Goal: Task Accomplishment & Management: Complete application form

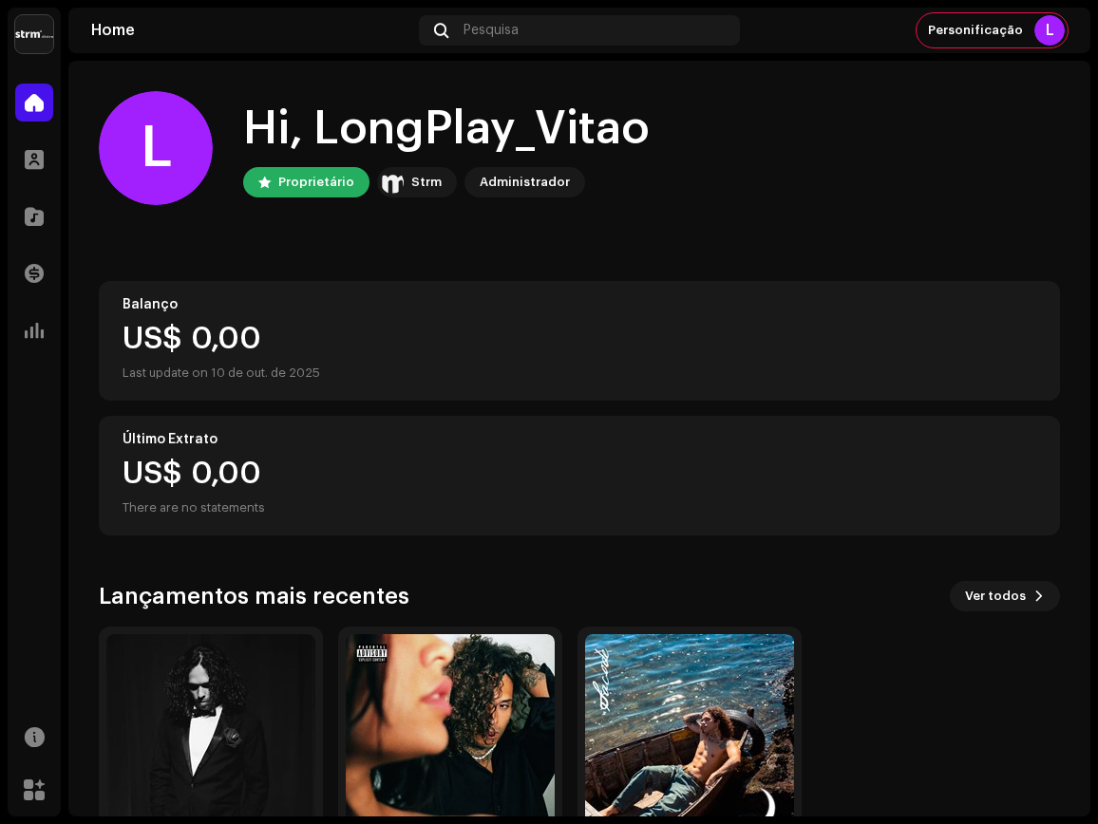
scroll to position [114, 0]
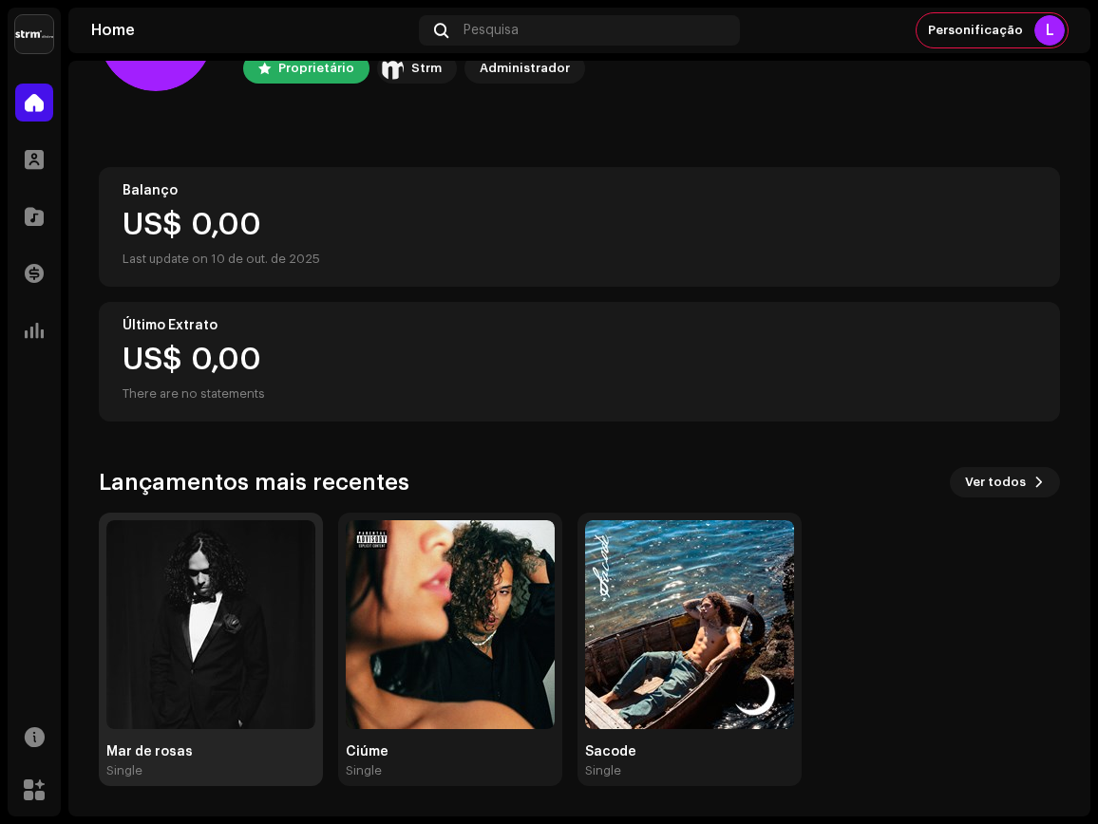
click at [165, 616] on img at bounding box center [210, 624] width 209 height 209
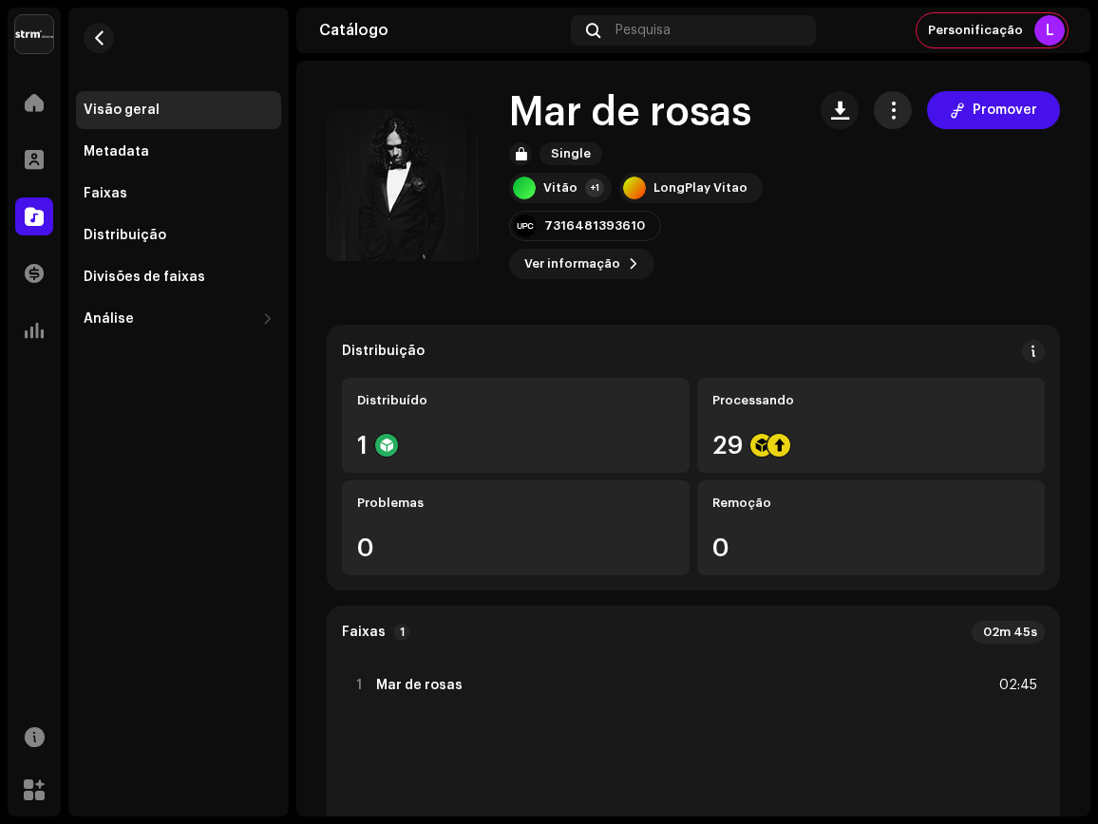
click at [884, 113] on span "button" at bounding box center [893, 110] width 18 height 15
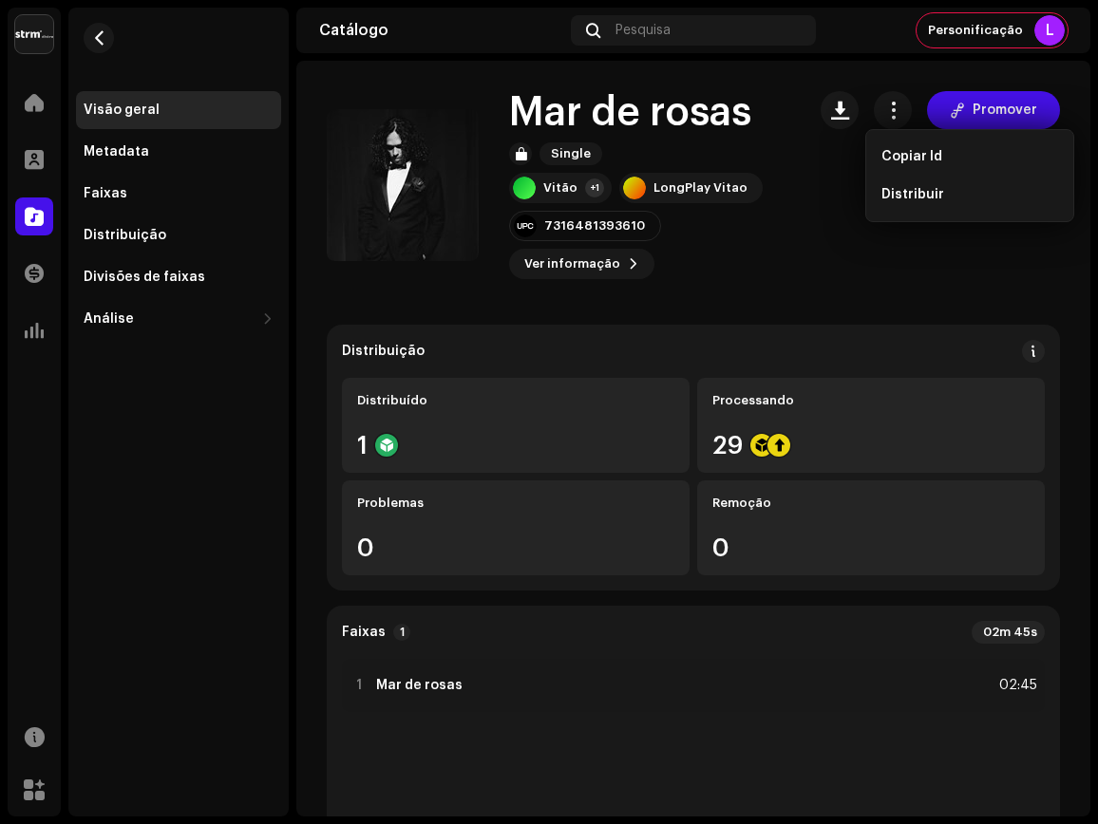
click at [809, 221] on div "Mar de rosas Single Vitão +1 LongPlay Vitao 7316481393610 Ver informação Promov…" at bounding box center [693, 185] width 733 height 188
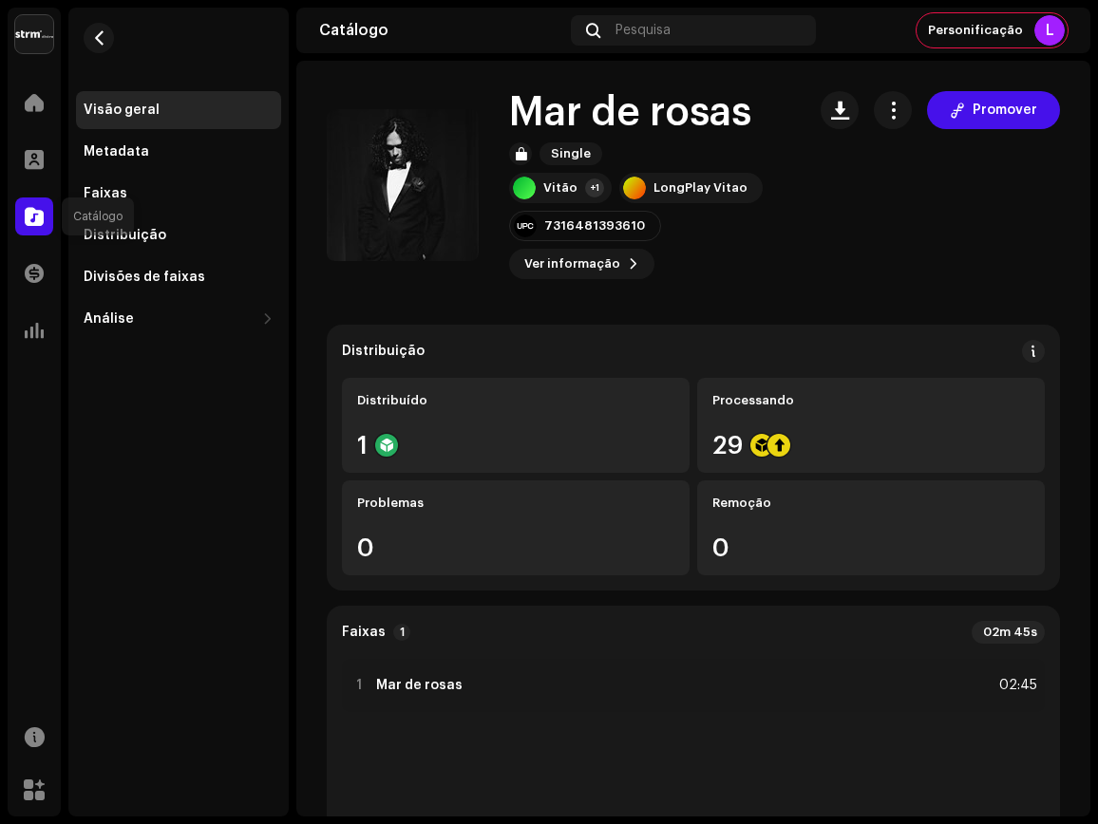
click at [38, 219] on span at bounding box center [34, 216] width 19 height 15
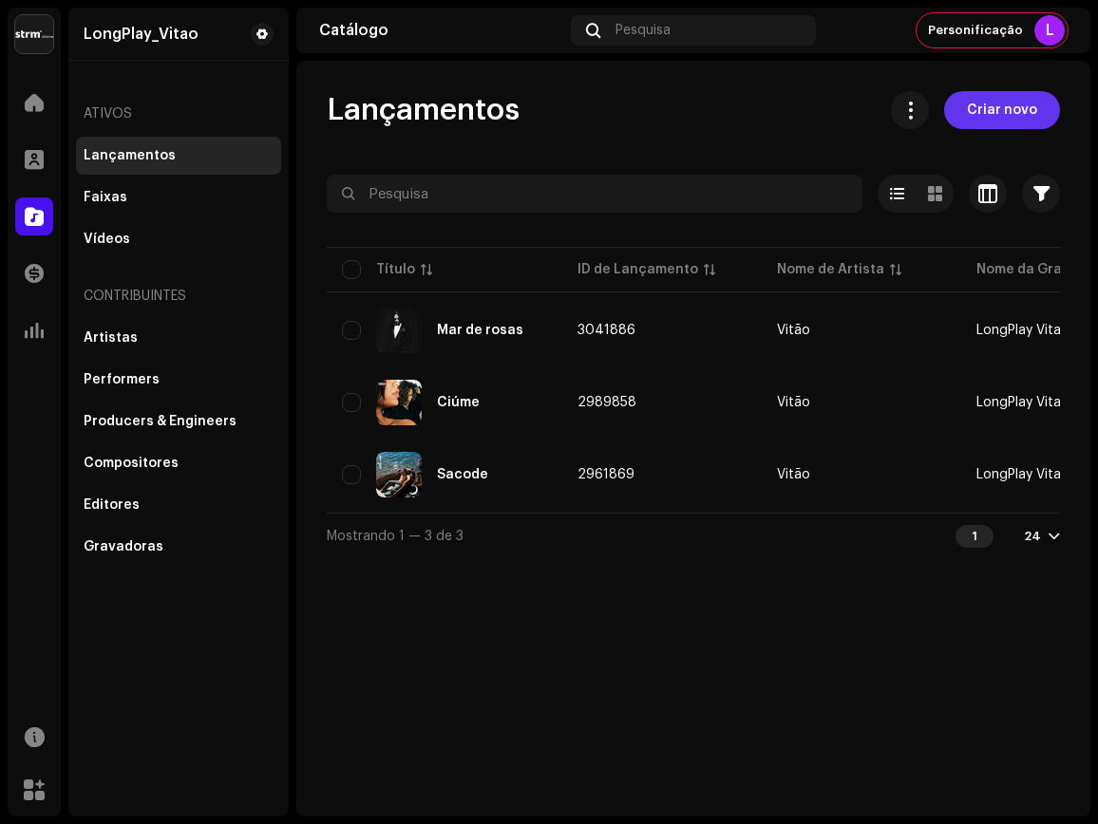
click at [1017, 115] on span "Criar novo" at bounding box center [1002, 110] width 70 height 38
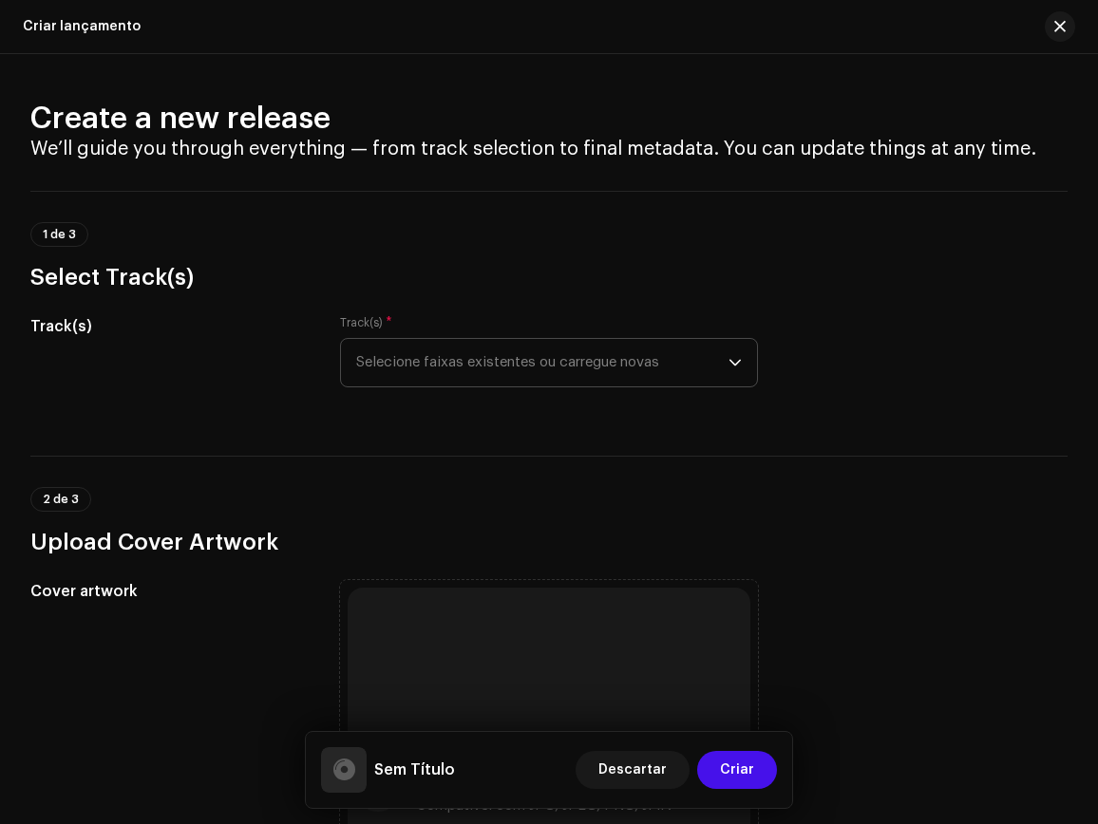
click at [475, 373] on span "Selecione faixas existentes ou carregue novas" at bounding box center [542, 362] width 373 height 47
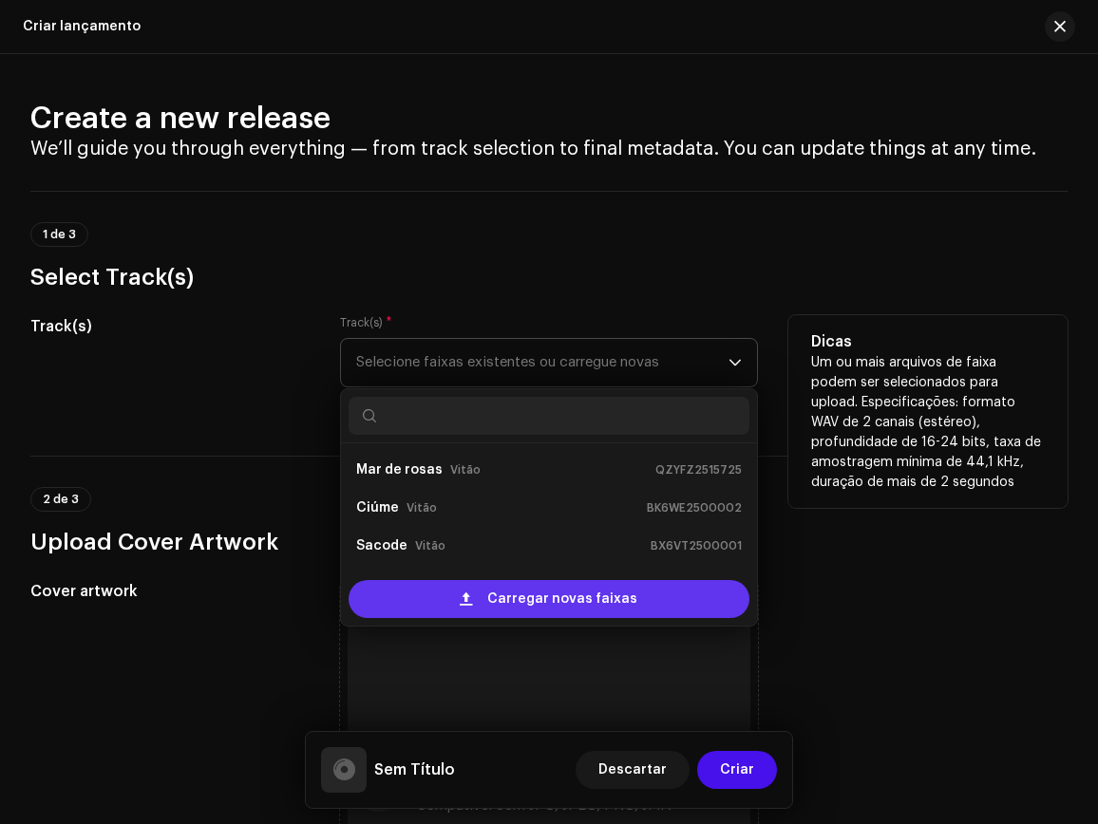
click at [530, 598] on span "Carregar novas faixas" at bounding box center [562, 599] width 150 height 38
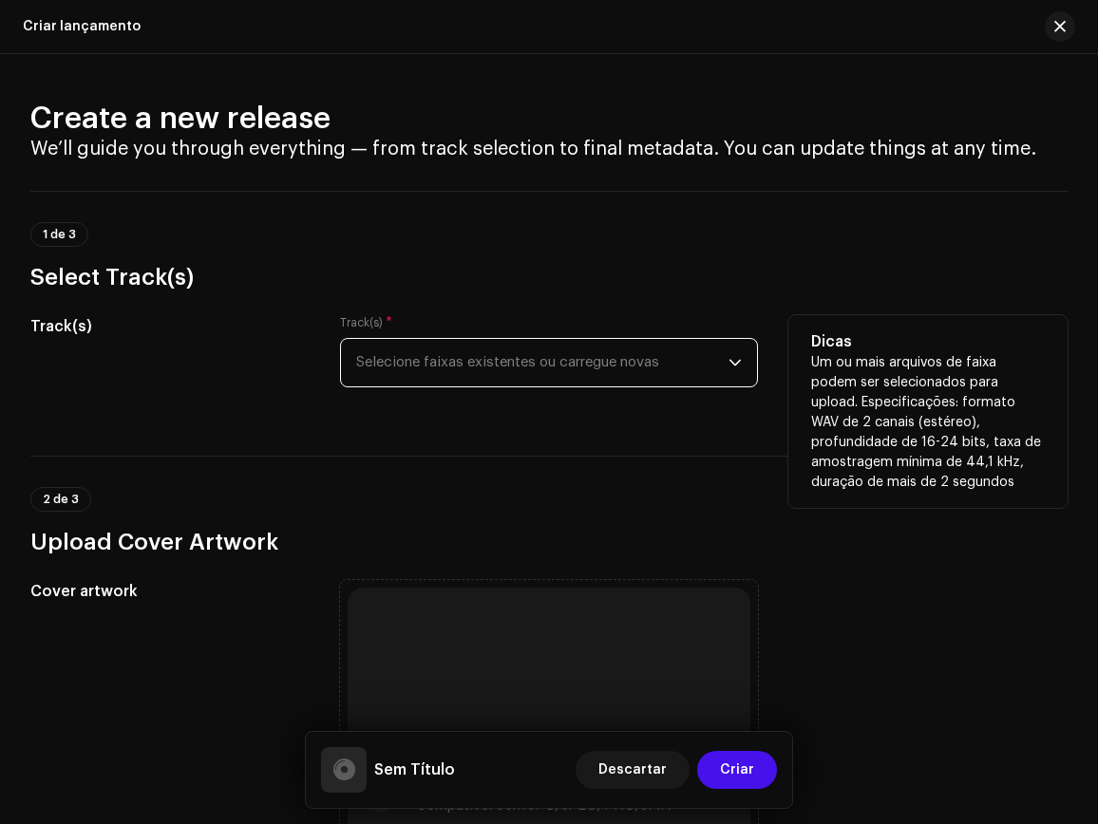
click at [603, 365] on span "Selecione faixas existentes ou carregue novas" at bounding box center [542, 362] width 373 height 47
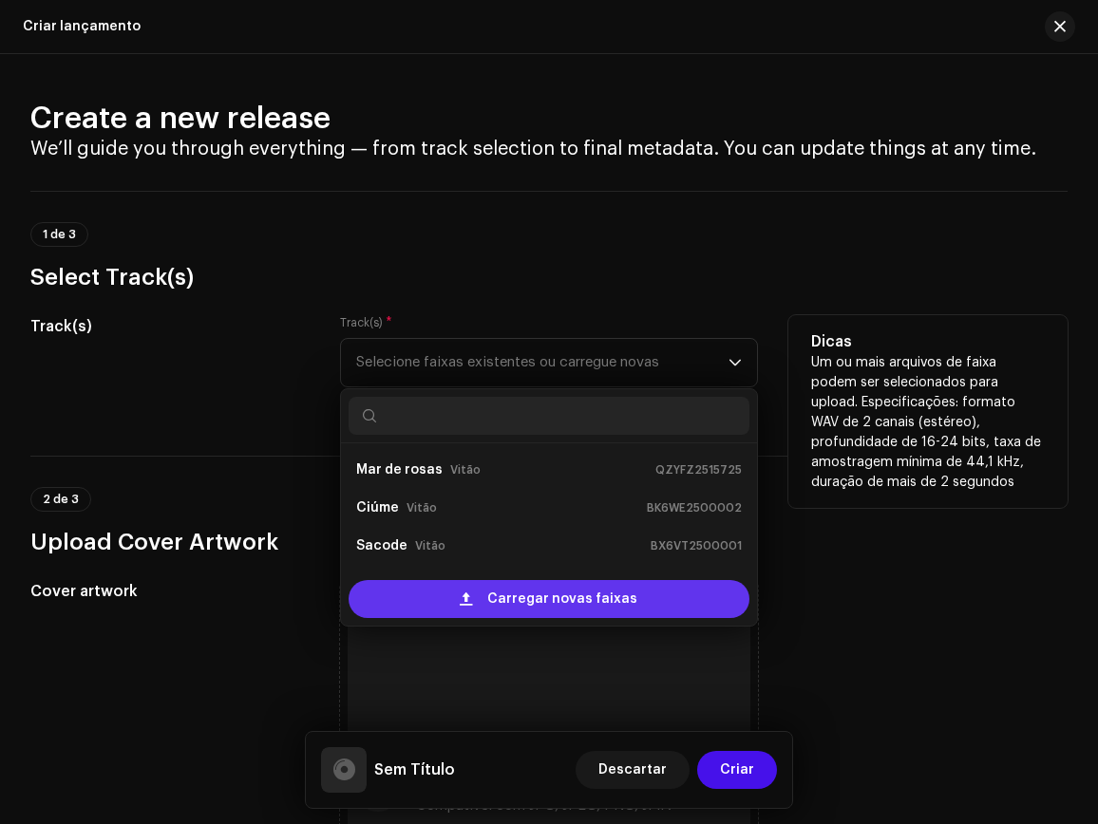
click at [538, 600] on span "Carregar novas faixas" at bounding box center [562, 599] width 150 height 38
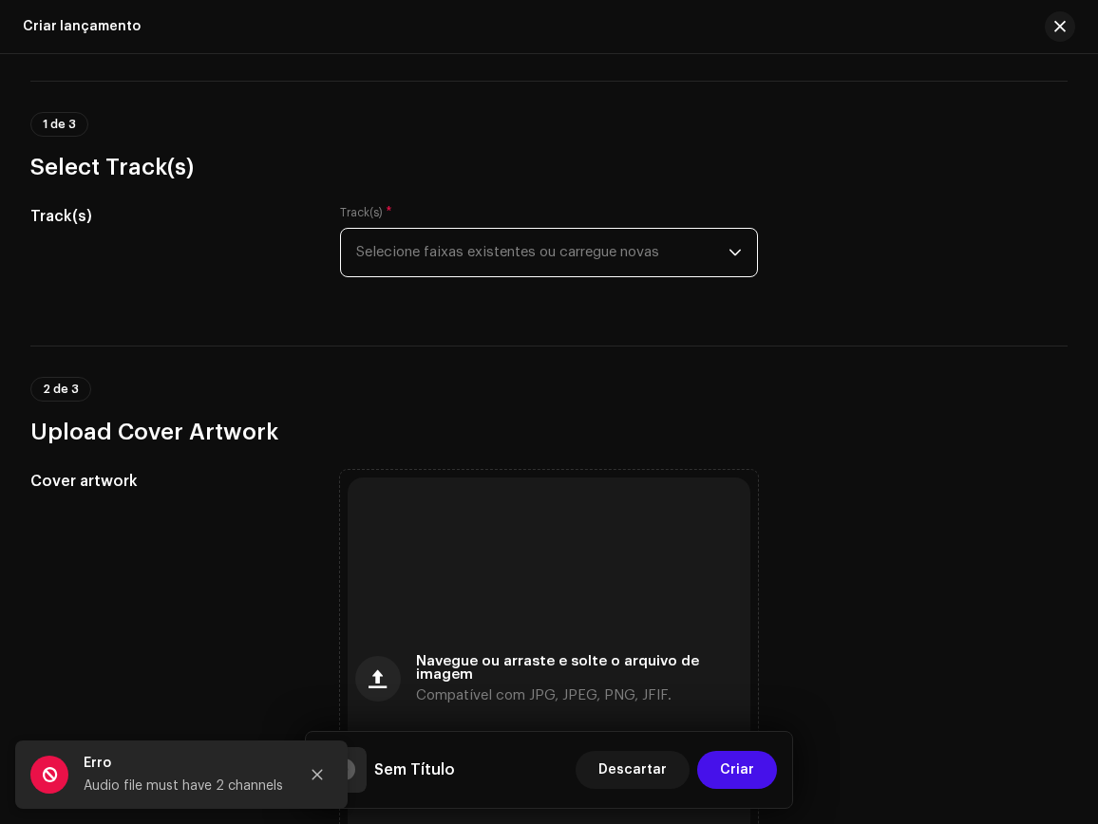
scroll to position [122, 0]
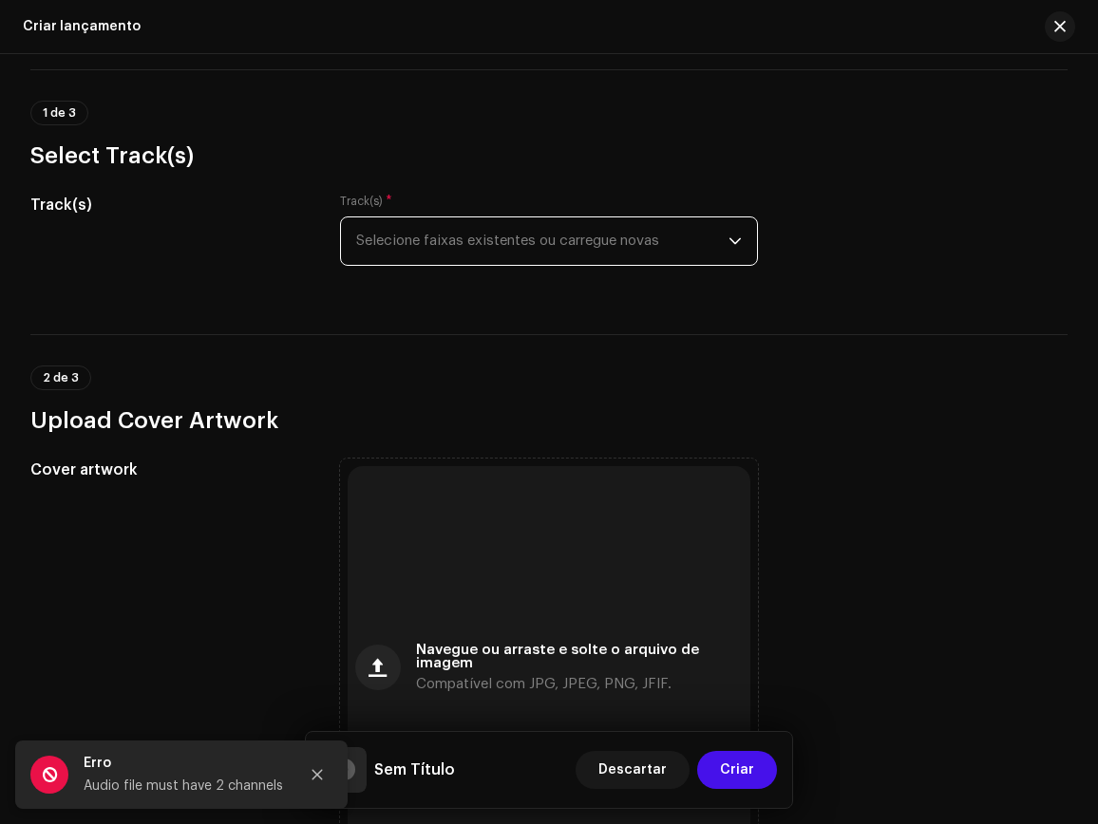
click at [570, 246] on span "Selecione faixas existentes ou carregue novas" at bounding box center [542, 240] width 373 height 47
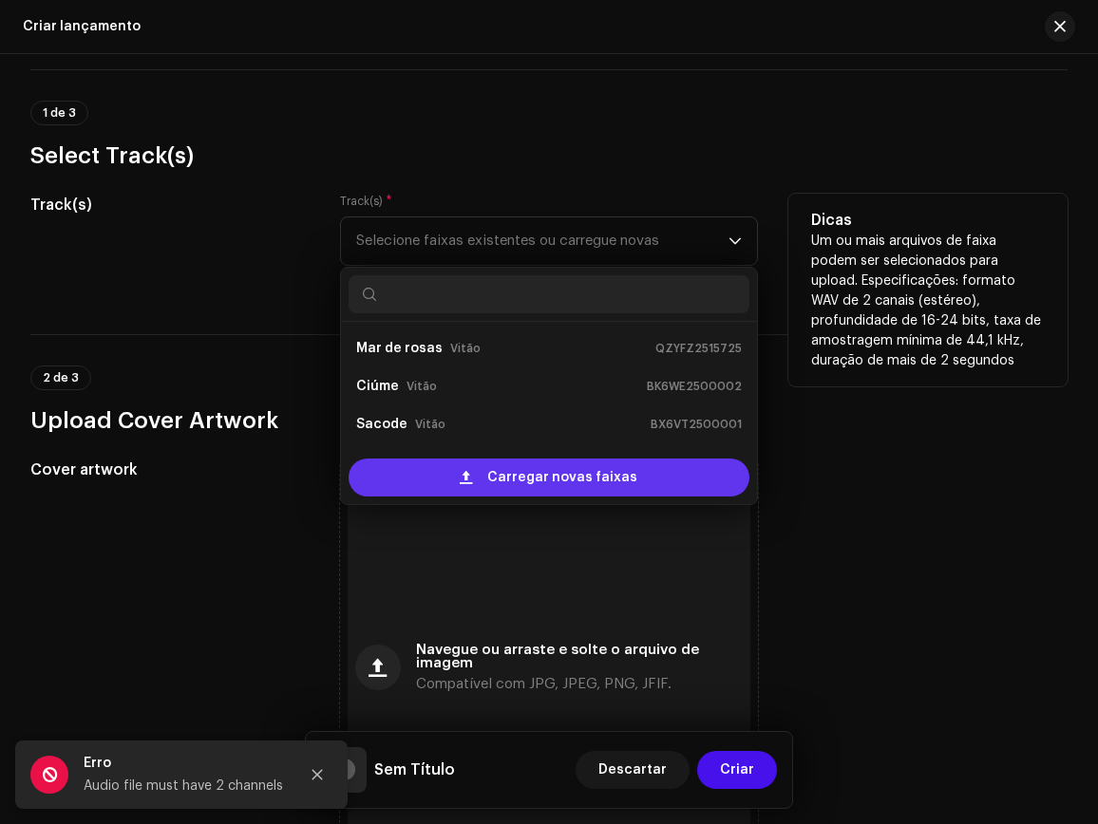
click at [532, 483] on span "Carregar novas faixas" at bounding box center [562, 478] width 150 height 38
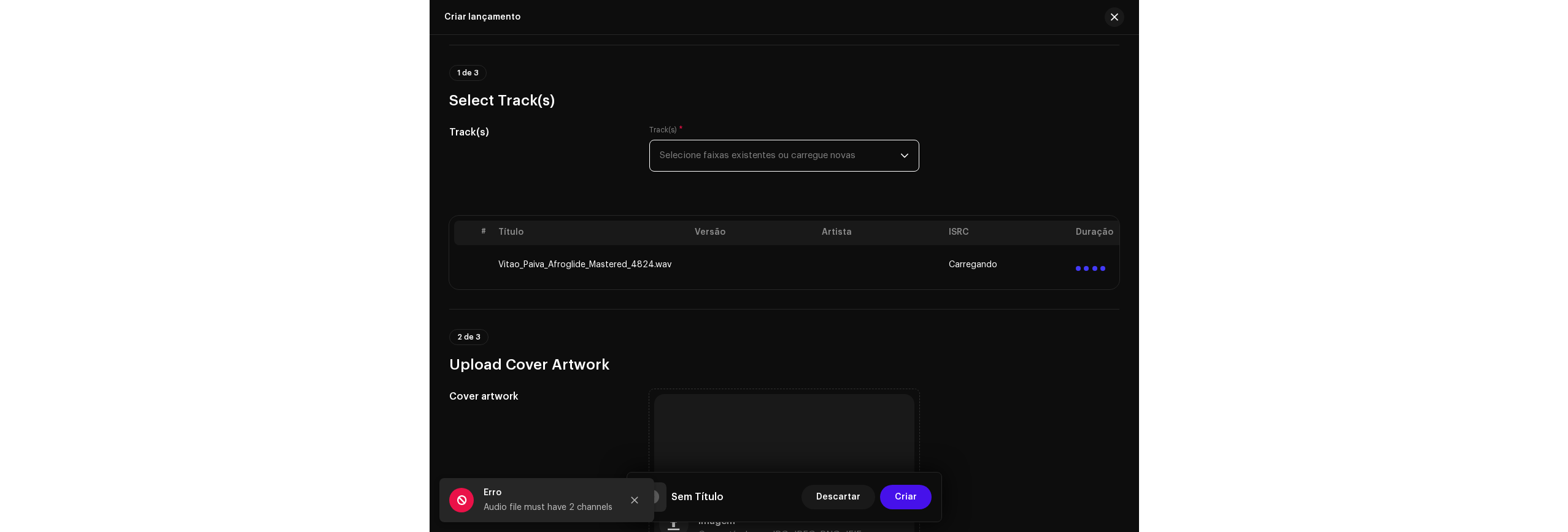
scroll to position [85, 0]
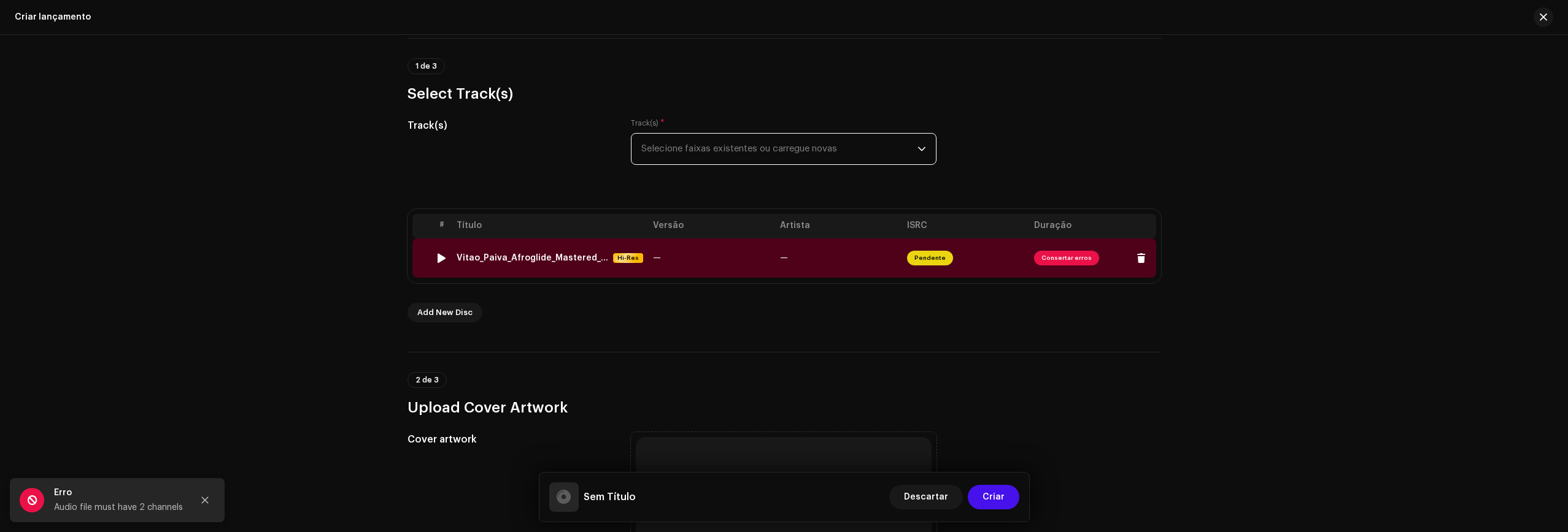
click at [554, 254] on div "Vitao_Paiva_Afroglide_Mastered_4824.wav" at bounding box center [532, 258] width 152 height 10
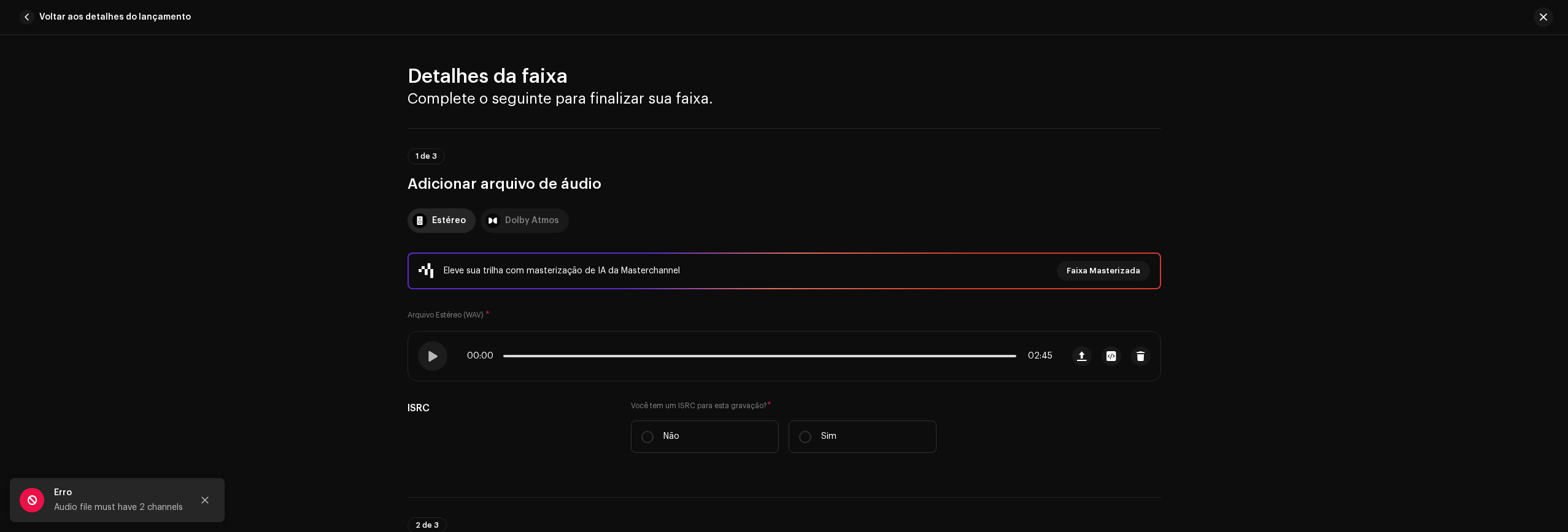
click at [532, 221] on div "Dolby Atmos" at bounding box center [532, 221] width 54 height 25
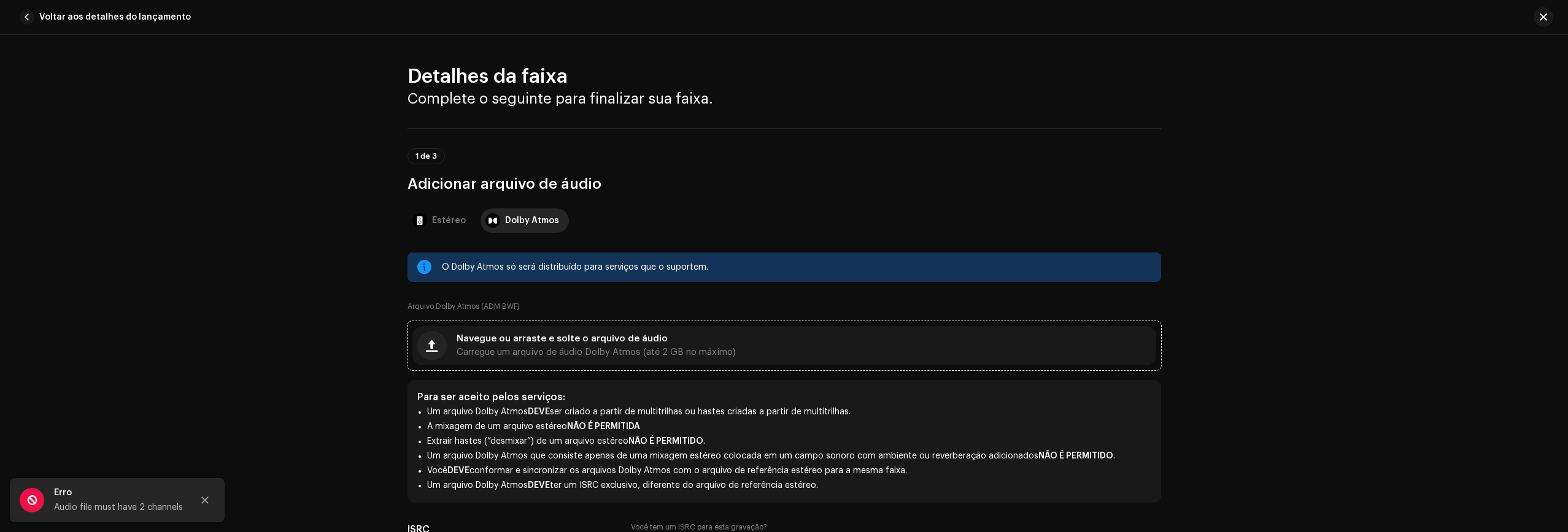
click at [494, 335] on span "Navegue ou arraste e solte o arquivo de áudio" at bounding box center [562, 339] width 211 height 8
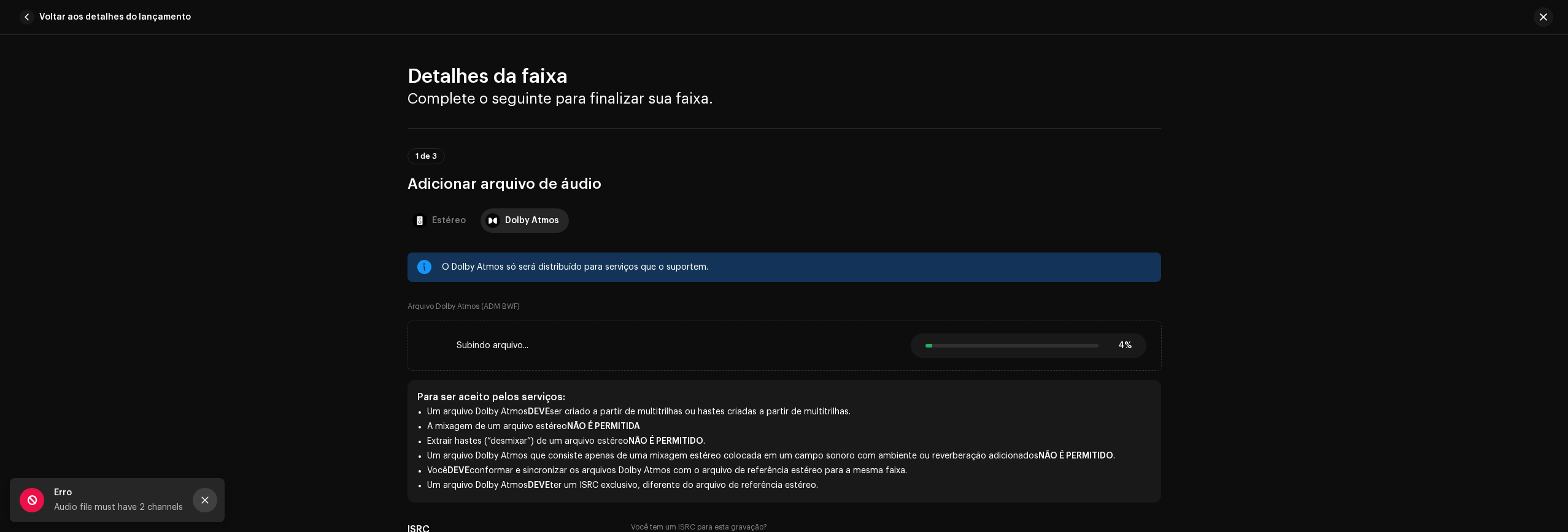
click at [210, 496] on button "Close" at bounding box center [205, 500] width 25 height 25
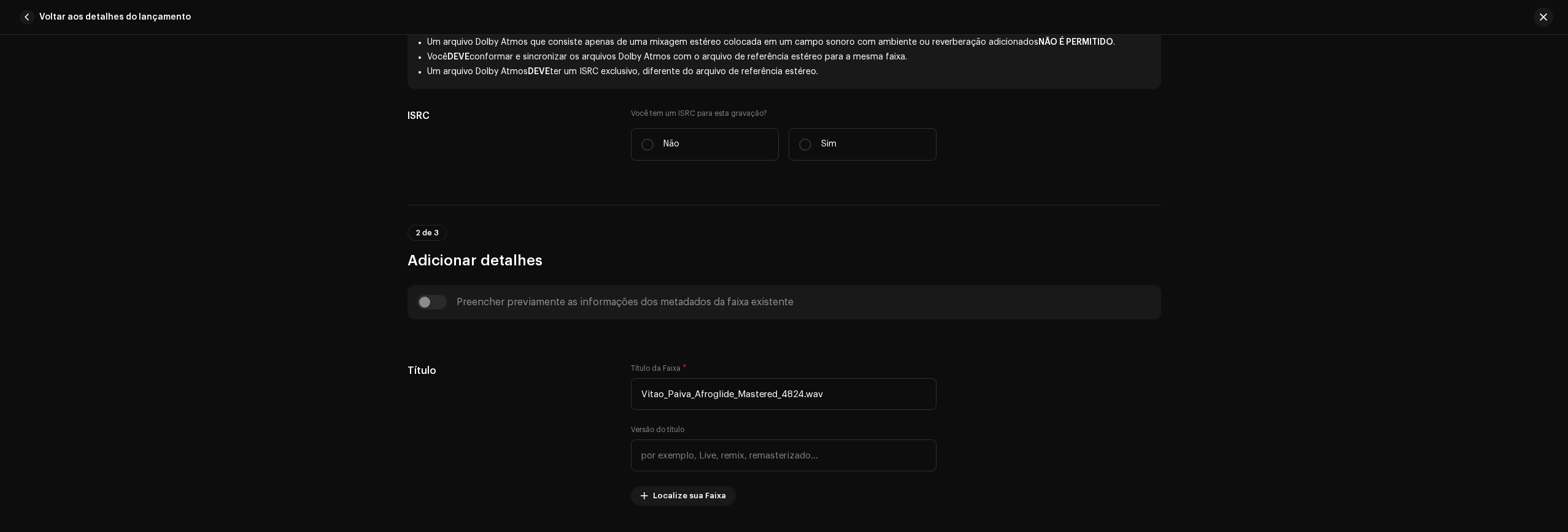
scroll to position [415, 0]
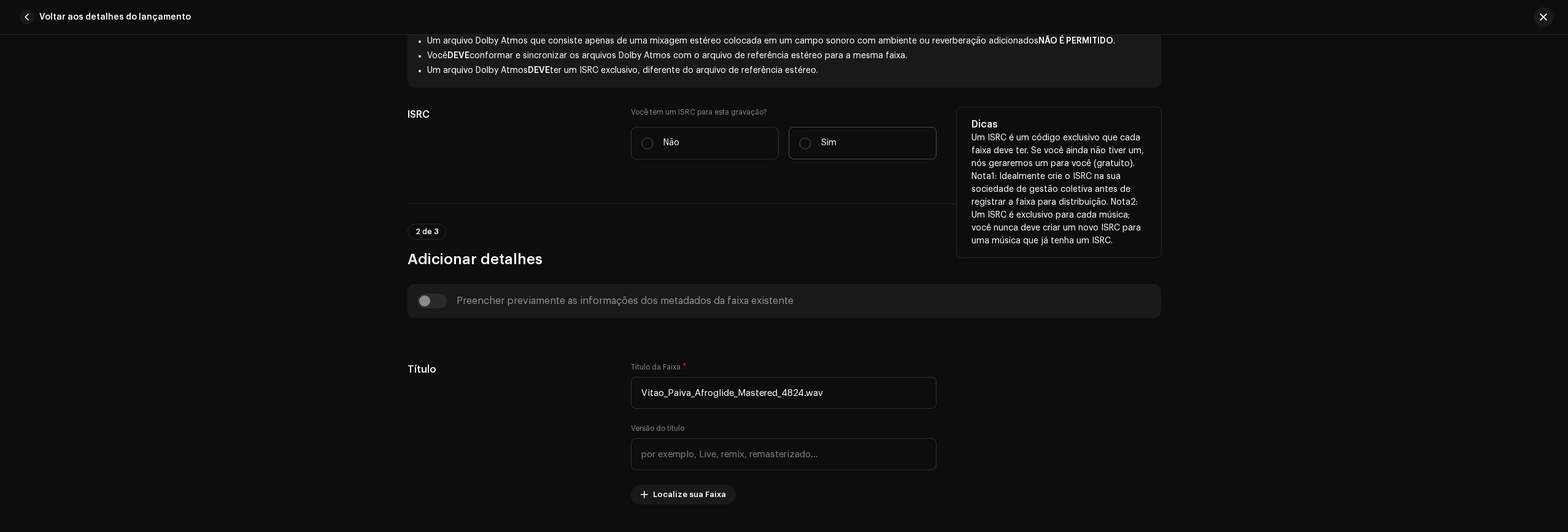
click at [811, 148] on label "Sim" at bounding box center [862, 143] width 148 height 32
click at [811, 148] on input "Sim" at bounding box center [805, 143] width 12 height 12
radio input "true"
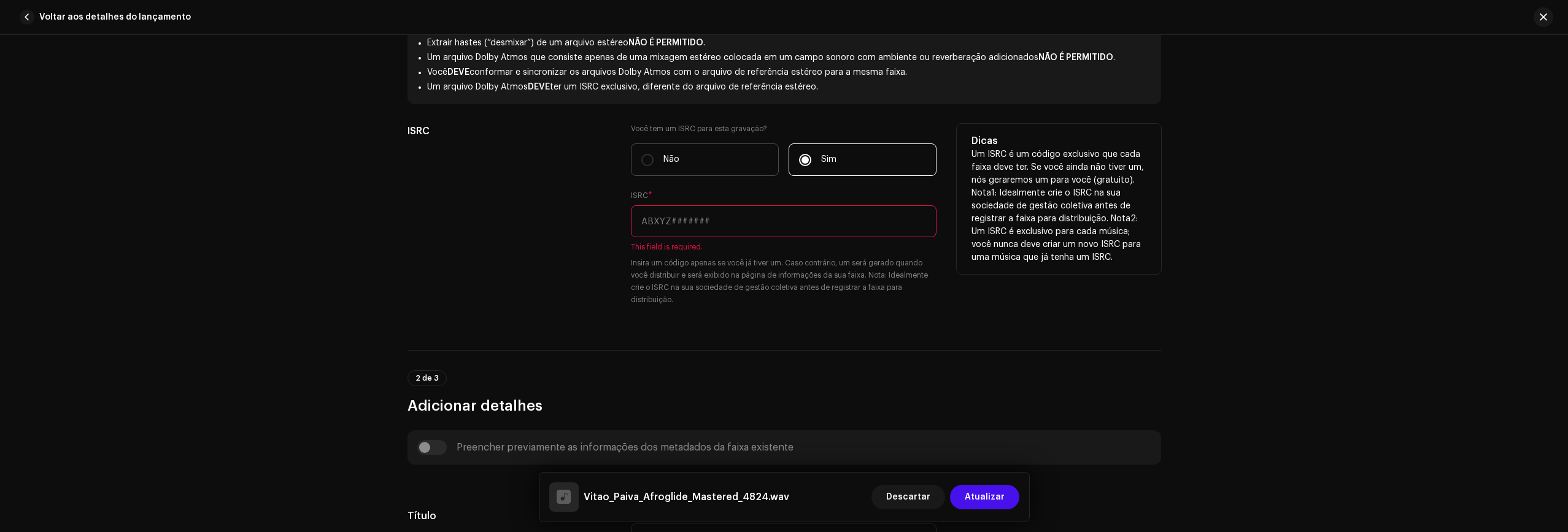
scroll to position [390, 0]
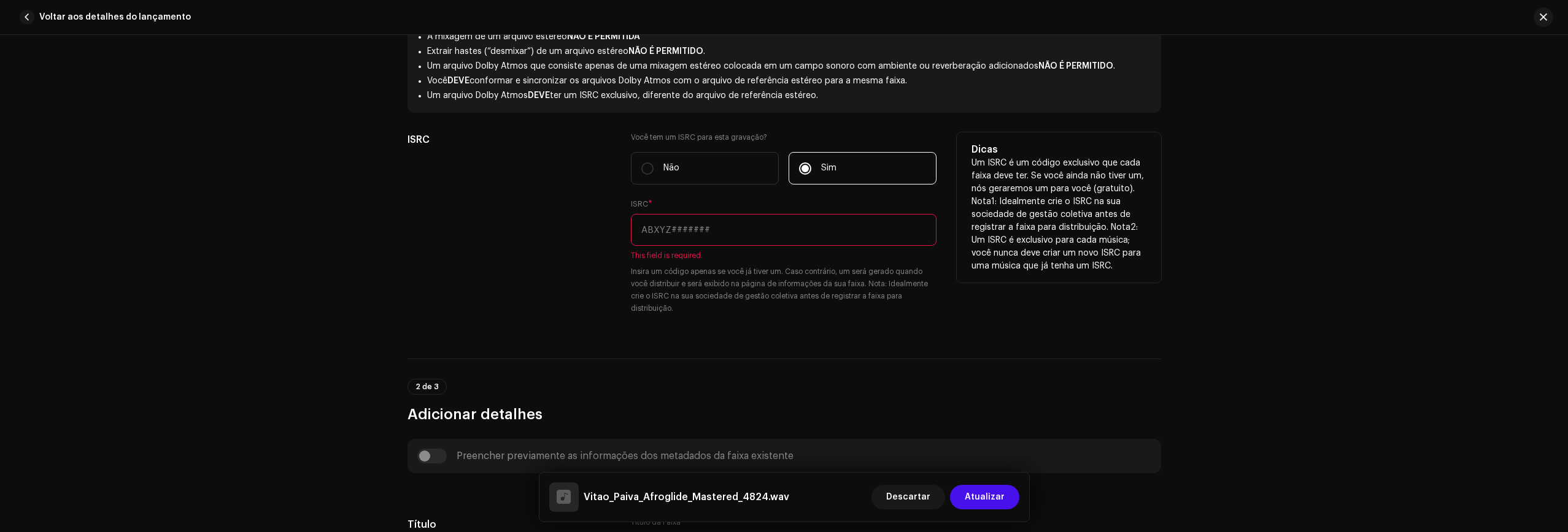
click at [667, 230] on input "text" at bounding box center [783, 229] width 306 height 32
paste input "BK6WE2500005"
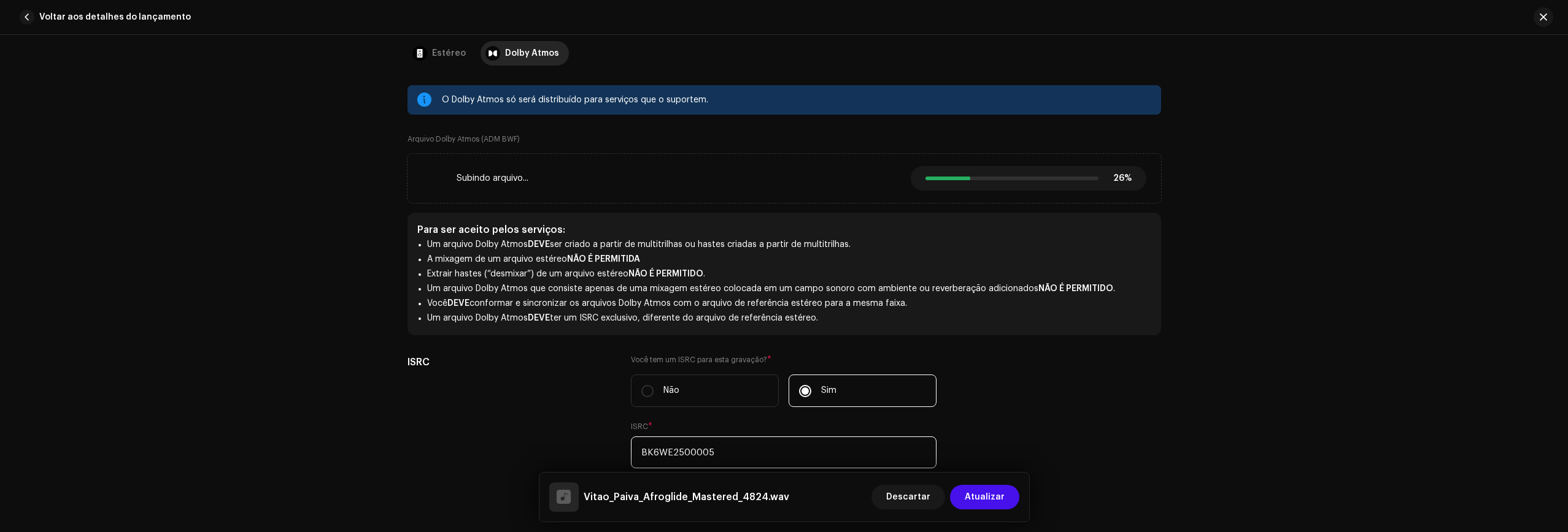
scroll to position [165, 0]
type input "BK6WE2500005"
click at [446, 53] on div "Estéreo" at bounding box center [449, 55] width 34 height 25
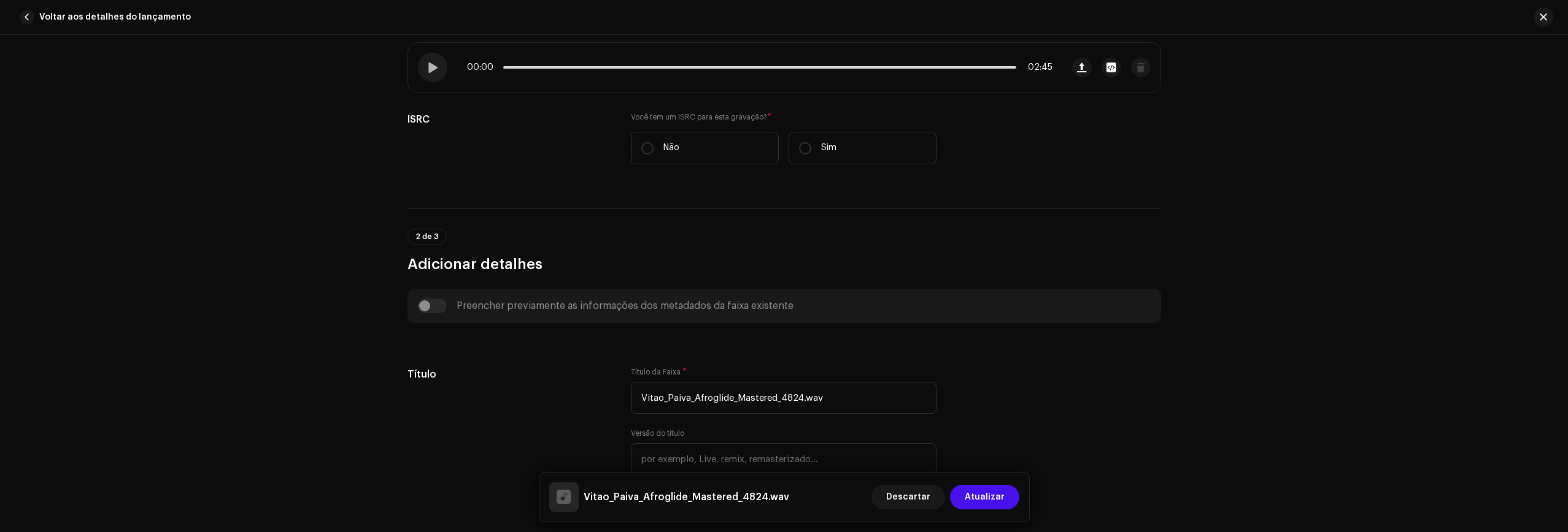
scroll to position [289, 0]
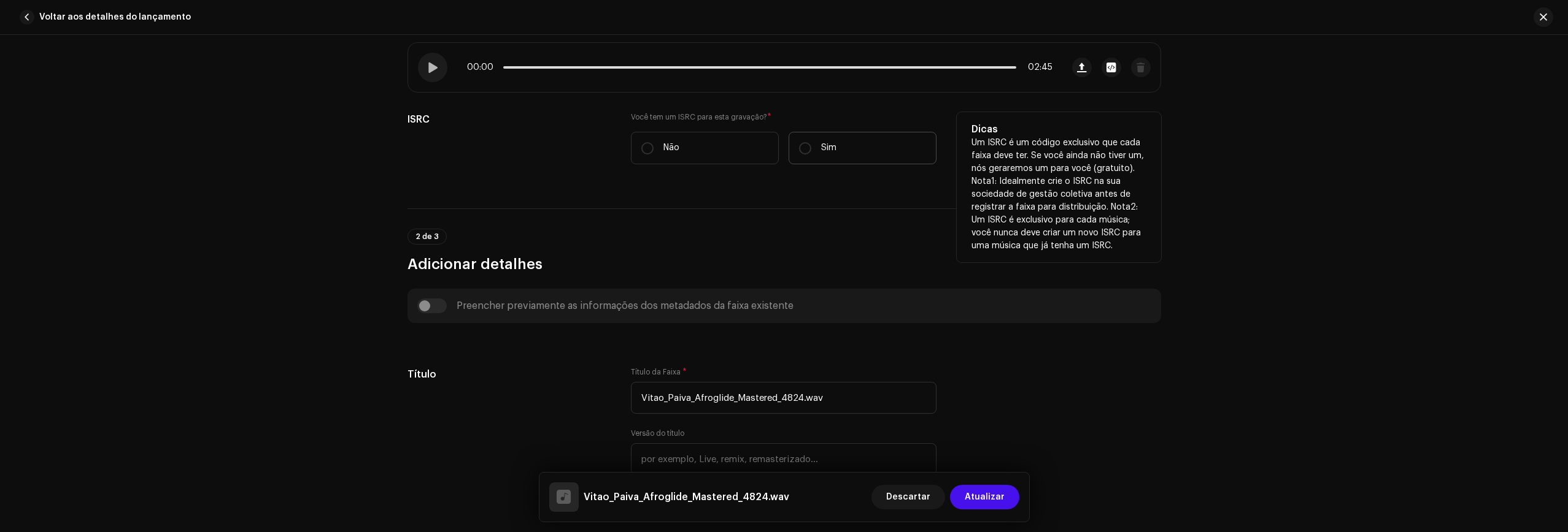
click at [810, 150] on label "Sim" at bounding box center [862, 148] width 148 height 32
click at [810, 150] on input "Sim" at bounding box center [805, 148] width 12 height 12
radio input "true"
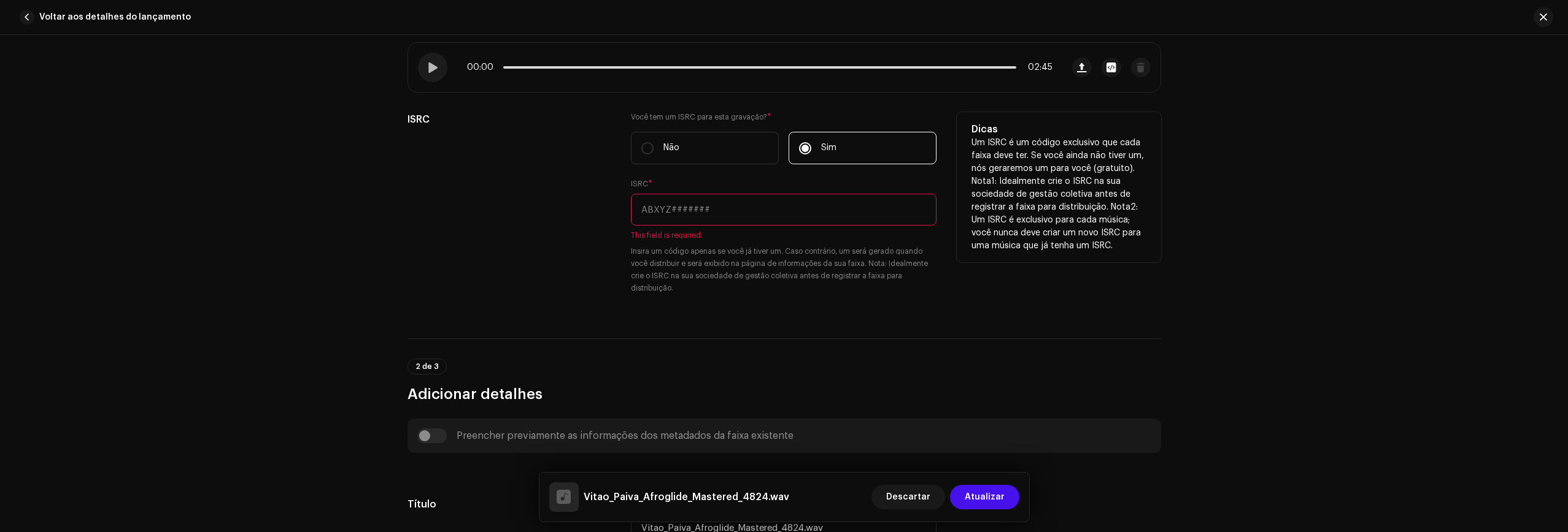
click at [680, 211] on input "text" at bounding box center [783, 209] width 306 height 32
paste input "BK6WE2500004"
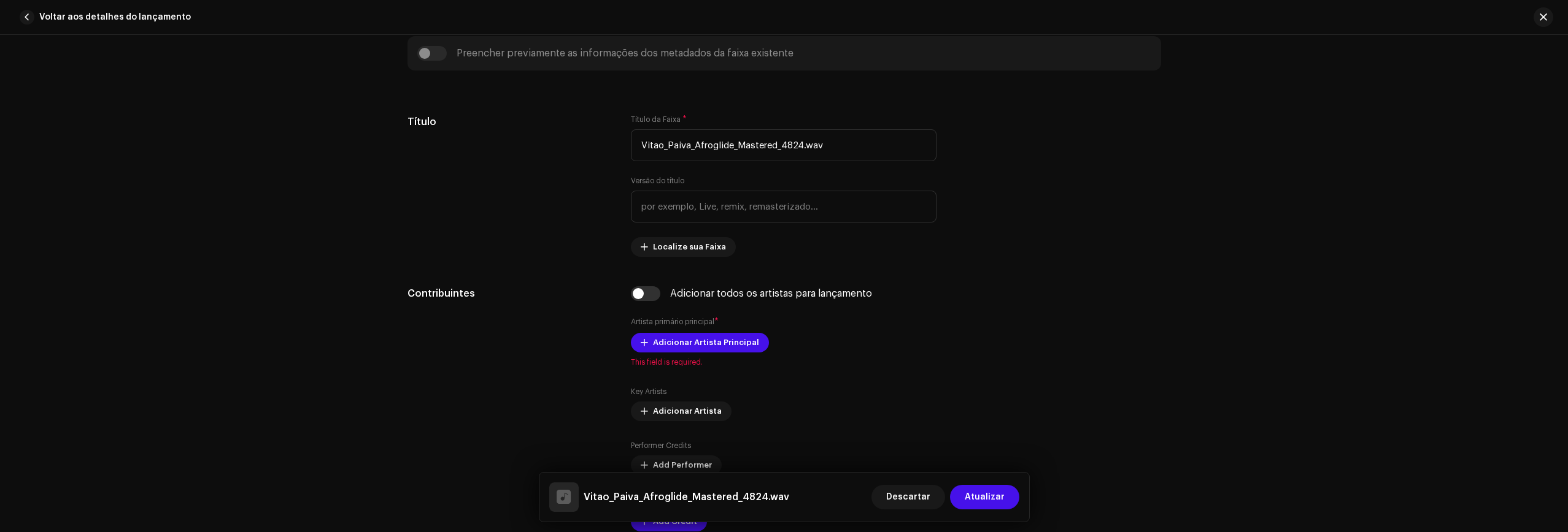
scroll to position [659, 0]
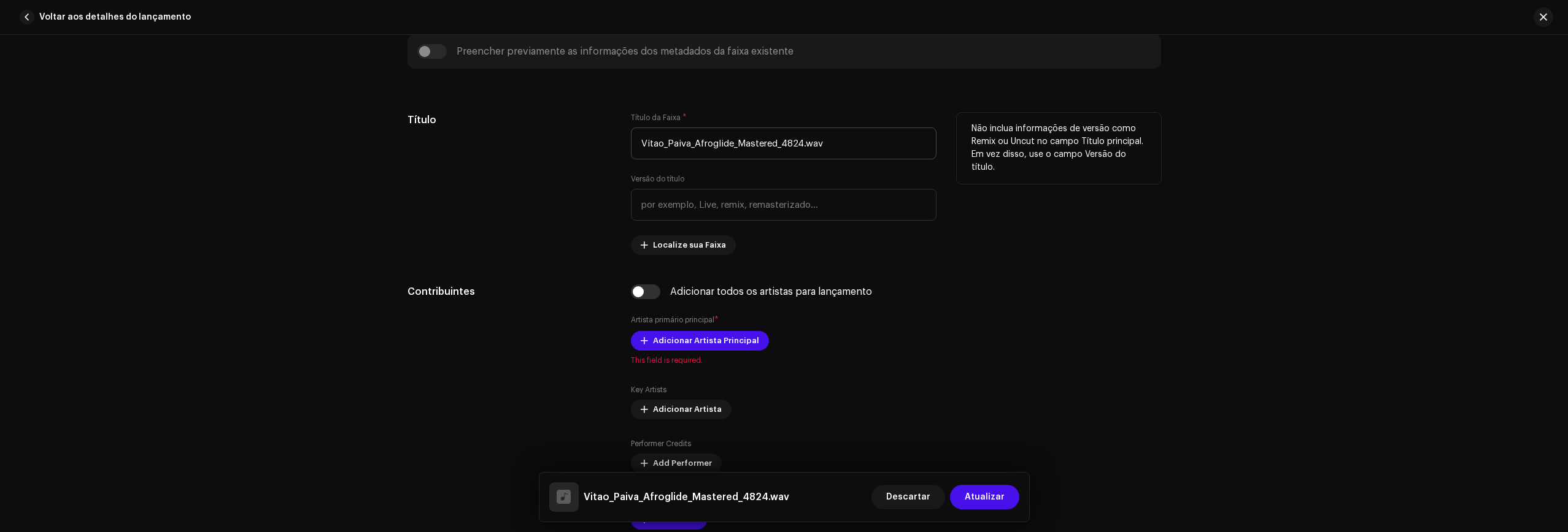
type input "BK6WE2500004"
click at [761, 144] on input "Vitao_Paiva_Afroglide_Mastered_4824.wav" at bounding box center [783, 143] width 306 height 32
drag, startPoint x: 854, startPoint y: 147, endPoint x: 631, endPoint y: 141, distance: 223.1
click at [631, 141] on input "Vitao_Paiva_Afroglide_Mastered_4824.wav" at bounding box center [783, 143] width 306 height 32
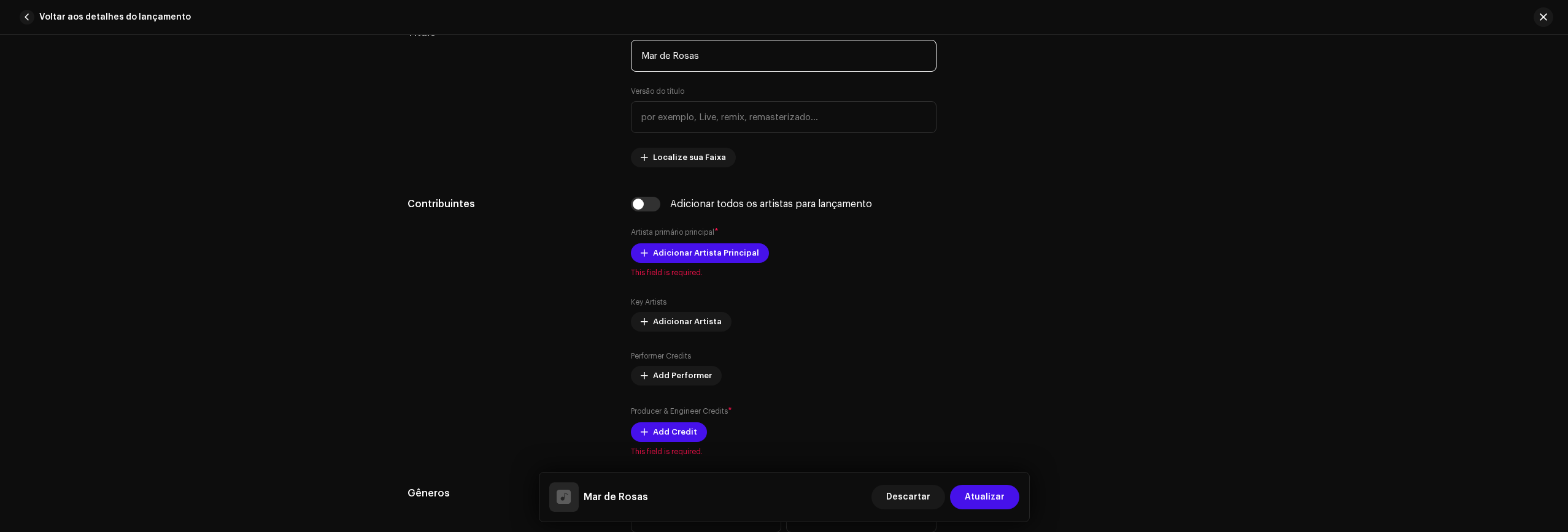
scroll to position [750, 0]
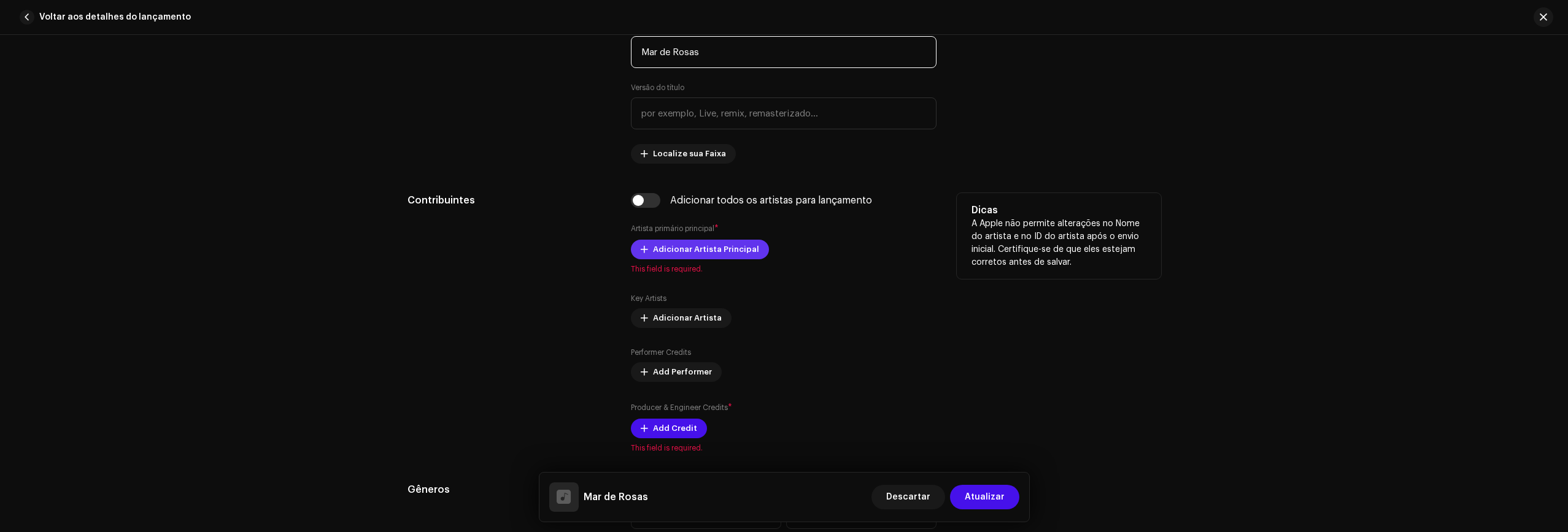
type input "Mar de Rosas"
click at [701, 249] on span "Adicionar Artista Principal" at bounding box center [706, 250] width 106 height 25
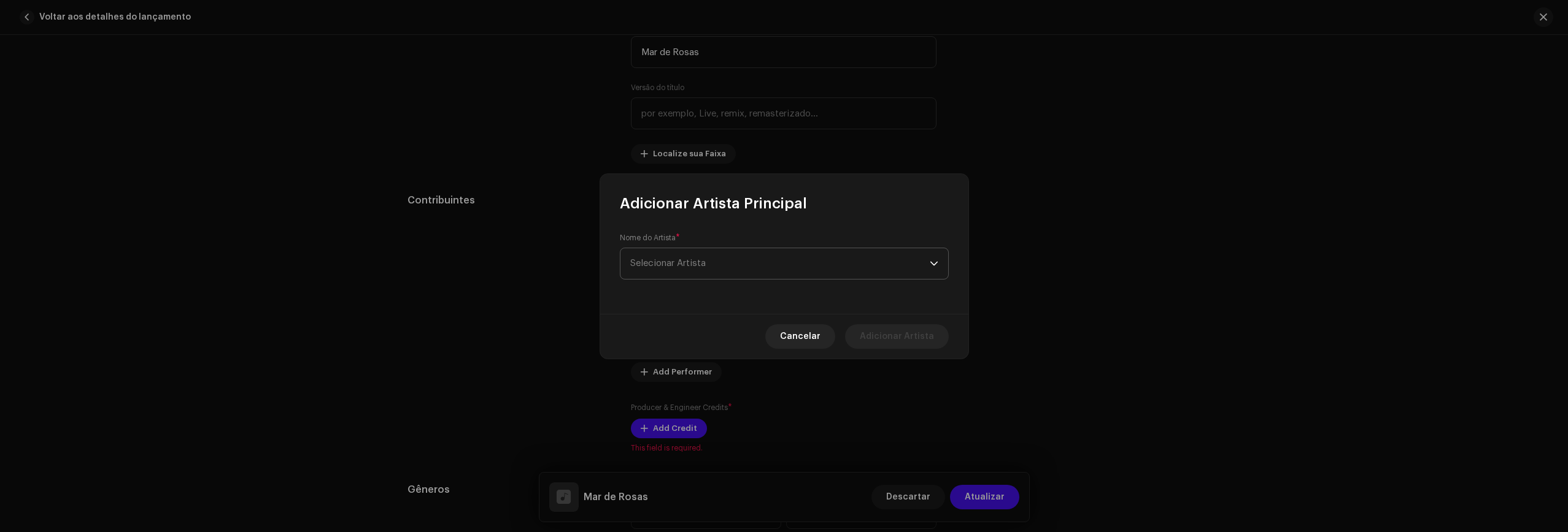
click at [707, 262] on span "Selecionar Artista" at bounding box center [779, 263] width 299 height 30
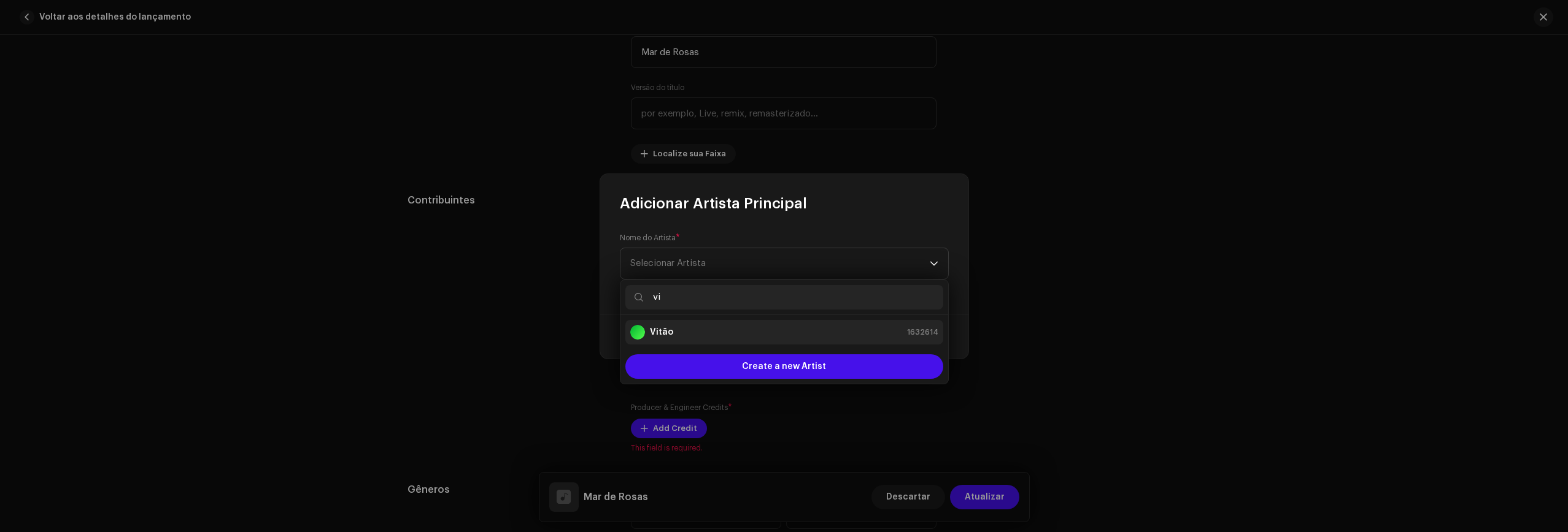
type input "vi"
click at [687, 330] on div "Vitão 1632614" at bounding box center [784, 332] width 308 height 15
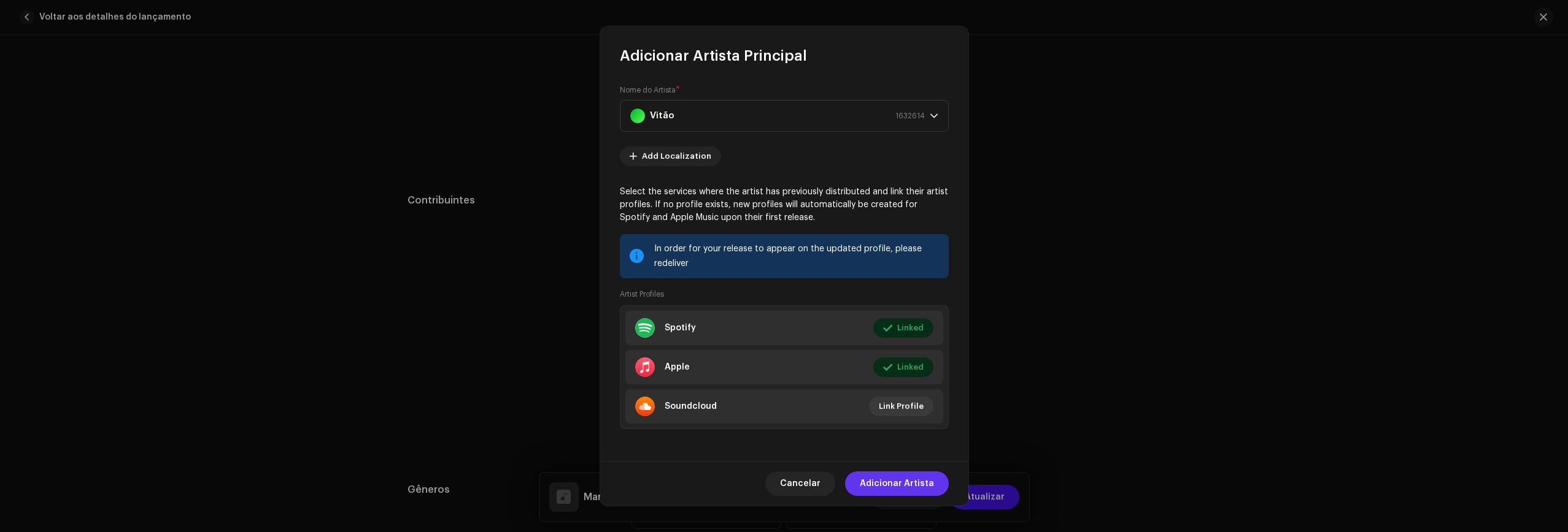
click at [897, 482] on span "Adicionar Artista" at bounding box center [897, 484] width 74 height 25
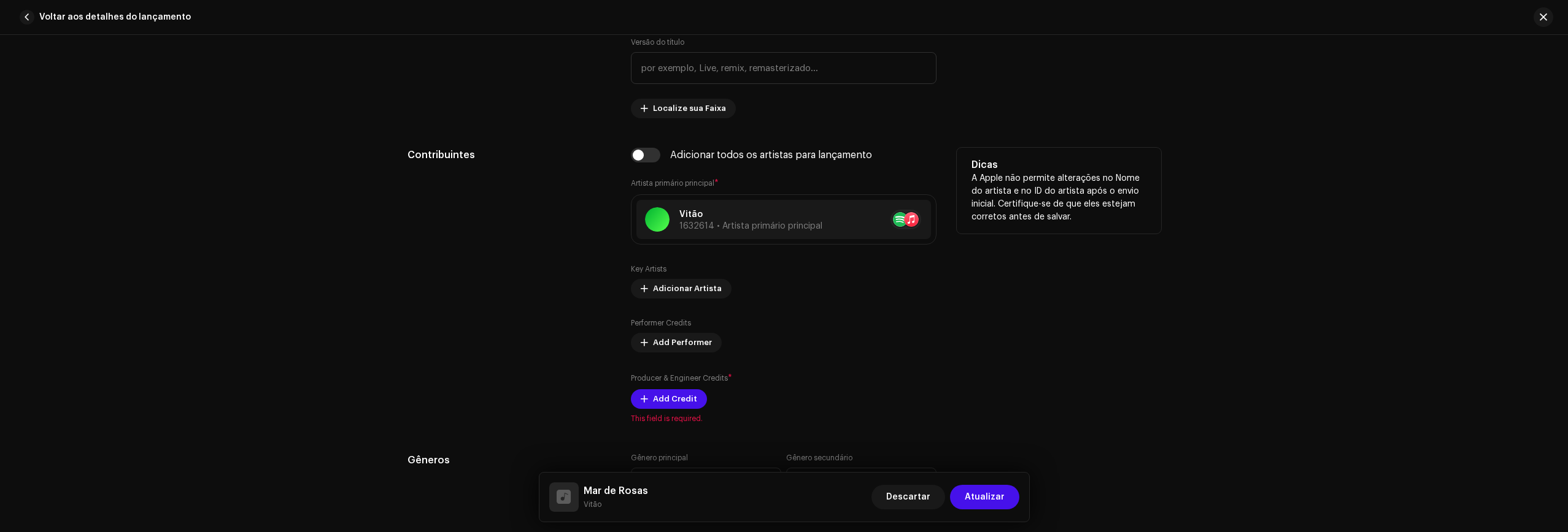
scroll to position [812, 0]
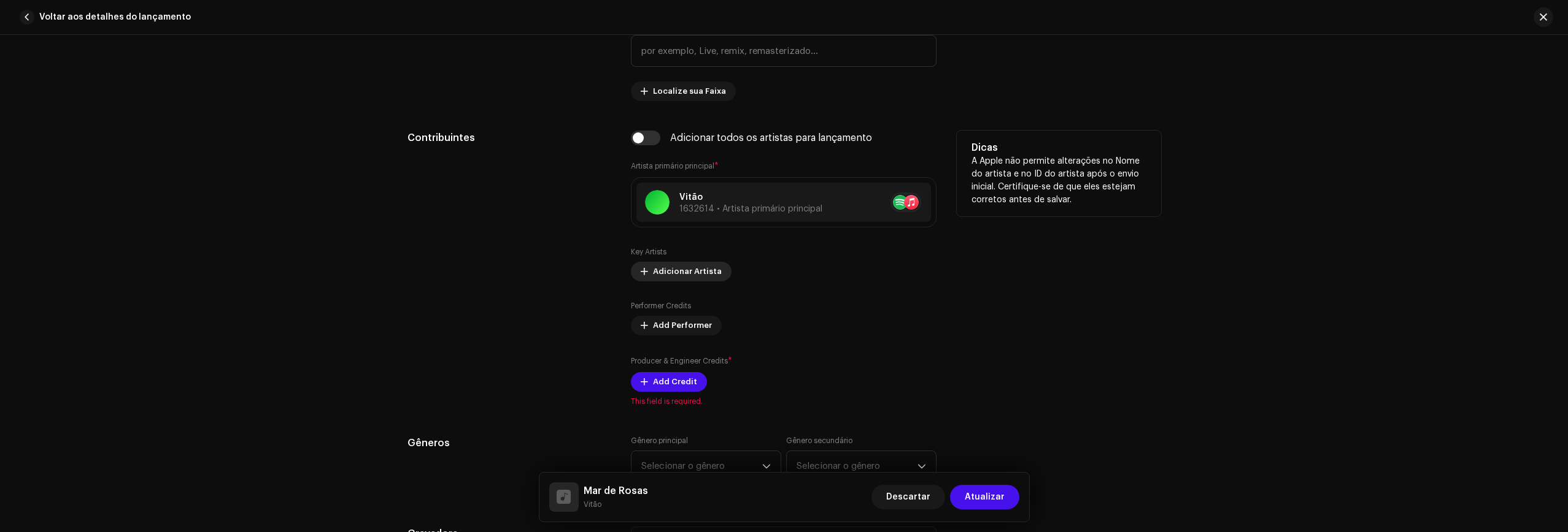
click at [687, 276] on span "Adicionar Artista" at bounding box center [687, 272] width 68 height 25
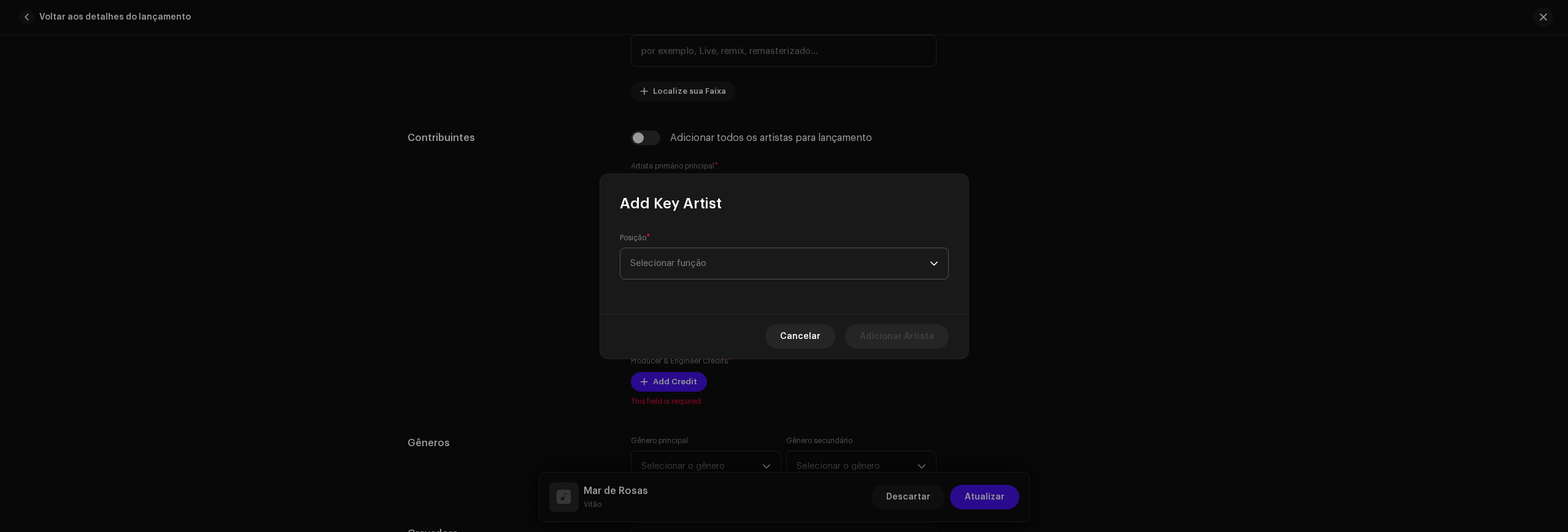
click at [710, 266] on span "Selecionar função" at bounding box center [779, 263] width 299 height 30
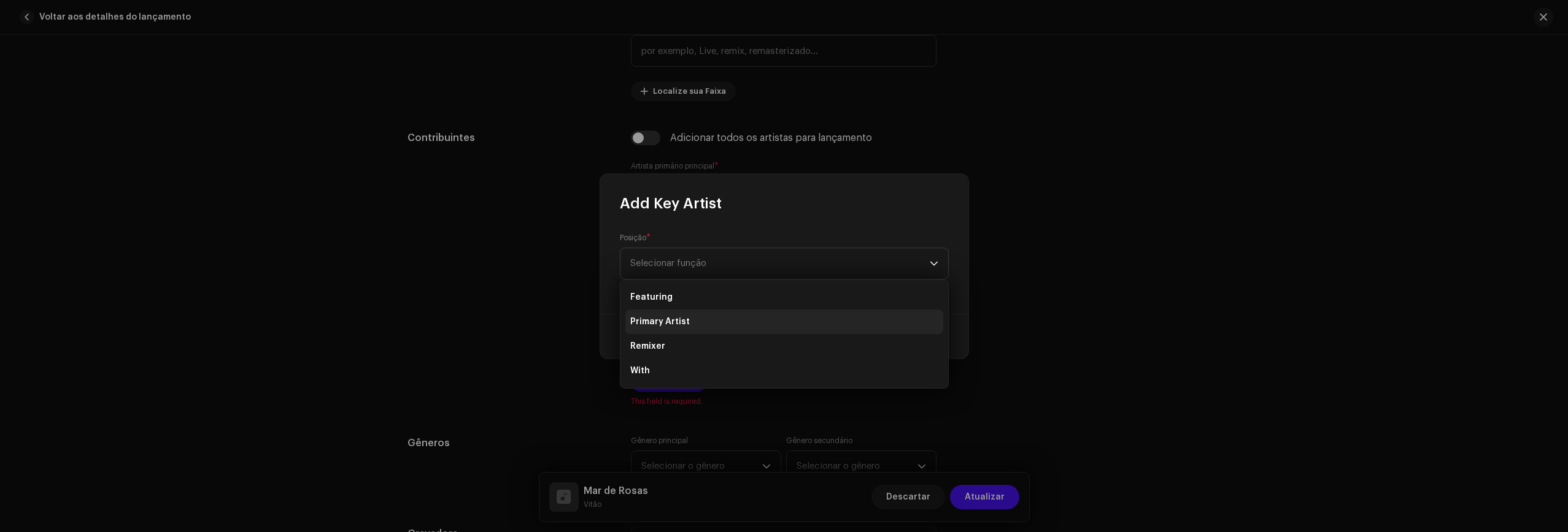
click at [671, 323] on span "Primary Artist" at bounding box center [660, 322] width 59 height 12
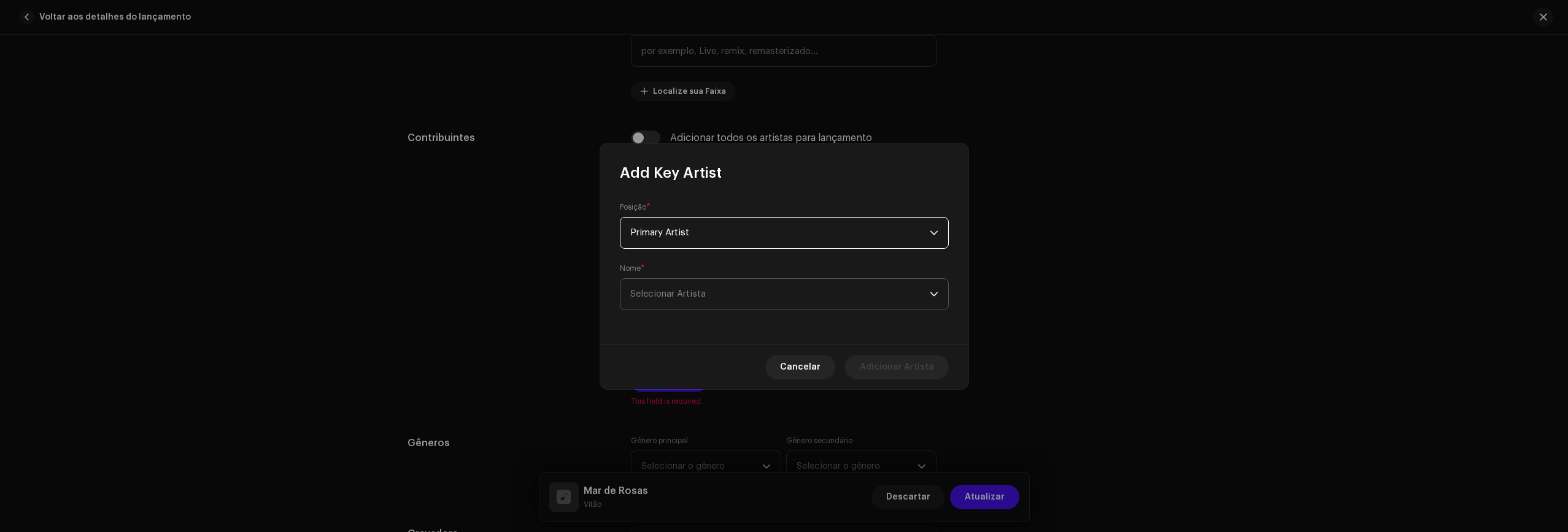
click at [705, 290] on span "Selecionar Artista" at bounding box center [667, 294] width 76 height 9
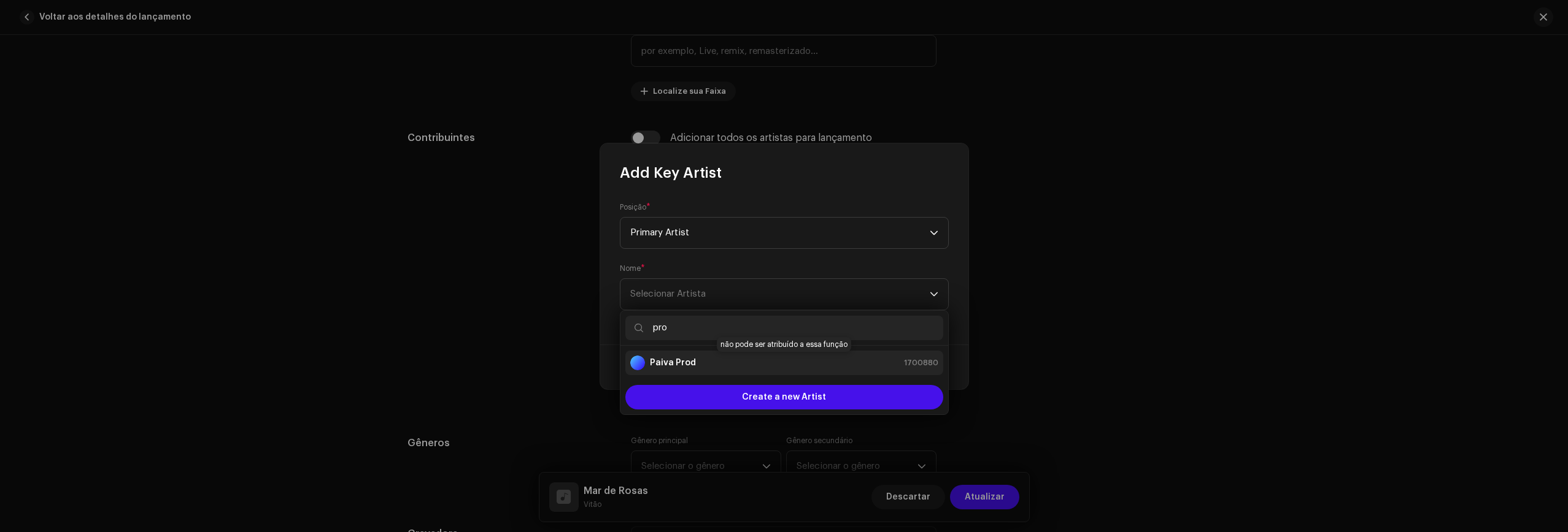
type input "pro"
click at [690, 365] on strong "Paiva Prod" at bounding box center [673, 363] width 46 height 12
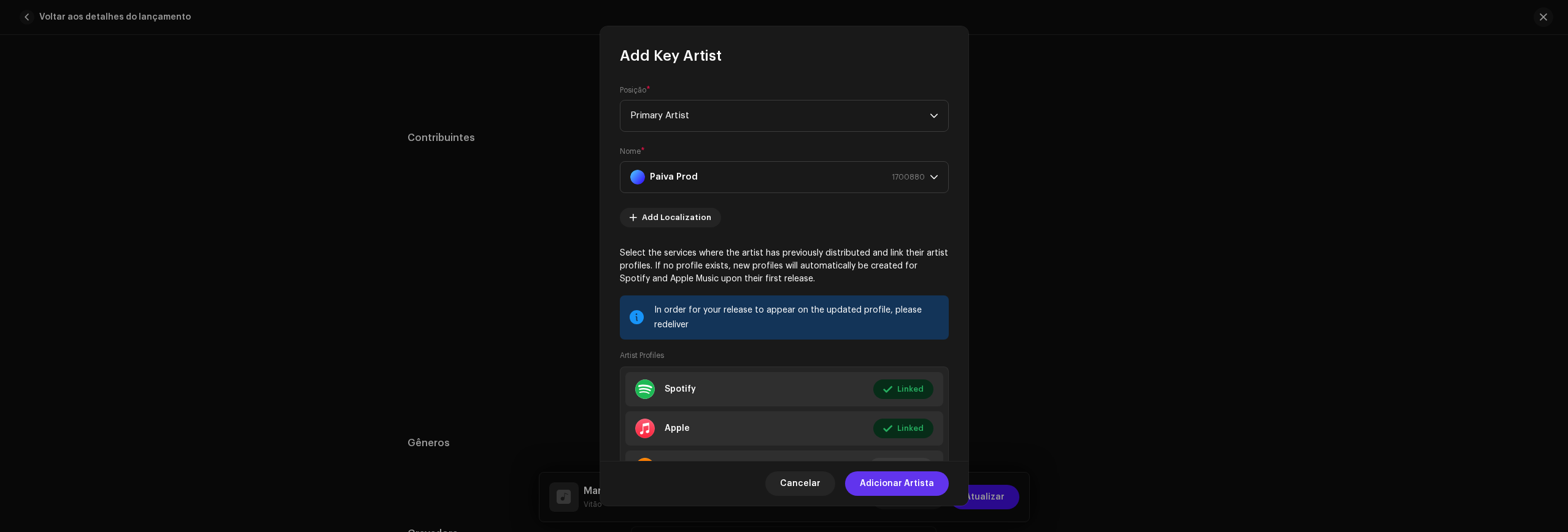
click at [887, 479] on span "Adicionar Artista" at bounding box center [897, 484] width 74 height 25
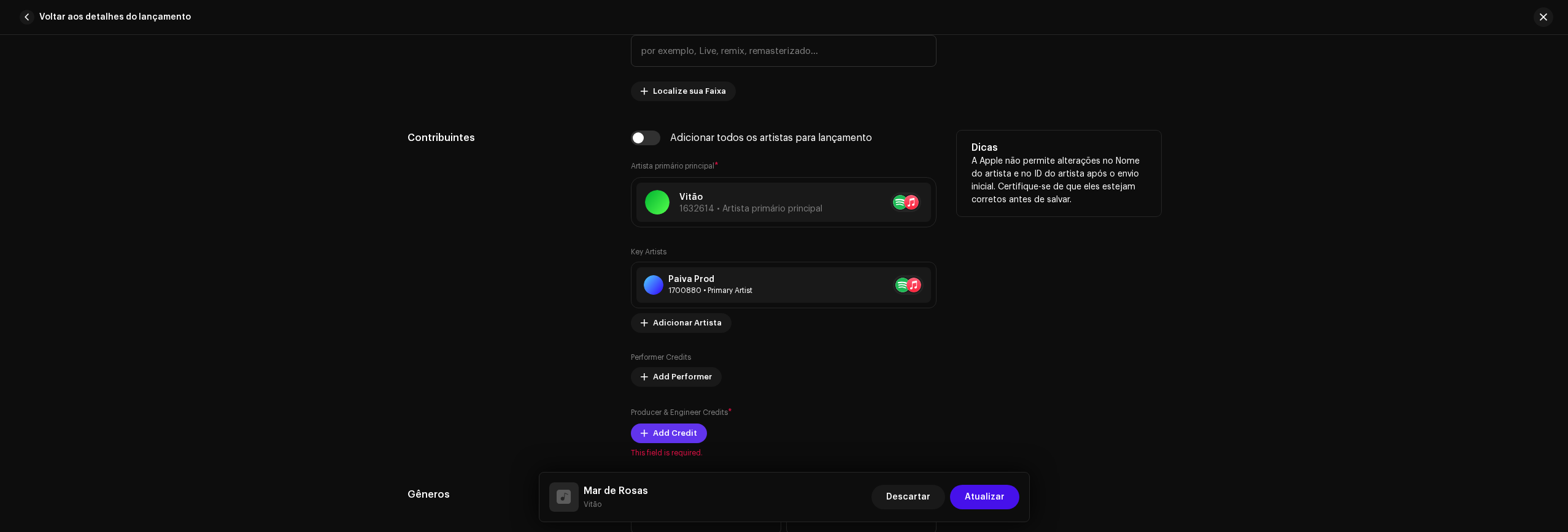
click at [677, 433] on span "Add Credit" at bounding box center [675, 433] width 44 height 25
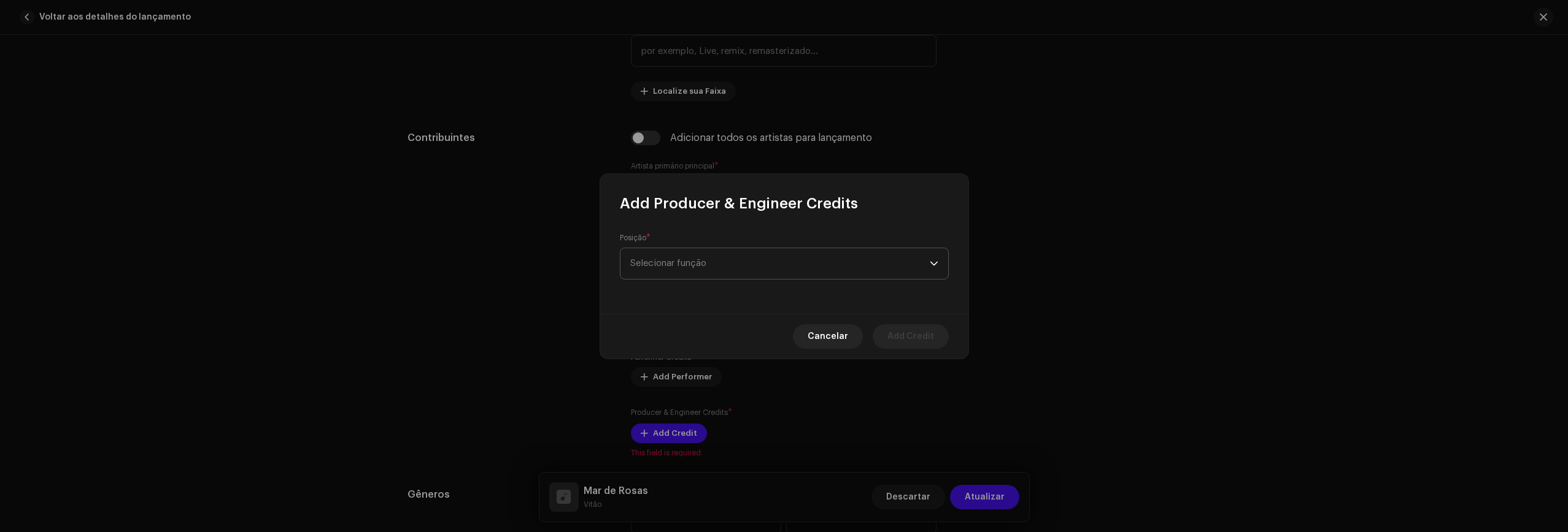
click at [713, 262] on span "Selecionar função" at bounding box center [779, 263] width 299 height 30
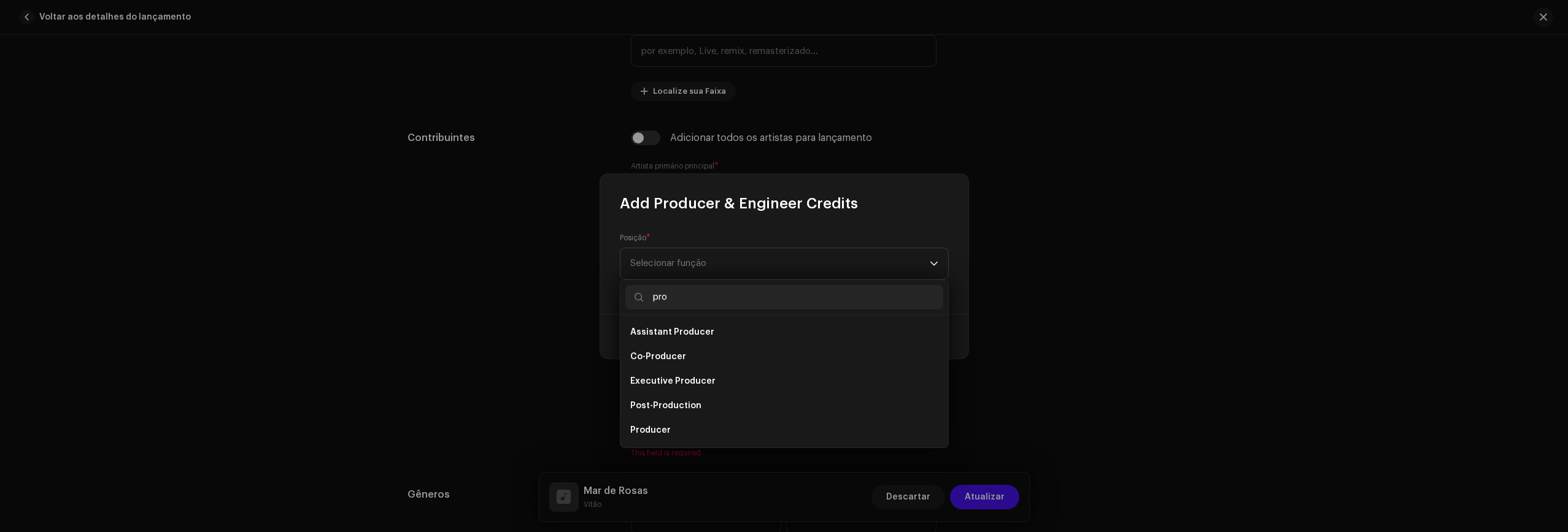
scroll to position [19, 0]
type input "pro"
click at [660, 408] on span "Producer" at bounding box center [650, 411] width 41 height 12
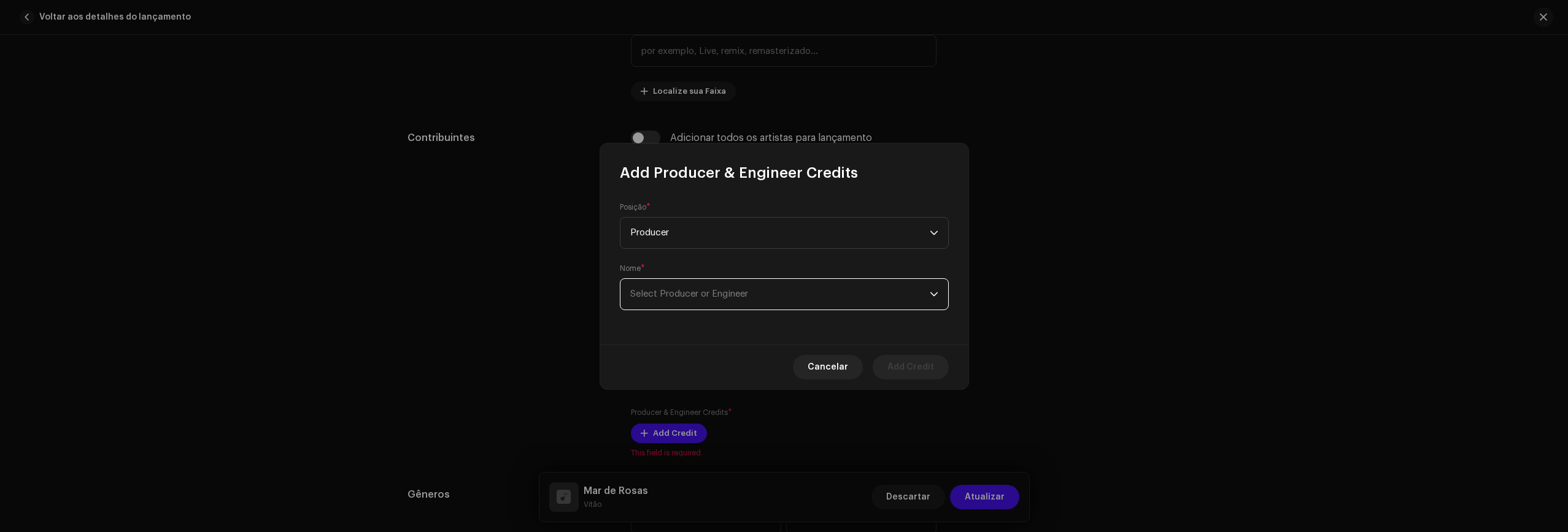
click at [694, 306] on span "Select Producer or Engineer" at bounding box center [779, 294] width 299 height 30
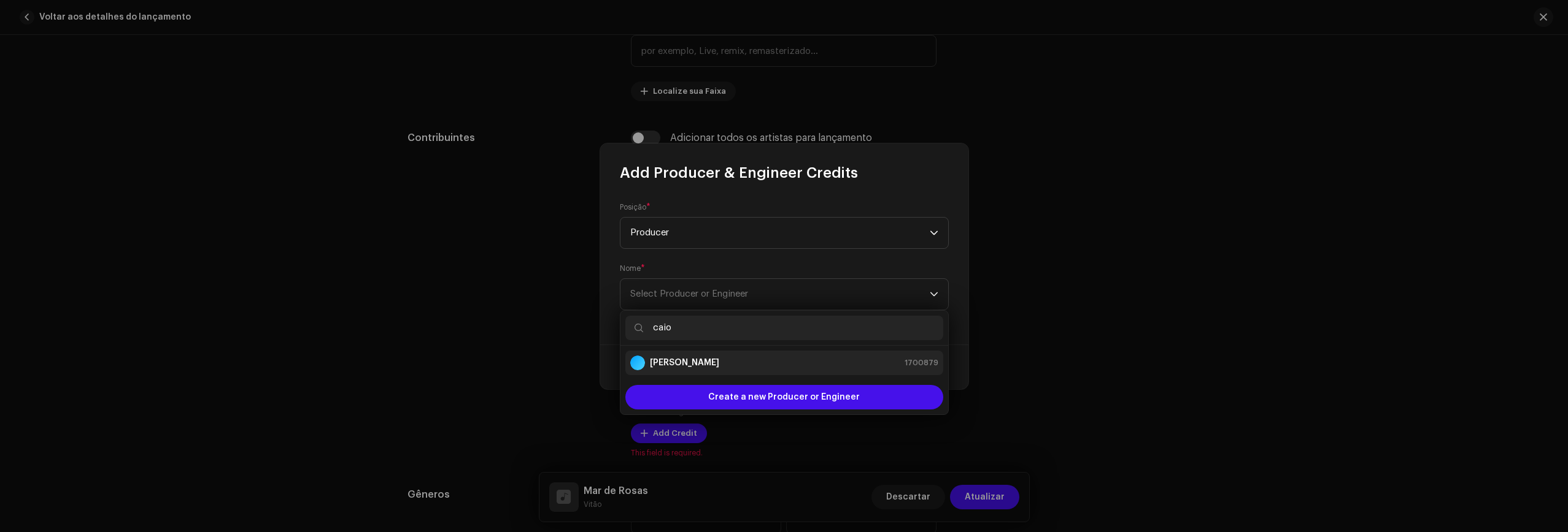
type input "caio"
click at [685, 361] on strong "Caio Paiva" at bounding box center [684, 363] width 69 height 12
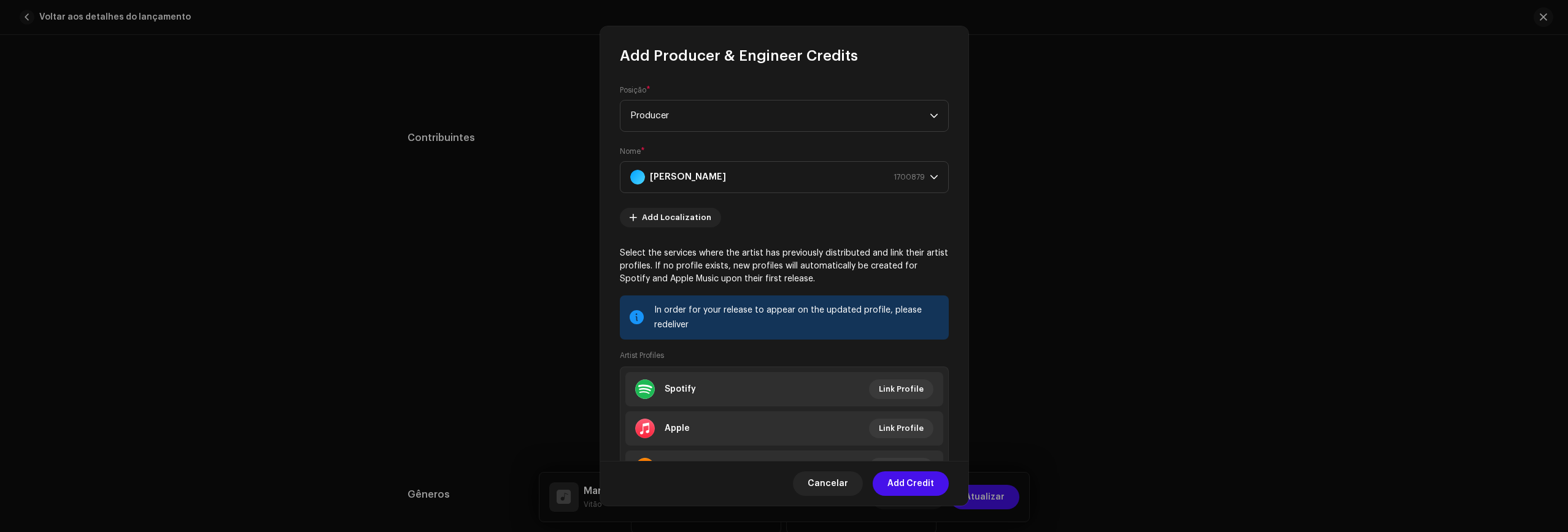
click at [906, 482] on span "Add Credit" at bounding box center [910, 484] width 47 height 25
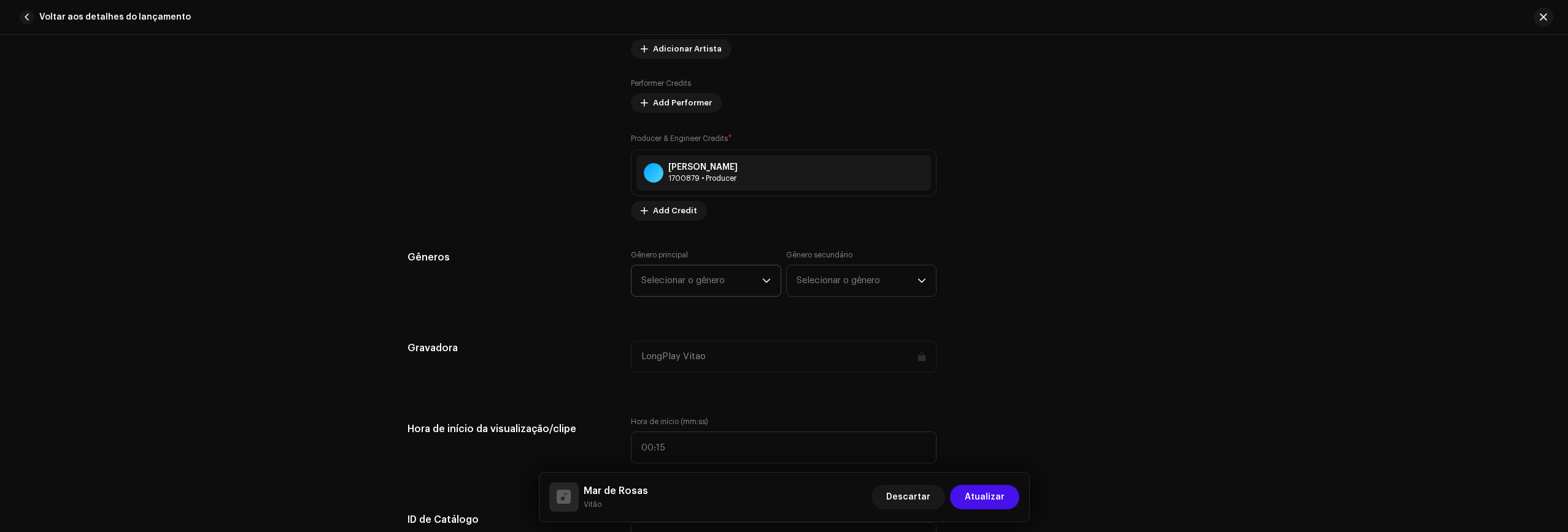
scroll to position [1085, 0]
click at [725, 276] on span "Selecionar o gênero" at bounding box center [701, 281] width 121 height 30
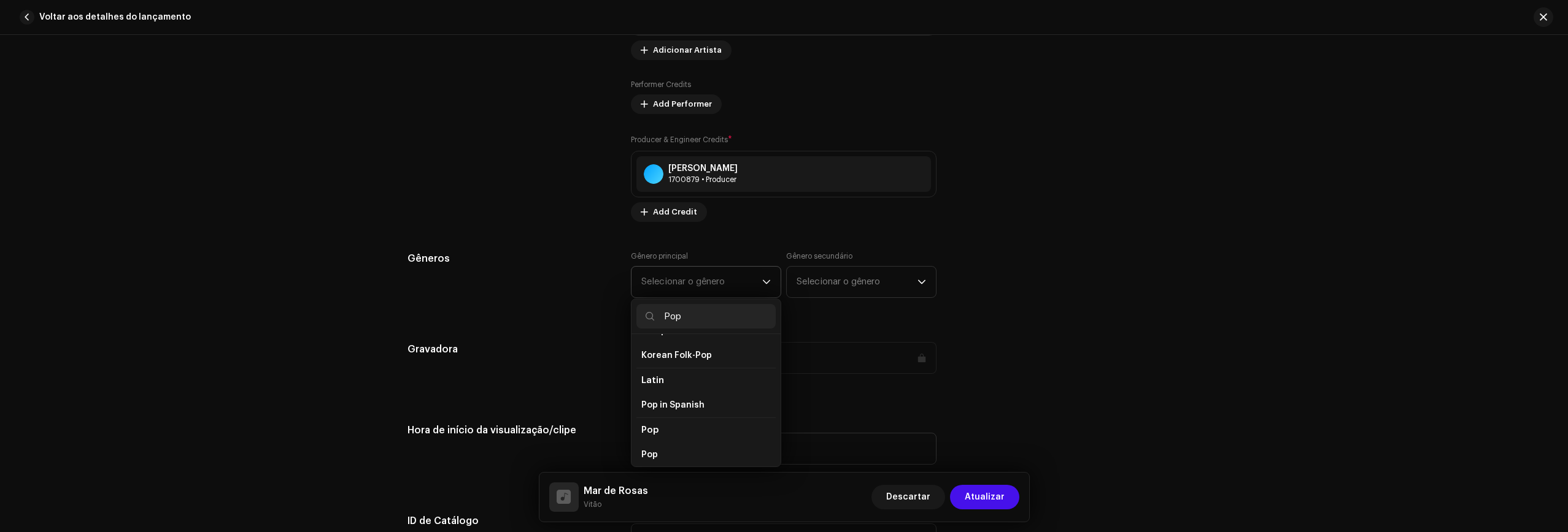
scroll to position [394, 0]
type input "Pop"
click at [654, 427] on li "Pop" at bounding box center [706, 438] width 140 height 25
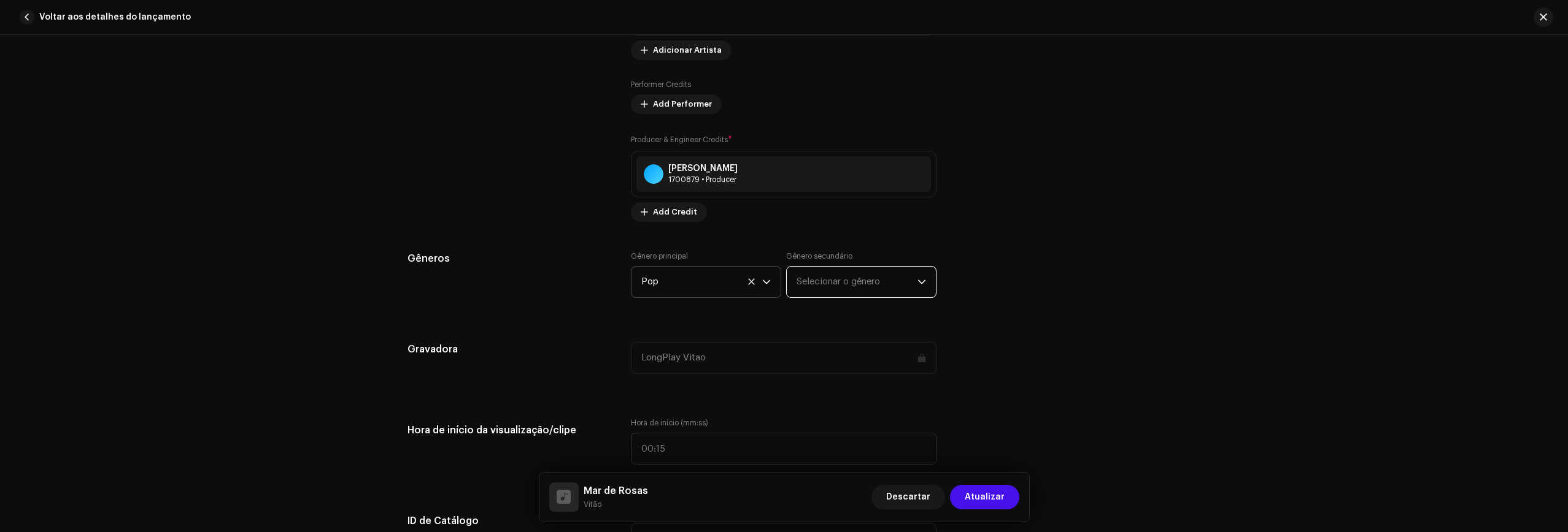
click at [833, 273] on span "Selecionar o gênero" at bounding box center [857, 281] width 121 height 30
type input "mpb"
click at [813, 370] on li "MPB" at bounding box center [861, 376] width 140 height 25
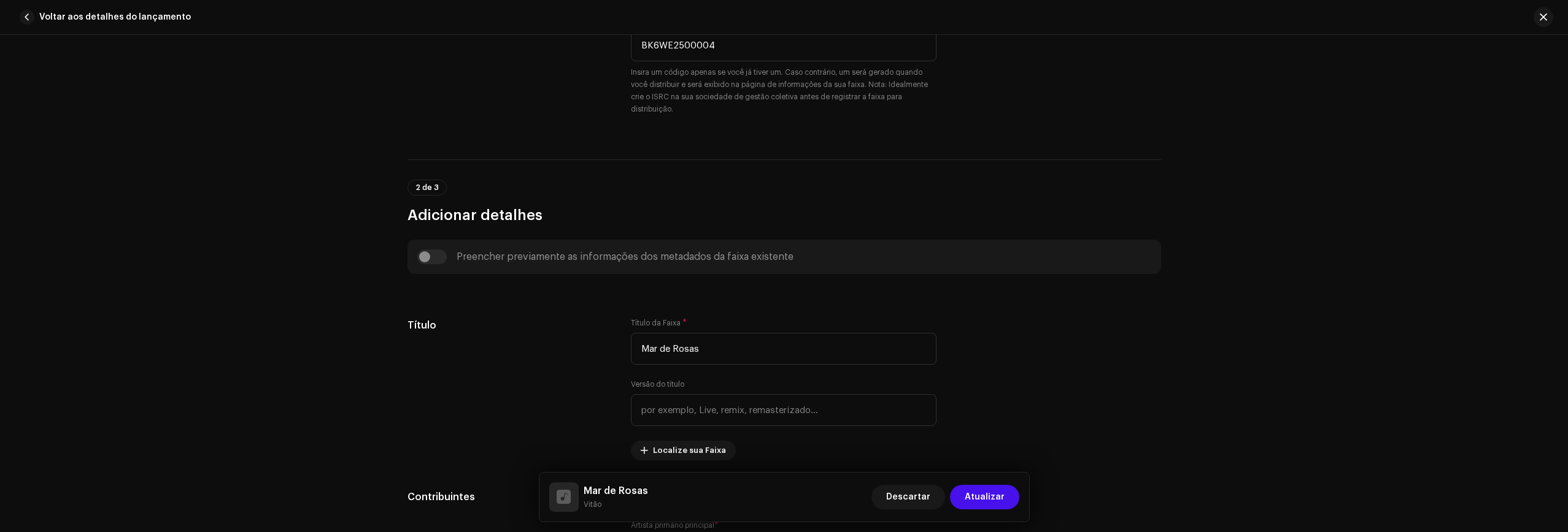
scroll to position [0, 0]
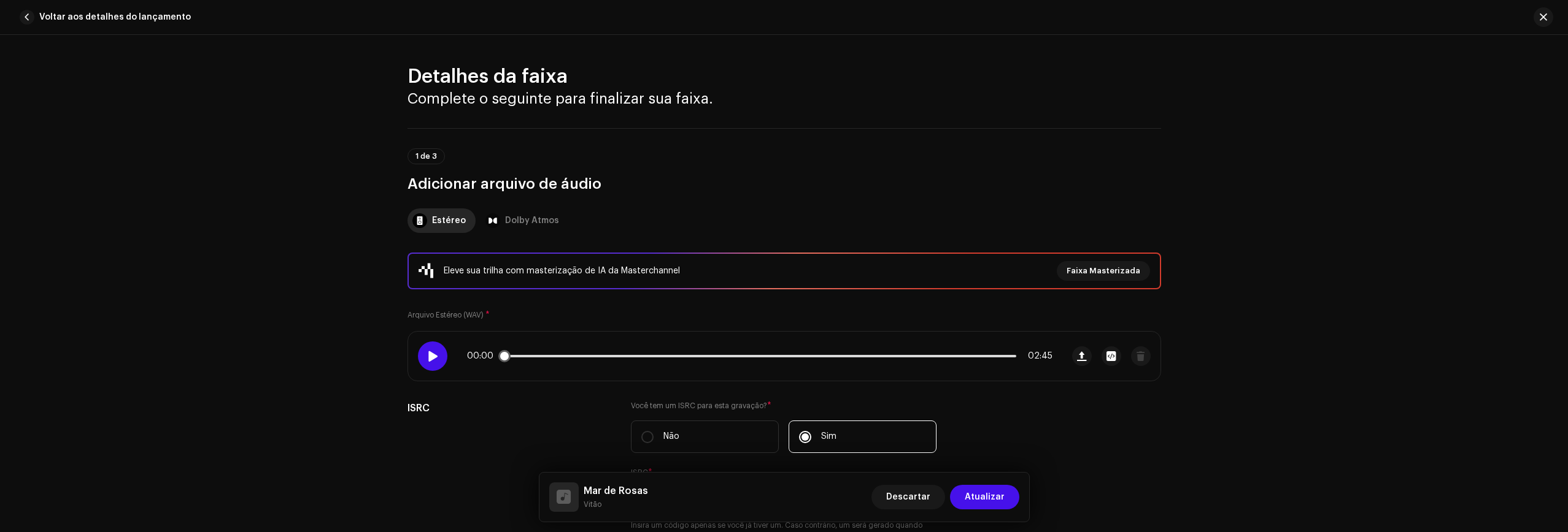
click at [433, 353] on span at bounding box center [432, 356] width 10 height 10
drag, startPoint x: 549, startPoint y: 355, endPoint x: 539, endPoint y: 358, distance: 10.4
click at [539, 358] on span at bounding box center [544, 356] width 12 height 12
drag, startPoint x: 540, startPoint y: 358, endPoint x: 531, endPoint y: 360, distance: 9.2
click at [532, 360] on span at bounding box center [538, 356] width 12 height 12
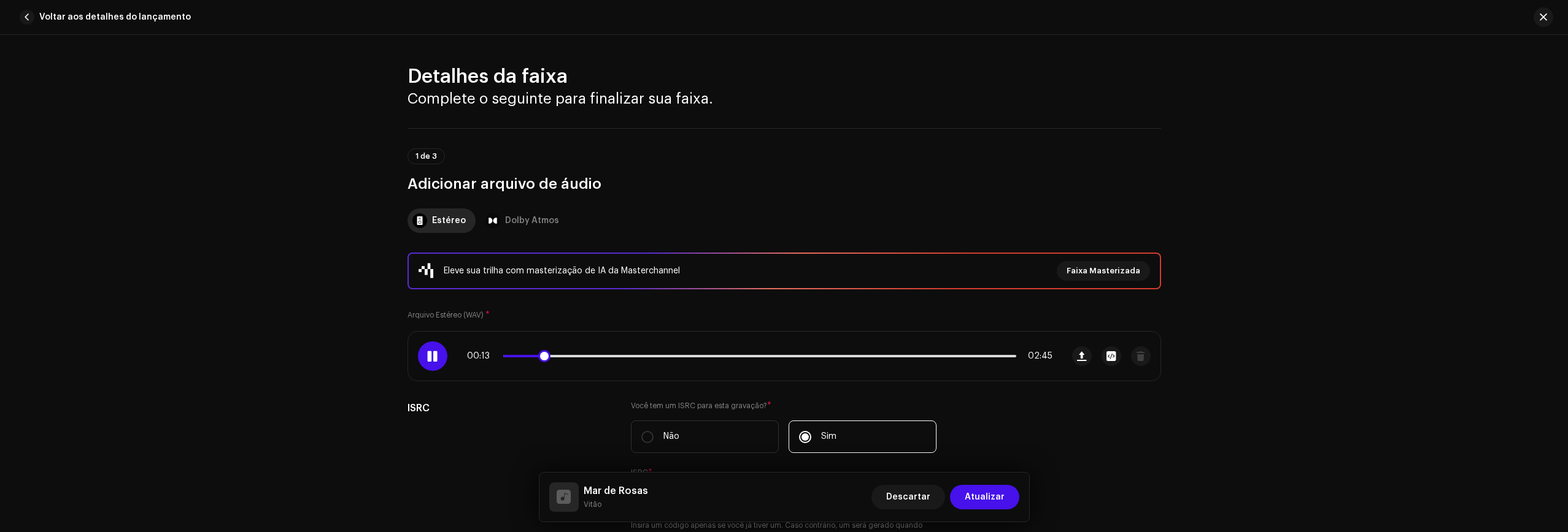
click at [432, 360] on span at bounding box center [432, 356] width 10 height 10
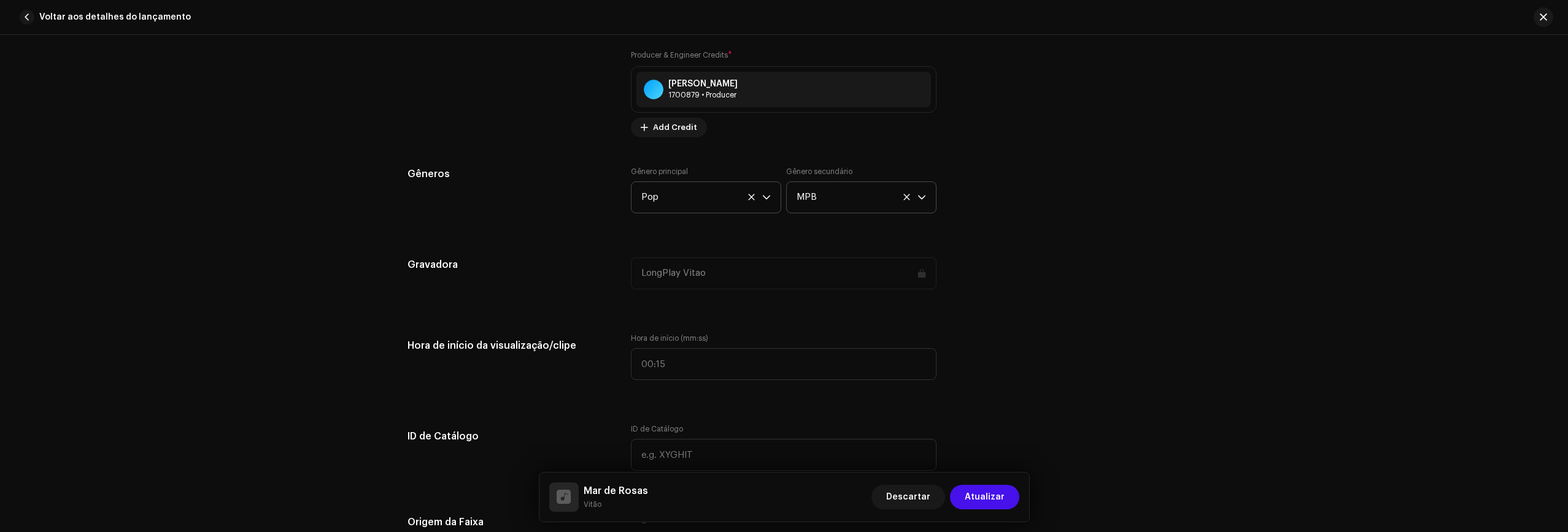
scroll to position [1236, 0]
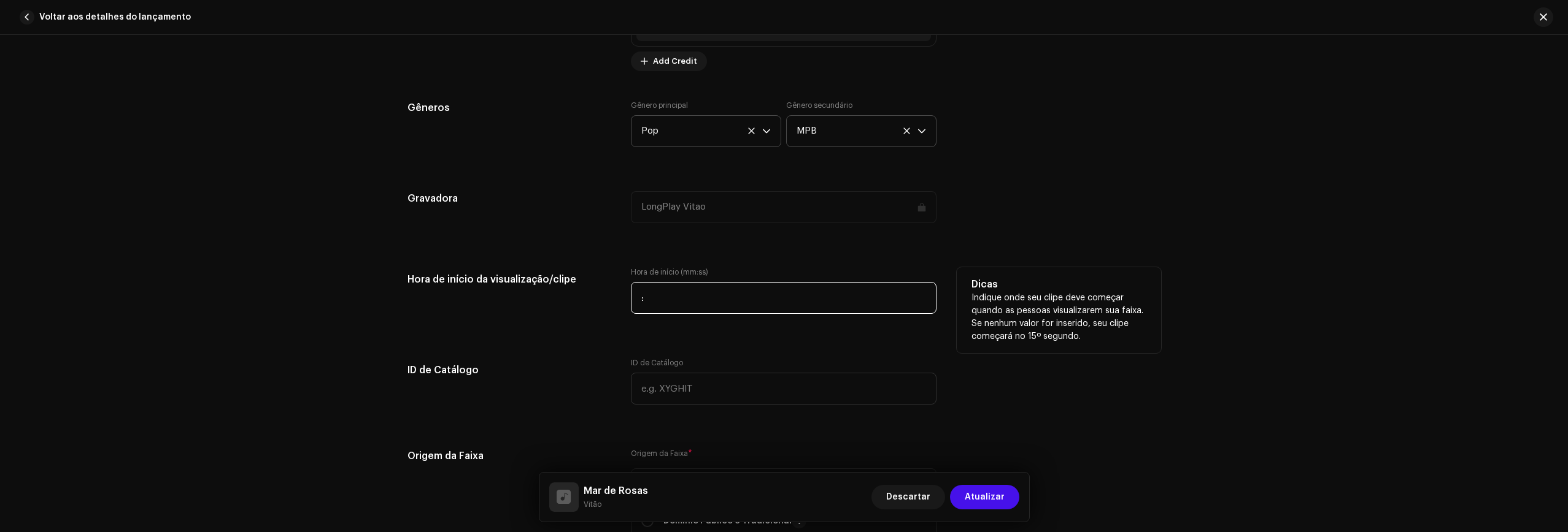
click at [676, 299] on input ":" at bounding box center [783, 298] width 306 height 32
click at [638, 295] on input ":" at bounding box center [783, 298] width 306 height 32
type input "00:12"
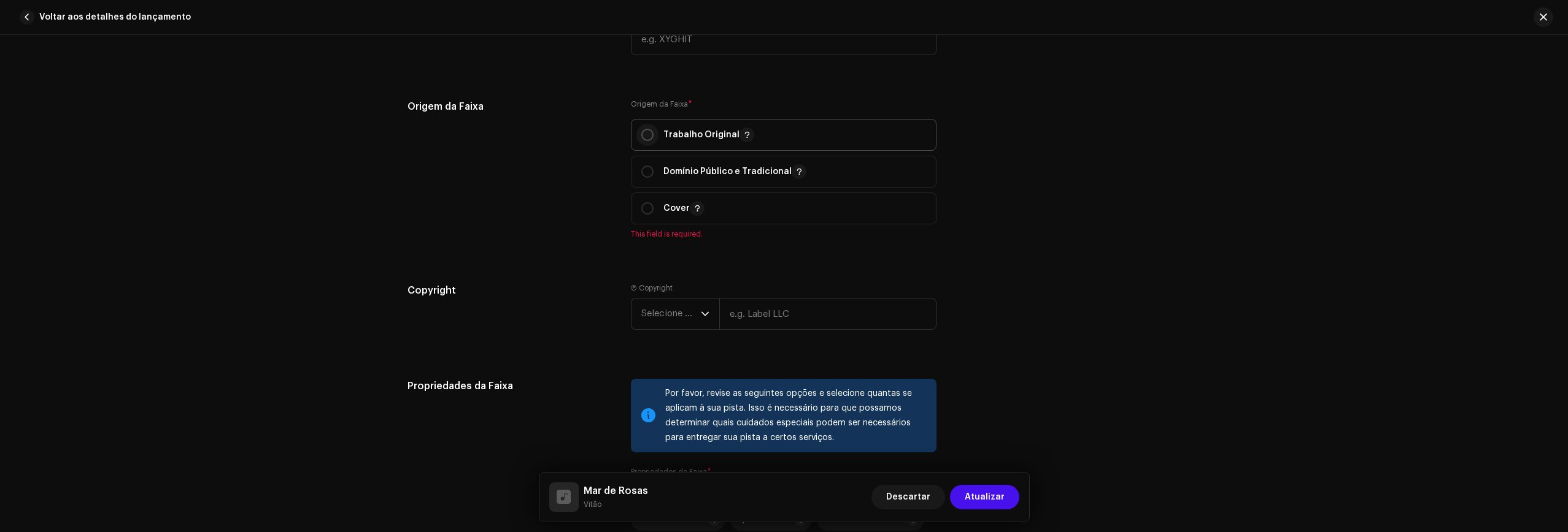
scroll to position [1588, 0]
click at [643, 134] on input "radio" at bounding box center [647, 132] width 12 height 12
radio input "true"
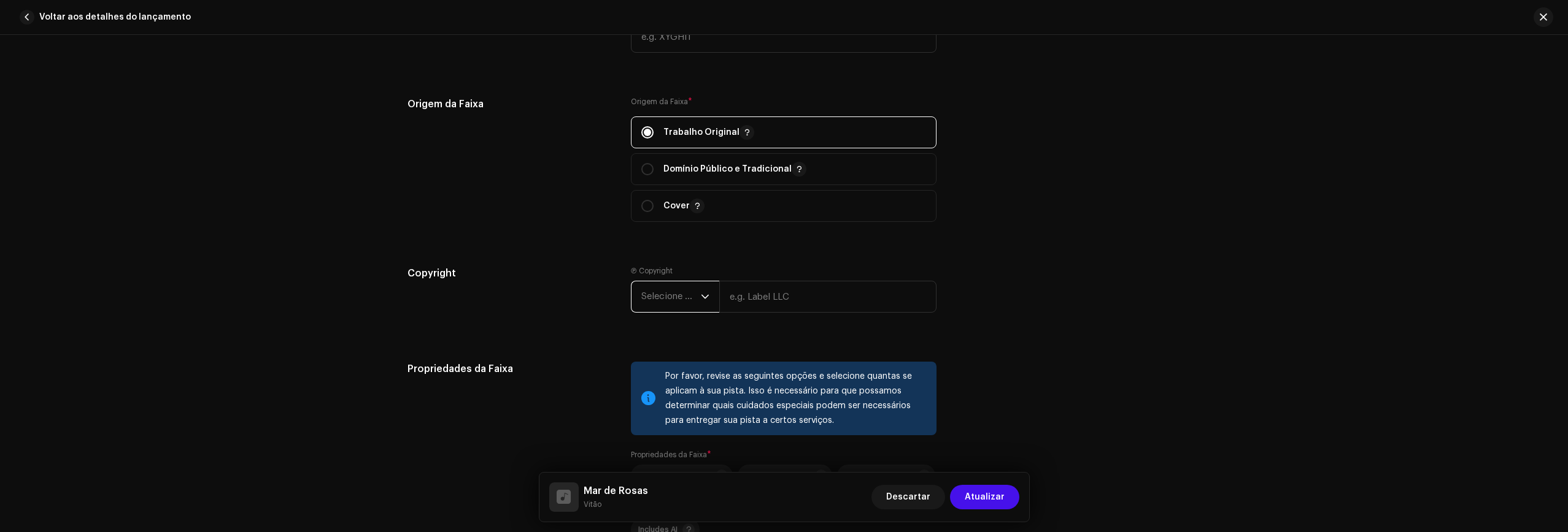
click at [673, 300] on span "Selecione o ano" at bounding box center [671, 296] width 59 height 30
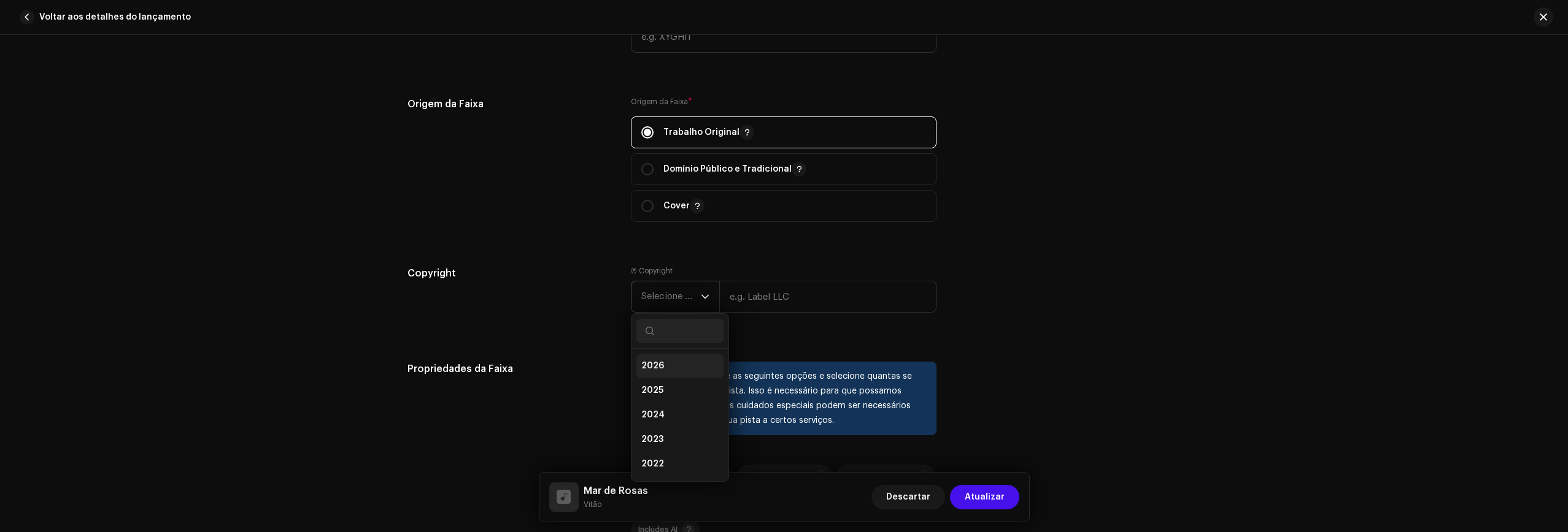
drag, startPoint x: 672, startPoint y: 389, endPoint x: 683, endPoint y: 370, distance: 22.0
click at [672, 389] on li "2025" at bounding box center [680, 391] width 87 height 25
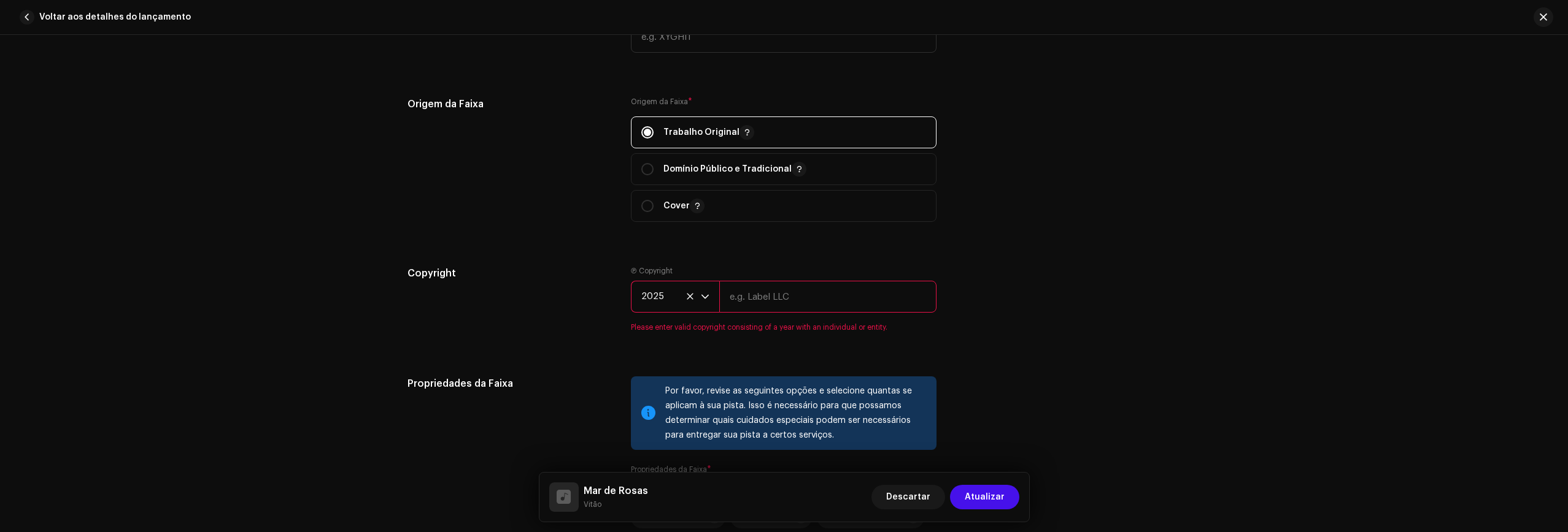
click at [760, 302] on input "text" at bounding box center [828, 296] width 217 height 32
drag, startPoint x: 762, startPoint y: 300, endPoint x: 720, endPoint y: 295, distance: 42.3
click at [720, 295] on input "Long" at bounding box center [828, 296] width 217 height 32
type input "Vitão"
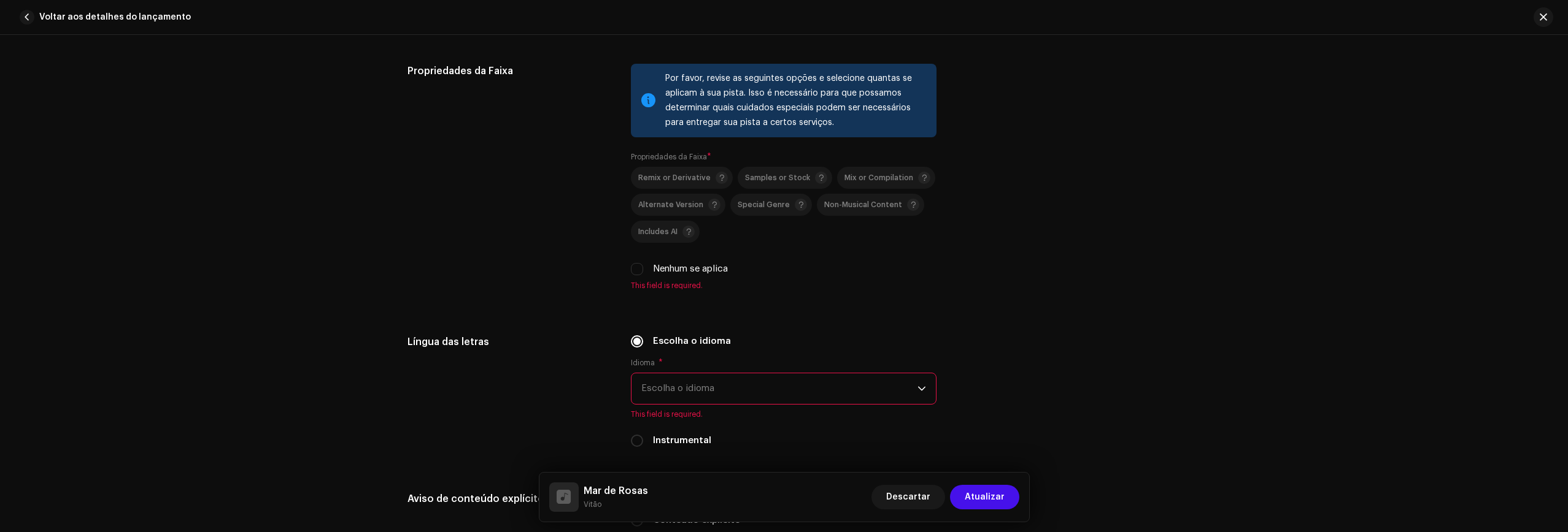
scroll to position [1887, 0]
click at [631, 268] on input "Nenhum se aplica" at bounding box center [636, 268] width 12 height 12
checkbox input "true"
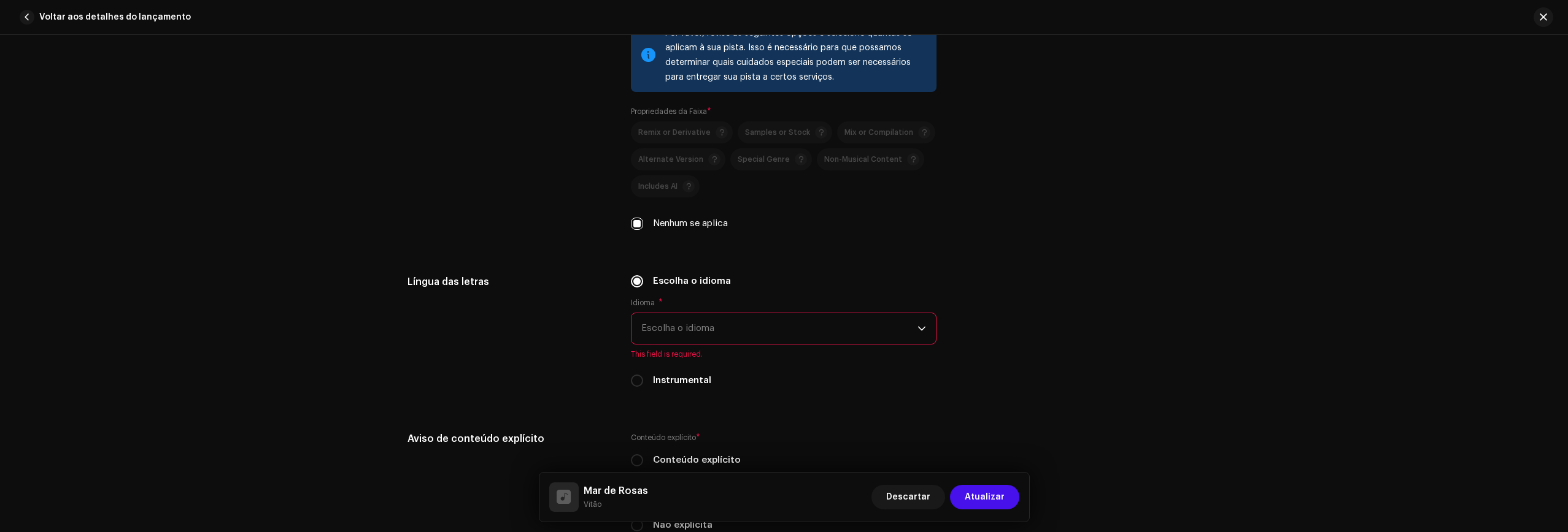
scroll to position [1947, 0]
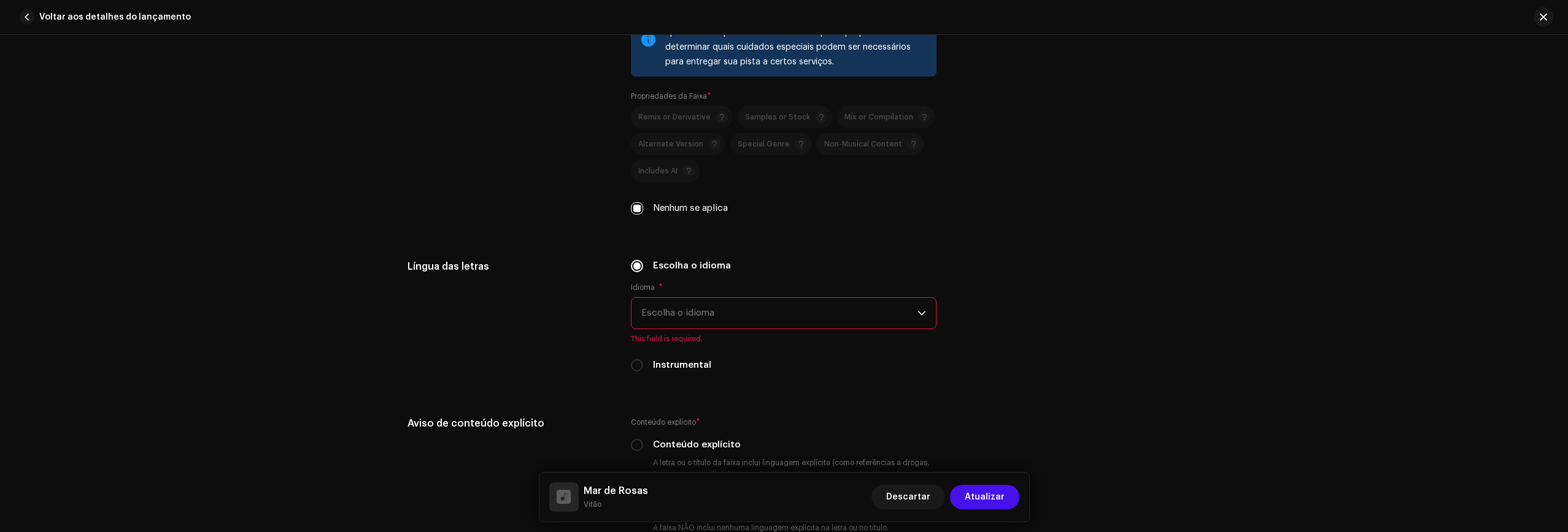
click at [693, 302] on span "Escolha o idioma" at bounding box center [779, 313] width 276 height 30
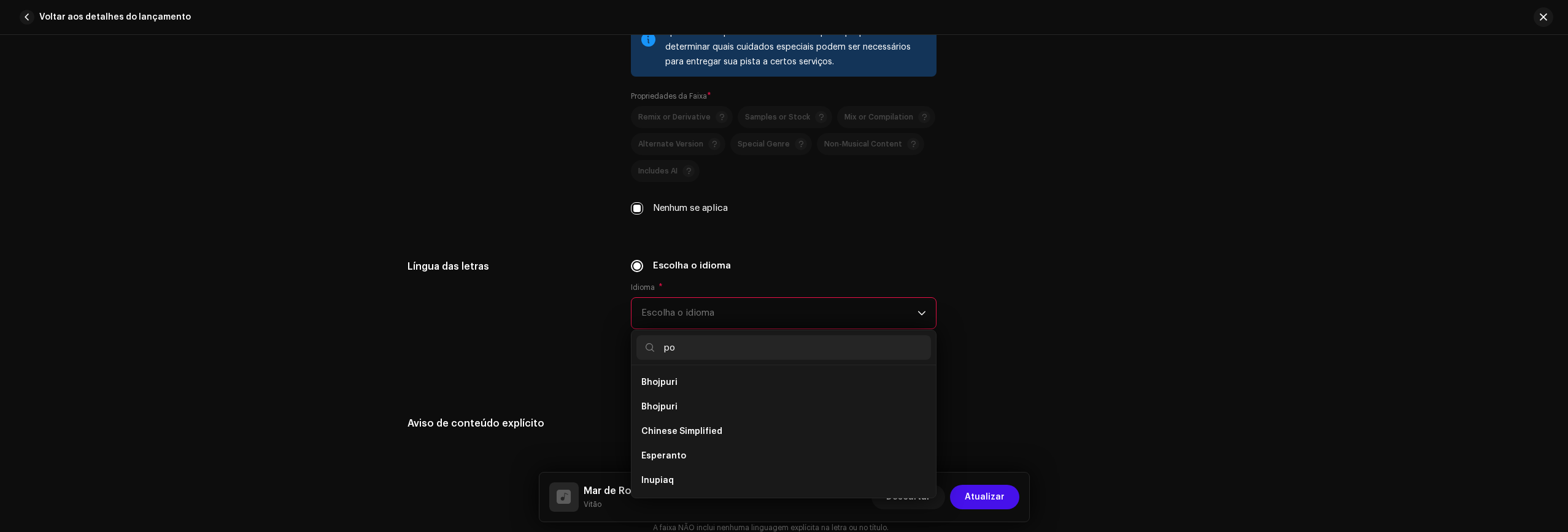
scroll to position [0, 0]
type input "por"
click at [690, 381] on li "Portuguese" at bounding box center [784, 383] width 295 height 25
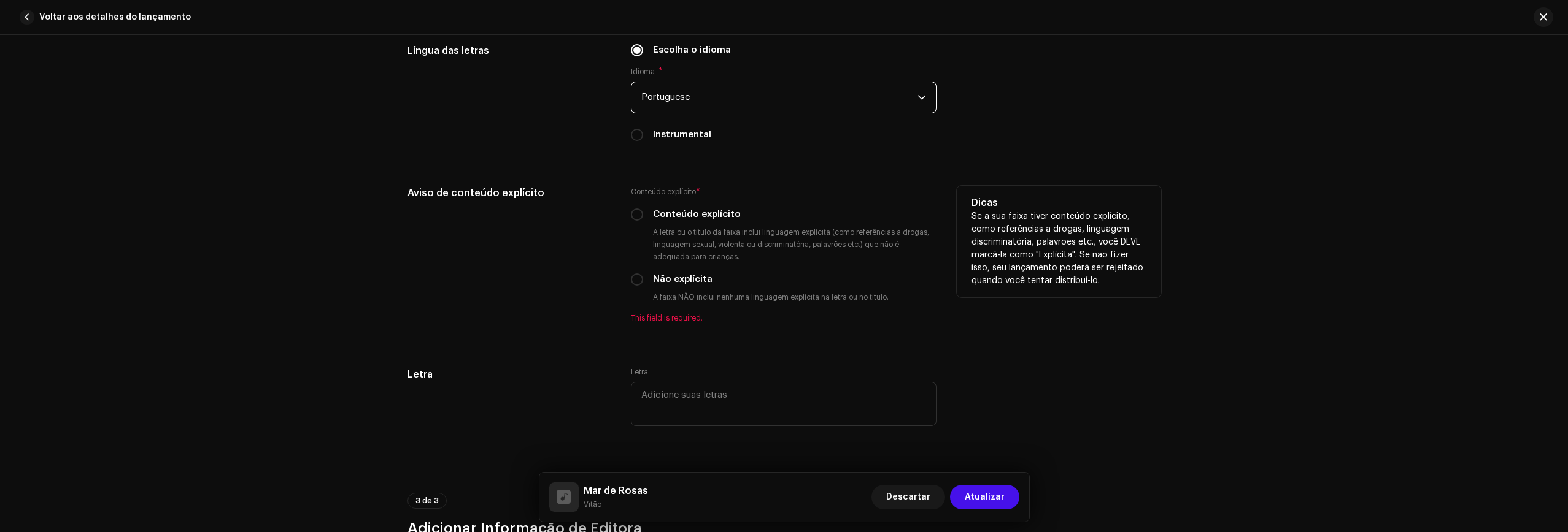
scroll to position [2171, 0]
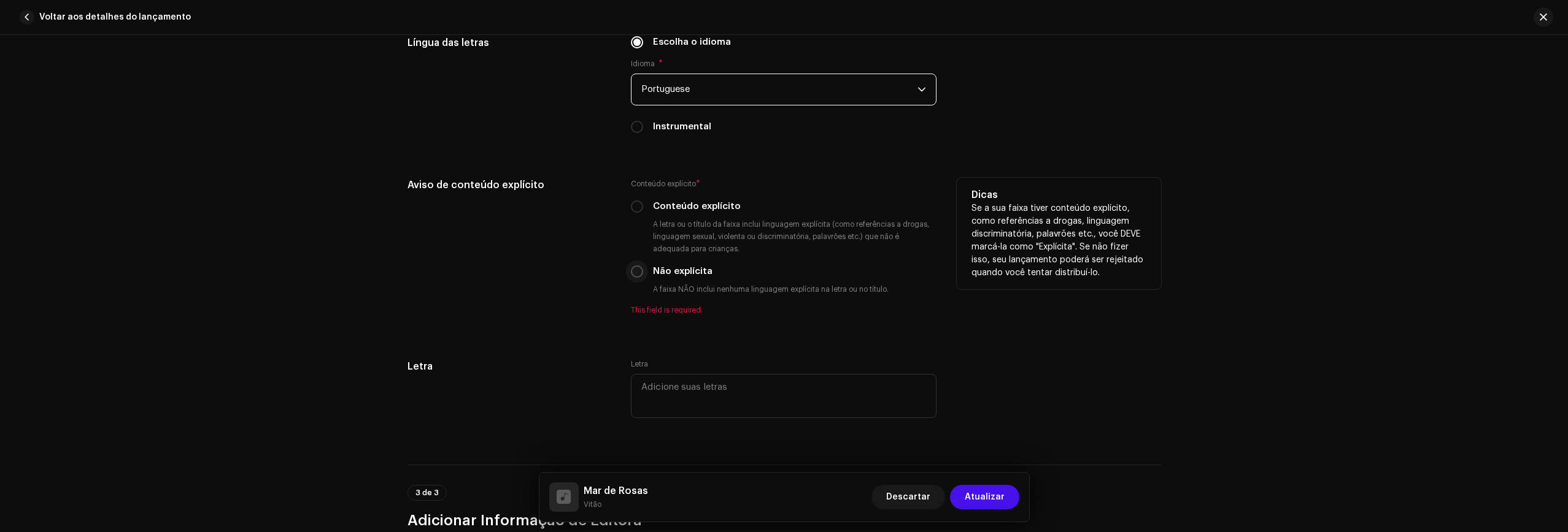
click at [631, 273] on input "Não explícita" at bounding box center [636, 271] width 12 height 12
radio input "true"
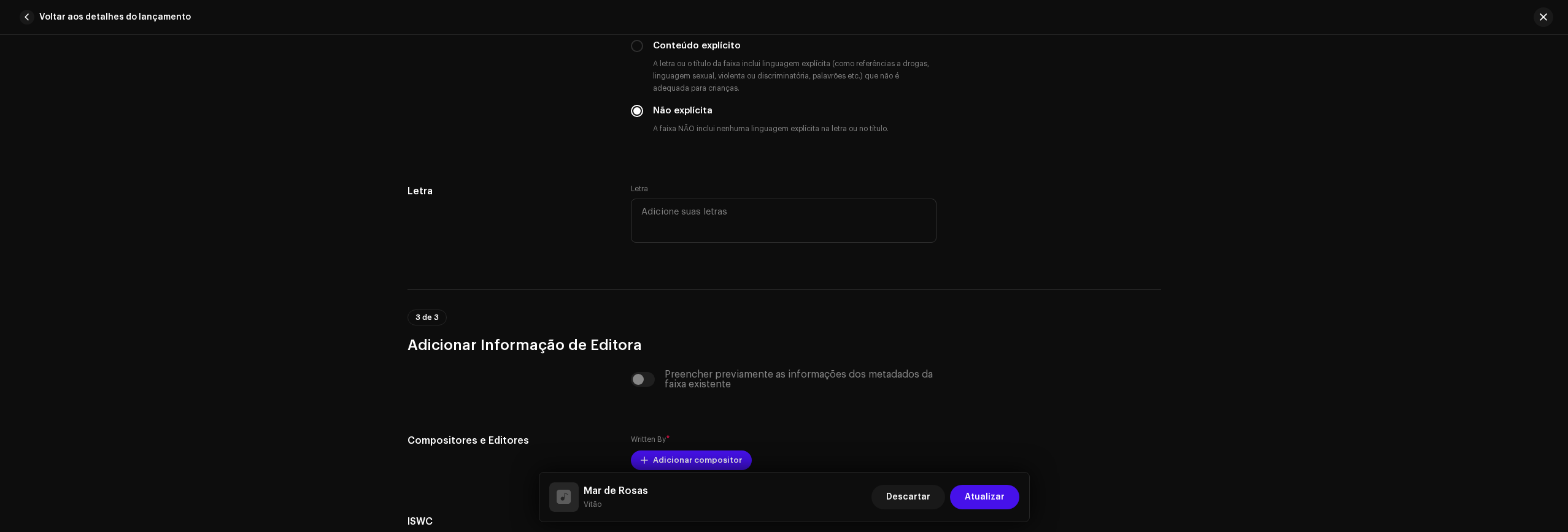
scroll to position [2485, 0]
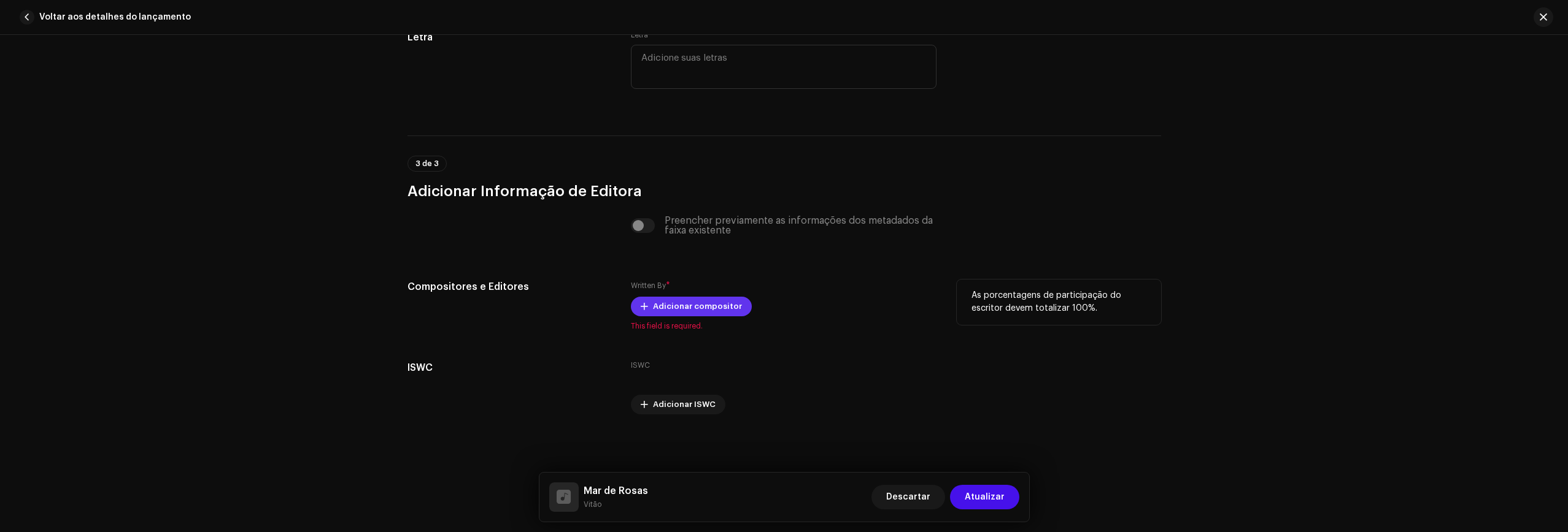
click at [673, 311] on span "Adicionar compositor" at bounding box center [698, 307] width 89 height 25
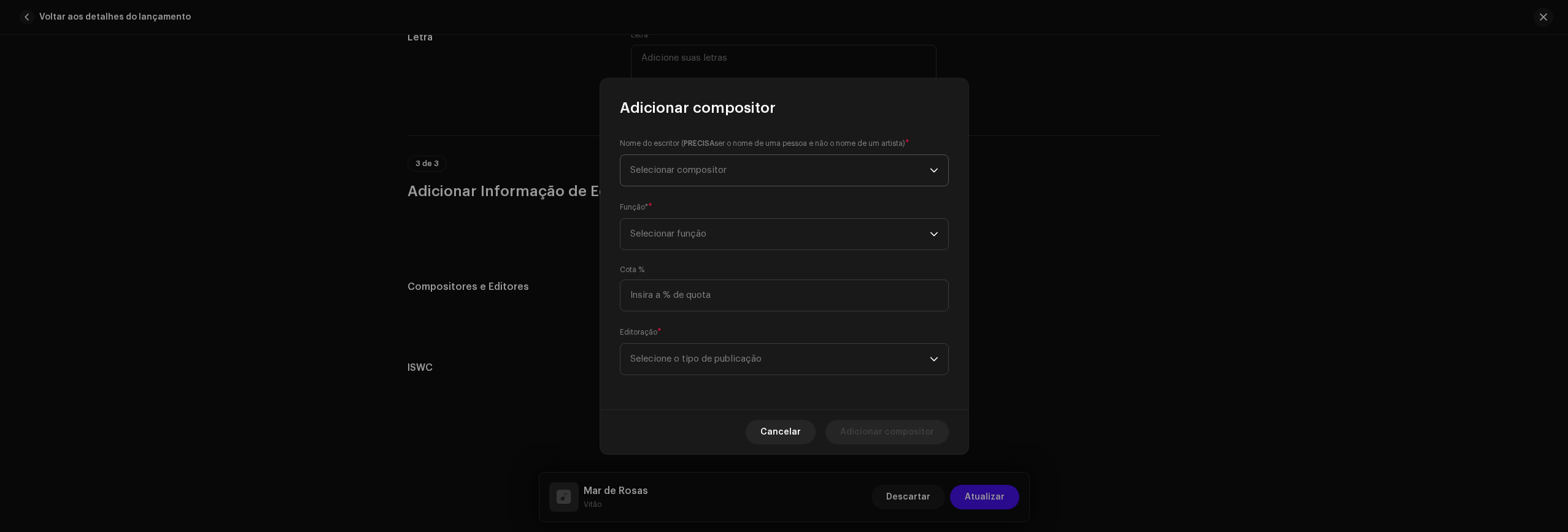
click at [706, 169] on span "Selecionar compositor" at bounding box center [678, 170] width 96 height 9
type input "v"
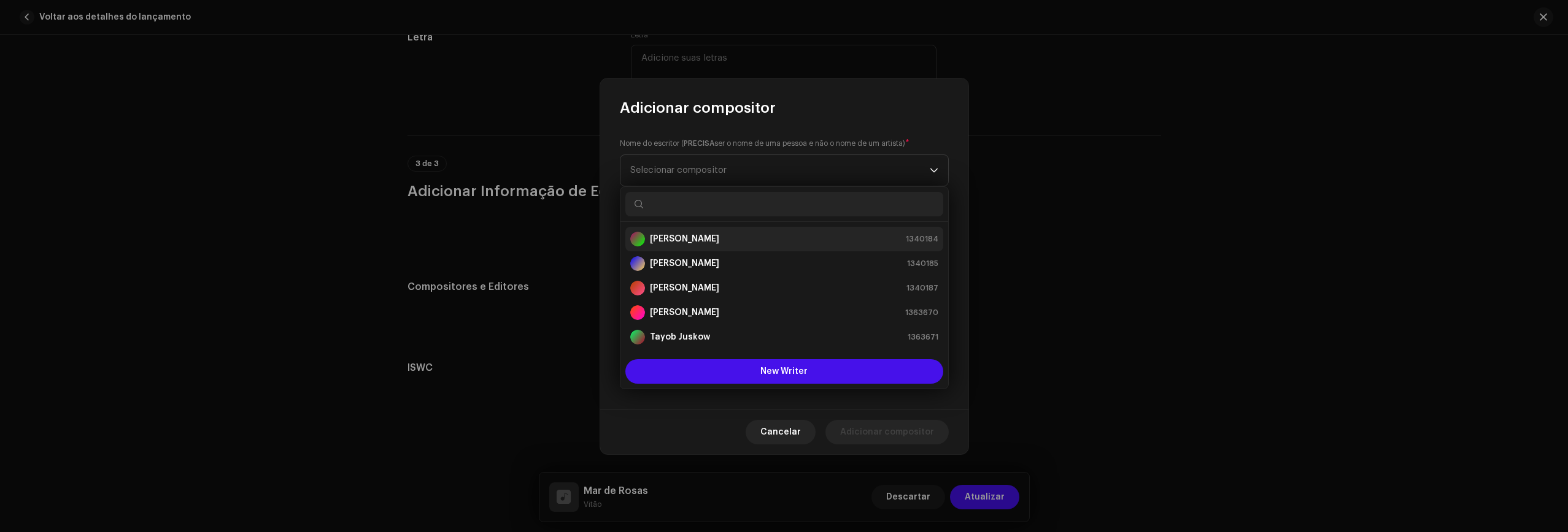
click at [719, 238] on strong "Victor Carvalho Ferreira" at bounding box center [684, 239] width 69 height 12
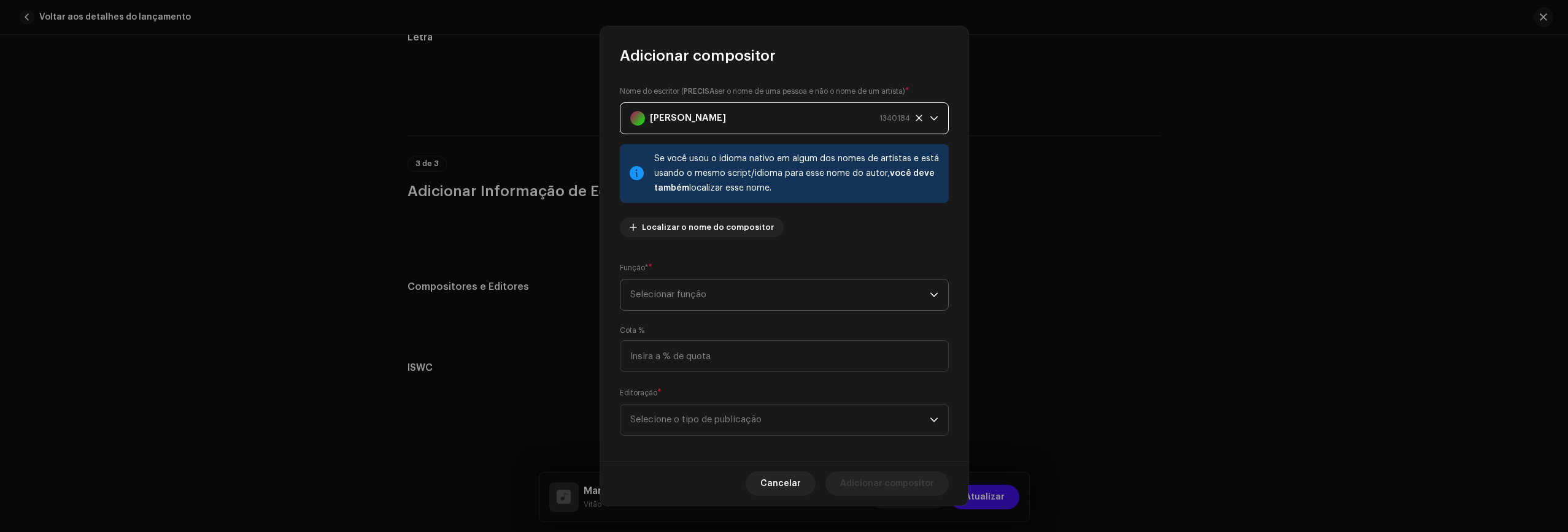
click at [721, 298] on span "Selecionar função" at bounding box center [779, 294] width 299 height 30
click at [701, 405] on span "Composer & Lyricist" at bounding box center [673, 402] width 87 height 12
click at [702, 362] on input at bounding box center [784, 356] width 329 height 32
type input "50,00"
click at [729, 426] on span "Selecione o tipo de publicação" at bounding box center [779, 420] width 299 height 30
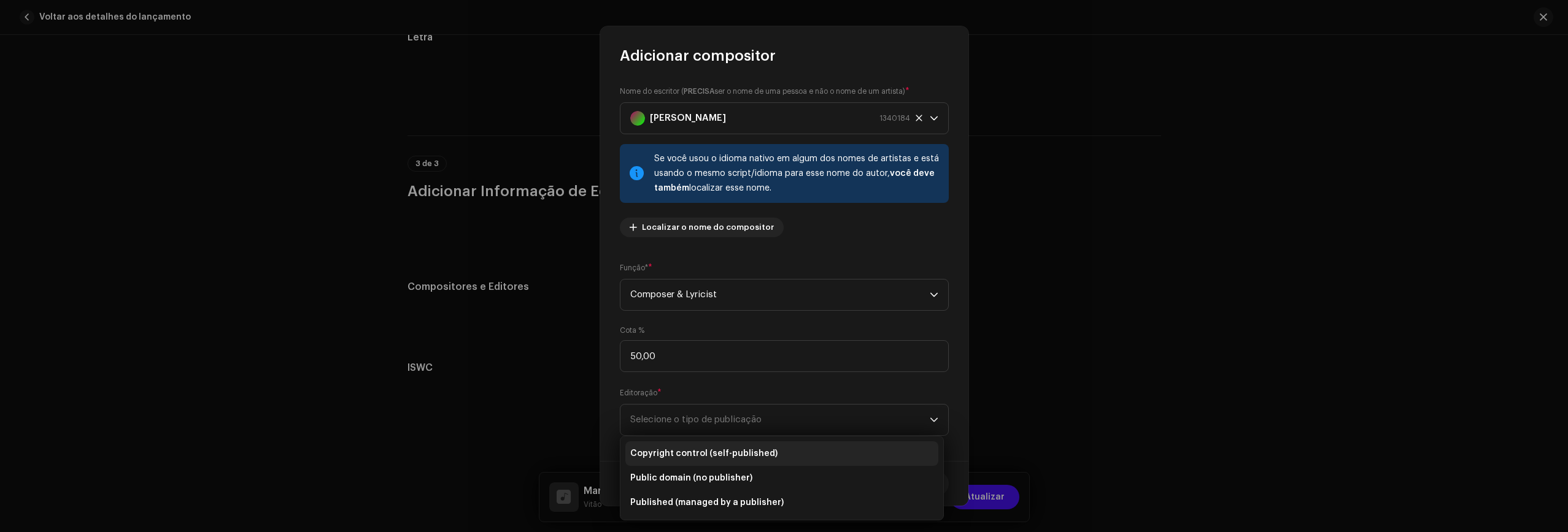
click at [696, 446] on li "Copyright control (self-published)" at bounding box center [782, 454] width 313 height 25
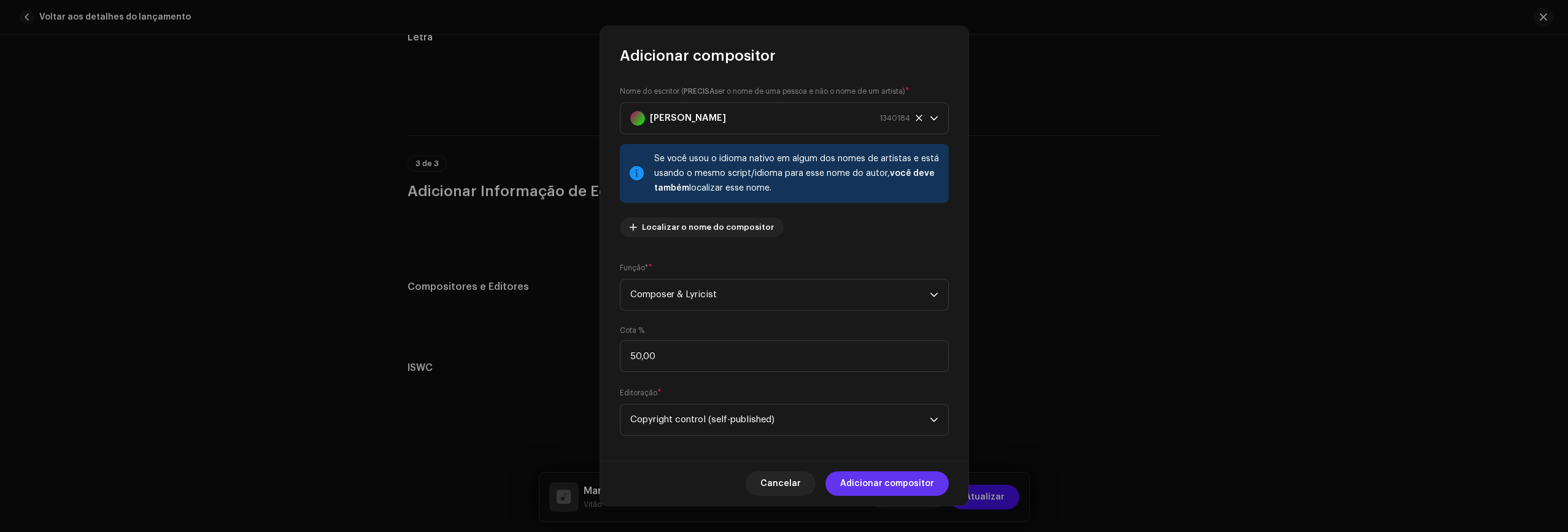
click at [887, 480] on span "Adicionar compositor" at bounding box center [886, 484] width 94 height 25
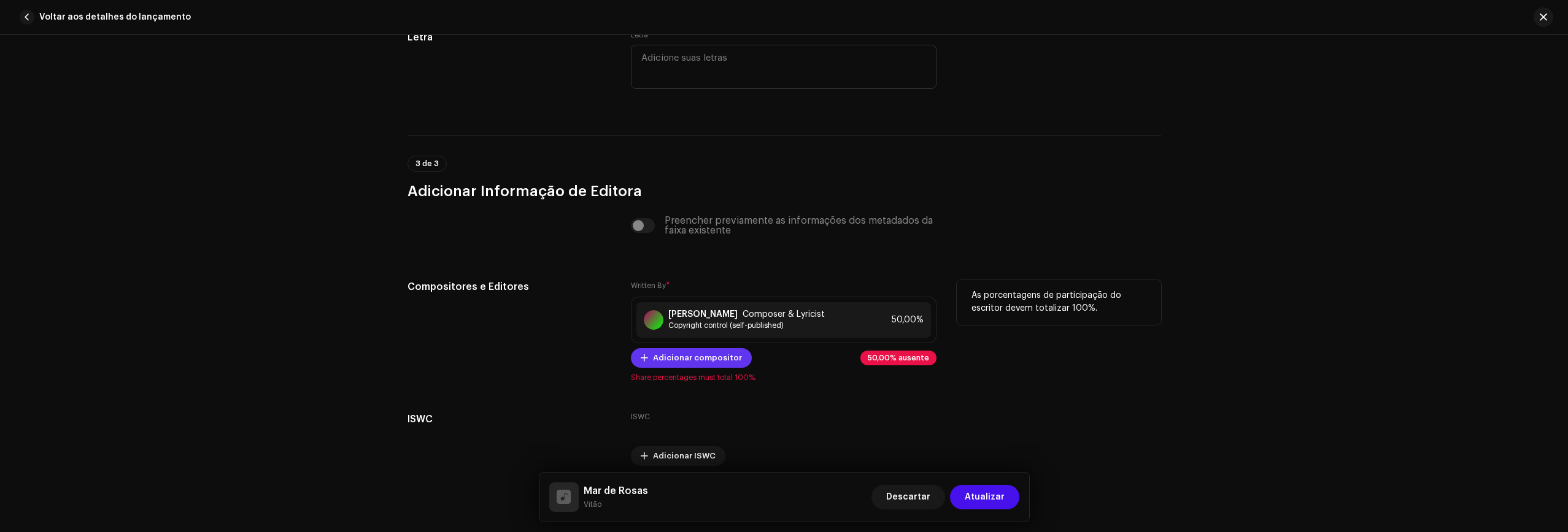
click at [700, 356] on span "Adicionar compositor" at bounding box center [698, 358] width 89 height 25
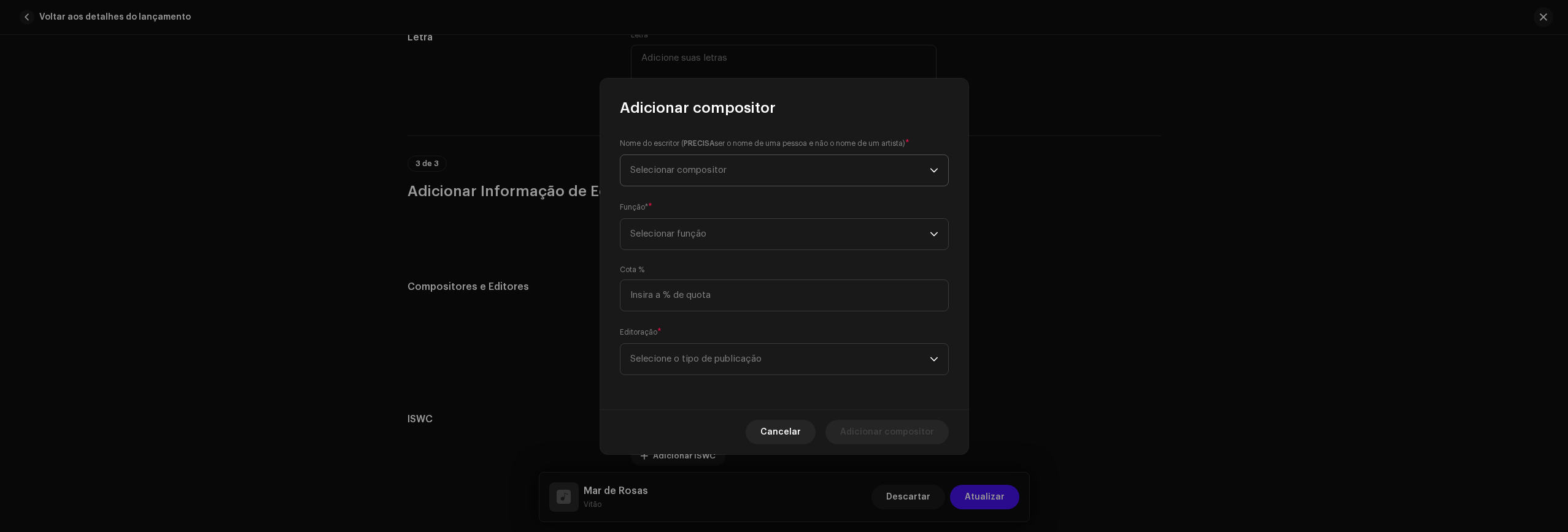
click at [703, 179] on span "Selecionar compositor" at bounding box center [779, 170] width 299 height 30
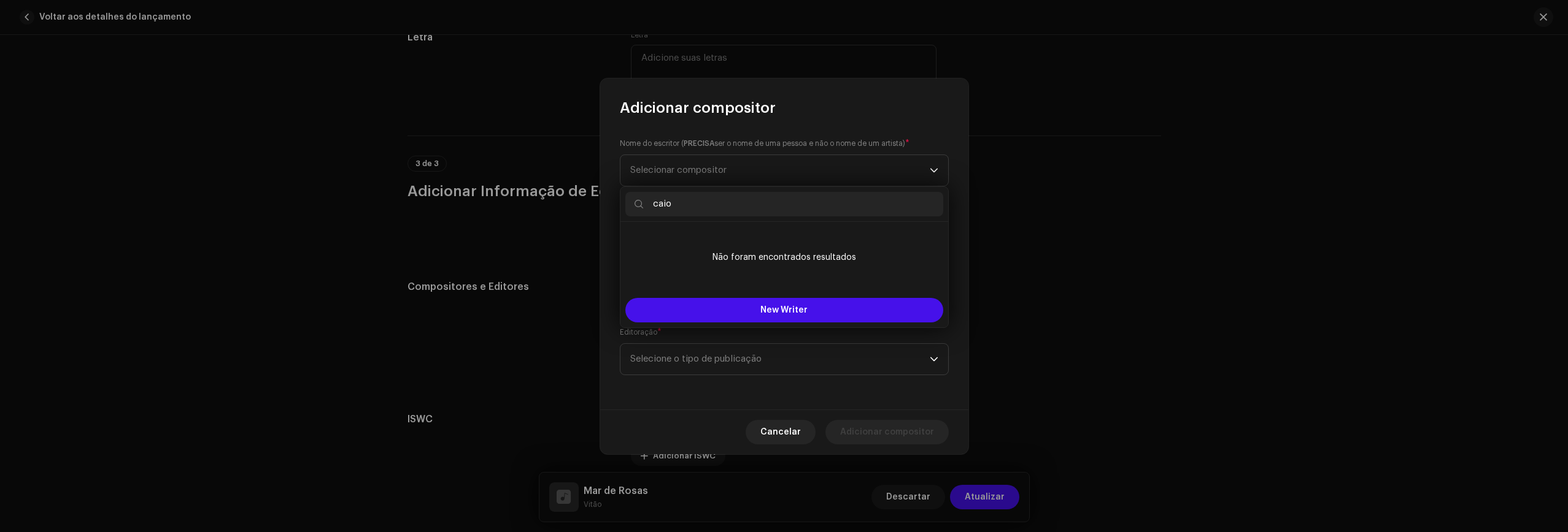
type input "caio"
click at [758, 303] on button "New Writer" at bounding box center [784, 311] width 318 height 25
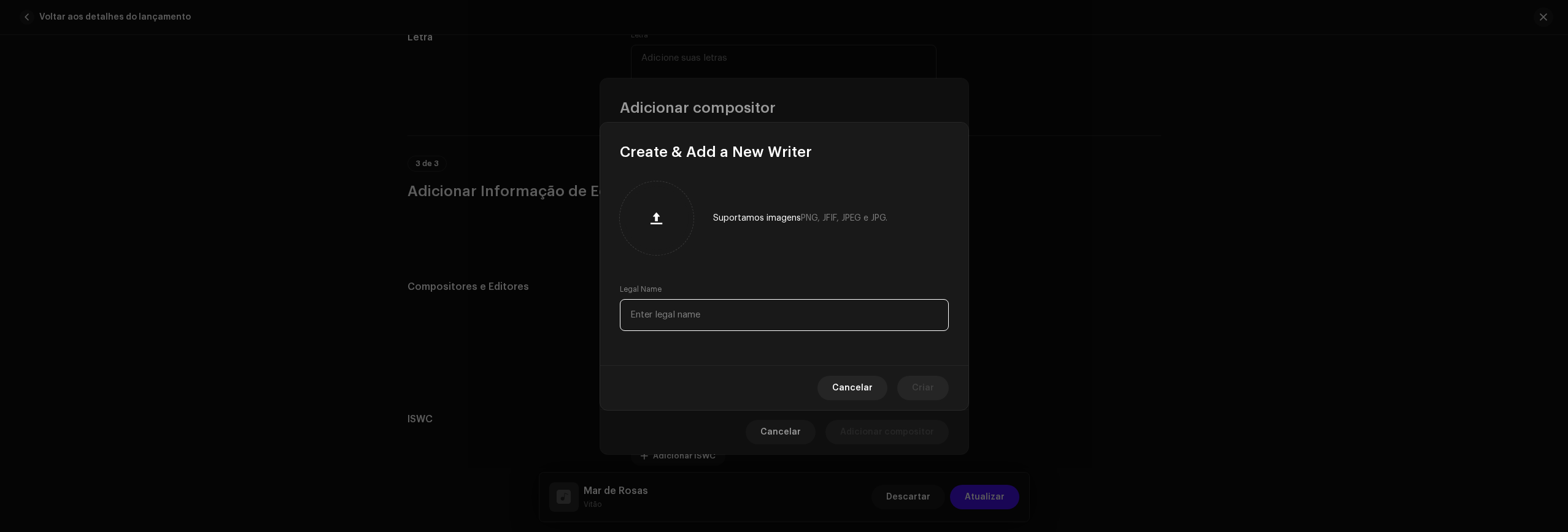
click at [698, 310] on input "text" at bounding box center [784, 314] width 329 height 32
type input "Caio Paiva"
click at [918, 387] on span "Criar" at bounding box center [923, 388] width 22 height 25
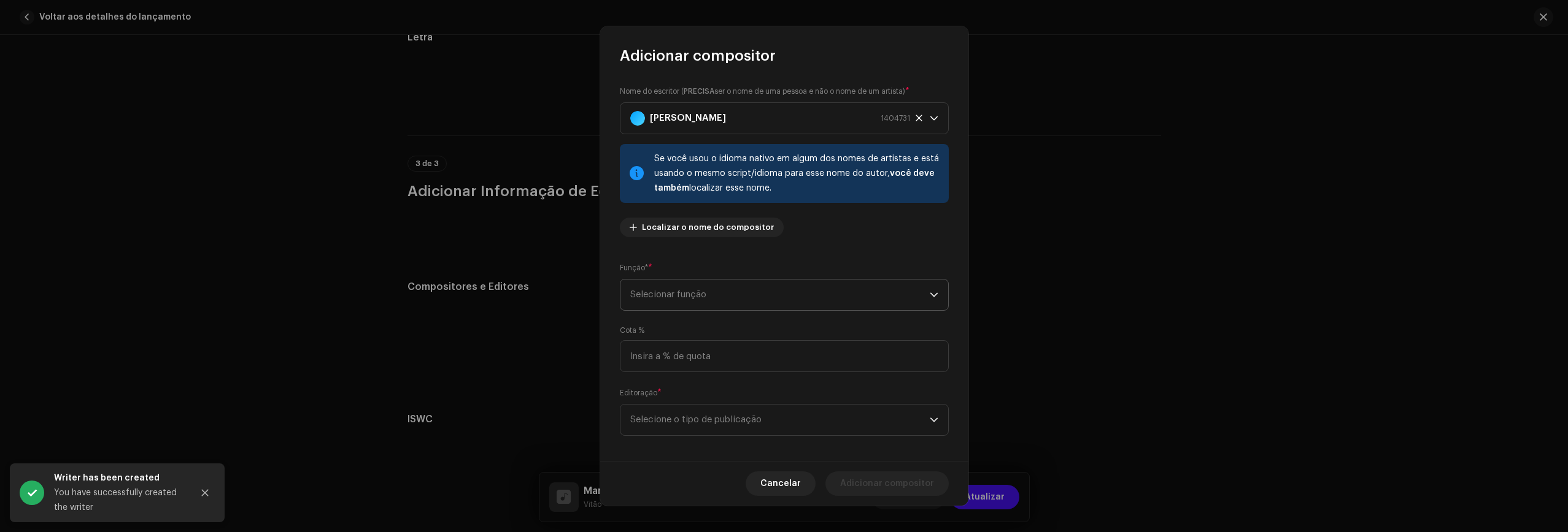
click at [718, 294] on span "Selecionar função" at bounding box center [779, 294] width 299 height 30
click at [693, 401] on span "Composer & Lyricist" at bounding box center [673, 402] width 87 height 12
click at [691, 358] on input at bounding box center [784, 356] width 329 height 32
type input "50,00"
click at [695, 416] on span "Selecione o tipo de publicação" at bounding box center [779, 420] width 299 height 30
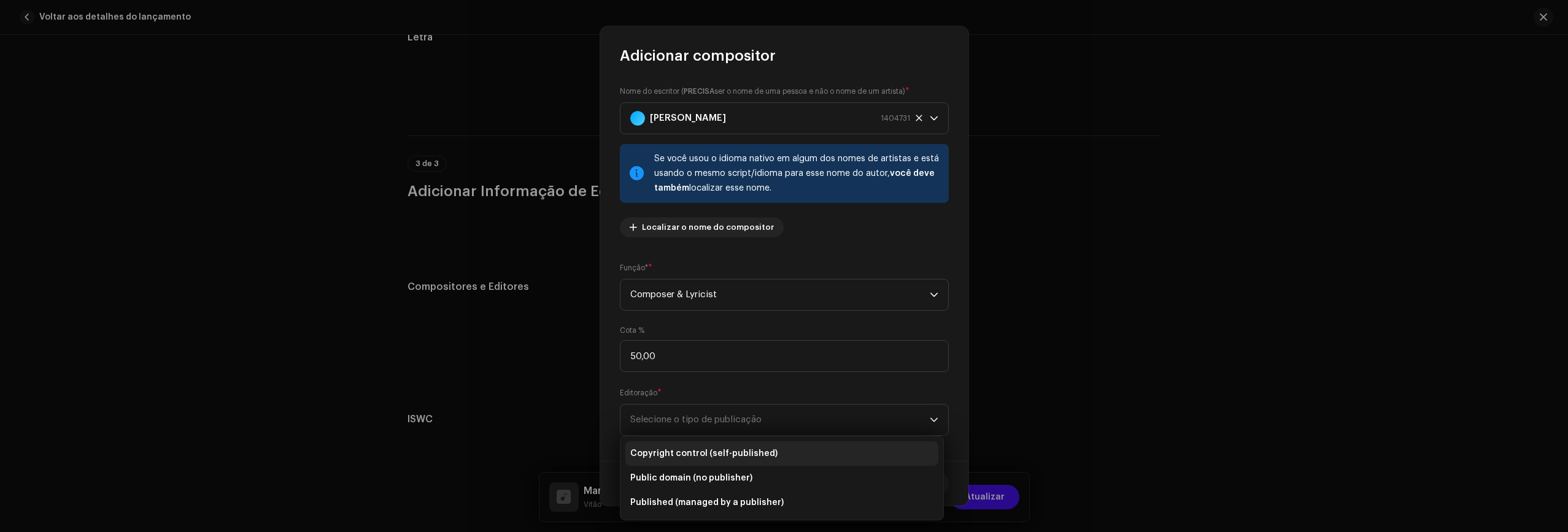
click at [691, 449] on span "Copyright control (self-published)" at bounding box center [704, 453] width 147 height 12
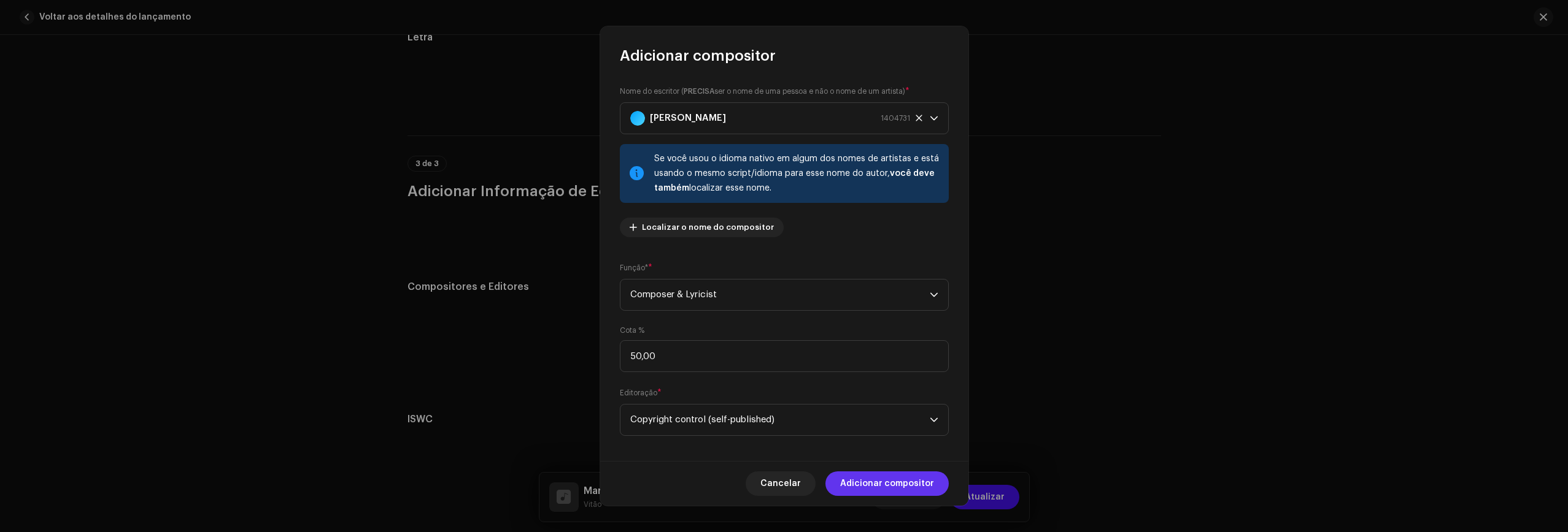
click at [892, 482] on span "Adicionar compositor" at bounding box center [886, 484] width 94 height 25
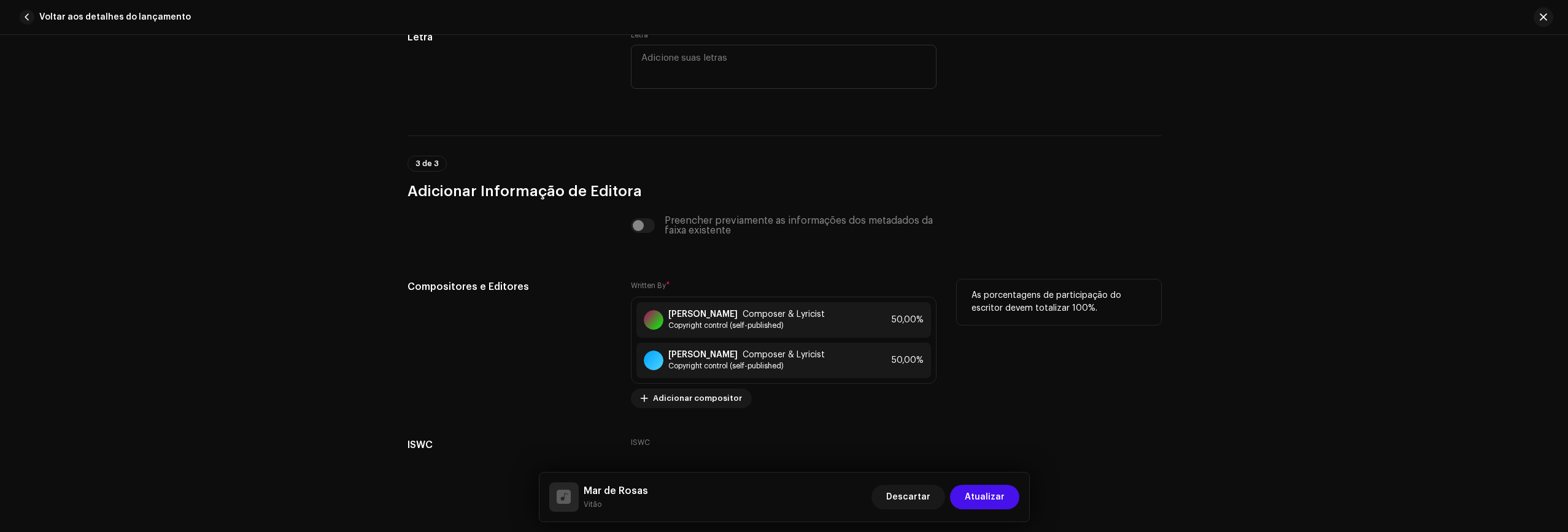
scroll to position [2563, 0]
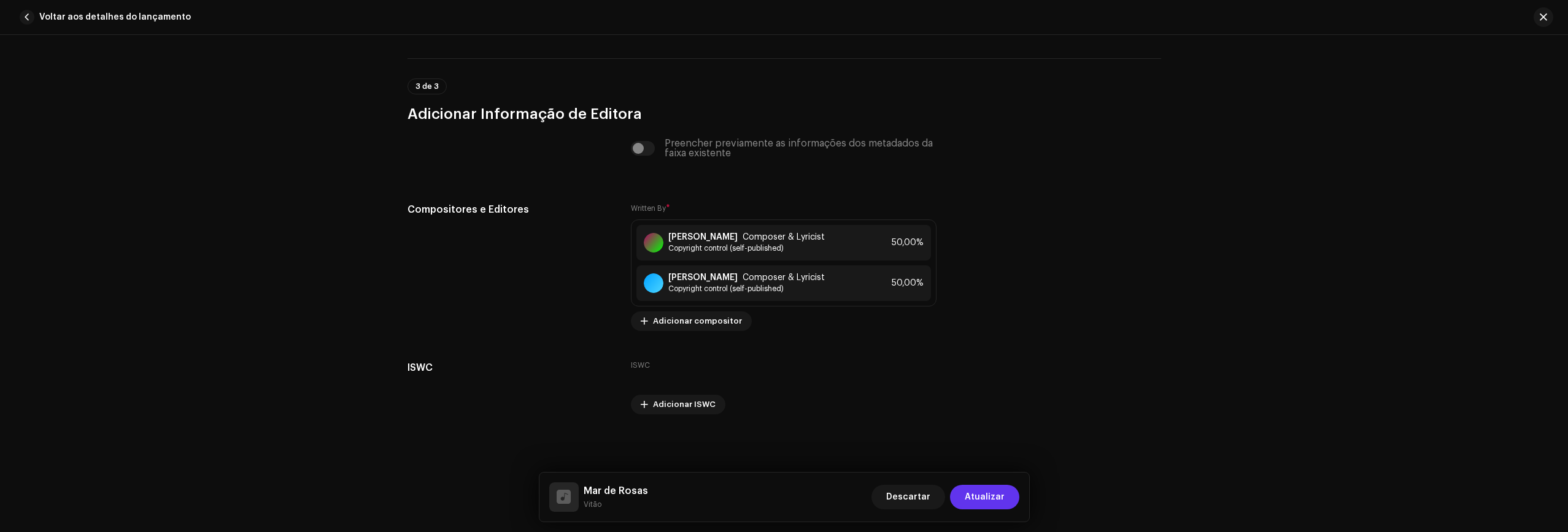
click at [961, 496] on span "Atualizar" at bounding box center [985, 497] width 40 height 25
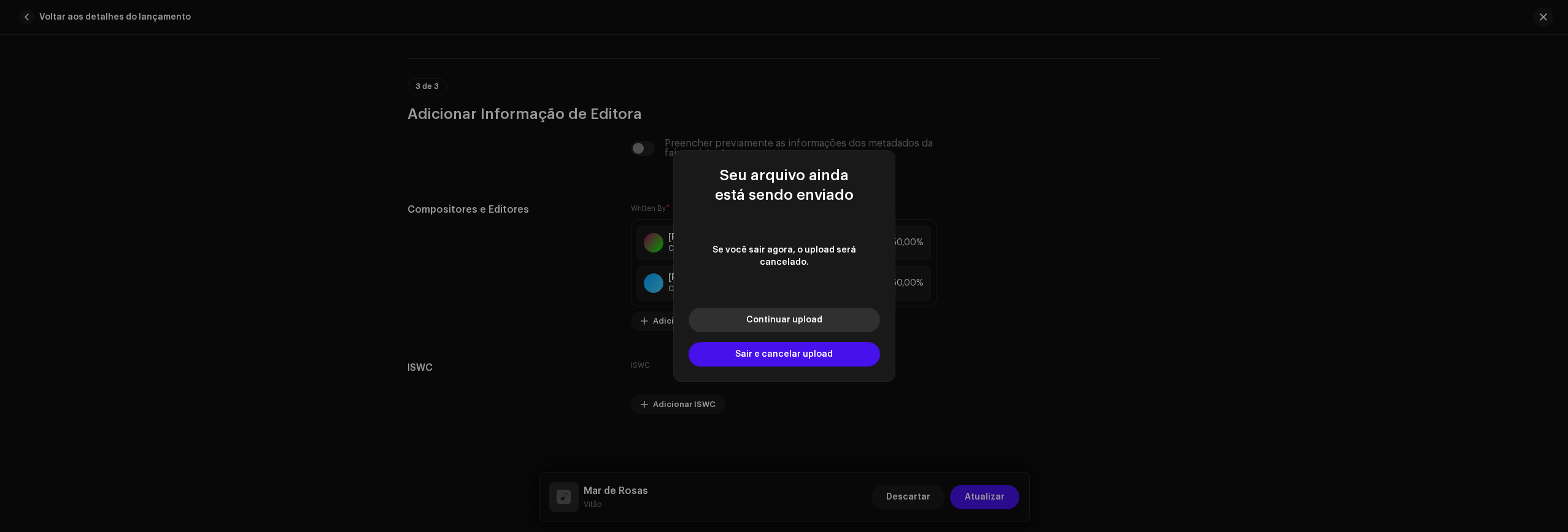
click at [764, 316] on span "Continuar upload" at bounding box center [784, 320] width 76 height 8
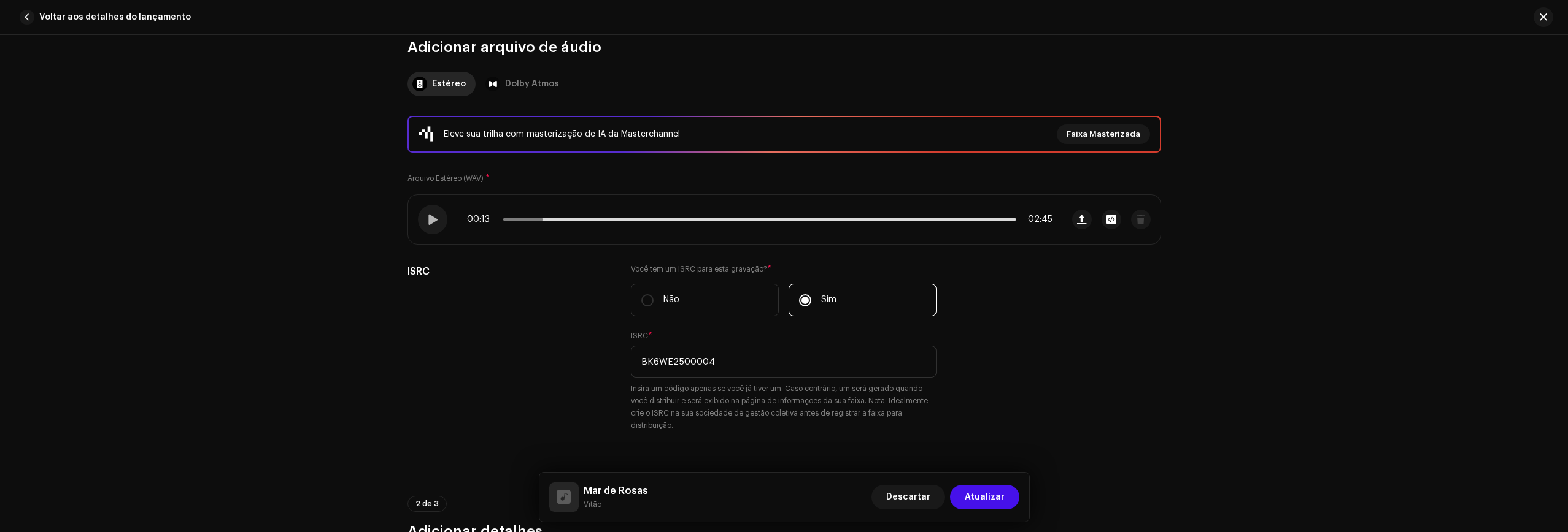
scroll to position [0, 0]
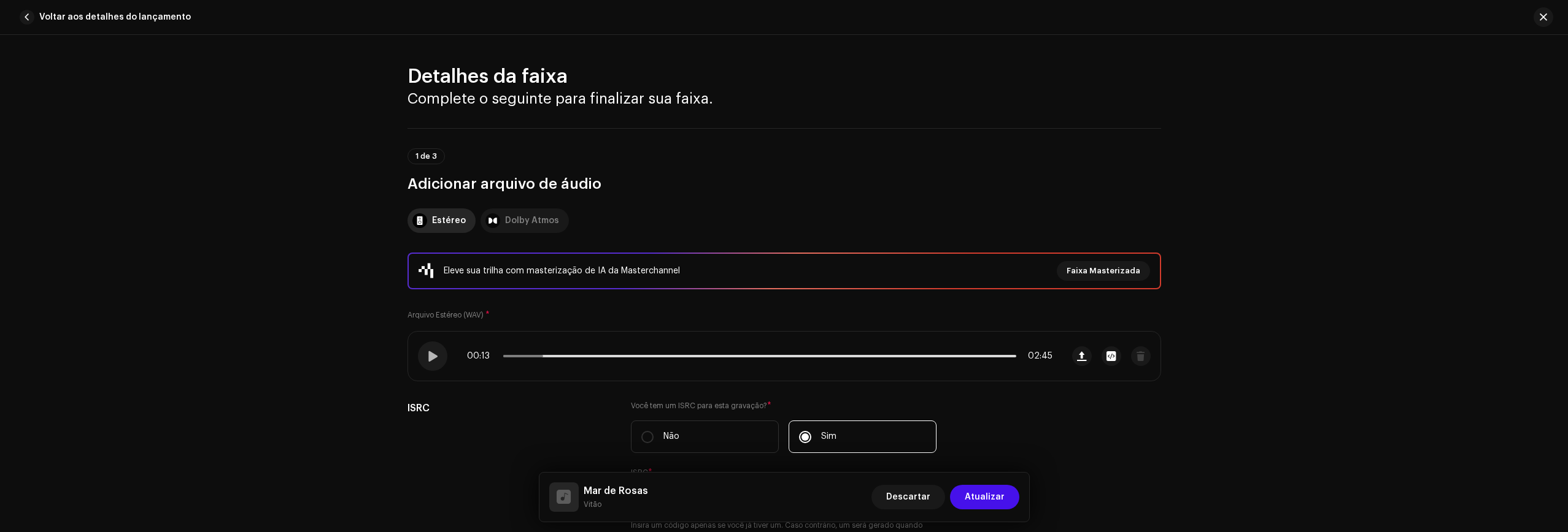
click at [532, 226] on div "Dolby Atmos" at bounding box center [532, 221] width 54 height 25
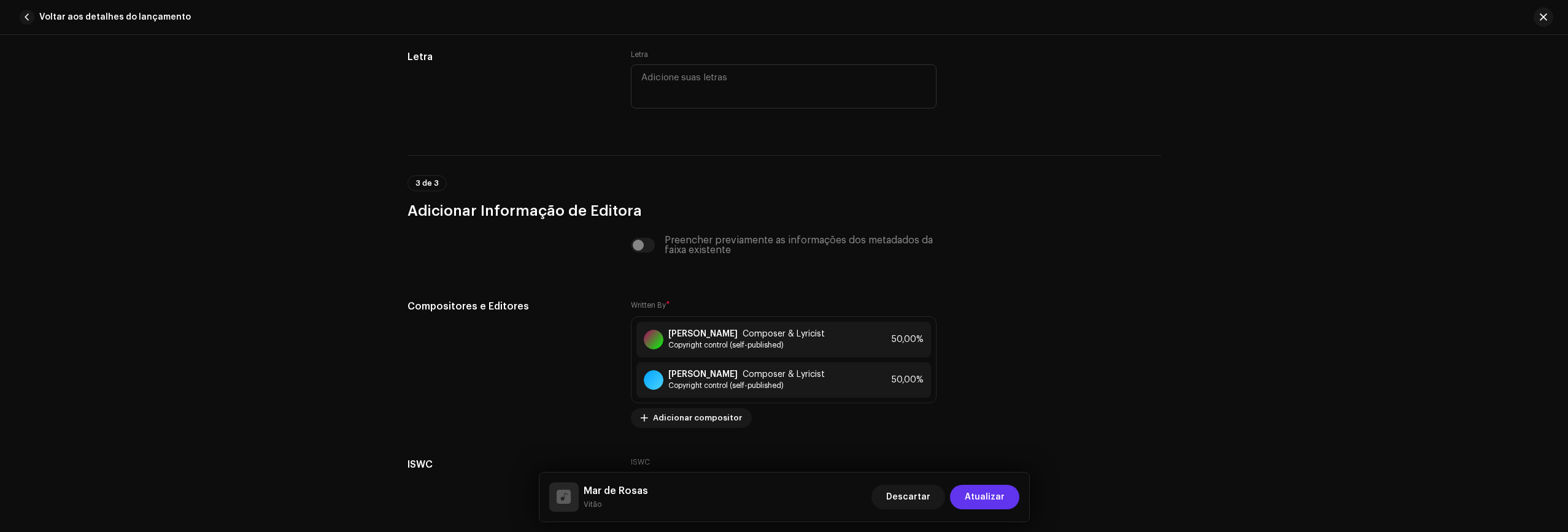
scroll to position [2685, 0]
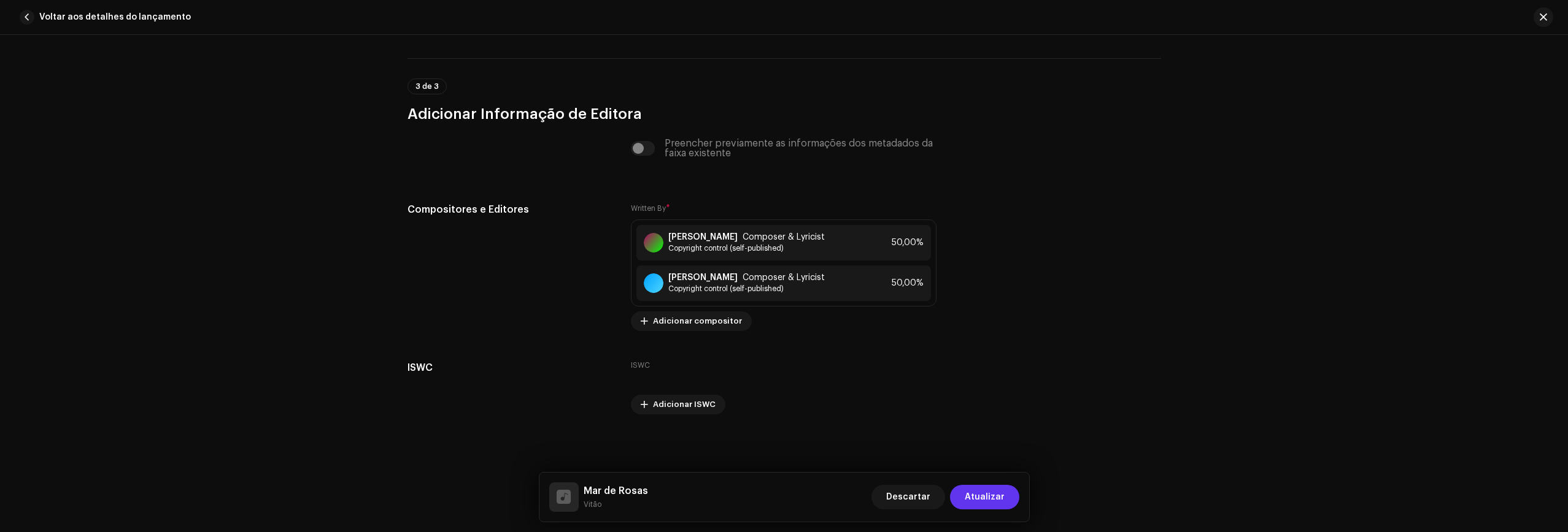
click at [961, 496] on span "Atualizar" at bounding box center [985, 497] width 40 height 25
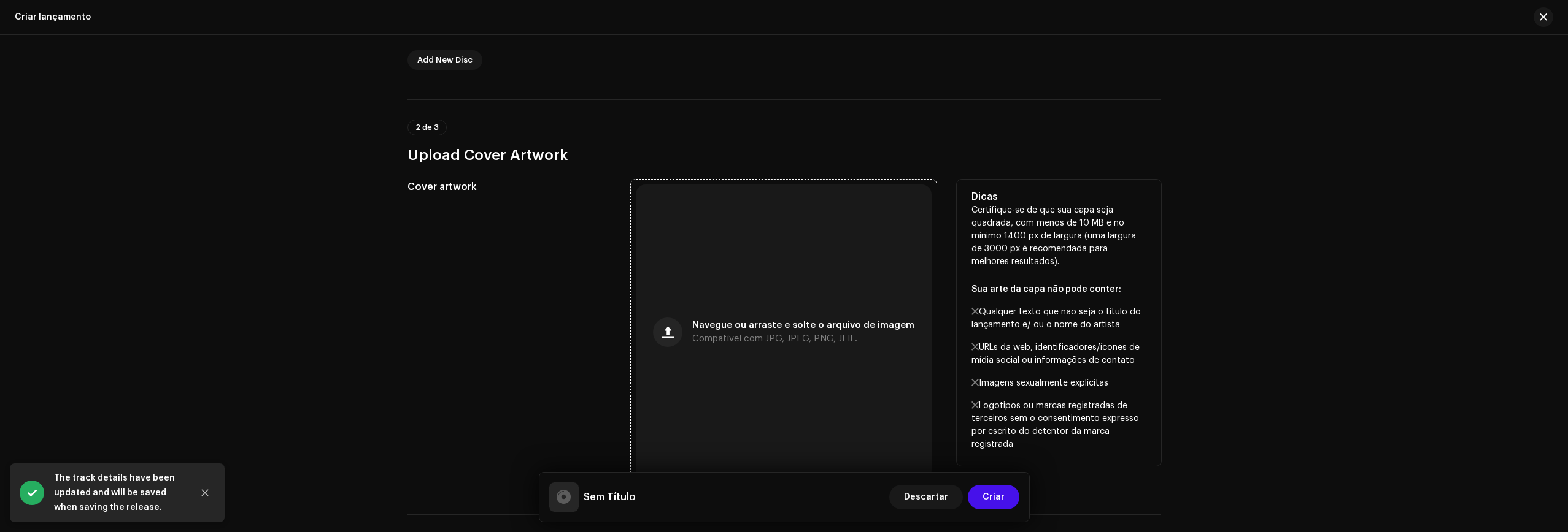
scroll to position [341, 0]
click at [768, 305] on div "Navegue ou arraste e solte o arquivo de imagem Compatível com JPG, JPEG, PNG, J…" at bounding box center [784, 329] width 296 height 296
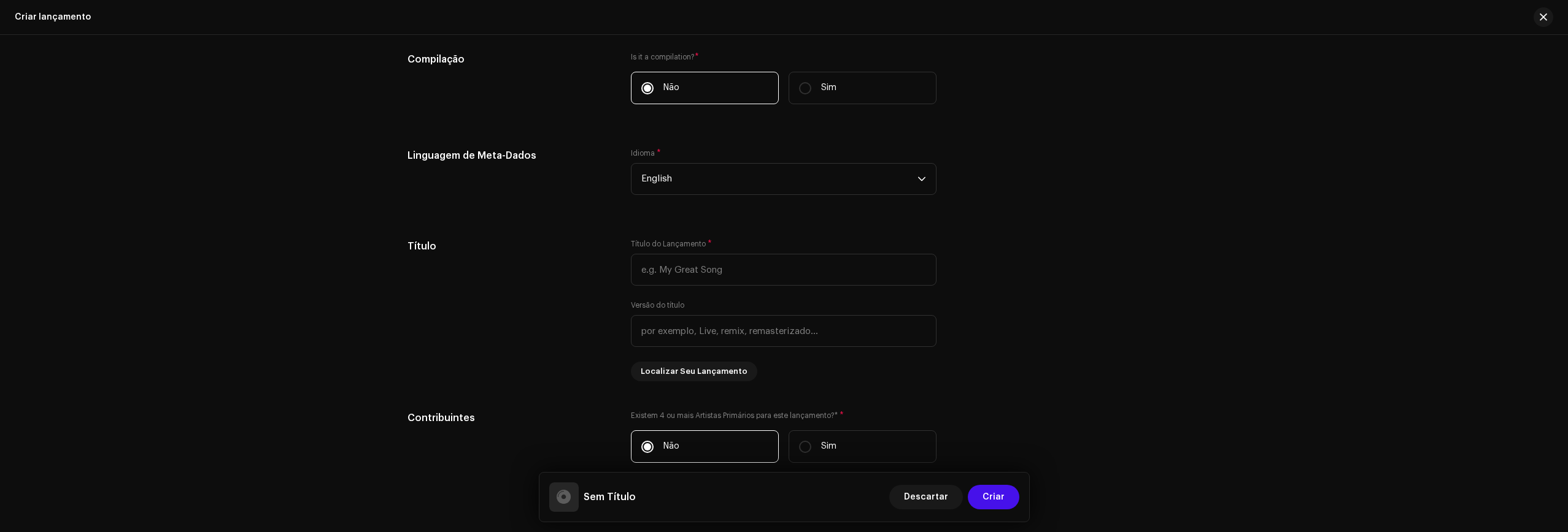
scroll to position [959, 0]
click at [710, 176] on span "English" at bounding box center [779, 178] width 276 height 30
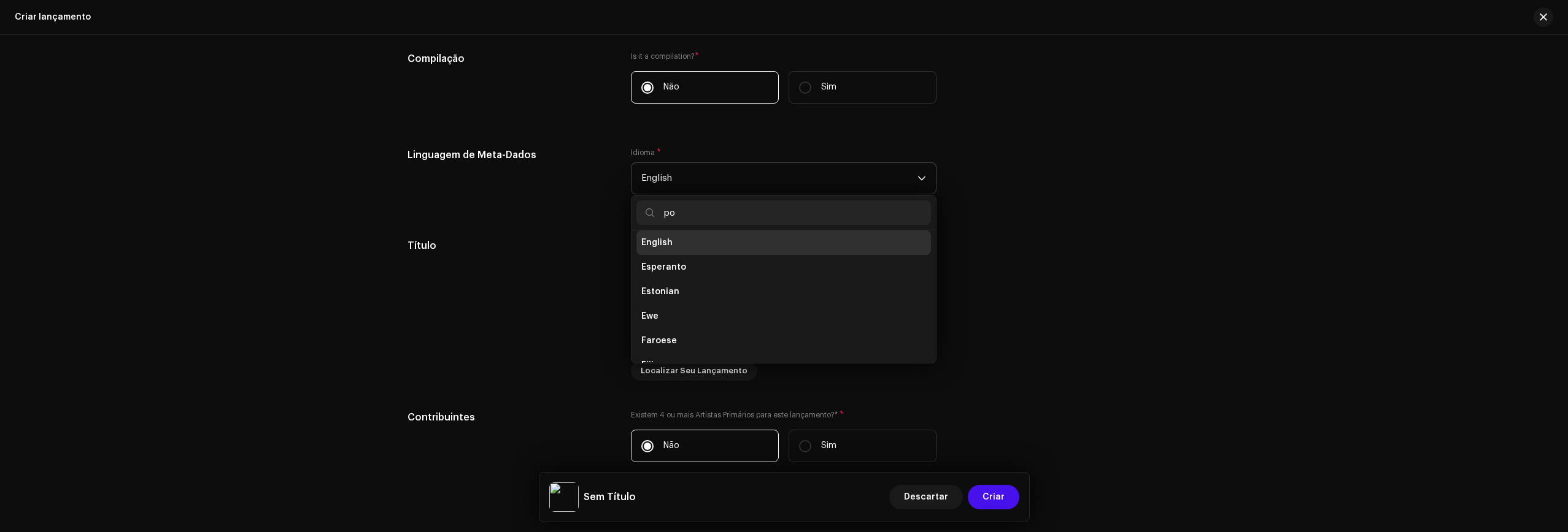
scroll to position [0, 0]
type input "por"
click at [694, 255] on li "Portuguese" at bounding box center [784, 248] width 295 height 25
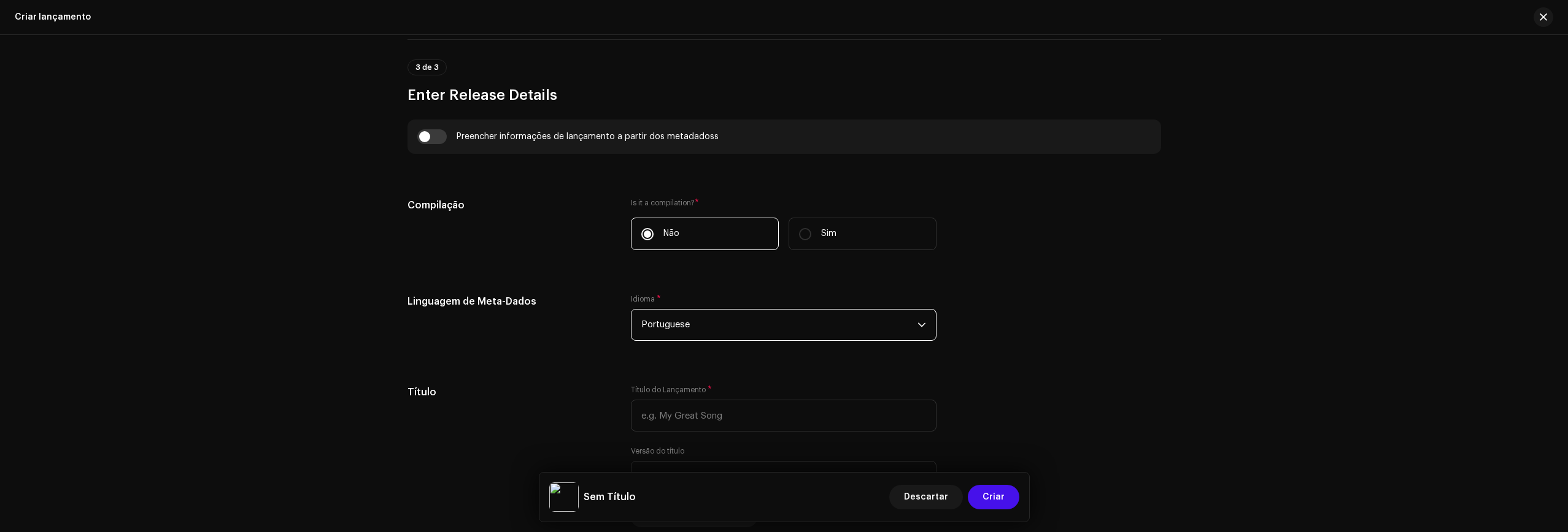
scroll to position [810, 0]
click at [428, 138] on input "checkbox" at bounding box center [432, 139] width 30 height 15
checkbox input "true"
type input "Mar de Rosas"
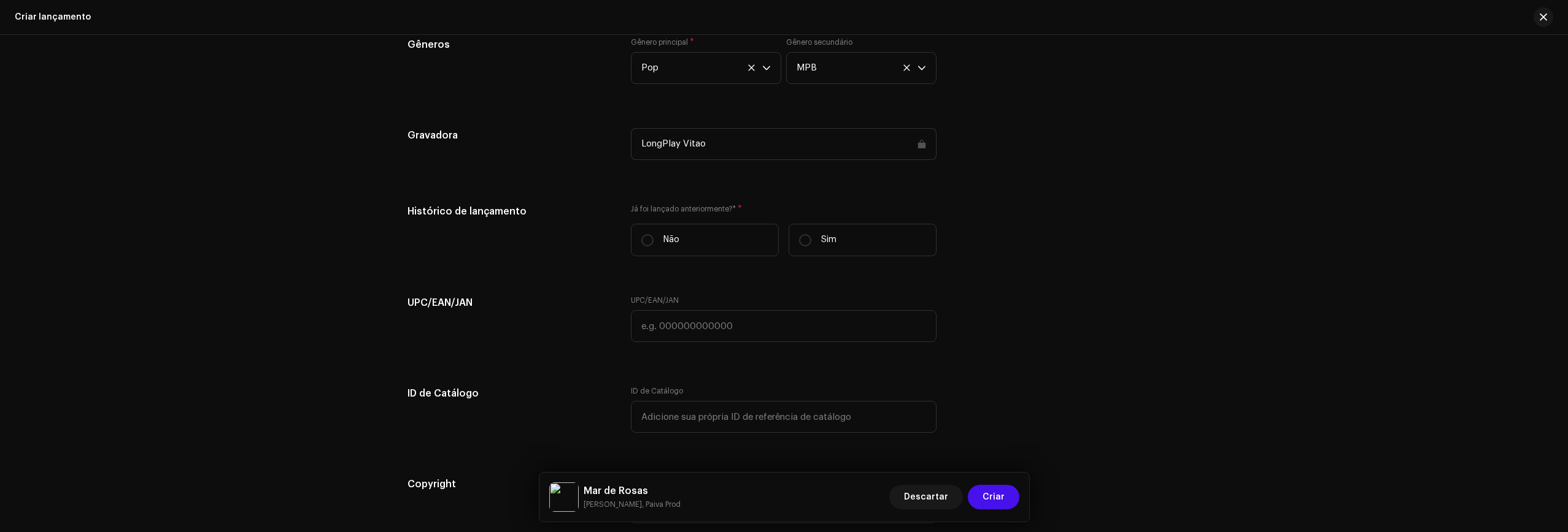
scroll to position [1809, 0]
click at [704, 141] on div "LongPlay Vitao" at bounding box center [783, 142] width 306 height 32
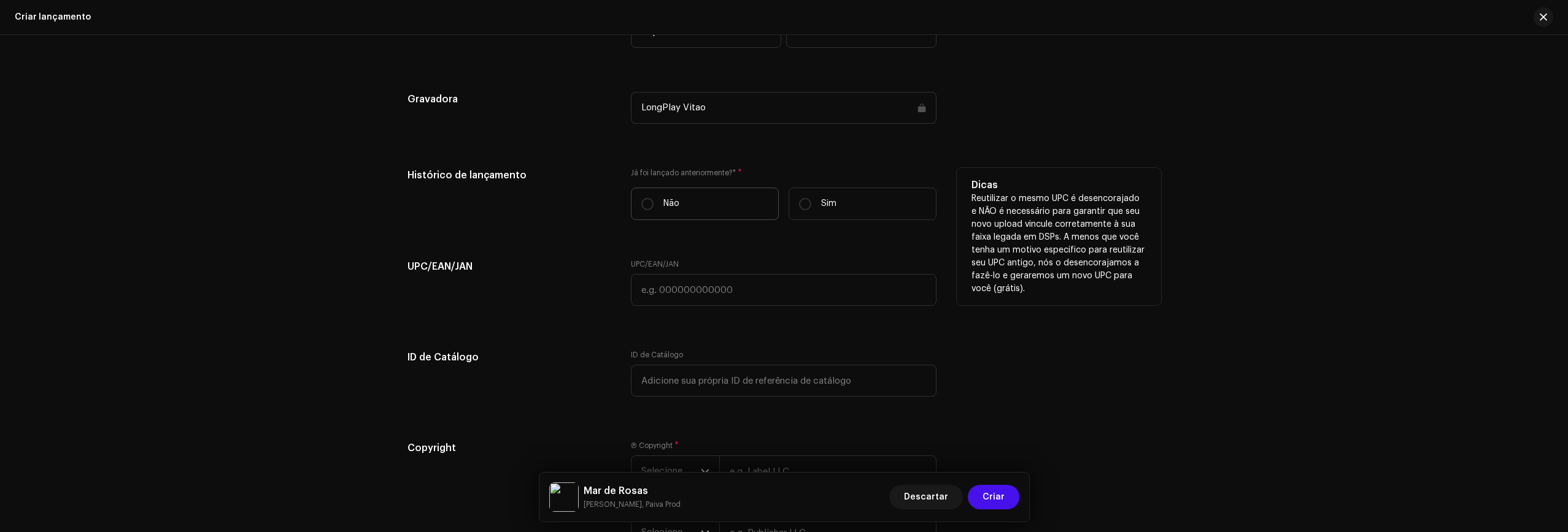
scroll to position [1855, 0]
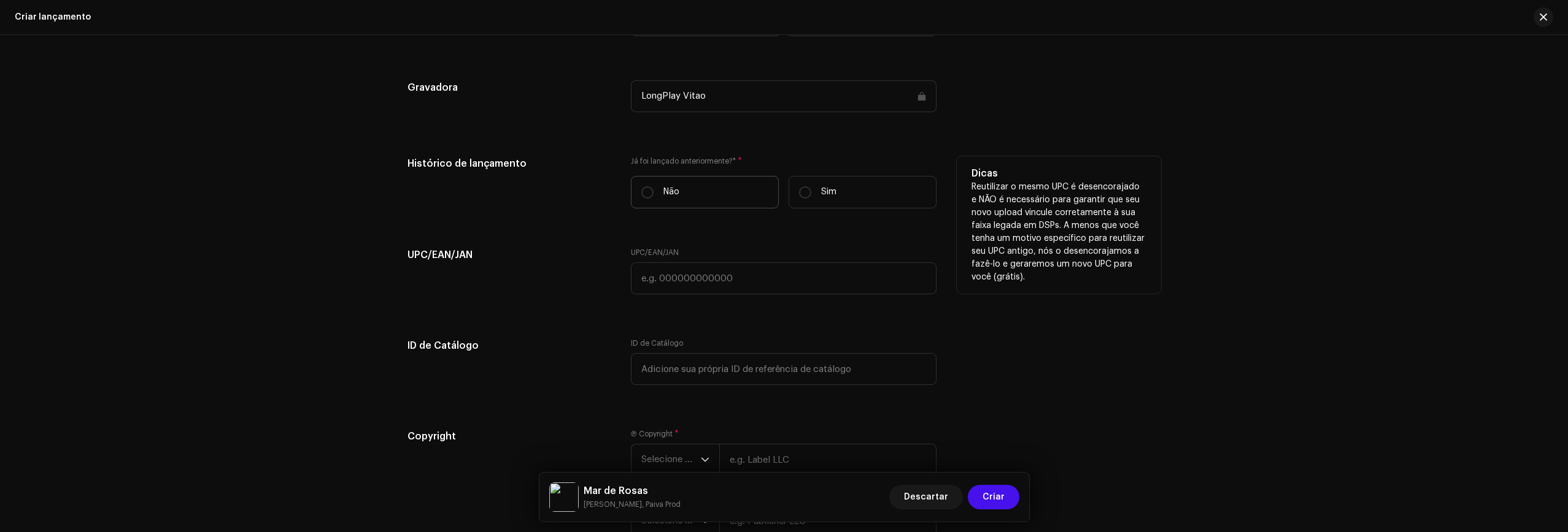
click at [693, 197] on label "Não" at bounding box center [704, 192] width 148 height 32
click at [653, 197] on input "Não" at bounding box center [647, 192] width 12 height 12
radio input "true"
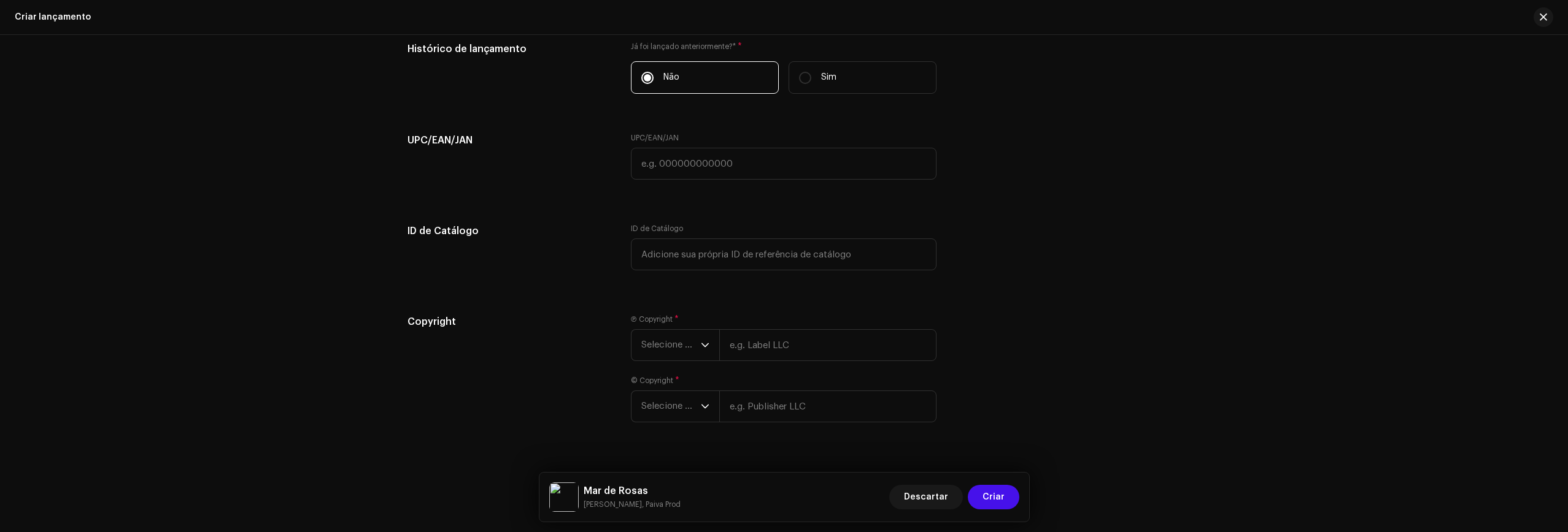
scroll to position [1992, 0]
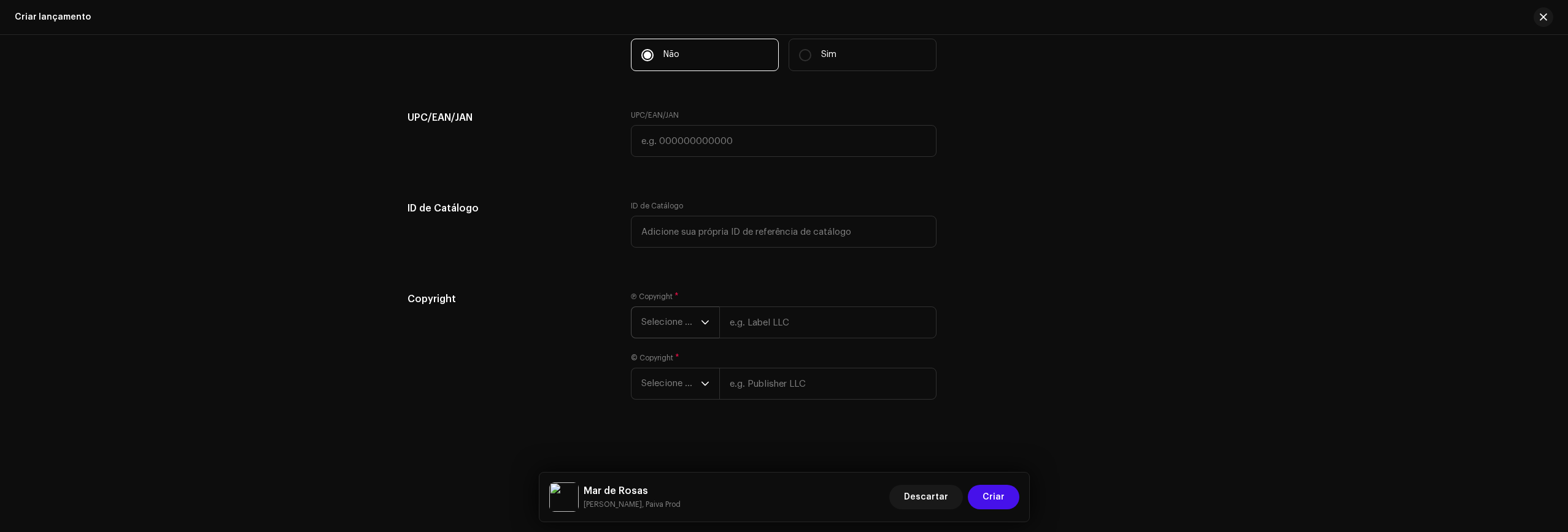
click at [668, 336] on span "Selecione o ano" at bounding box center [671, 322] width 59 height 30
click at [681, 327] on span "Selecione o ano" at bounding box center [671, 324] width 59 height 30
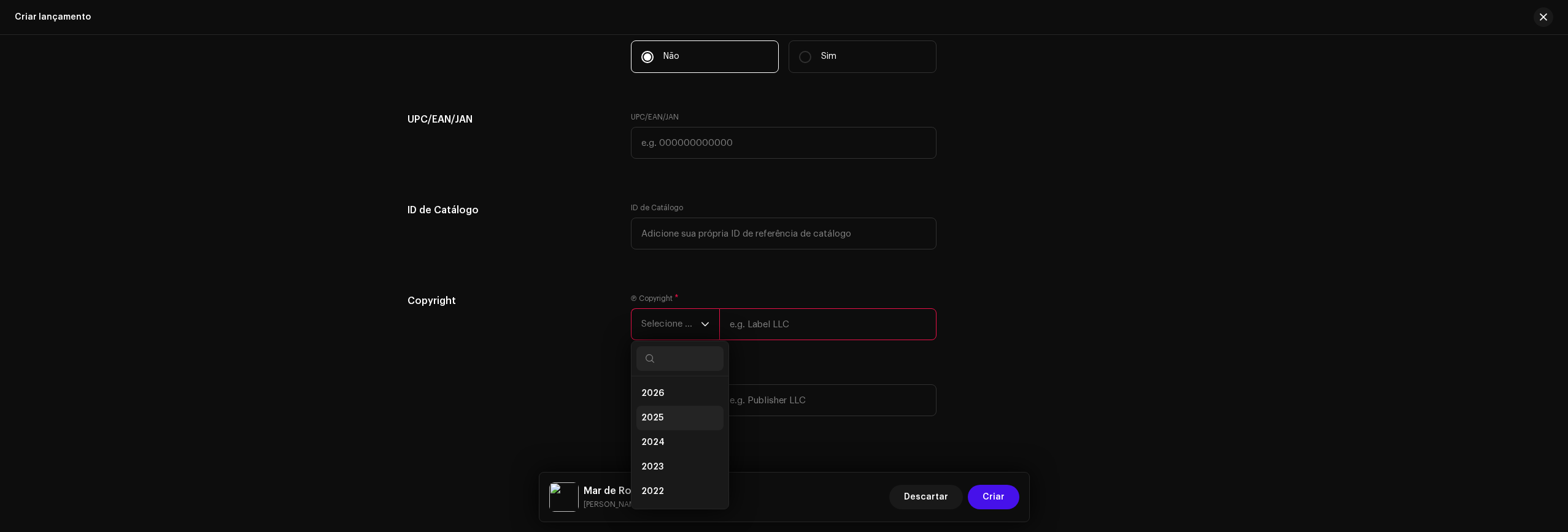
drag, startPoint x: 666, startPoint y: 420, endPoint x: 695, endPoint y: 394, distance: 38.9
click at [666, 419] on li "2025" at bounding box center [680, 418] width 87 height 25
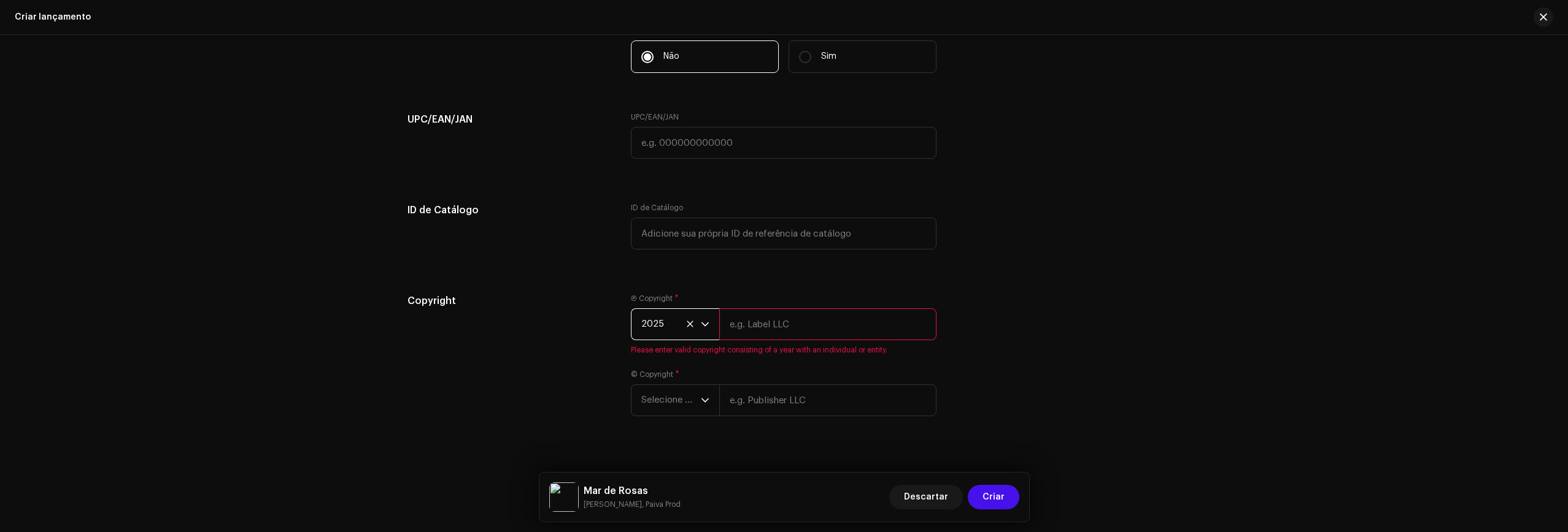
click at [769, 327] on input "text" at bounding box center [828, 324] width 217 height 32
type input "Vitão"
click at [674, 393] on span "Selecione o ano" at bounding box center [671, 385] width 59 height 30
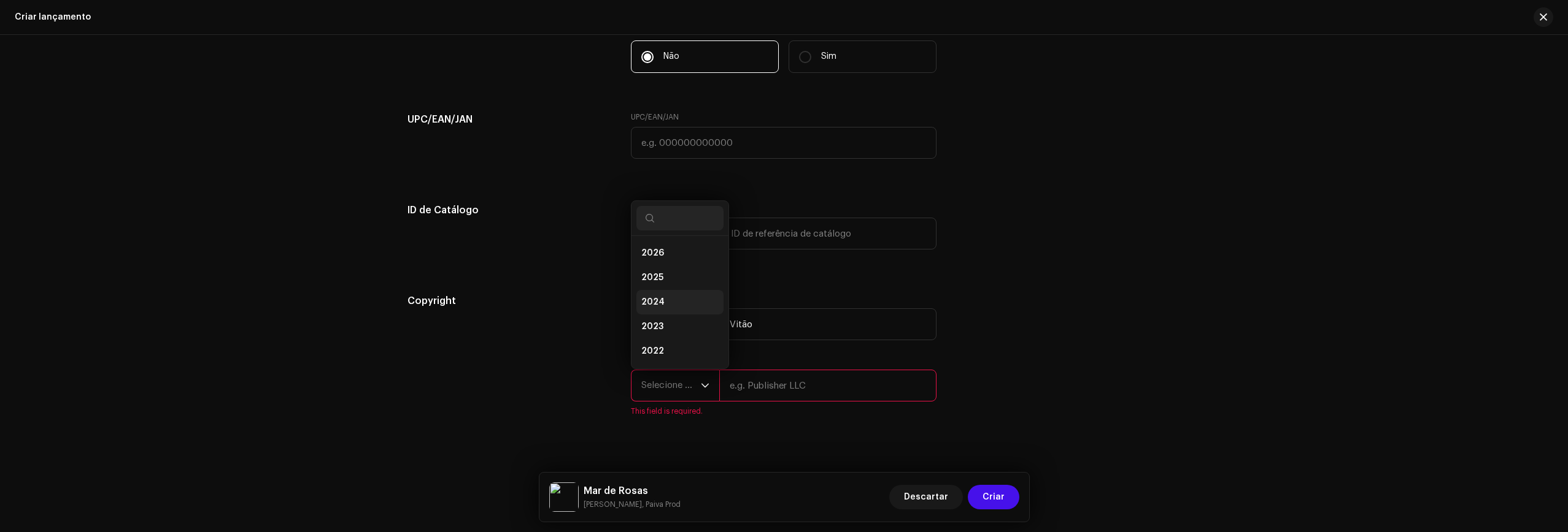
scroll to position [19, 0]
click at [655, 278] on span "2024" at bounding box center [653, 282] width 23 height 12
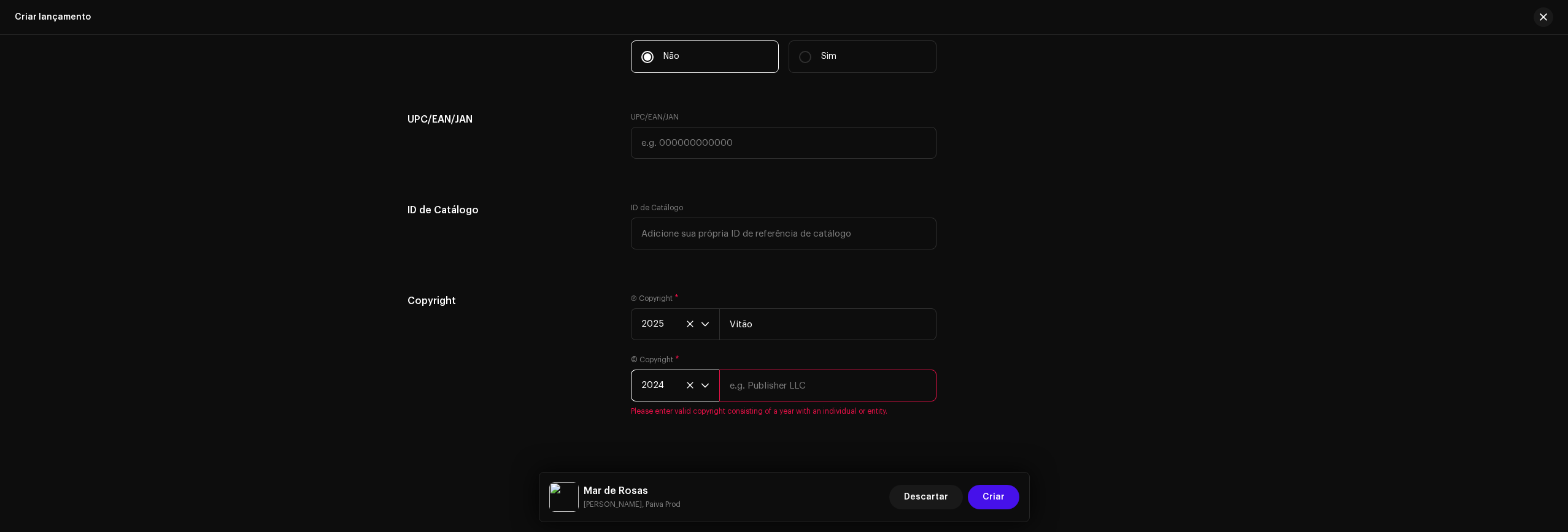
click at [662, 385] on span "2024" at bounding box center [671, 385] width 59 height 30
click at [656, 254] on span "2025" at bounding box center [652, 258] width 22 height 12
click at [740, 378] on input "text" at bounding box center [828, 385] width 217 height 32
type input "Vitão"
click at [961, 498] on span "Criar" at bounding box center [994, 497] width 22 height 25
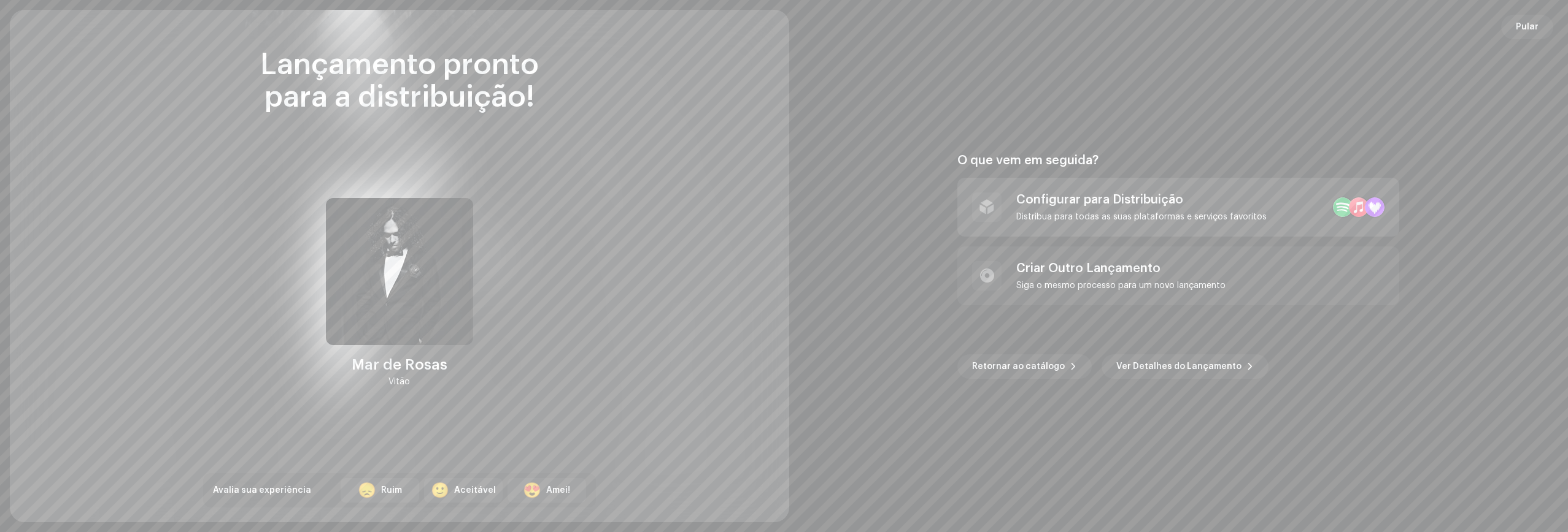
click at [961, 200] on div "Configurar para Distribuição" at bounding box center [1141, 200] width 250 height 15
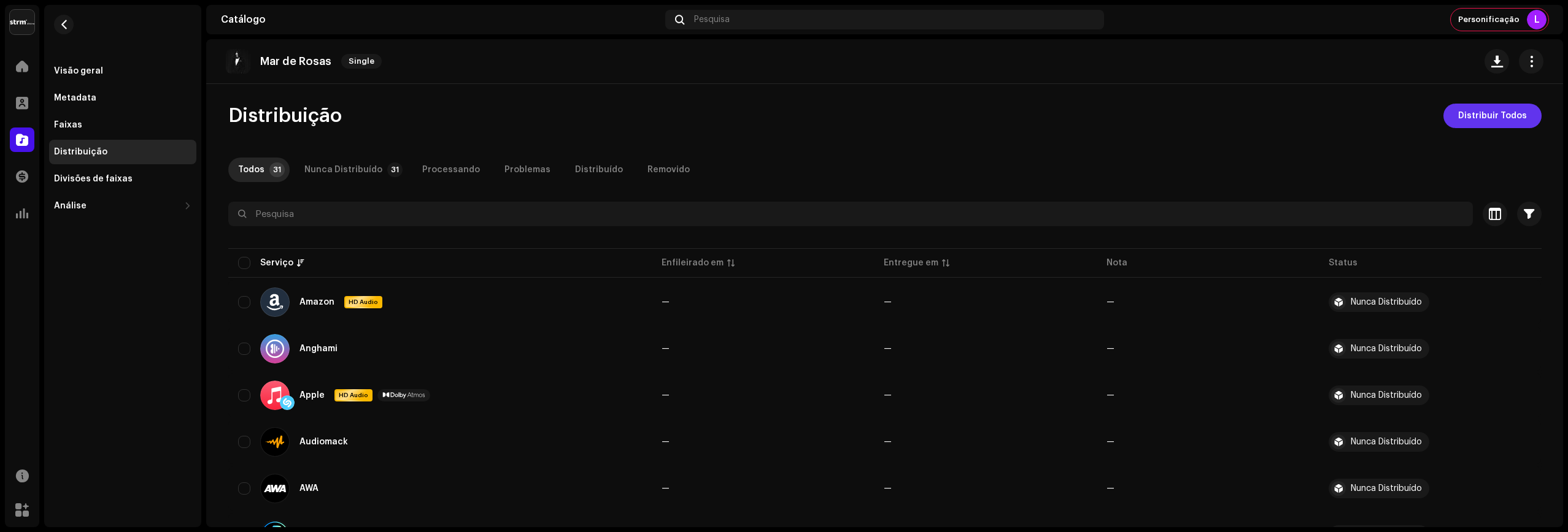
click at [961, 119] on span "Distribuir Todos" at bounding box center [1492, 116] width 68 height 25
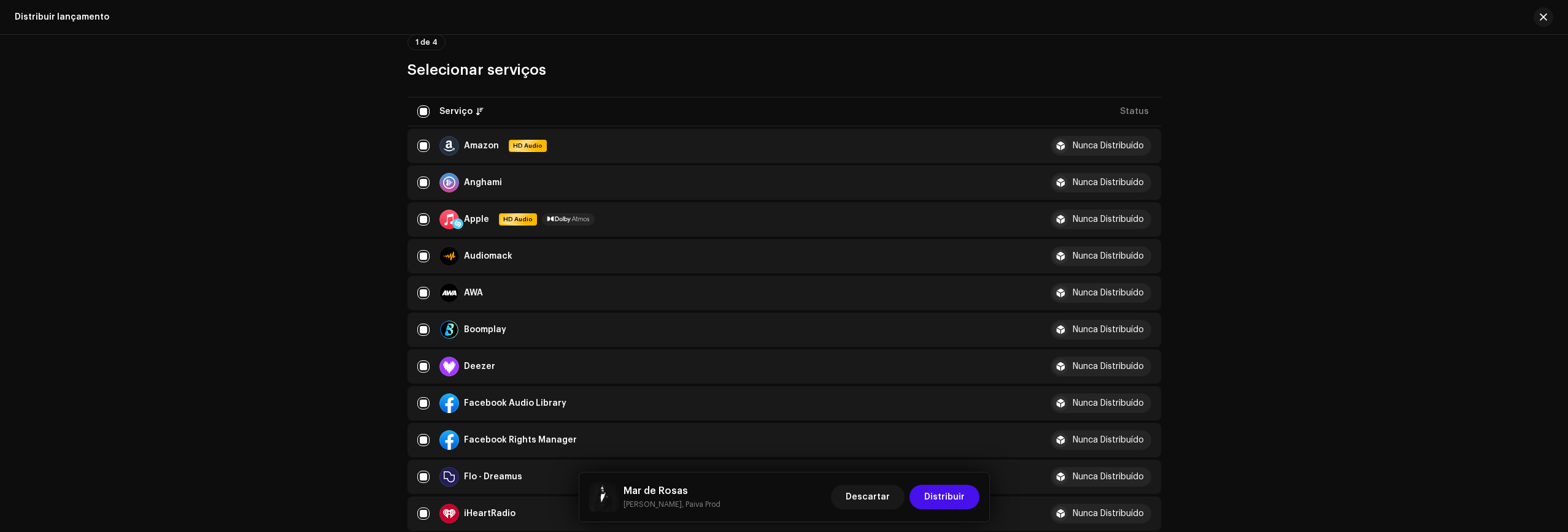
scroll to position [105, 0]
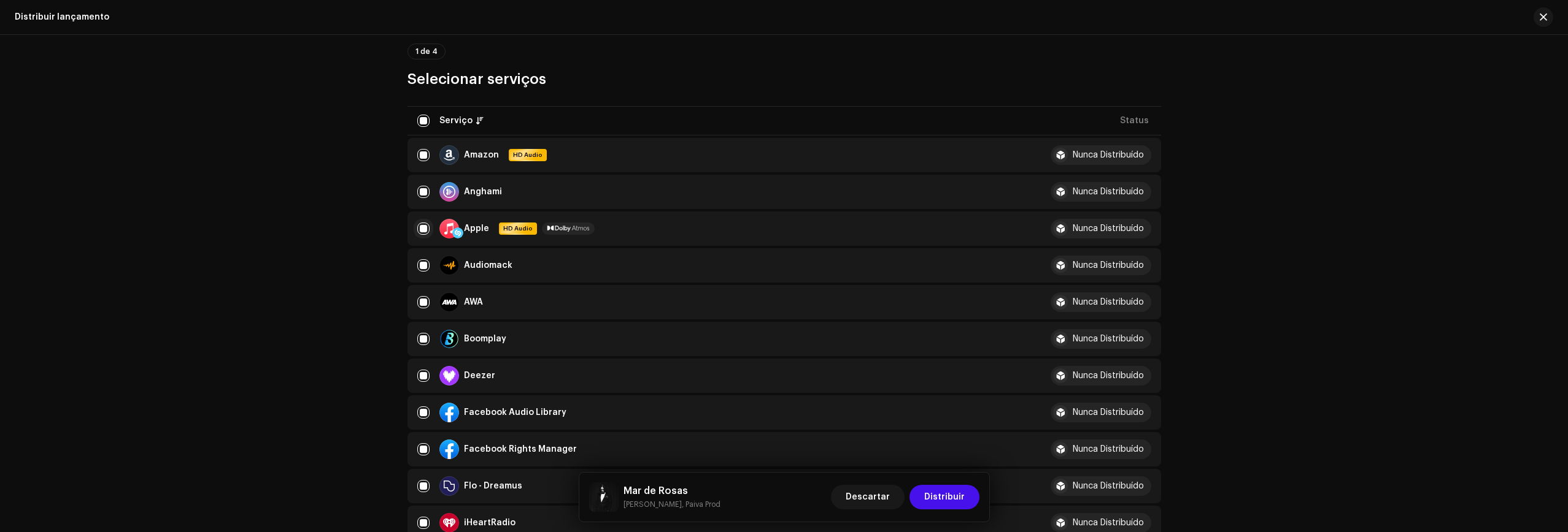
click at [423, 232] on input "checkbox" at bounding box center [423, 229] width 12 height 12
checkbox input "false"
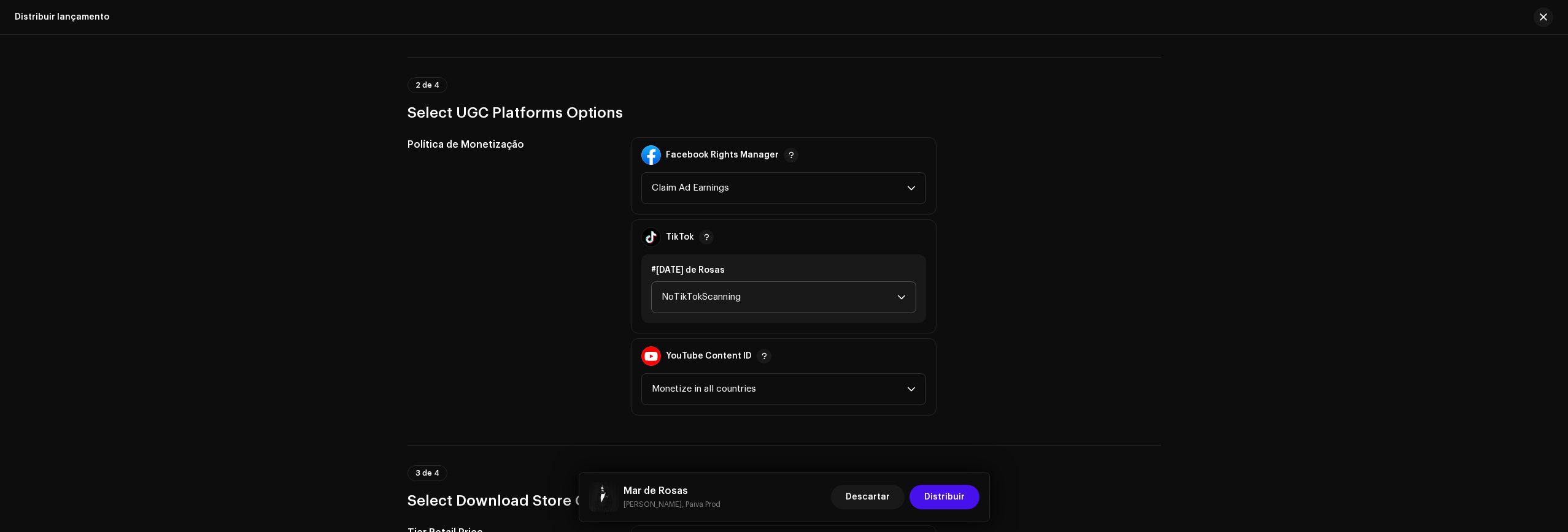
scroll to position [1316, 0]
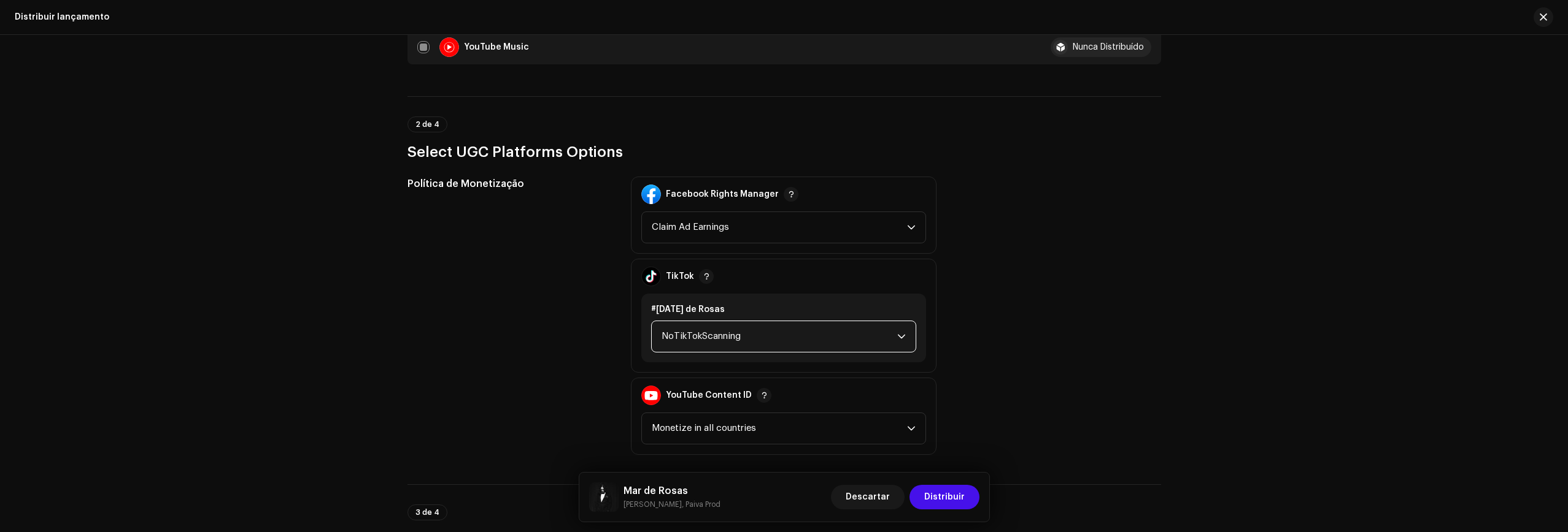
click at [721, 336] on span "NoTikTokScanning" at bounding box center [779, 336] width 236 height 30
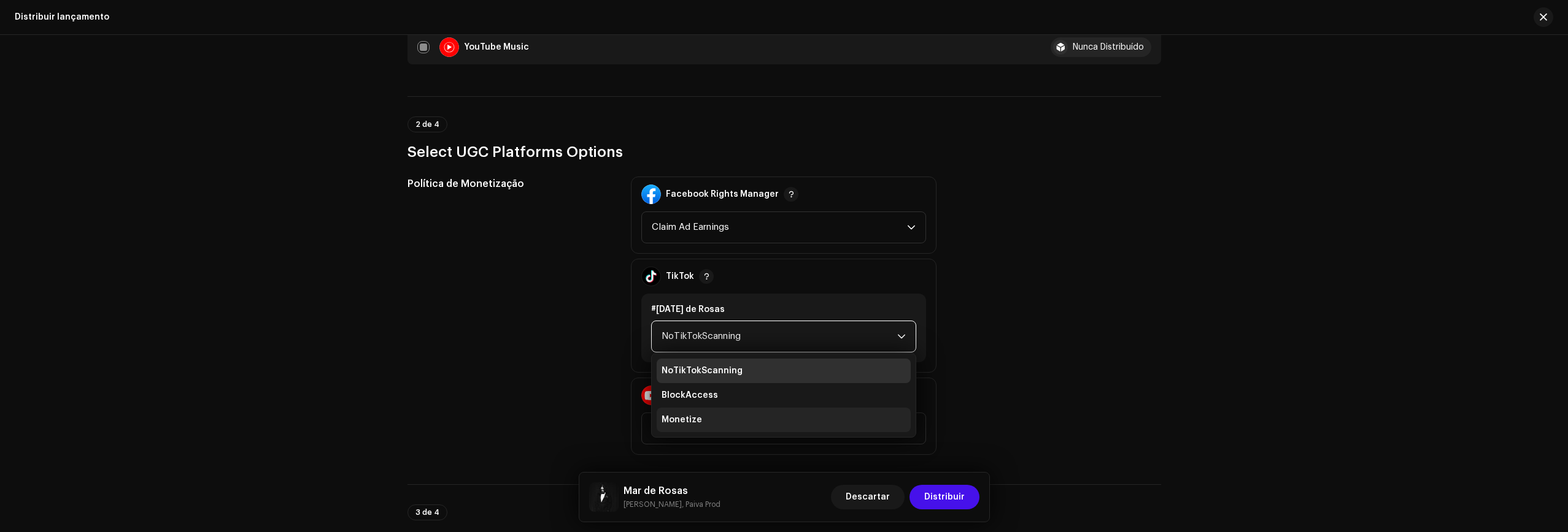
click at [691, 422] on span "Monetize" at bounding box center [682, 420] width 41 height 12
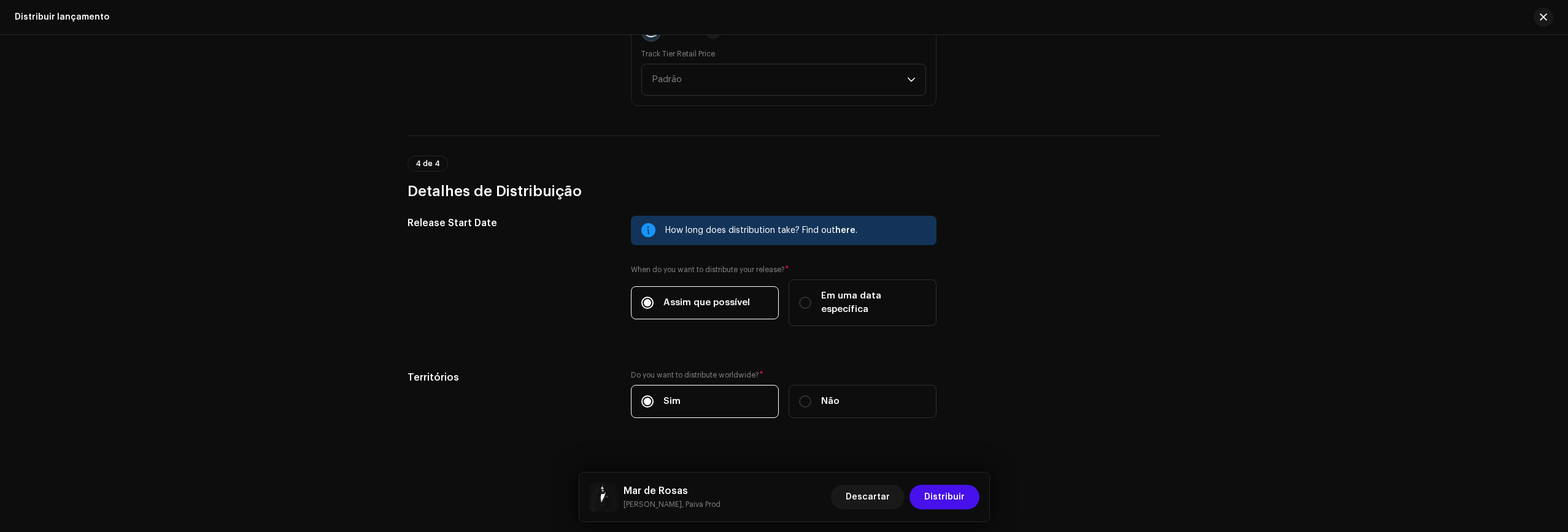
scroll to position [1872, 0]
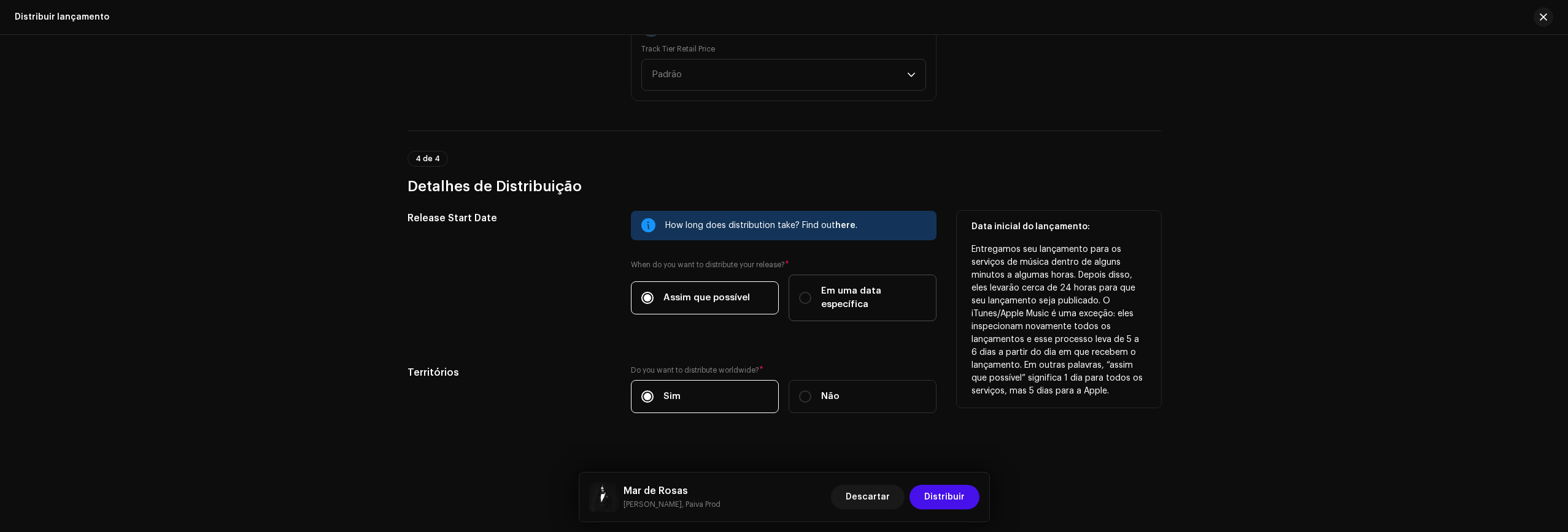
click at [833, 279] on label "Em uma data específica" at bounding box center [862, 298] width 148 height 46
click at [811, 292] on input "Em uma data específica" at bounding box center [805, 298] width 12 height 12
radio input "true"
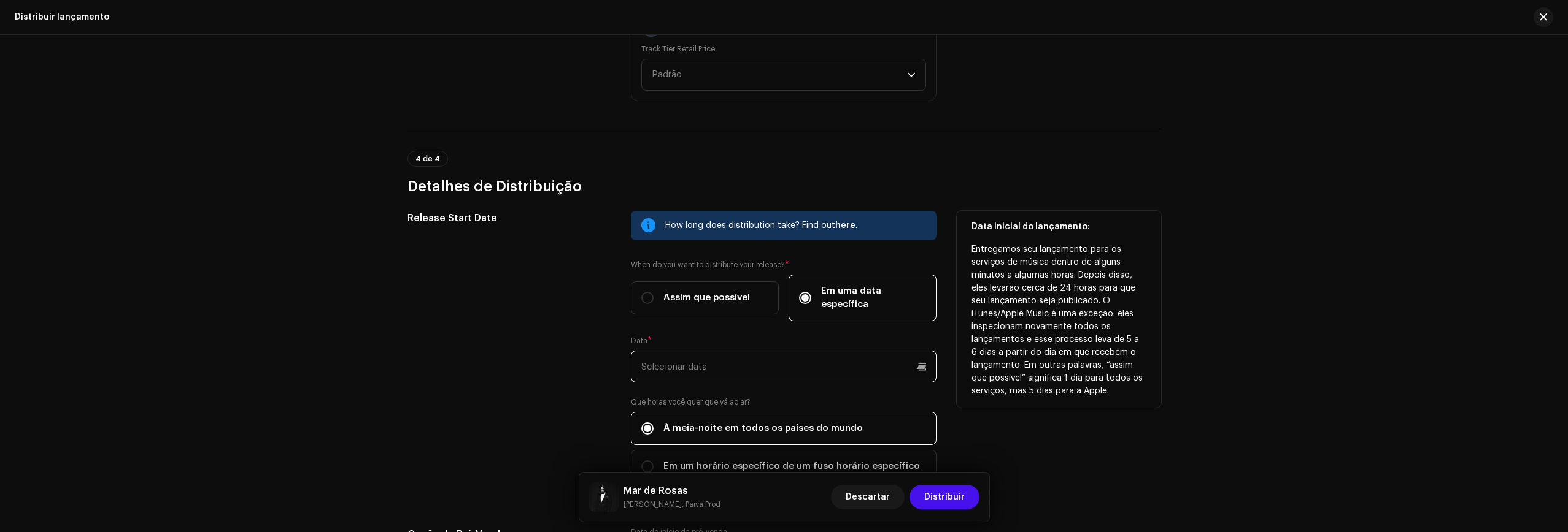
click at [799, 358] on input "text" at bounding box center [783, 366] width 306 height 32
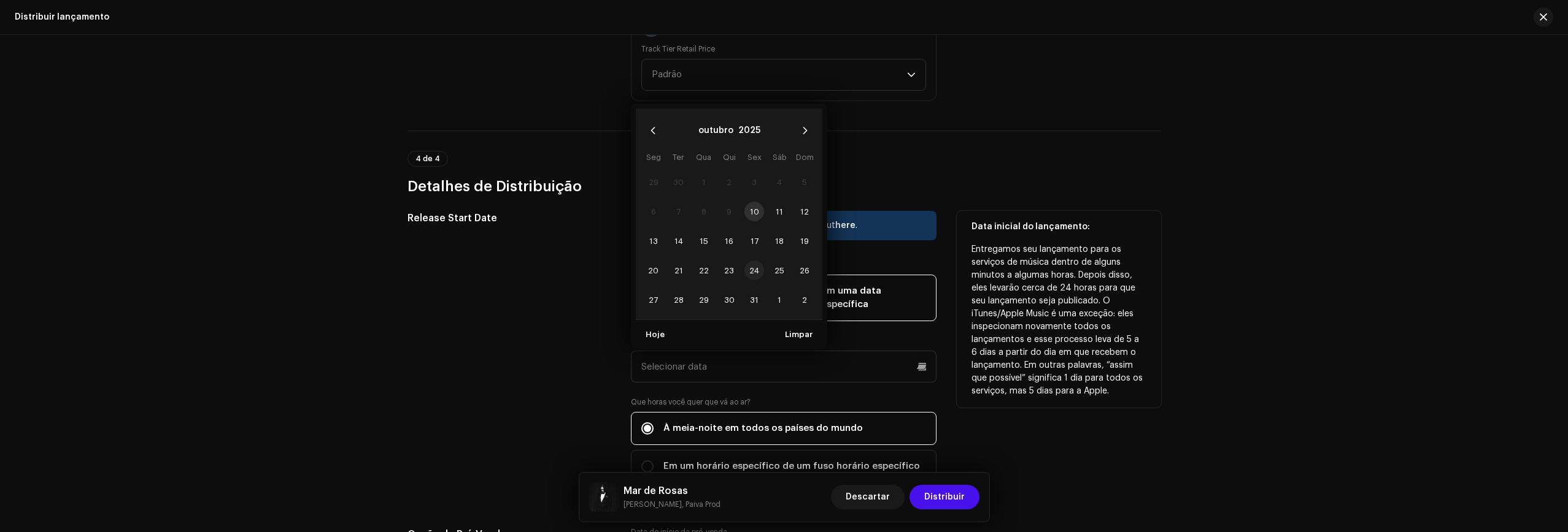
click at [752, 261] on span "24" at bounding box center [754, 271] width 19 height 19
type input "24/10/2025"
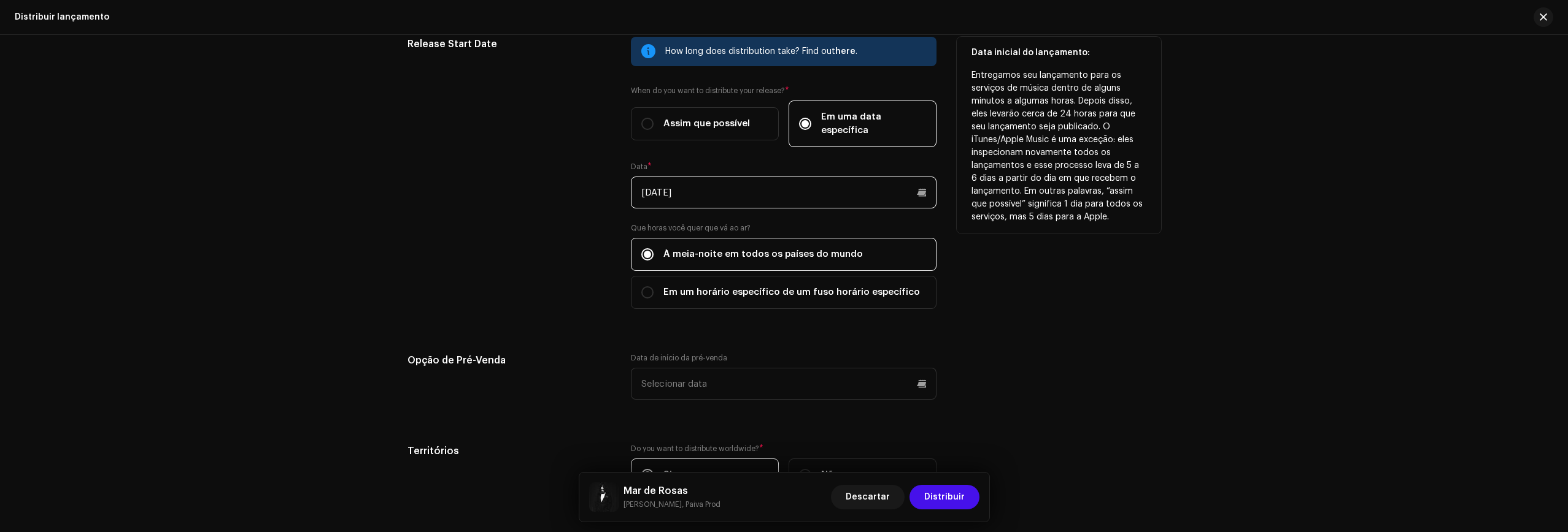
scroll to position [2125, 0]
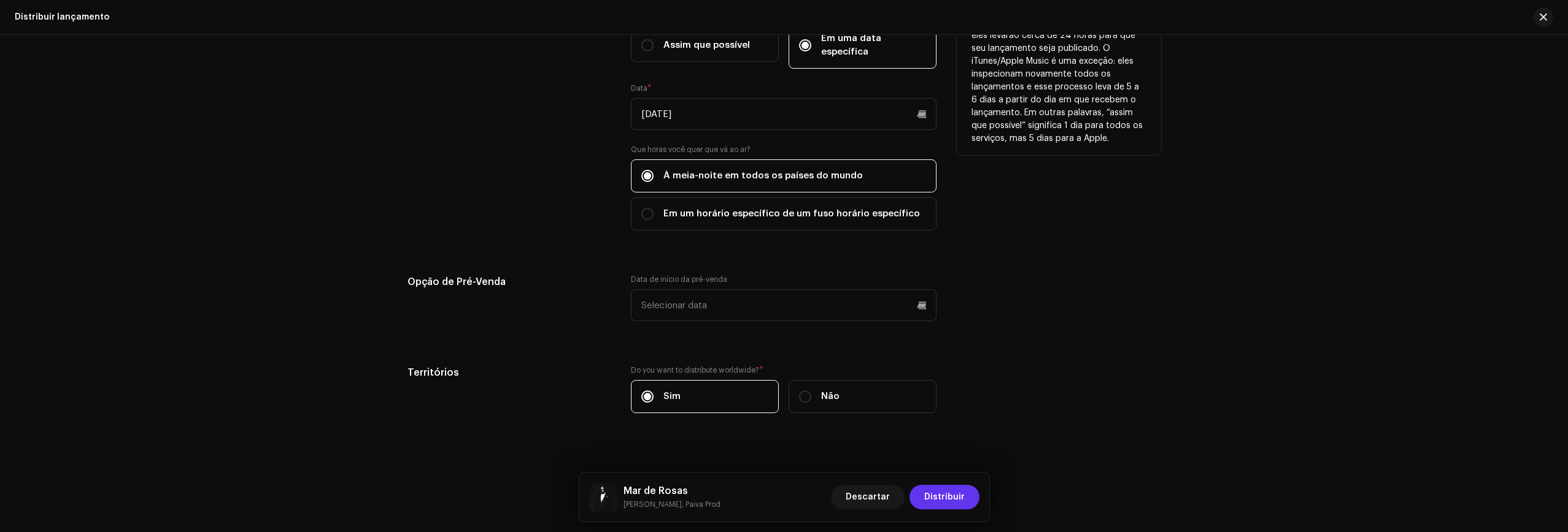
click at [946, 498] on span "Distribuir" at bounding box center [944, 497] width 41 height 25
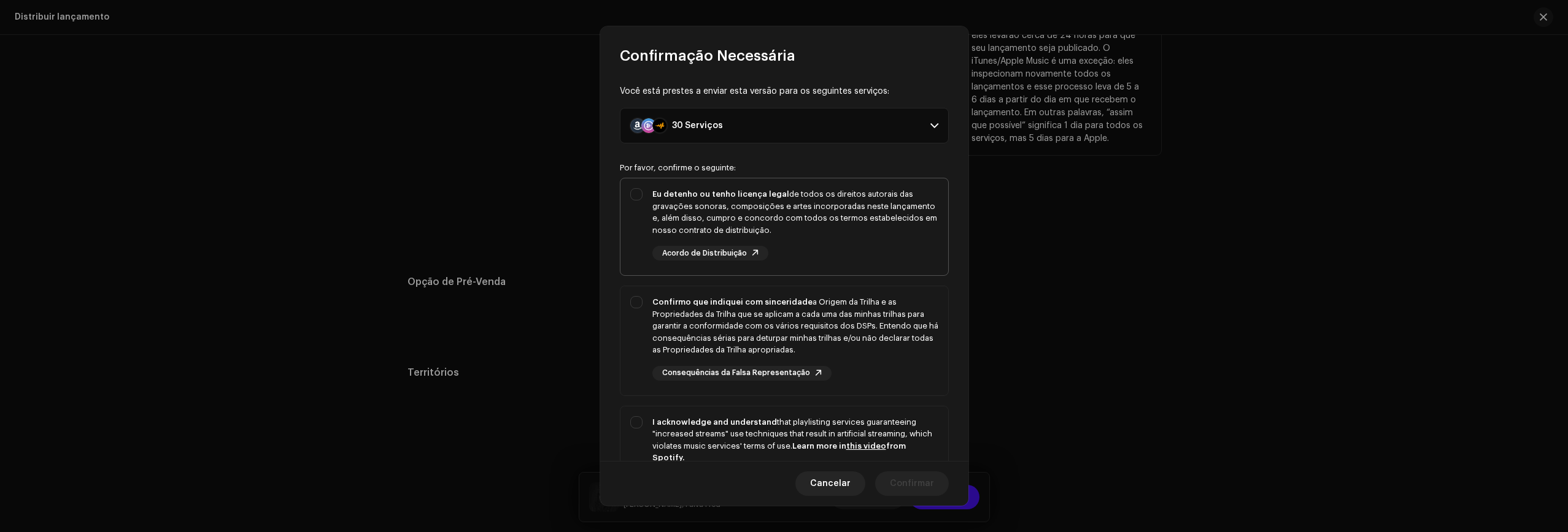
click at [744, 200] on div "Eu detenho ou tenho licença legal de todos os direitos autorais das gravações s…" at bounding box center [795, 212] width 286 height 48
checkbox input "true"
drag, startPoint x: 756, startPoint y: 294, endPoint x: 757, endPoint y: 302, distance: 8.1
click at [756, 294] on div "Confirmo que indiquei com sinceridade a Origem da Trilha e as Propriedades da T…" at bounding box center [784, 338] width 328 height 104
checkbox input "true"
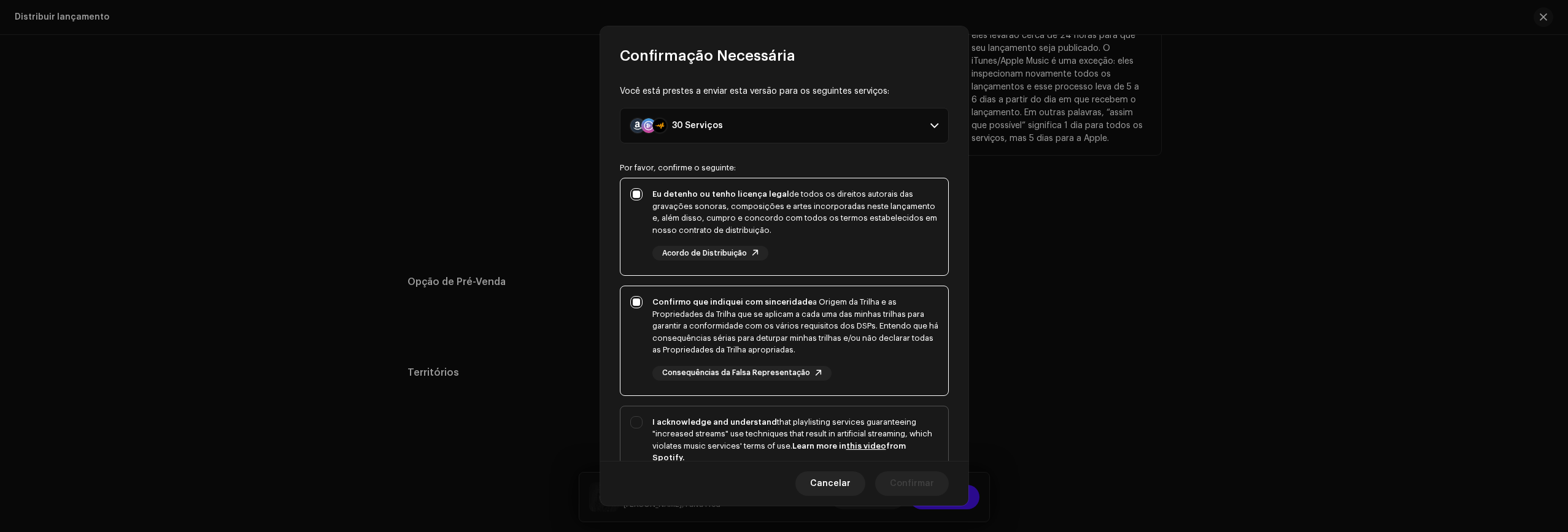
click at [746, 438] on div "I acknowledge and understand that playlisting services guaranteeing "increased …" at bounding box center [795, 440] width 286 height 48
checkbox input "true"
click at [915, 490] on span "Confirmar" at bounding box center [912, 484] width 44 height 25
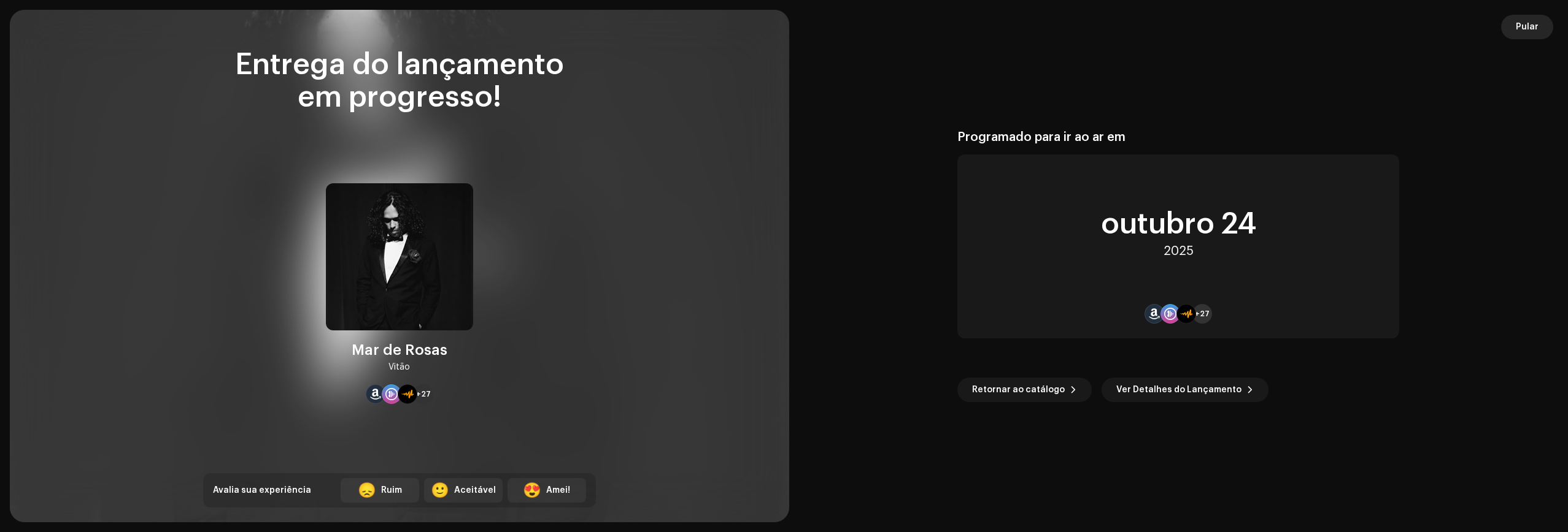
click at [961, 28] on span "Pular" at bounding box center [1527, 27] width 23 height 25
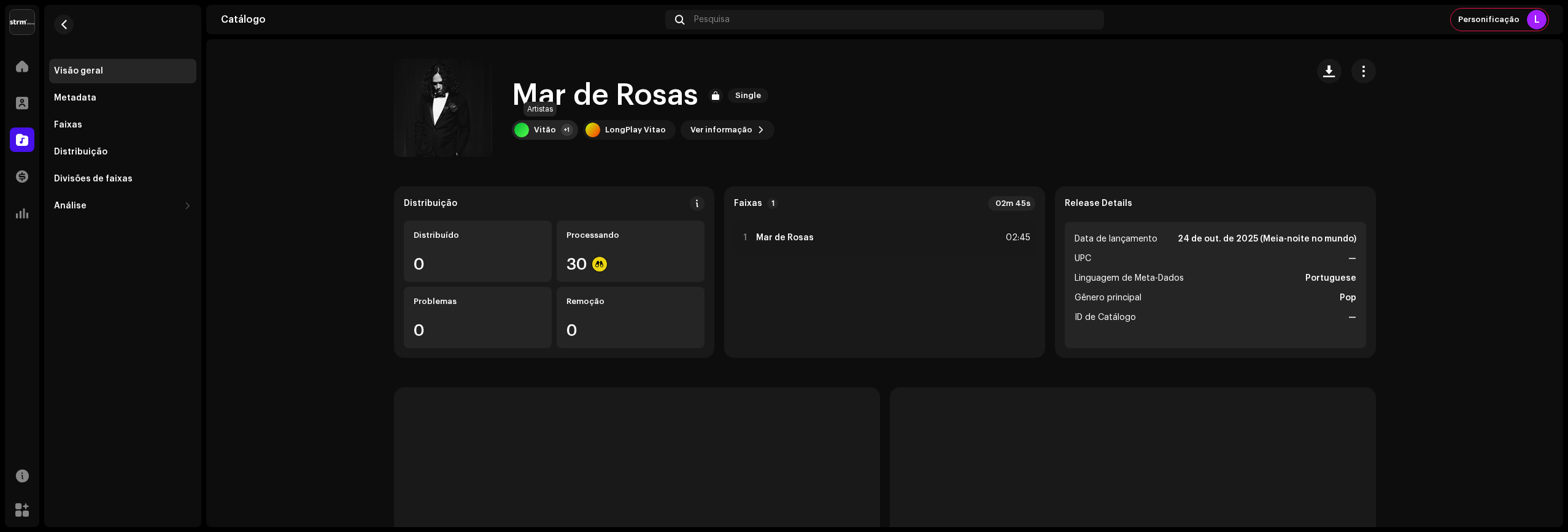
click at [534, 131] on div "Vitão" at bounding box center [545, 130] width 22 height 10
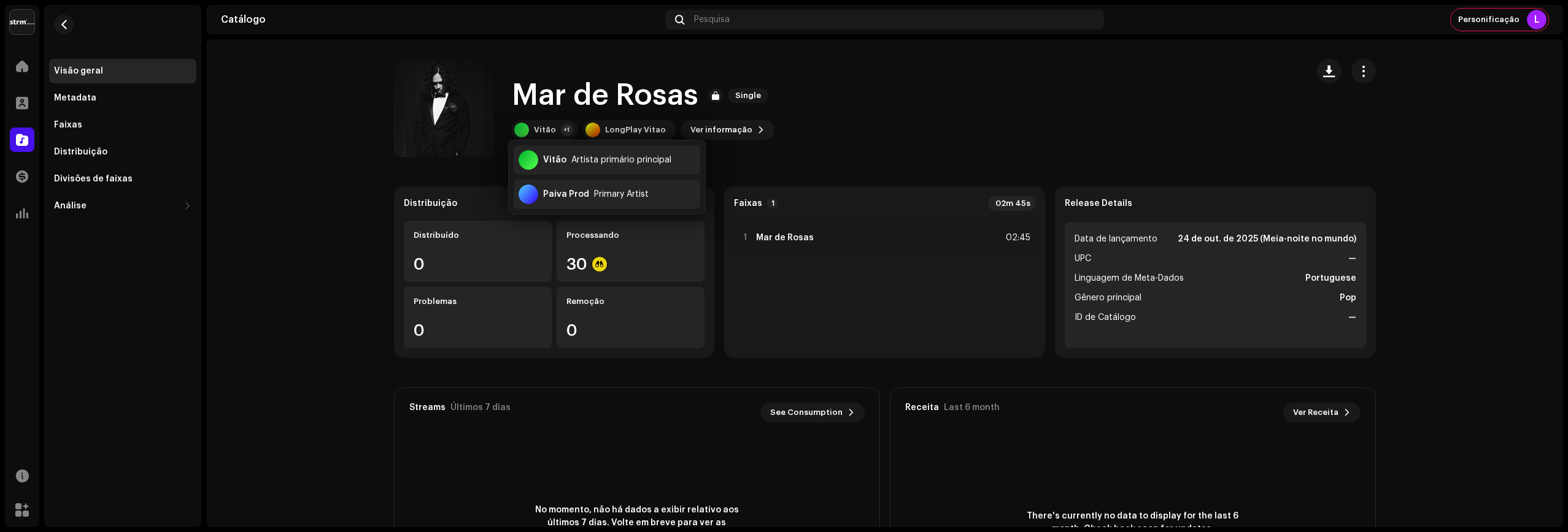
click at [311, 124] on re-o-release-hero "Mar de Rosas Single Mar de Rosas Single Vitão +1 LongPlay Vitao Ver informação" at bounding box center [884, 108] width 1357 height 98
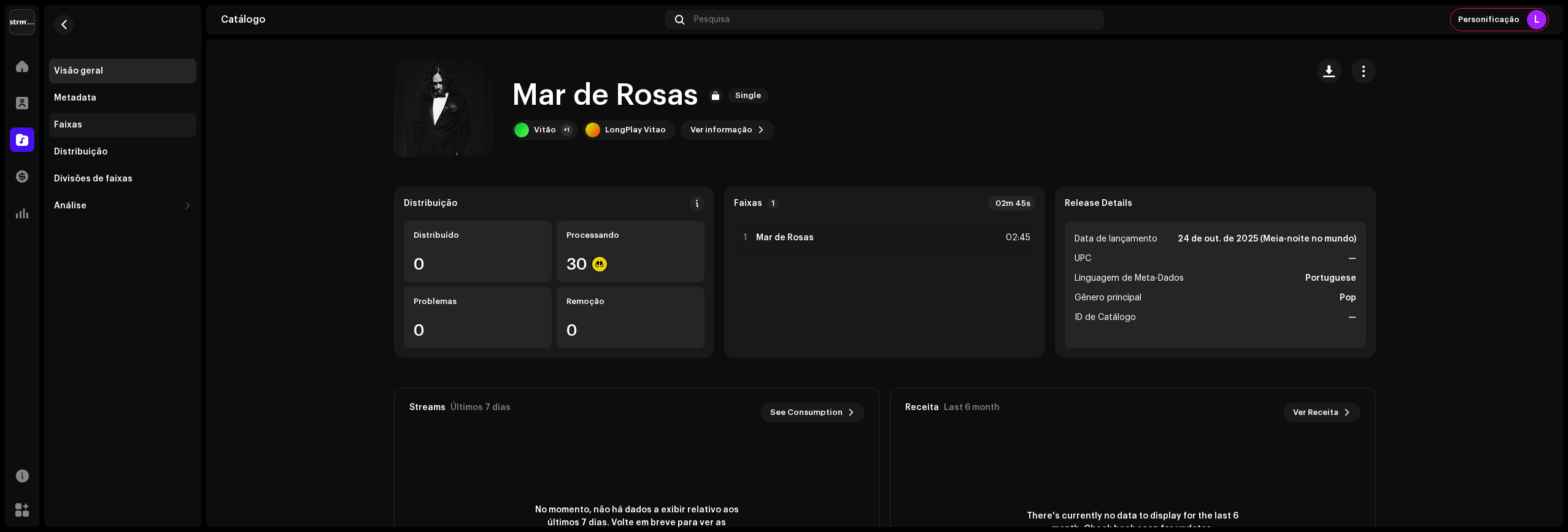
click at [70, 123] on div "Faixas" at bounding box center [68, 125] width 28 height 10
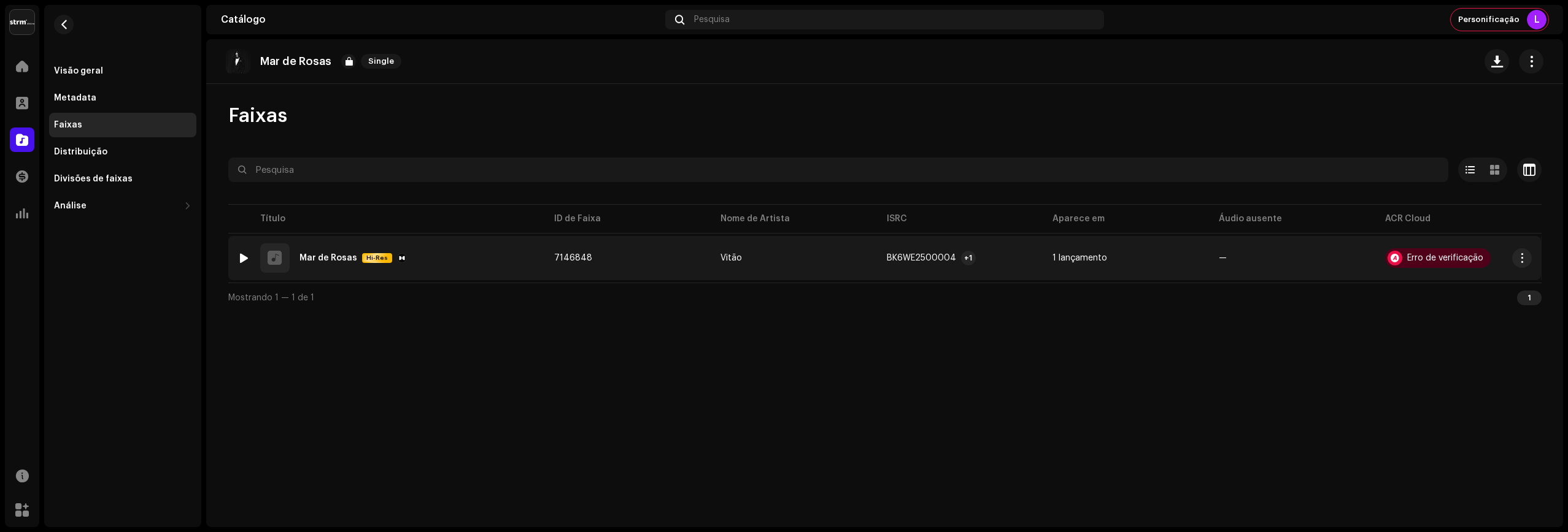
click at [961, 258] on div "+1" at bounding box center [968, 258] width 15 height 15
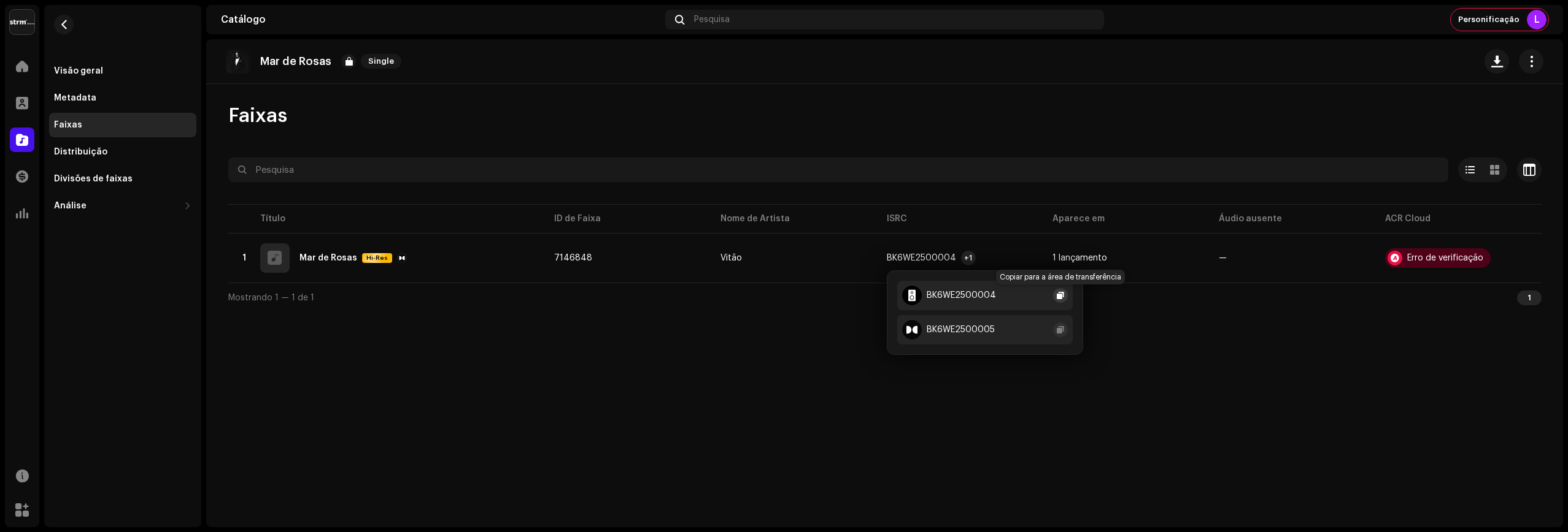
click at [961, 296] on span "button" at bounding box center [1060, 295] width 7 height 10
click at [961, 330] on span "button" at bounding box center [1060, 329] width 7 height 10
click at [450, 338] on div "Mar de Rosas Single Faixas Selecionado 0 Opções Filtros Status de distribuição …" at bounding box center [884, 283] width 1357 height 488
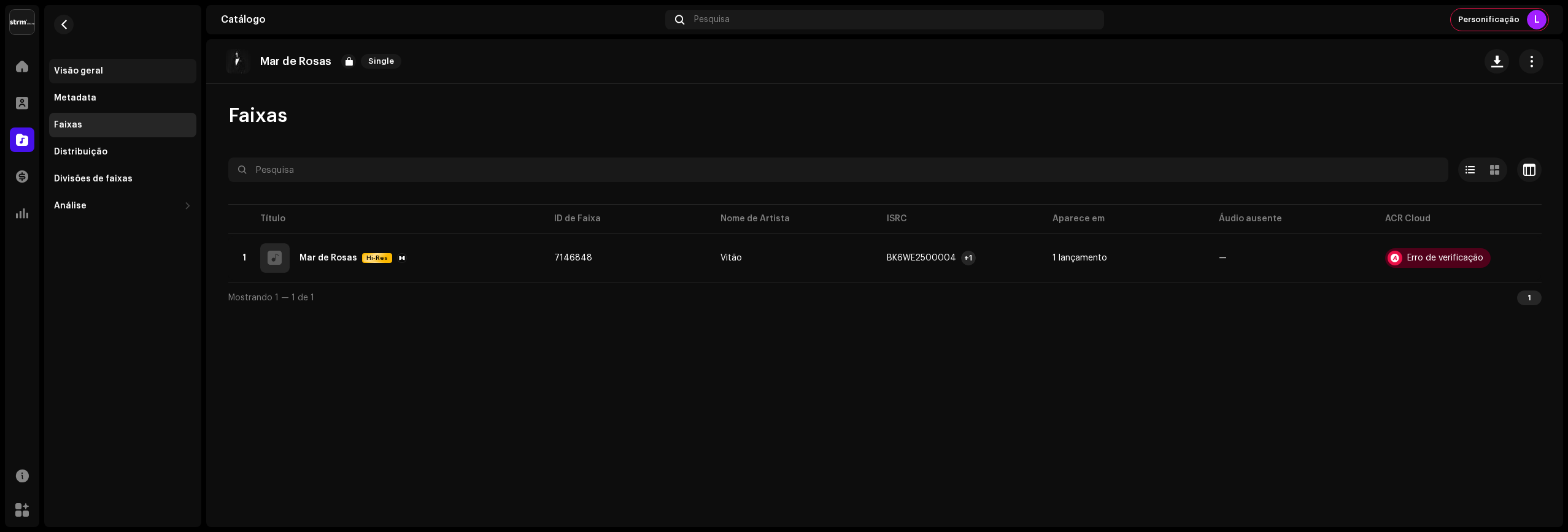
click at [96, 63] on div "Visão geral" at bounding box center [123, 71] width 147 height 25
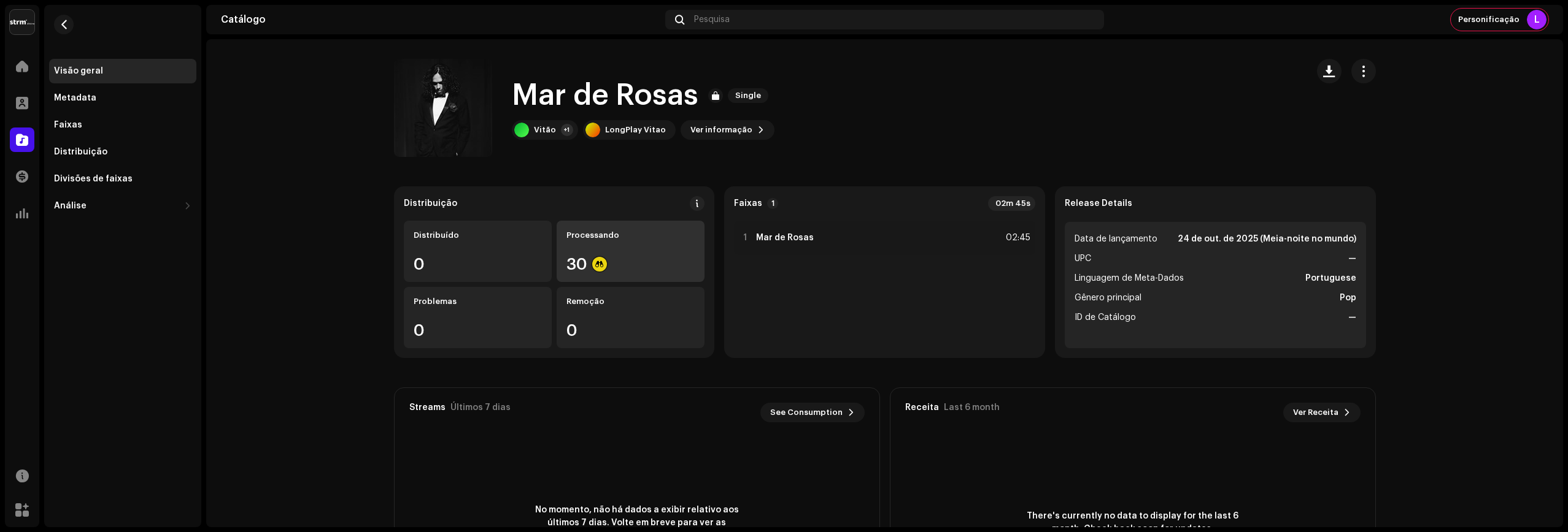
click at [659, 250] on div "Processando 30" at bounding box center [630, 251] width 148 height 61
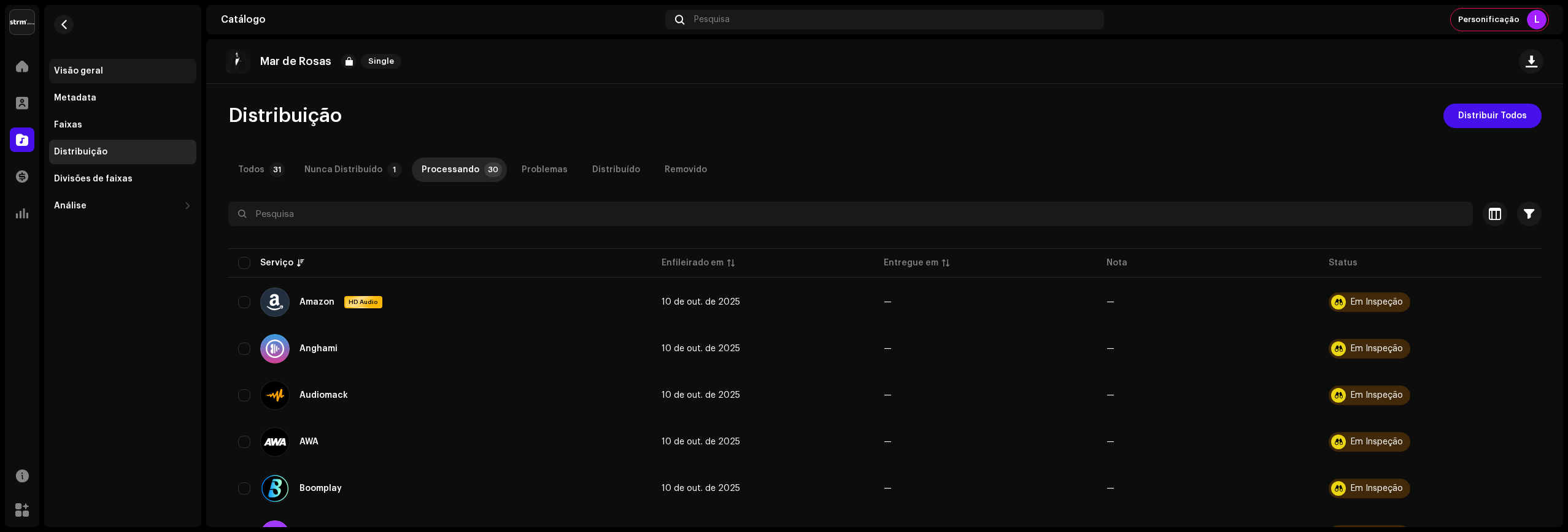
click at [99, 65] on div "Visão geral" at bounding box center [123, 71] width 147 height 25
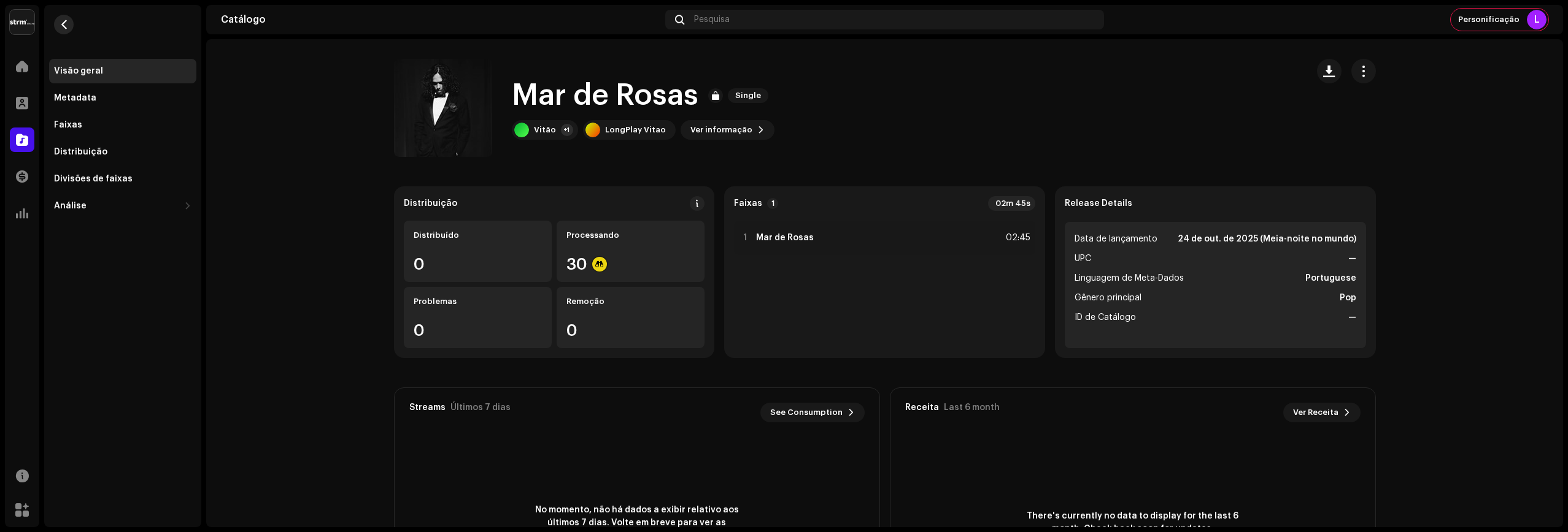
click at [63, 29] on span "button" at bounding box center [64, 24] width 9 height 10
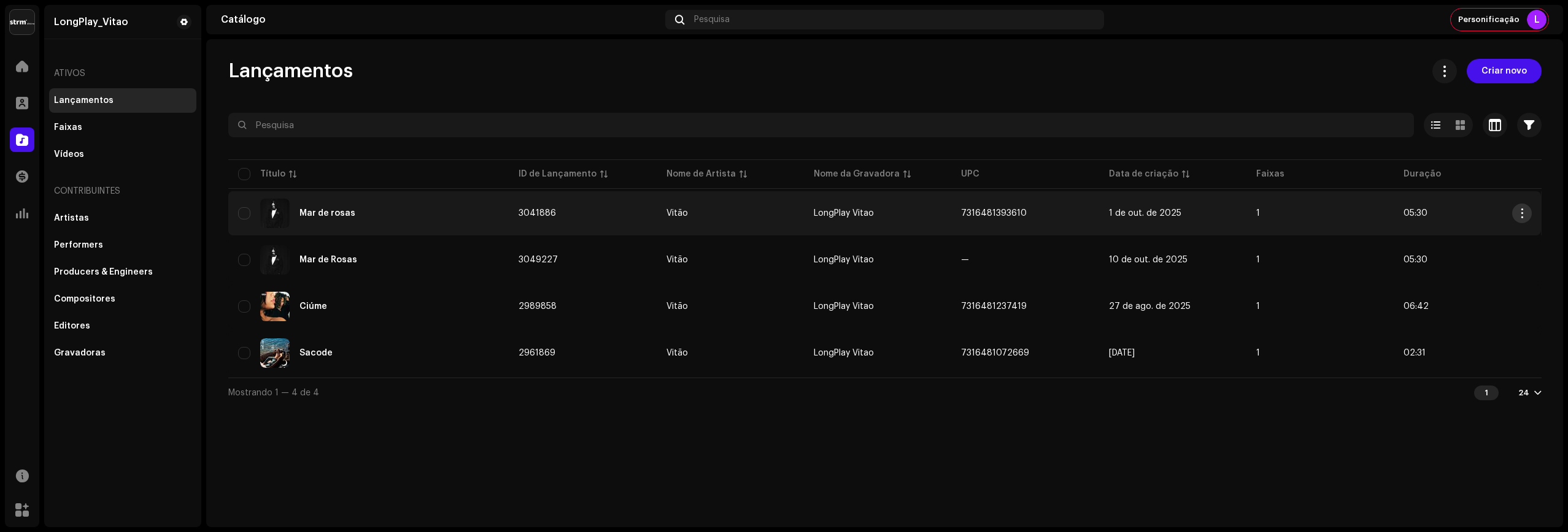
click at [961, 214] on span "button" at bounding box center [1521, 213] width 9 height 10
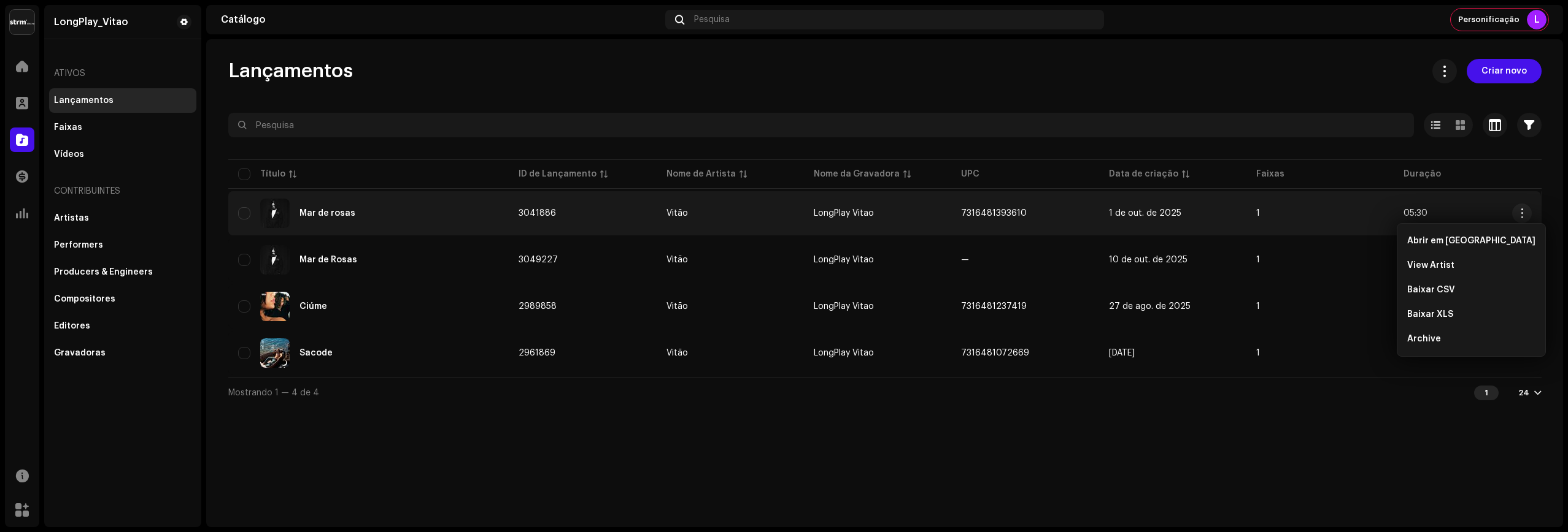
click at [326, 214] on div "Mar de rosas" at bounding box center [327, 213] width 56 height 8
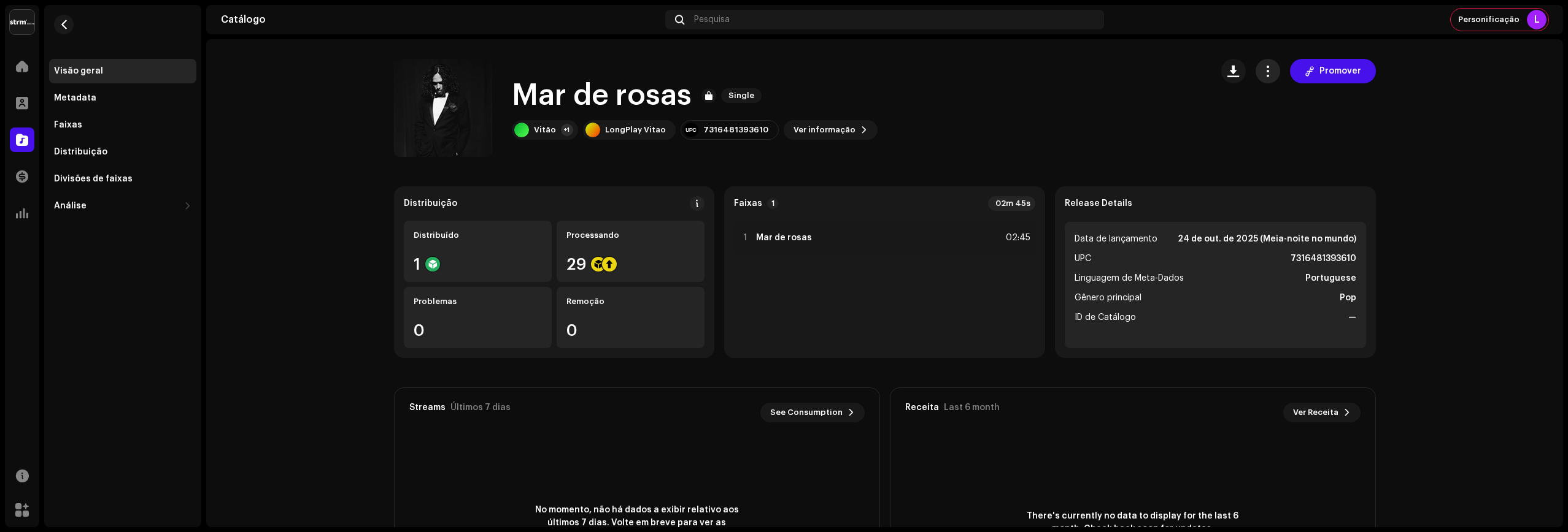
click at [961, 74] on button "button" at bounding box center [1268, 71] width 25 height 25
click at [747, 157] on catalog-releases-details-overview "Mar de rosas Single Promover Mar de rosas Single Vitão +1 LongPlay Vitao 731648…" at bounding box center [884, 346] width 1357 height 613
click at [483, 244] on div "Distribuído 1" at bounding box center [477, 251] width 148 height 61
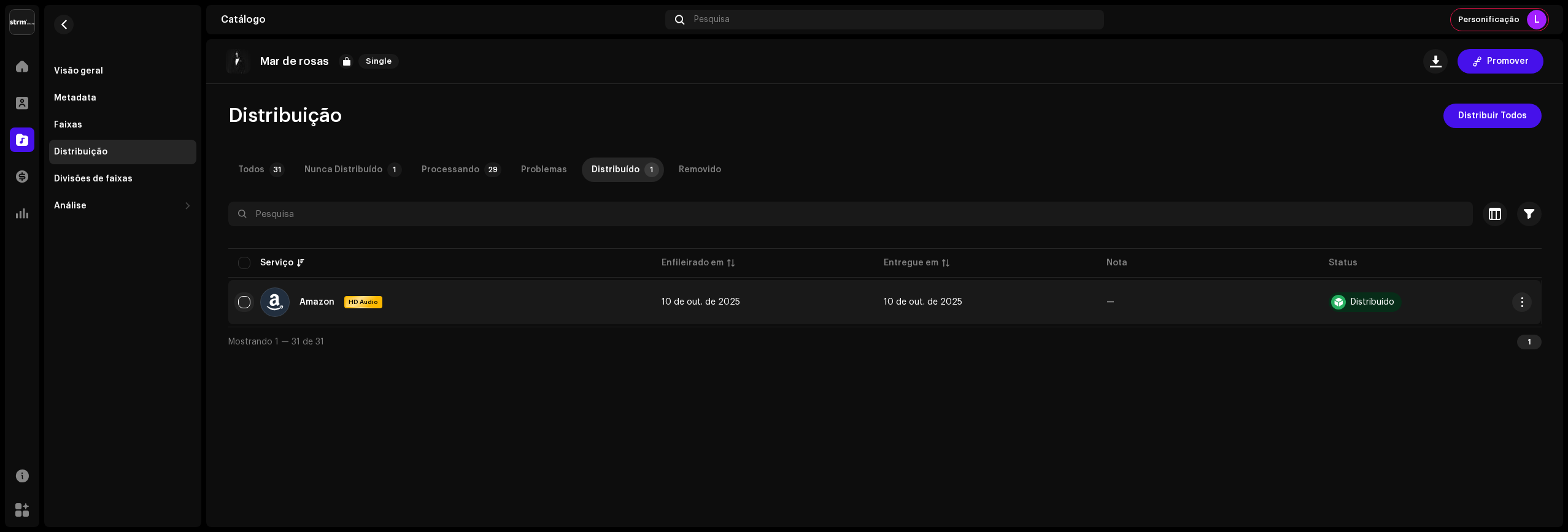
click at [246, 301] on input "checkbox" at bounding box center [244, 302] width 12 height 12
checkbox input "true"
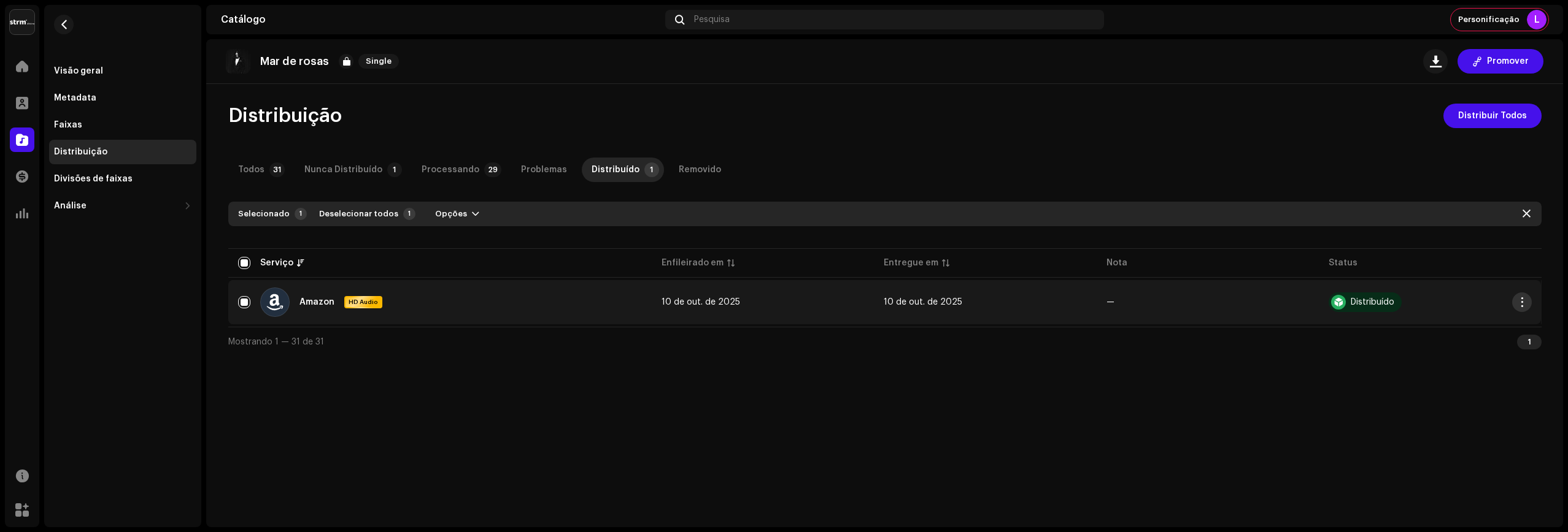
click at [961, 300] on span "button" at bounding box center [1521, 302] width 9 height 10
click at [784, 395] on div "Mar de rosas Single Promover Distribuição Distribuir Todos Todos 31 Nunca Distr…" at bounding box center [884, 283] width 1357 height 488
click at [249, 302] on input "Row Selected" at bounding box center [244, 302] width 12 height 12
checkbox input "false"
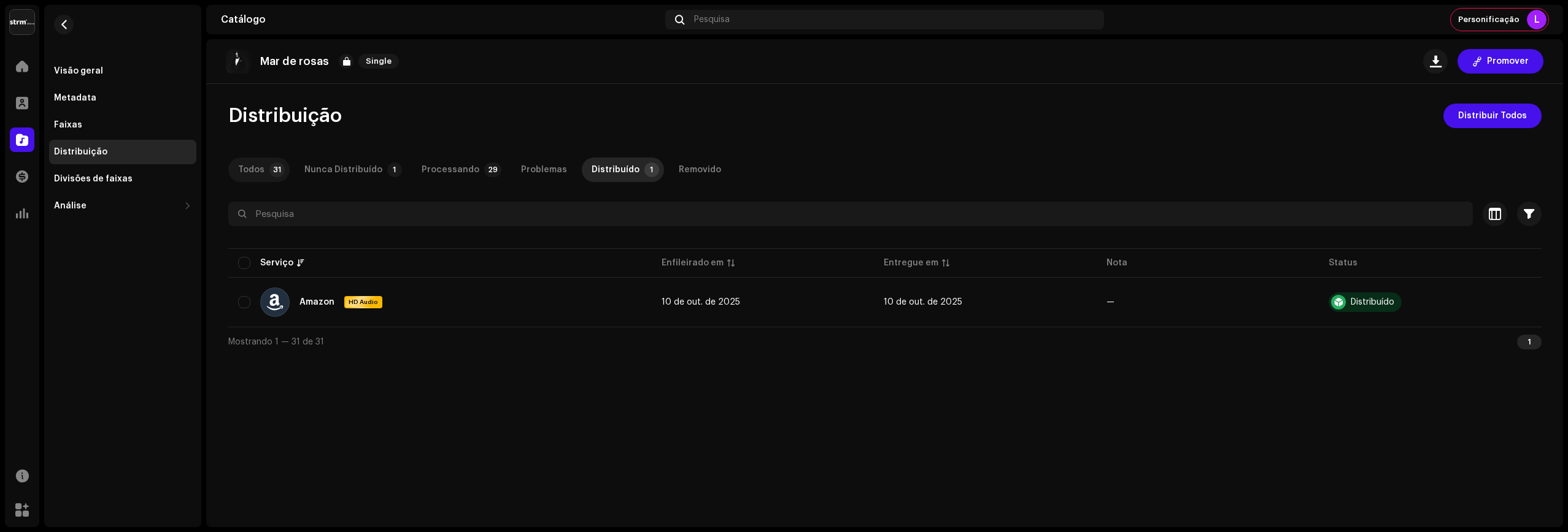
click at [262, 170] on div "Todos" at bounding box center [251, 170] width 26 height 25
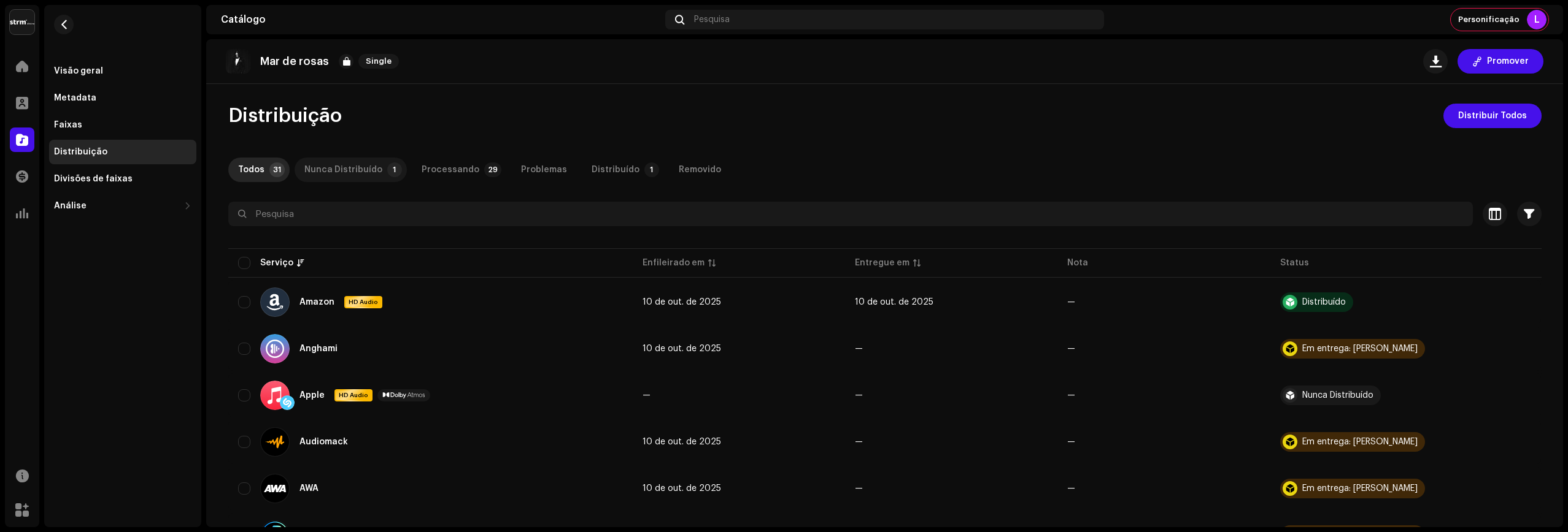
click at [334, 167] on div "Nunca Distribuído" at bounding box center [343, 170] width 78 height 25
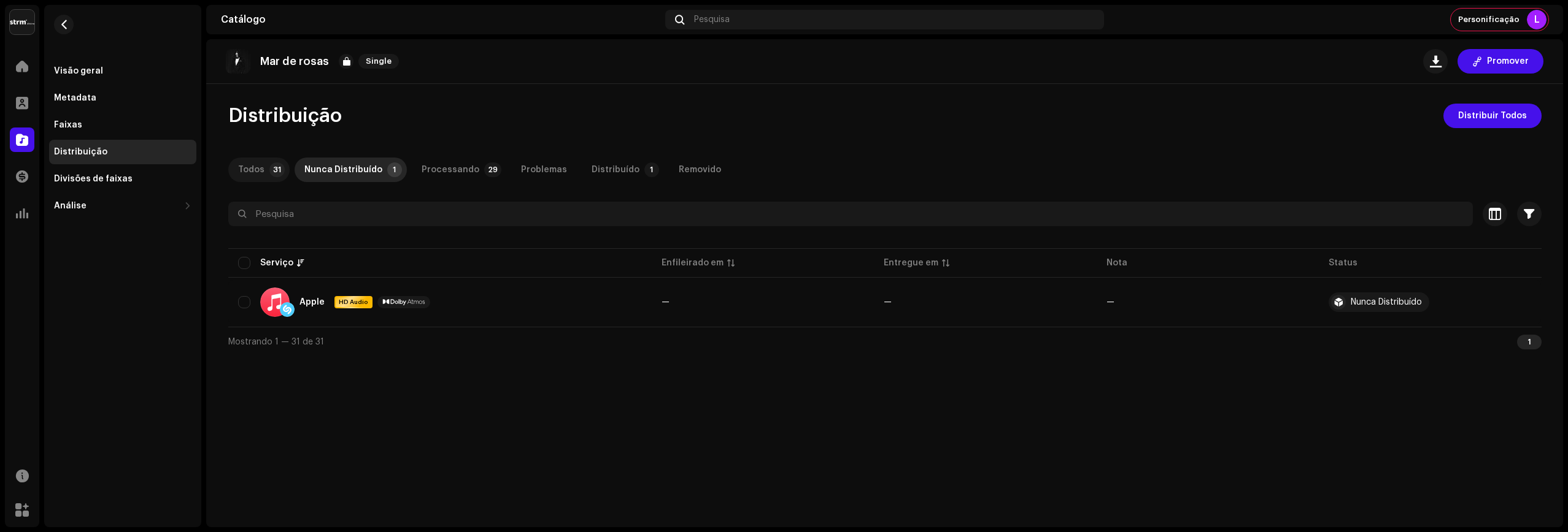
click at [245, 169] on div "Todos" at bounding box center [251, 170] width 26 height 25
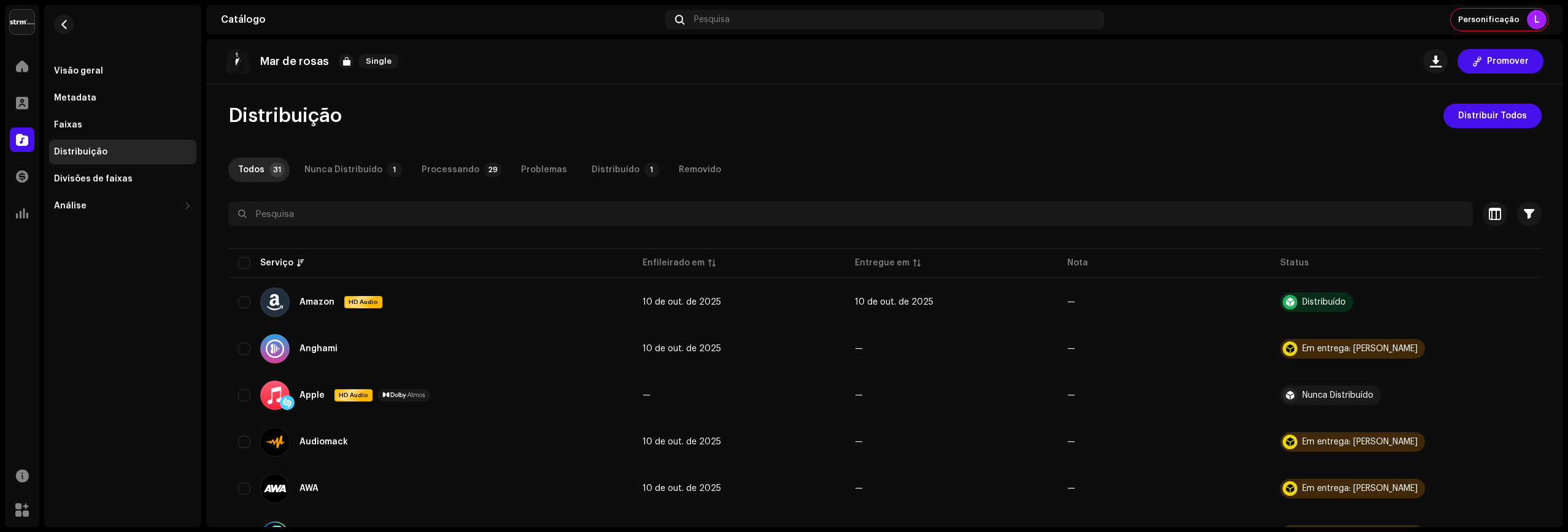
click at [67, 35] on re-m-nav-back at bounding box center [64, 32] width 30 height 54
click at [67, 29] on span "button" at bounding box center [64, 24] width 9 height 10
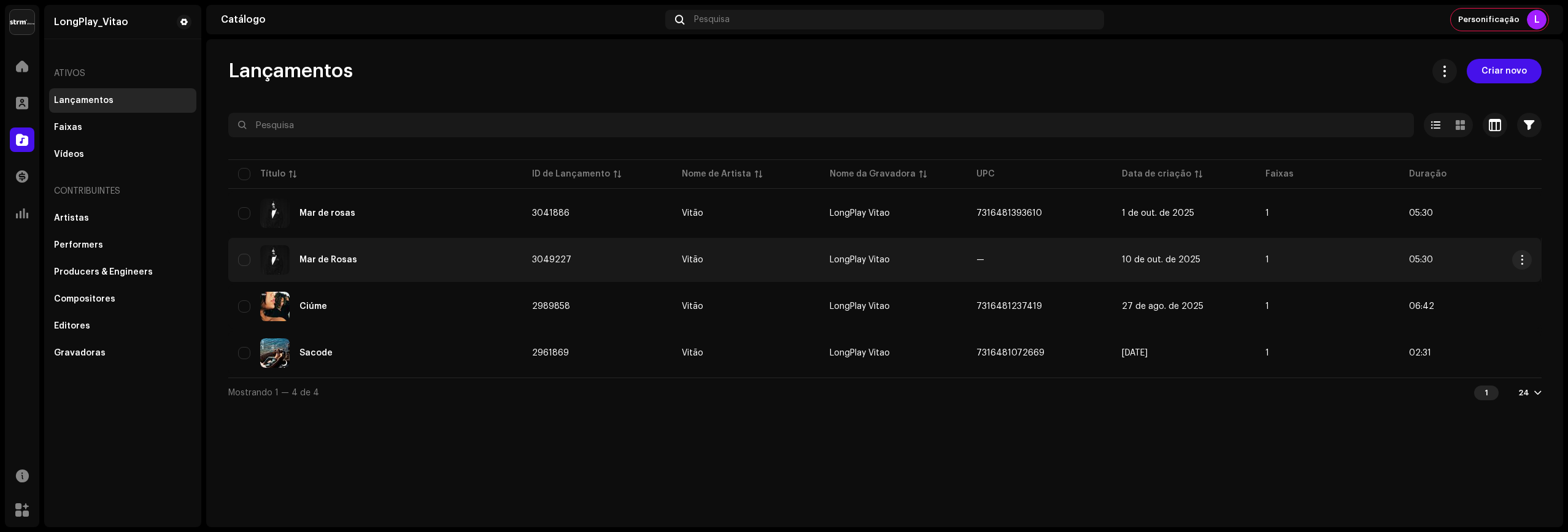
click at [332, 263] on div "Mar de Rosas" at bounding box center [328, 260] width 57 height 8
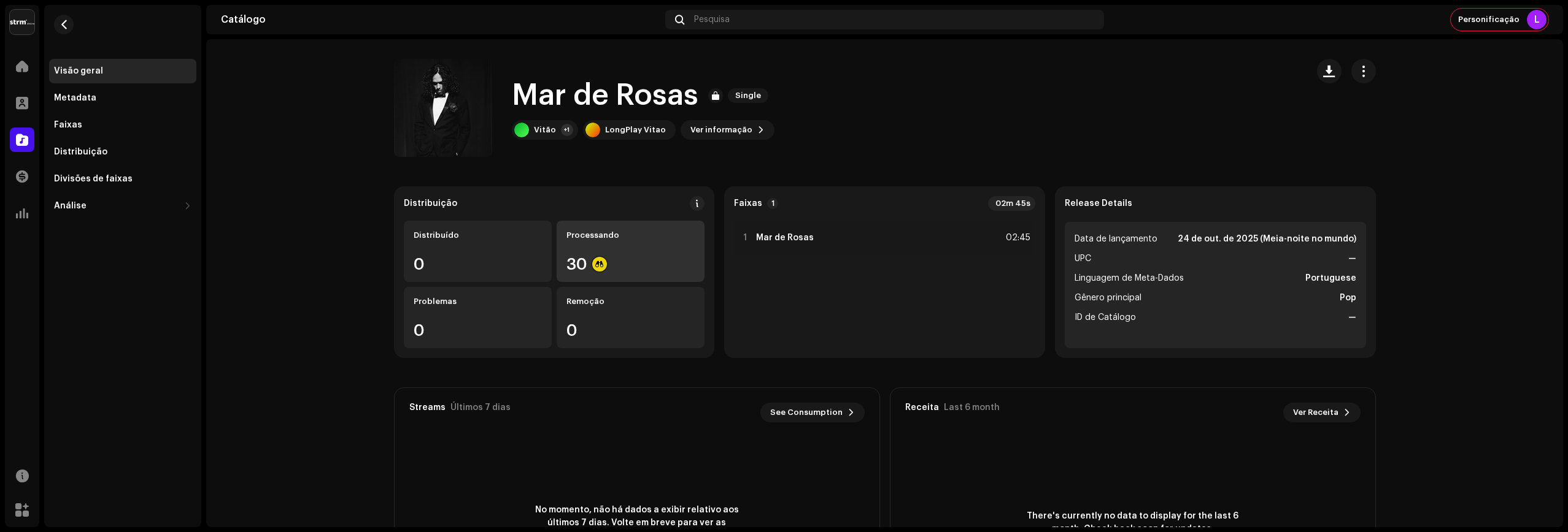
click at [643, 250] on div "Processando 30" at bounding box center [630, 251] width 148 height 61
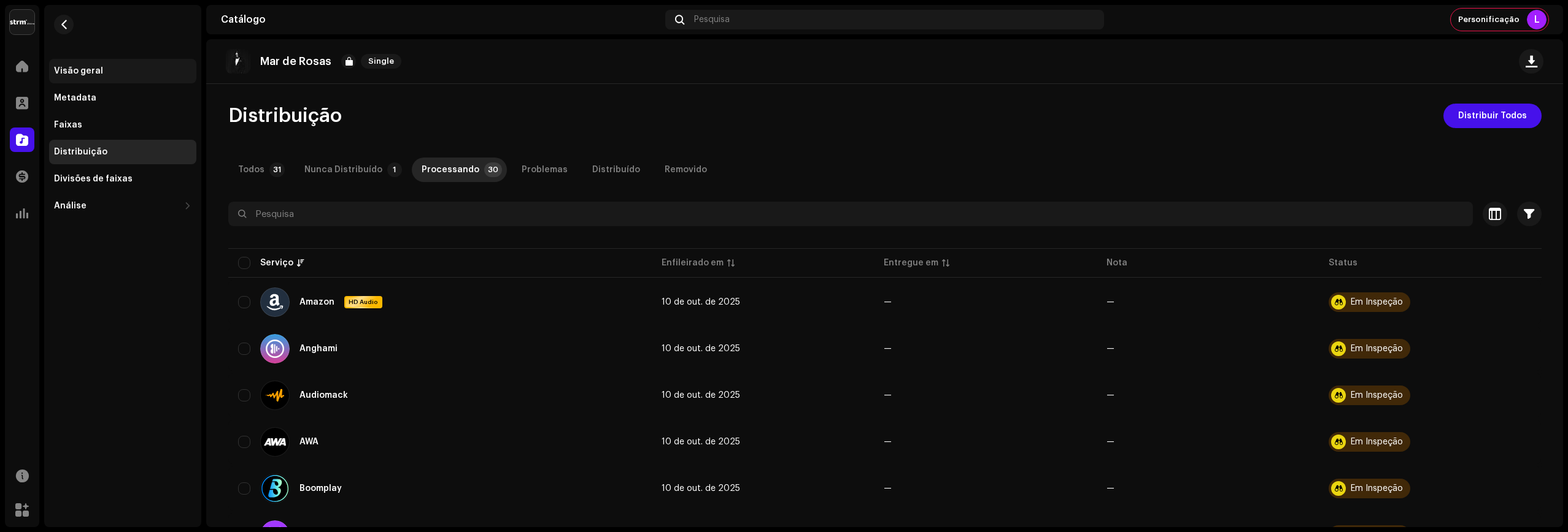
click at [91, 77] on div "Visão geral" at bounding box center [123, 71] width 147 height 25
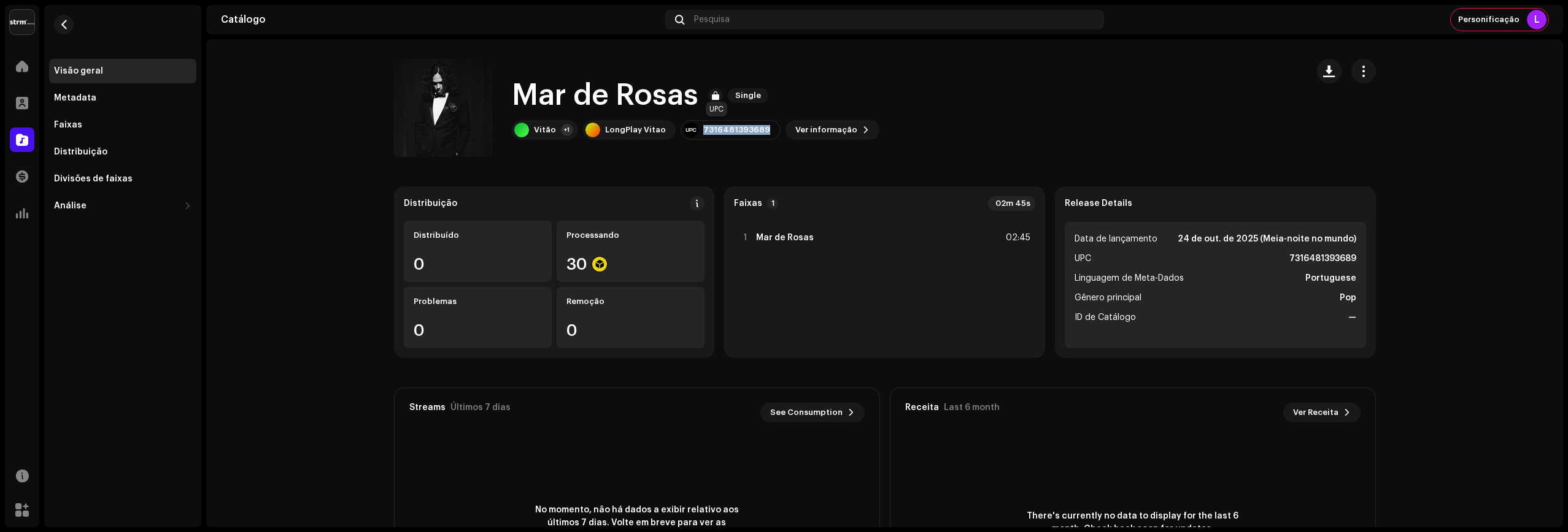
drag, startPoint x: 699, startPoint y: 129, endPoint x: 751, endPoint y: 128, distance: 52.0
click at [751, 128] on div "7316481393689" at bounding box center [737, 130] width 67 height 10
copy div "7316481393689"
click at [68, 30] on button "button" at bounding box center [64, 25] width 19 height 19
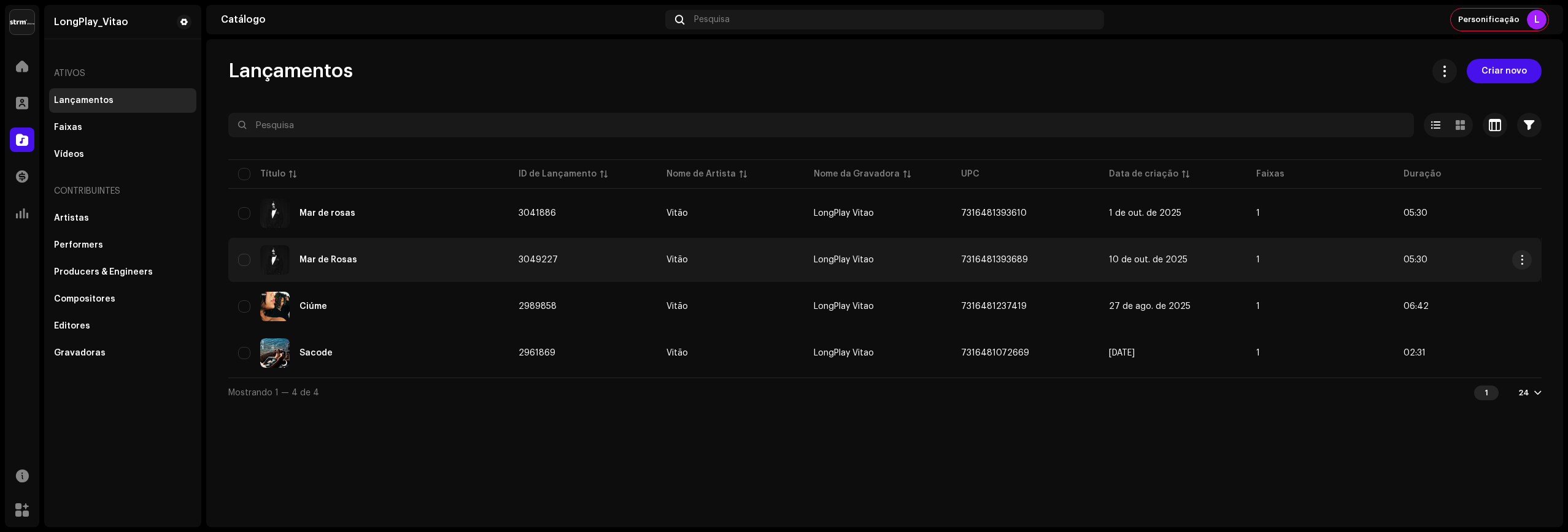
click at [355, 260] on div "Mar de Rosas" at bounding box center [368, 260] width 262 height 30
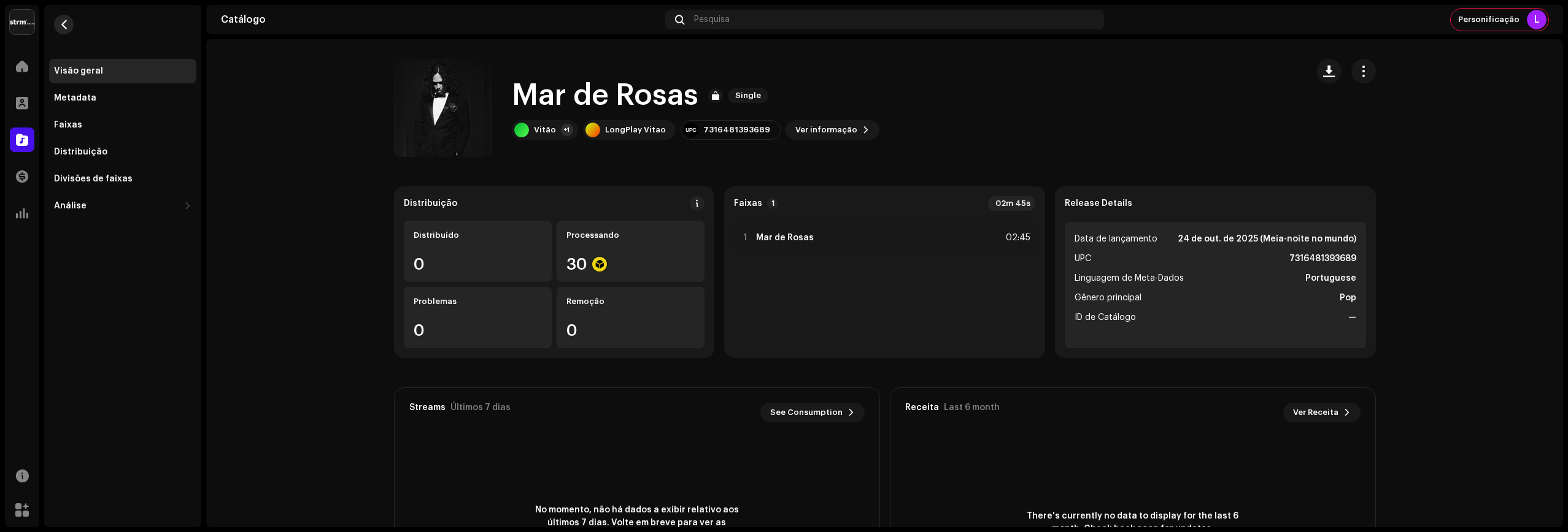
click at [65, 21] on span "button" at bounding box center [64, 24] width 9 height 10
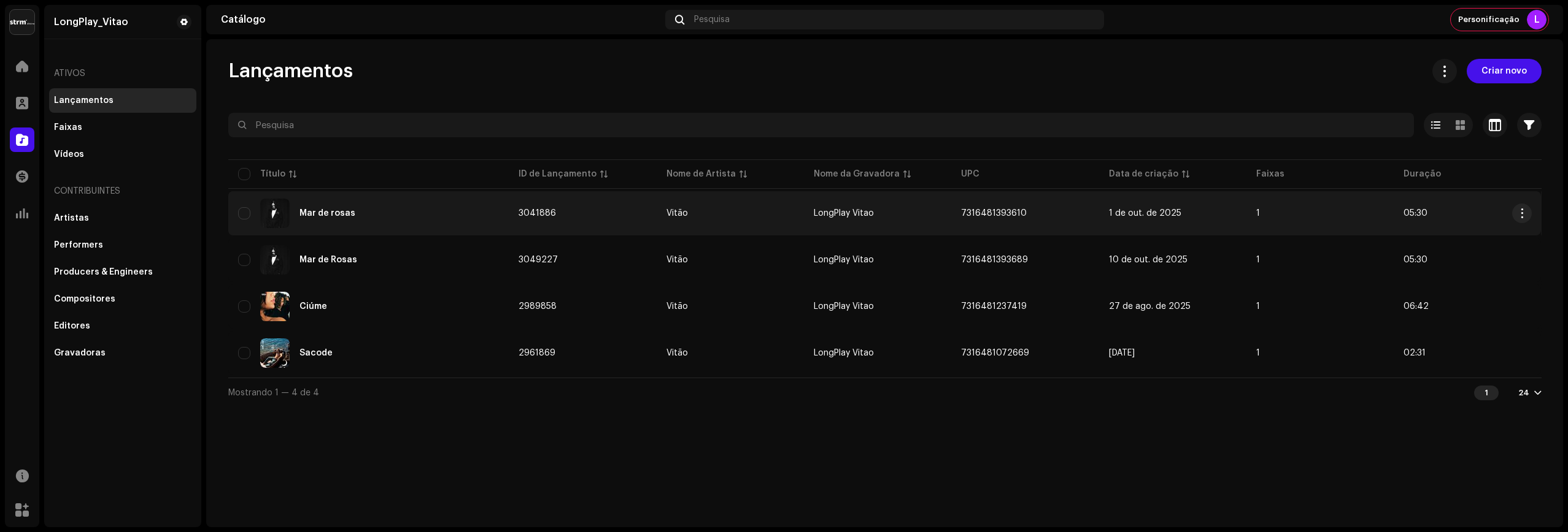
click at [346, 217] on div "Mar de rosas" at bounding box center [327, 213] width 56 height 8
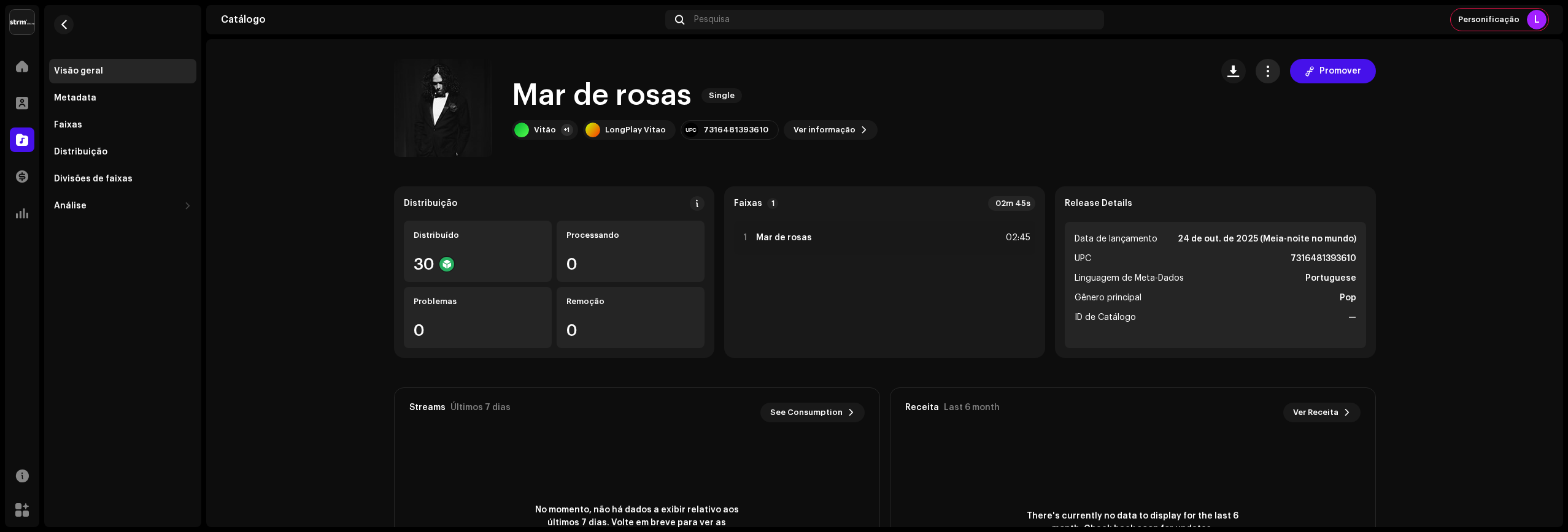
click at [1271, 76] on span "button" at bounding box center [1268, 71] width 12 height 10
click at [1091, 165] on catalog-releases-details-overview "Mar de rosas Single Promover Mar de rosas Single Vitão +1 LongPlay Vitao 731648…" at bounding box center [884, 346] width 1357 height 613
click at [492, 238] on div "Distribuído" at bounding box center [477, 235] width 128 height 10
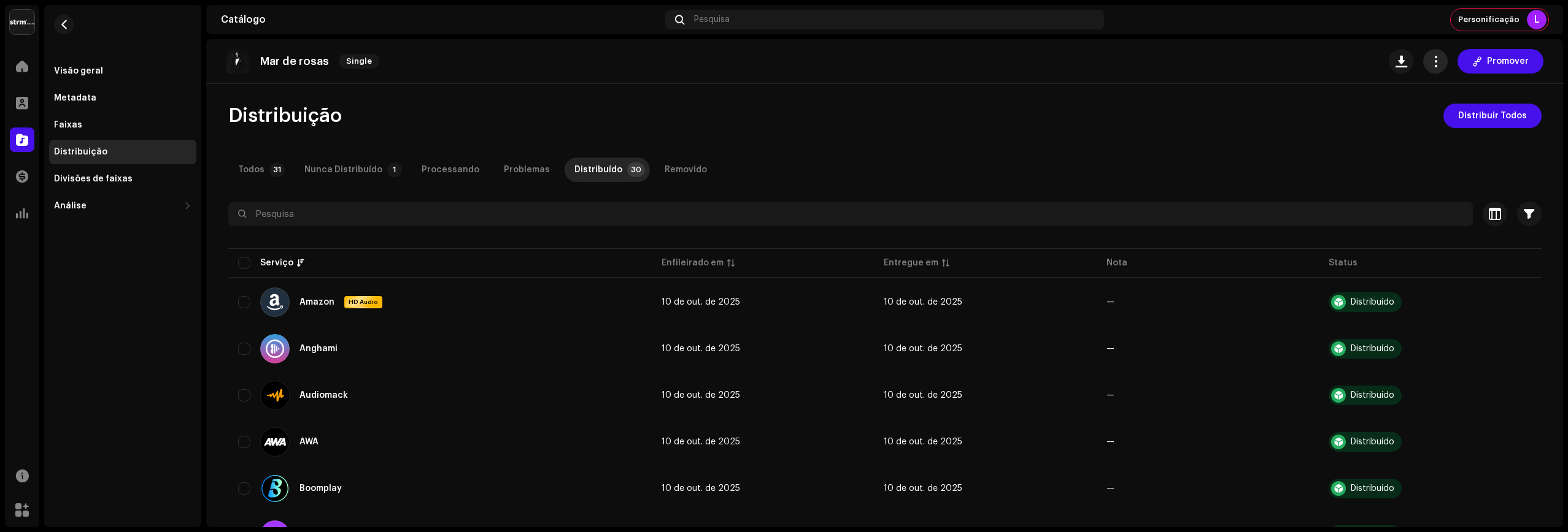
click at [1430, 70] on button "button" at bounding box center [1435, 61] width 25 height 25
click at [244, 268] on input "checkbox" at bounding box center [244, 263] width 12 height 12
checkbox input "true"
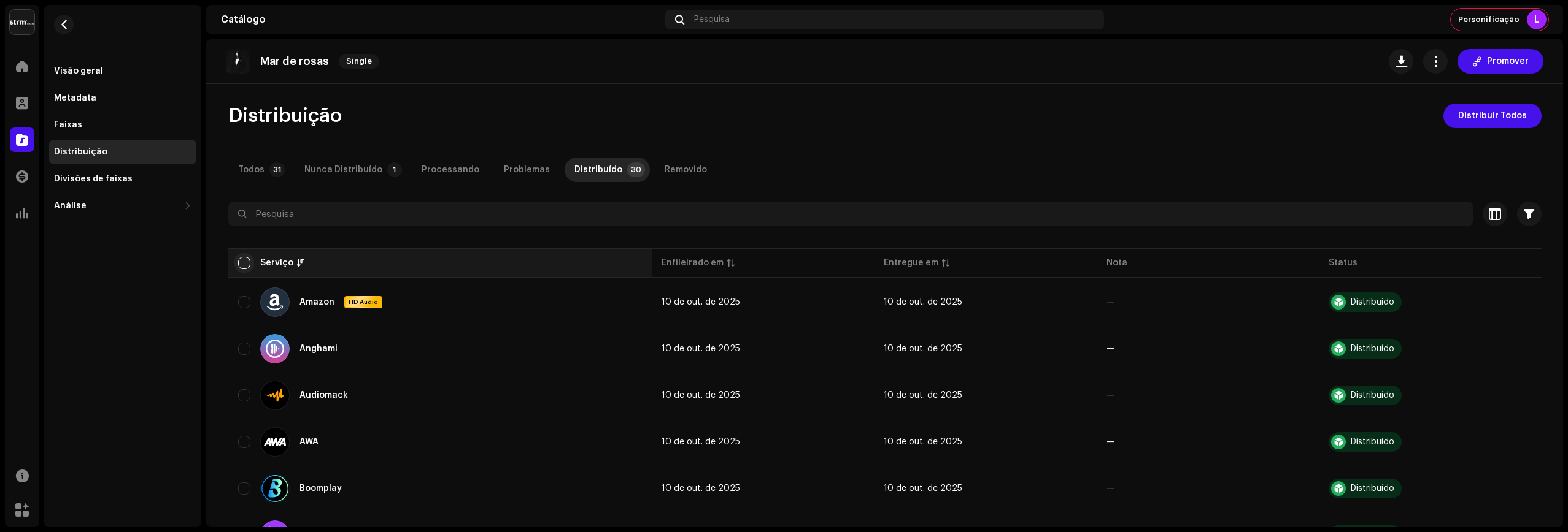
checkbox input "true"
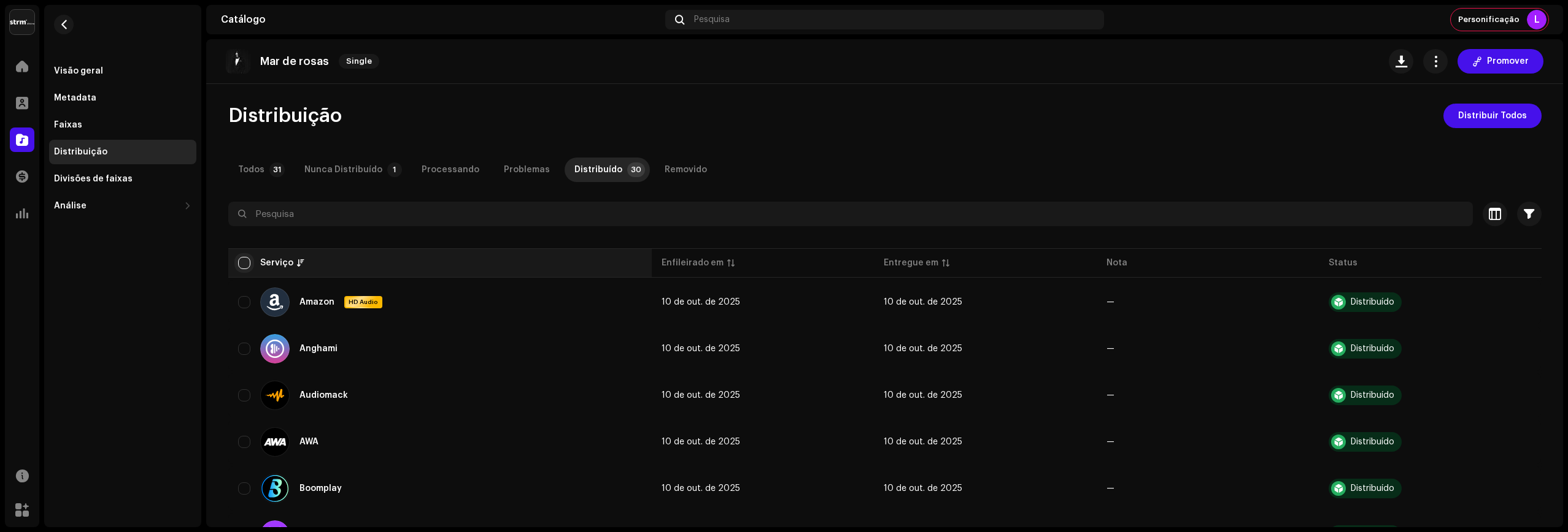
checkbox input "true"
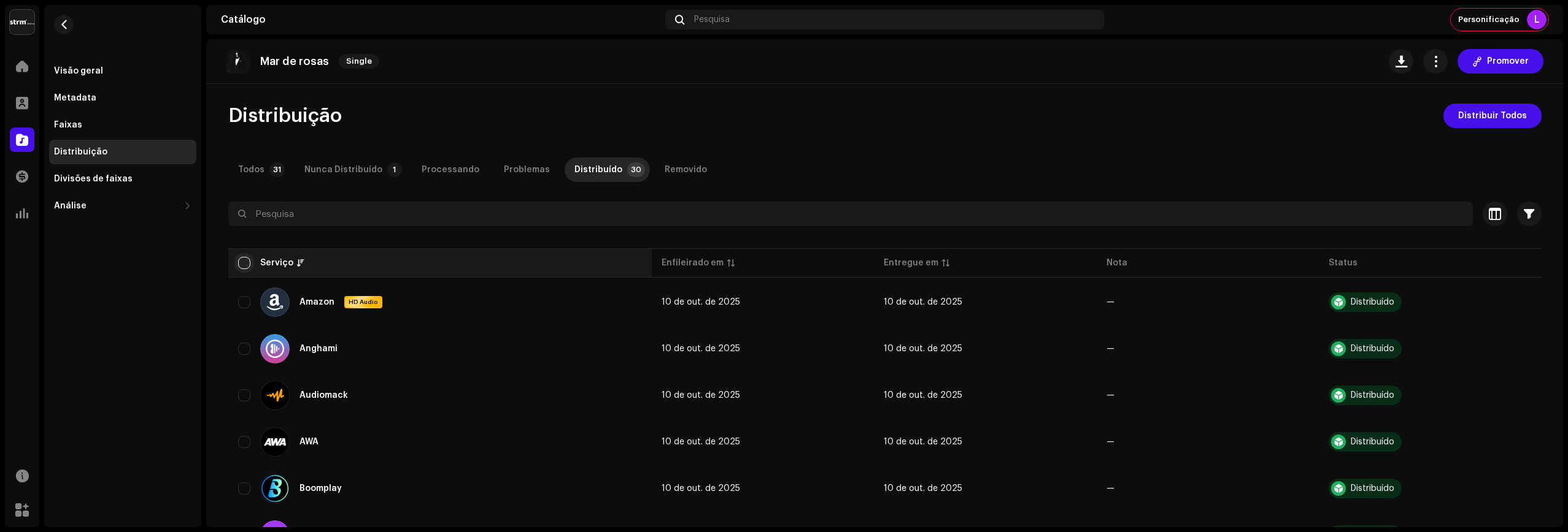
checkbox input "true"
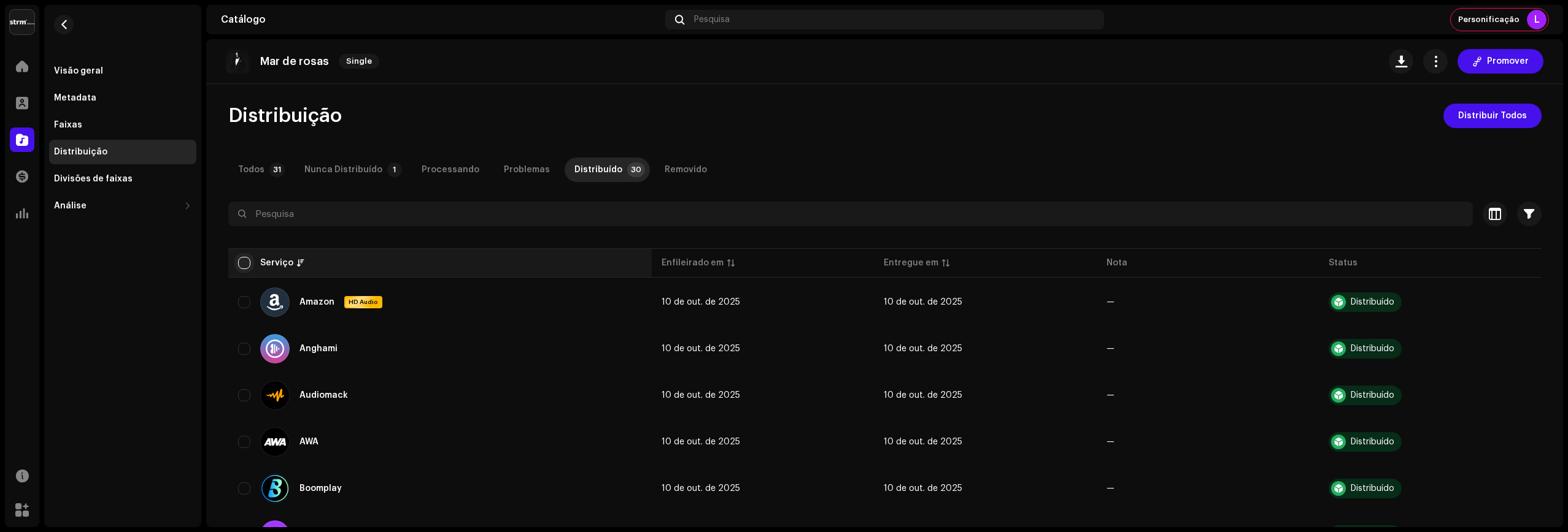
checkbox input "true"
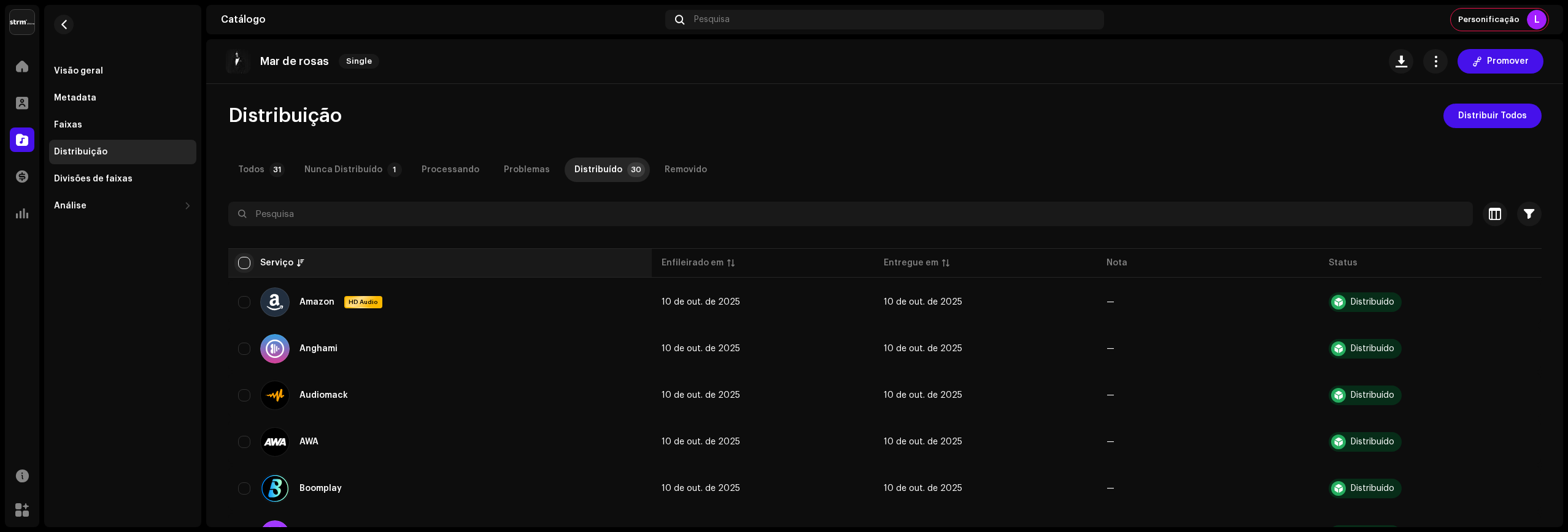
checkbox input "true"
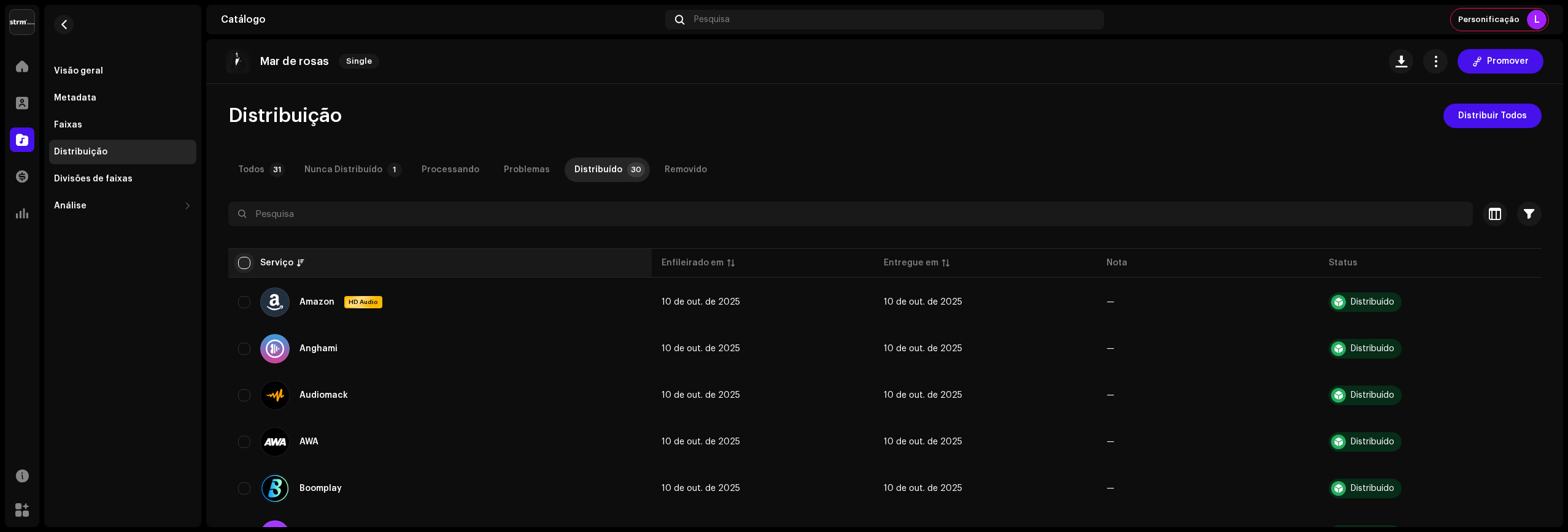
checkbox input "true"
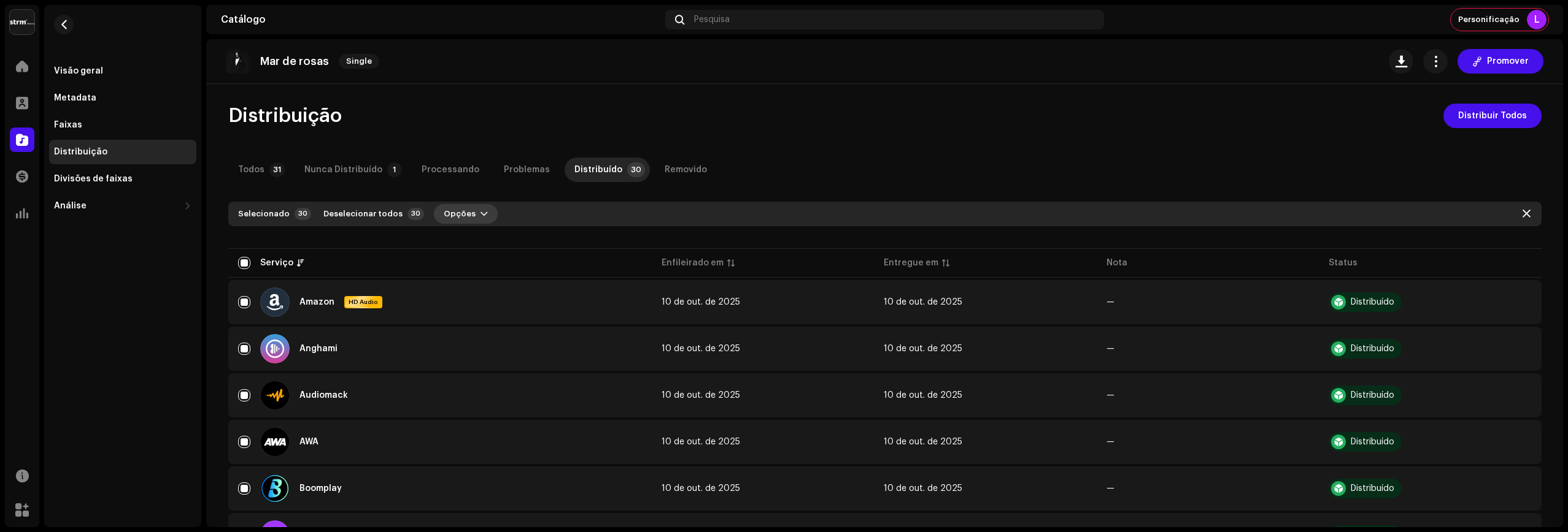
click at [457, 214] on span "Opções" at bounding box center [459, 214] width 32 height 25
click at [1518, 303] on span "button" at bounding box center [1518, 302] width 9 height 10
click at [1033, 174] on div "Todos 31 Nunca Distribuído 1 Processando Problemas Distribuído 30 Removido" at bounding box center [884, 170] width 1313 height 25
click at [238, 258] on input "checkbox" at bounding box center [244, 263] width 12 height 12
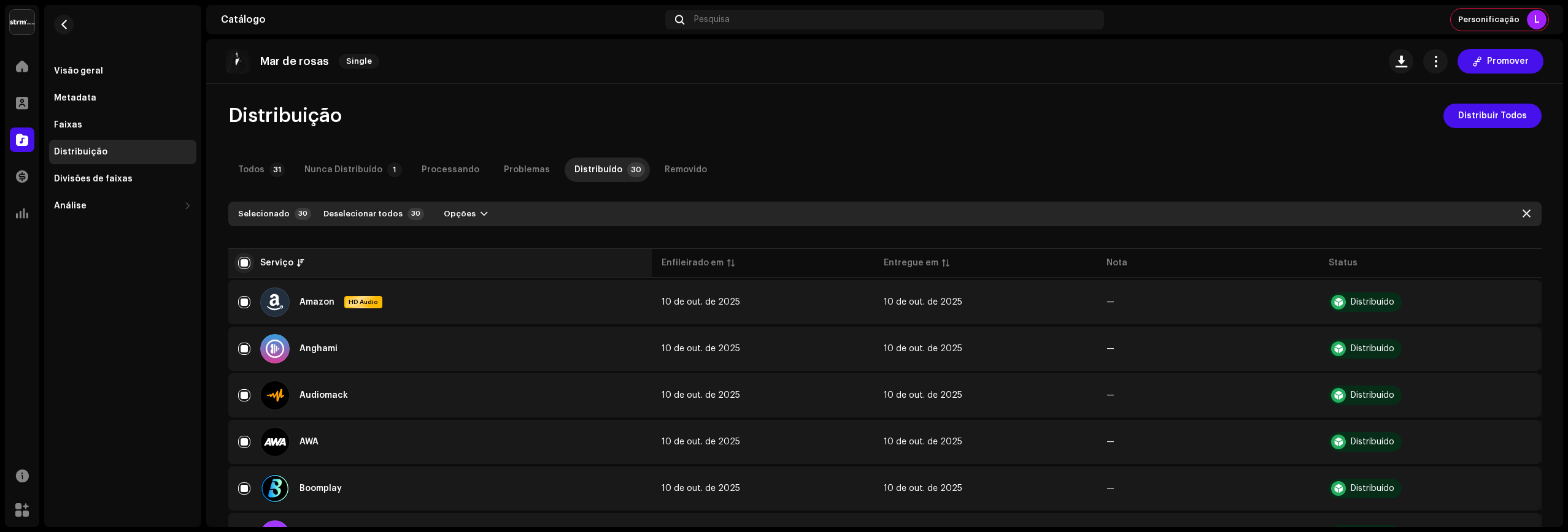
checkbox input "false"
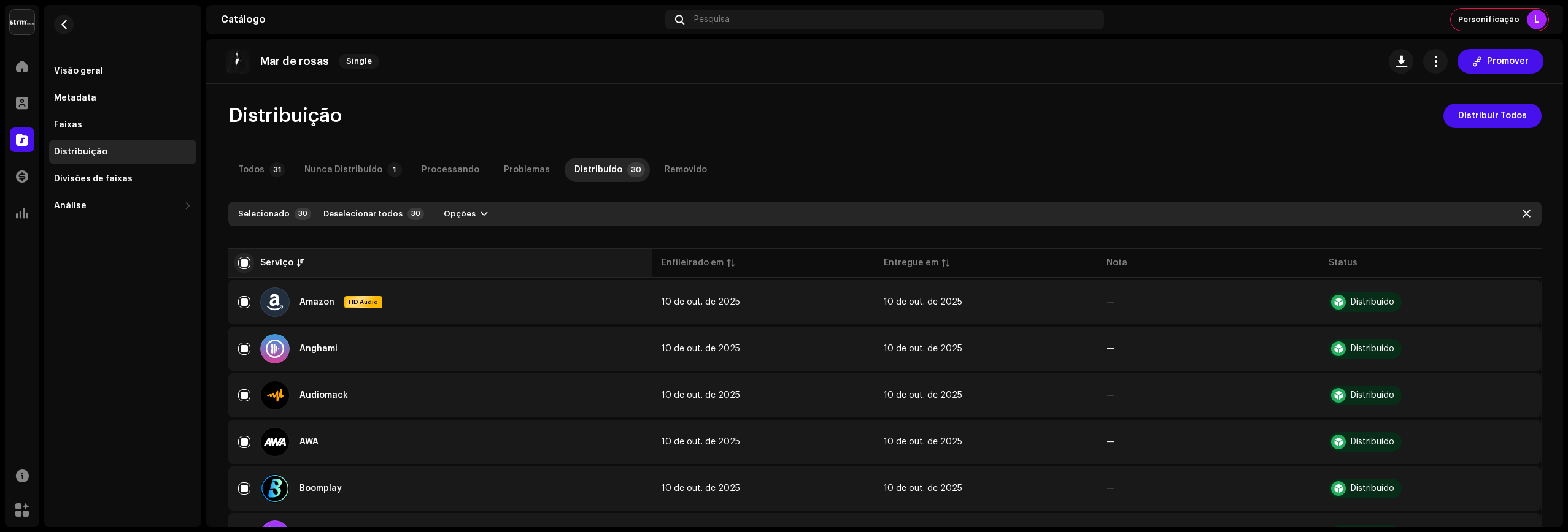
checkbox input "false"
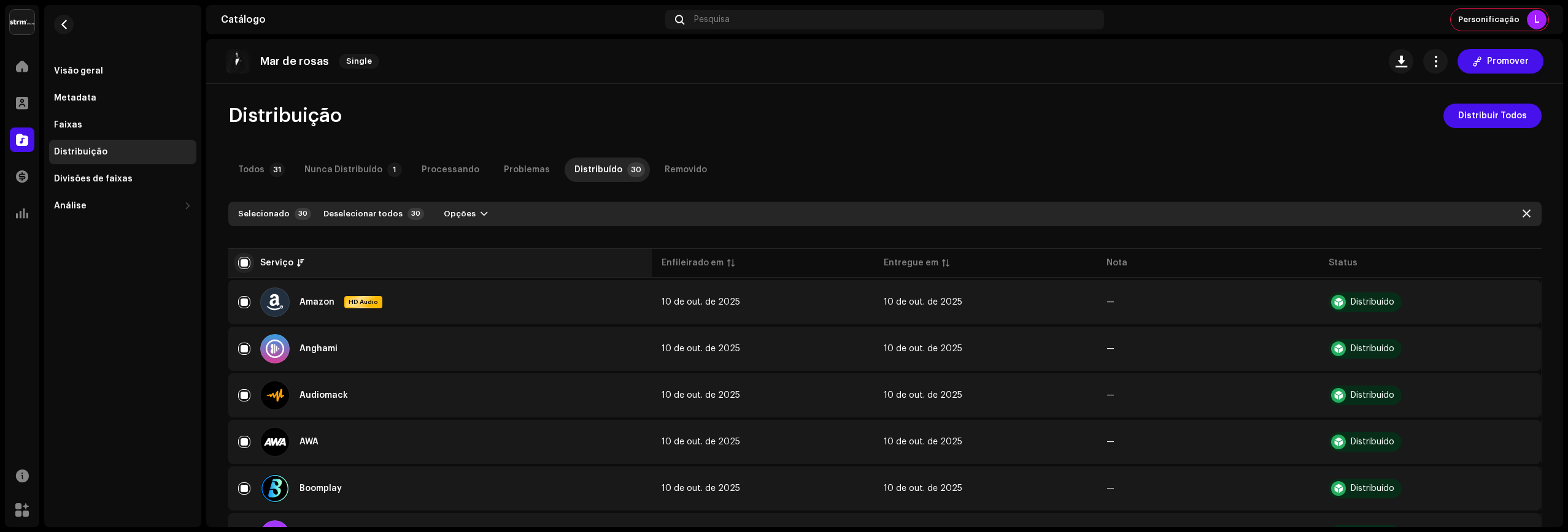
checkbox input "false"
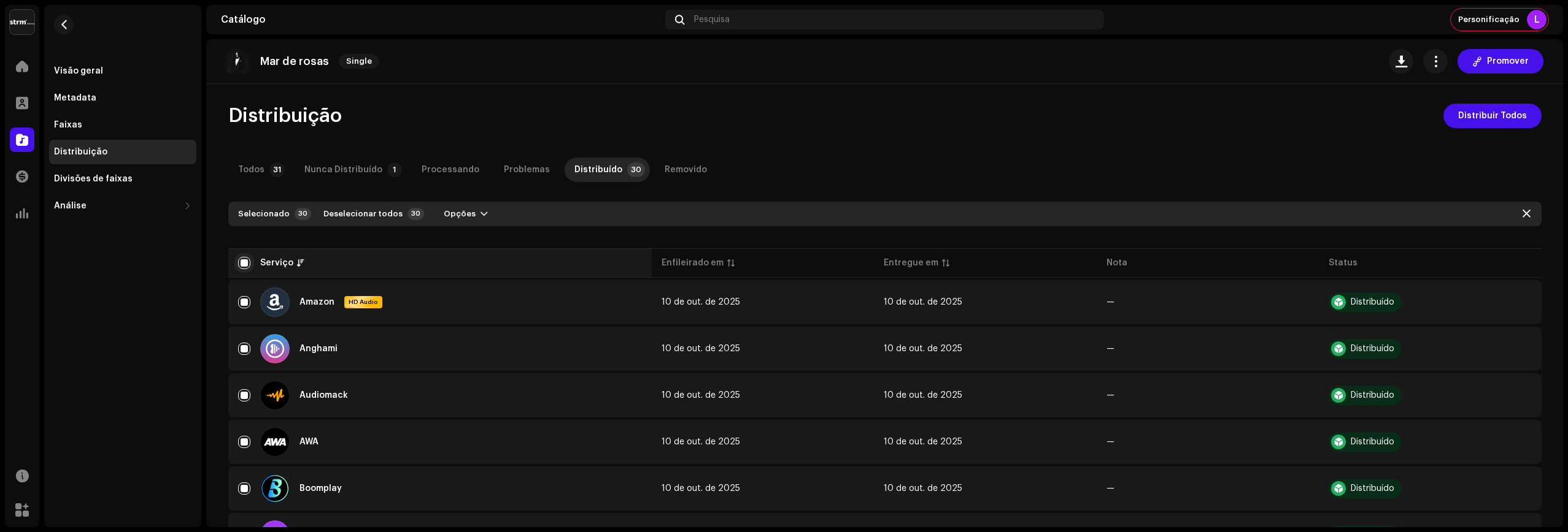
checkbox input "false"
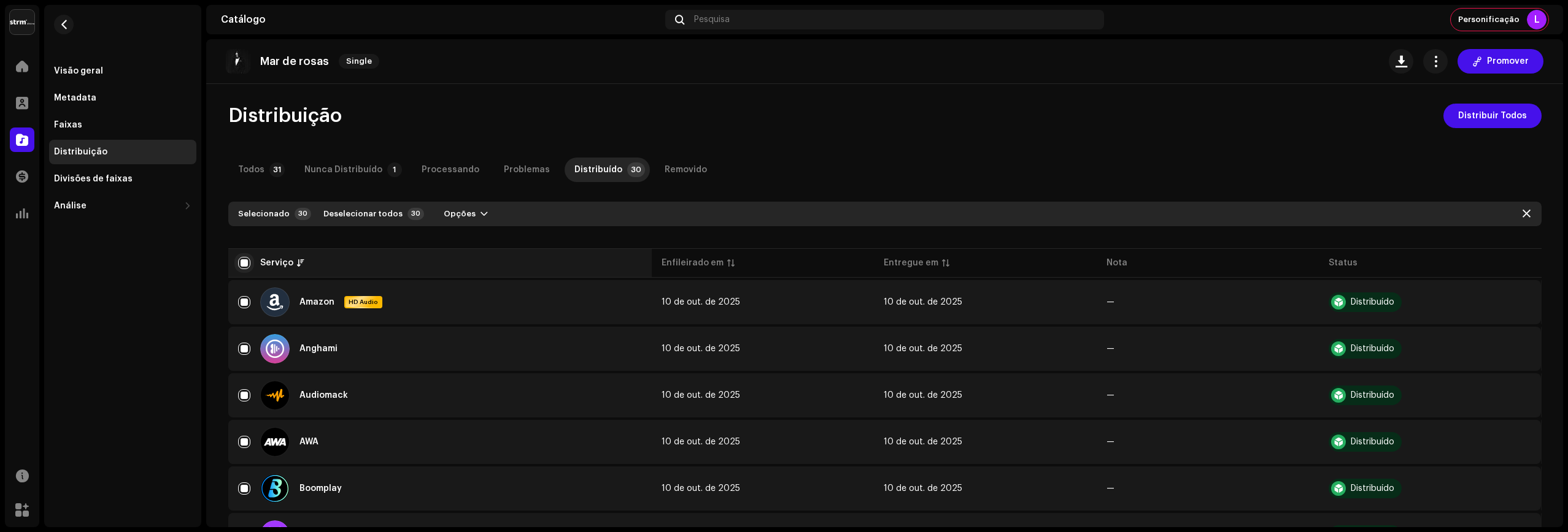
checkbox input "false"
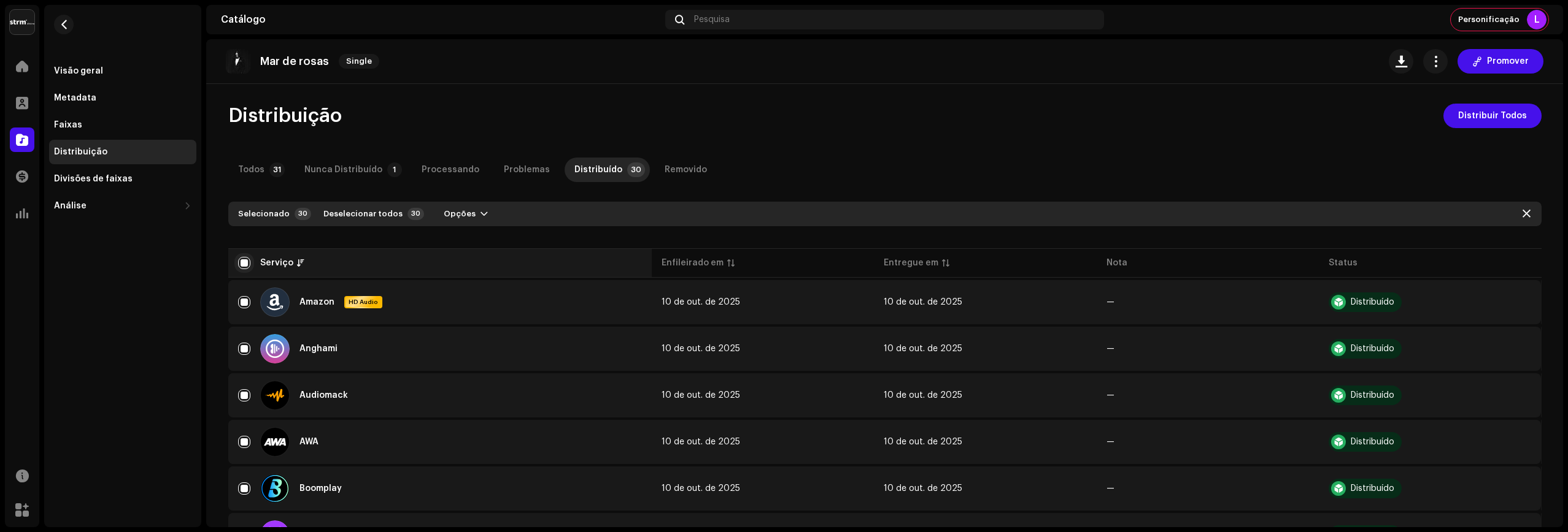
checkbox input "false"
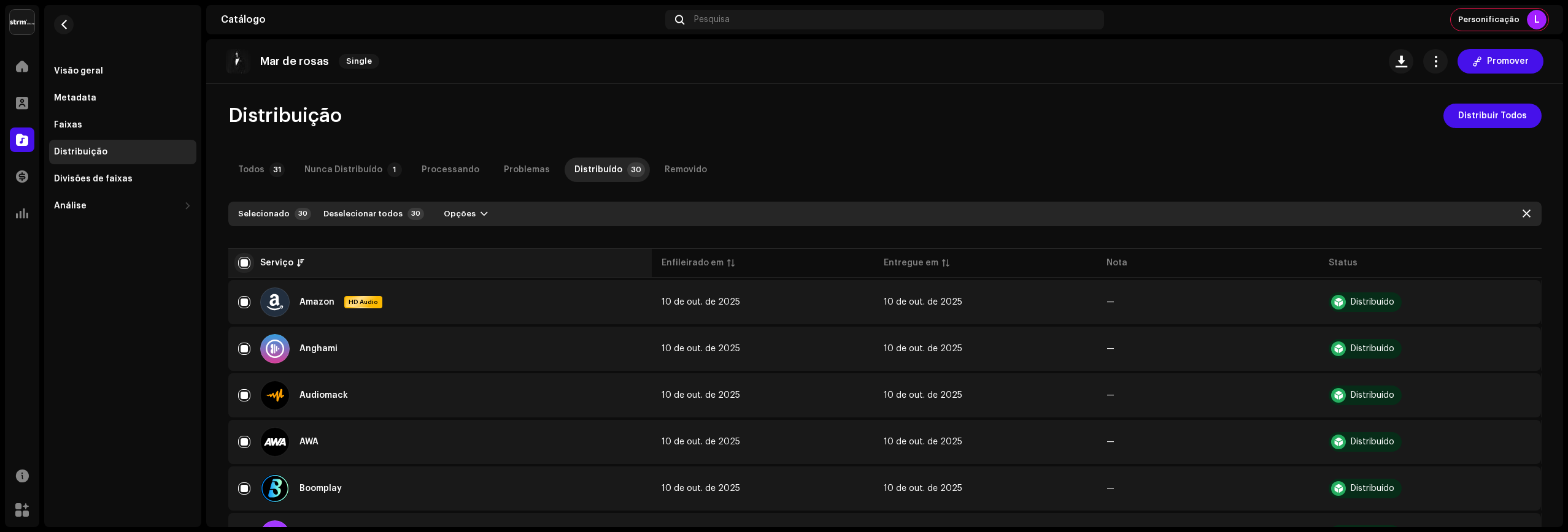
checkbox input "false"
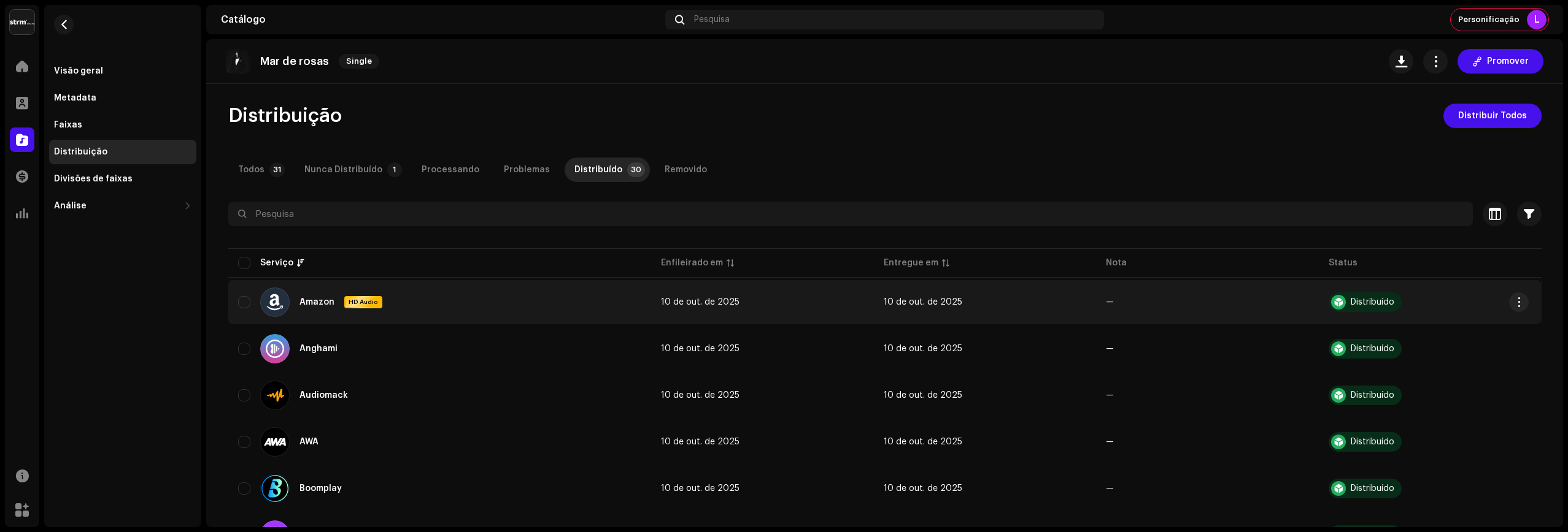
scroll to position [0, 1]
click at [244, 306] on input "Row Unselected" at bounding box center [244, 302] width 12 height 12
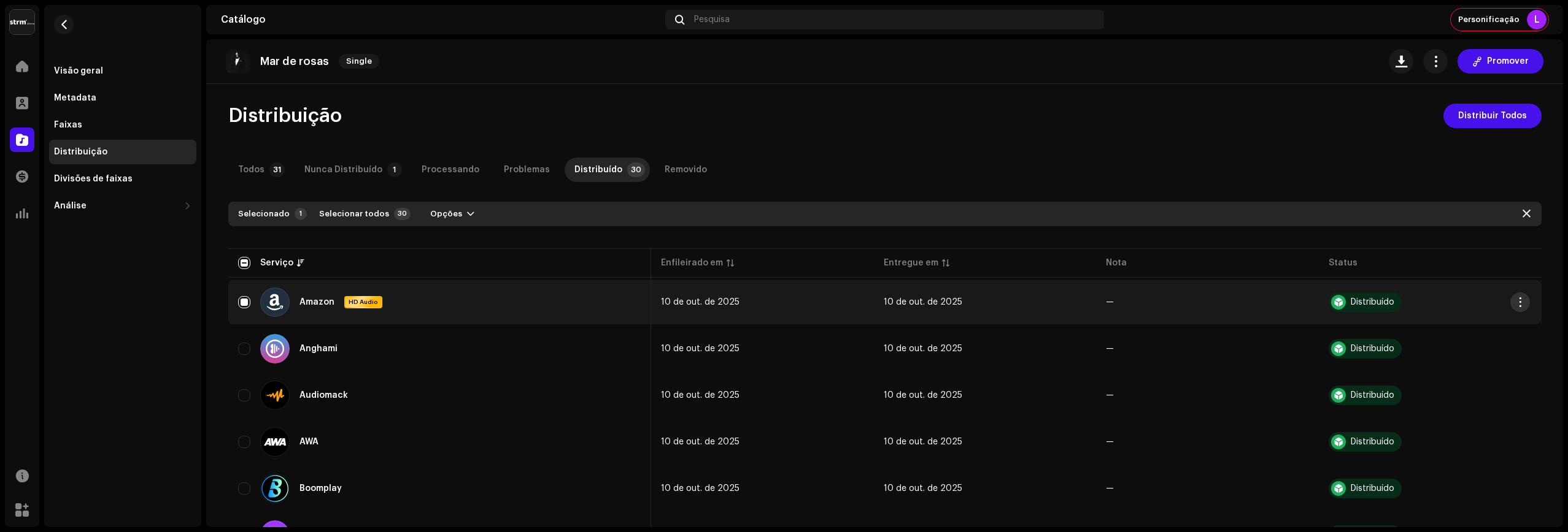
click at [1515, 302] on span "button" at bounding box center [1520, 302] width 9 height 10
click at [1456, 331] on div "Distribuir" at bounding box center [1458, 329] width 114 height 10
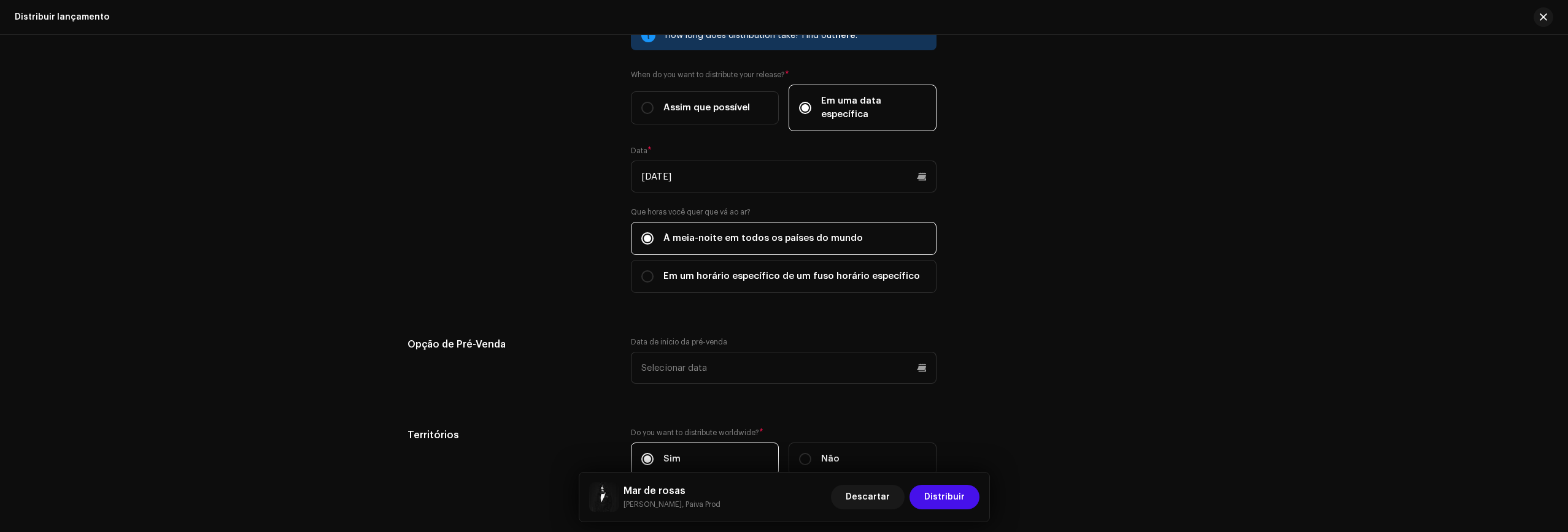
scroll to position [633, 0]
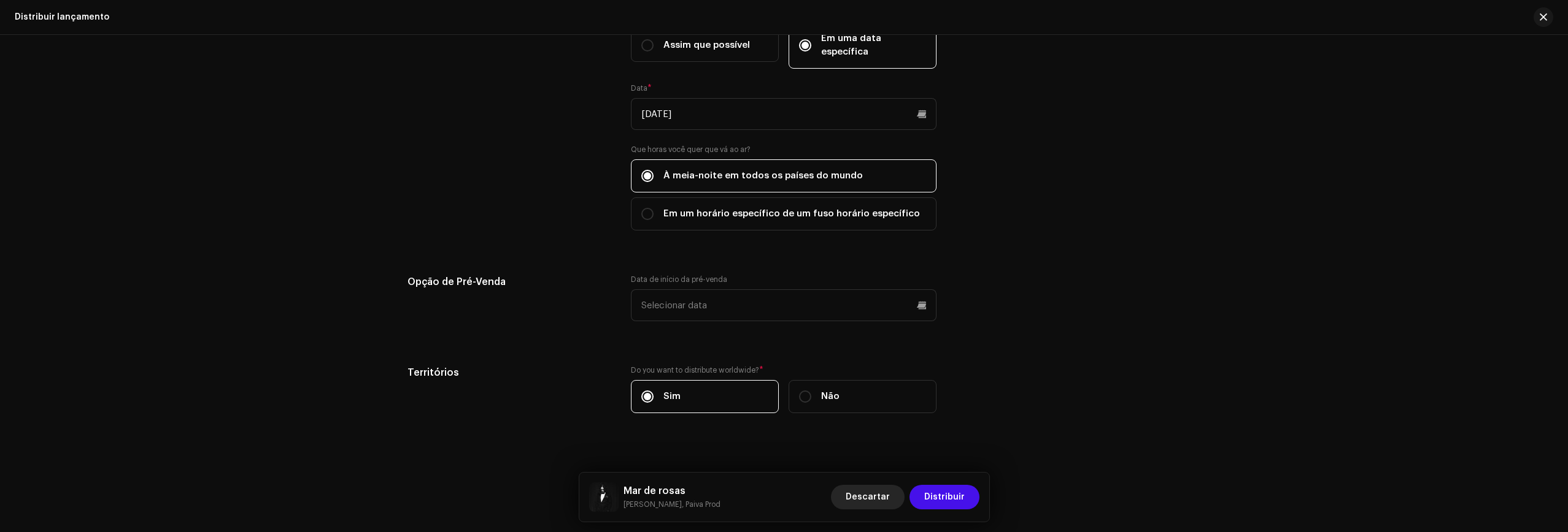
click at [870, 502] on span "Descartar" at bounding box center [868, 497] width 44 height 25
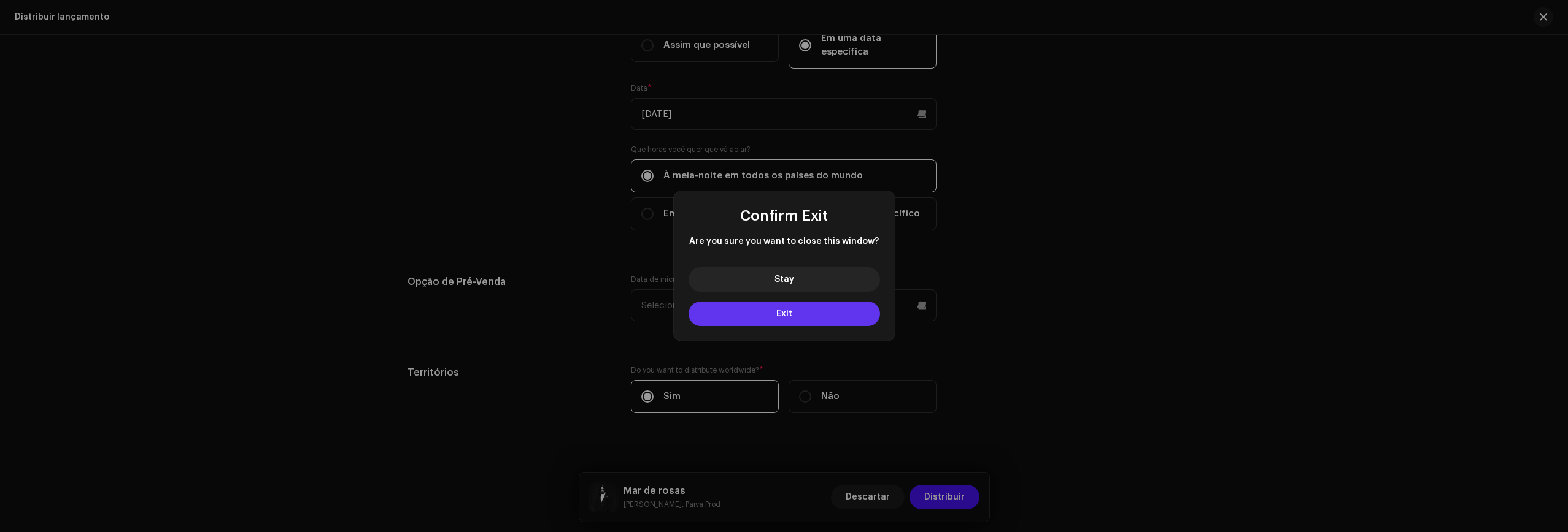
click at [800, 314] on button "Exit" at bounding box center [784, 314] width 191 height 25
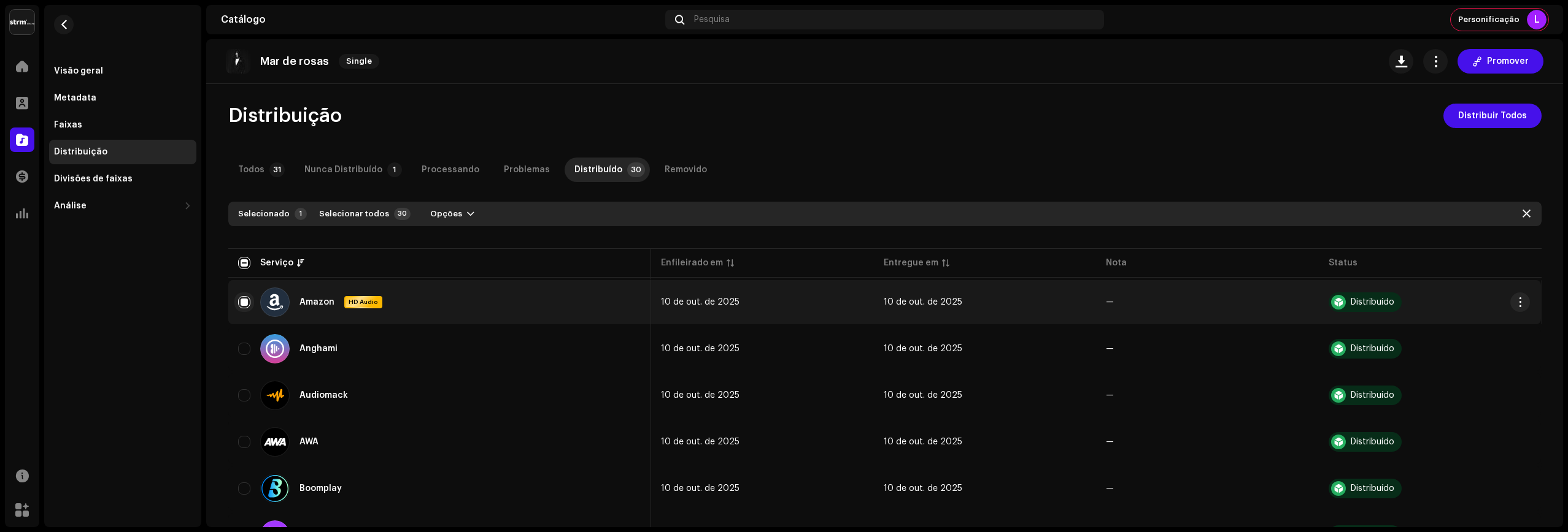
click at [243, 299] on input "Row Selected" at bounding box center [244, 302] width 12 height 12
checkbox input "false"
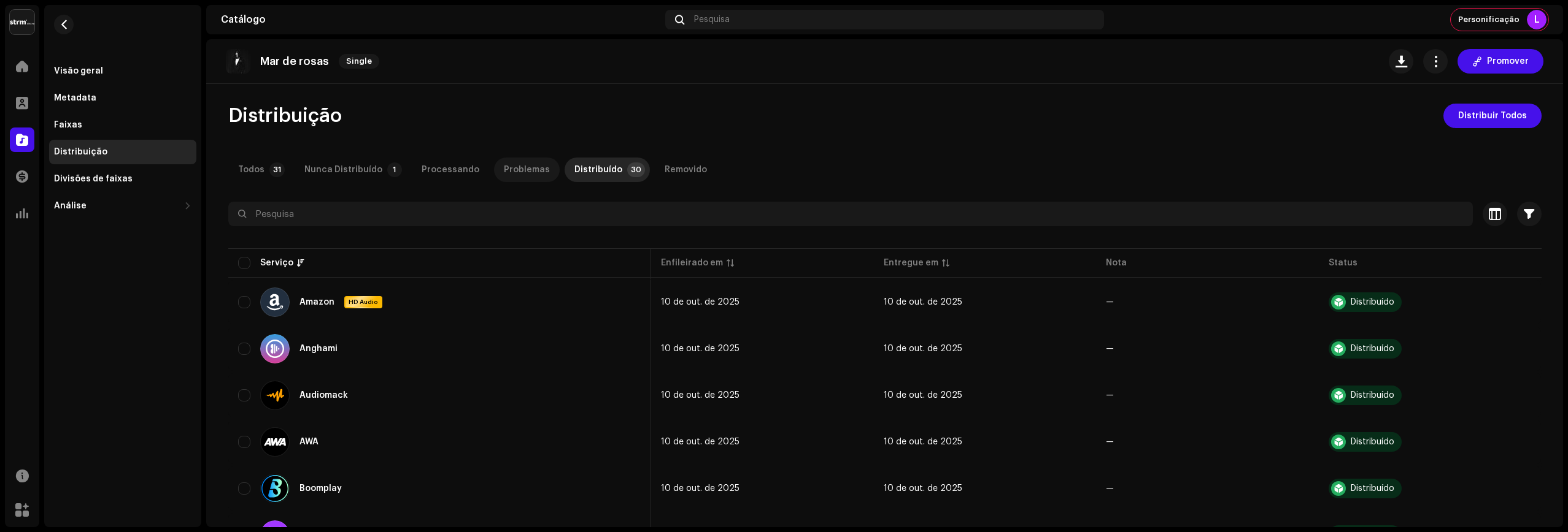
click at [504, 170] on div "Problemas" at bounding box center [527, 170] width 46 height 25
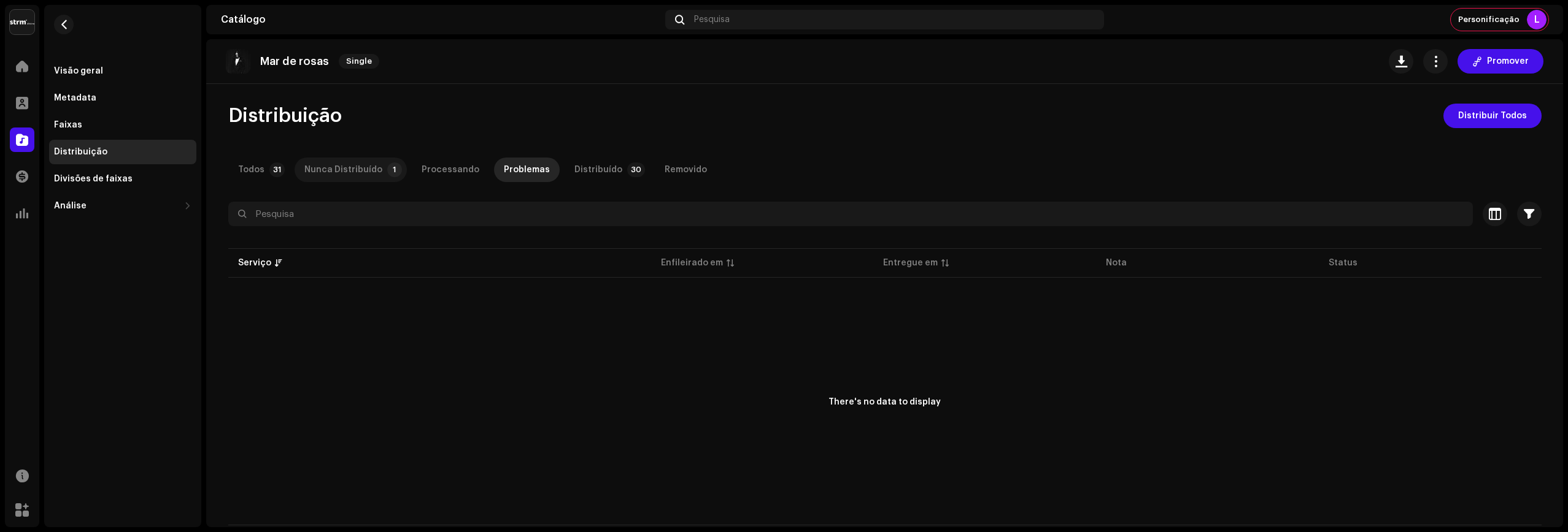
click at [322, 174] on div "Nunca Distribuído" at bounding box center [343, 170] width 78 height 25
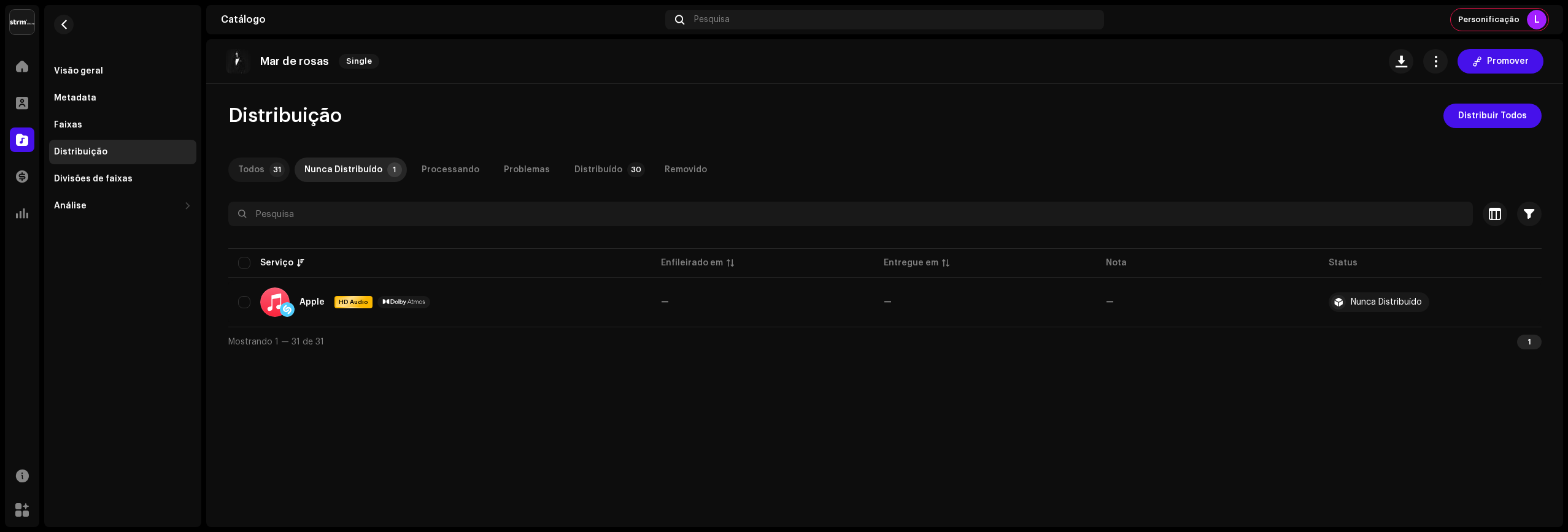
click at [258, 170] on div "Todos" at bounding box center [251, 170] width 26 height 25
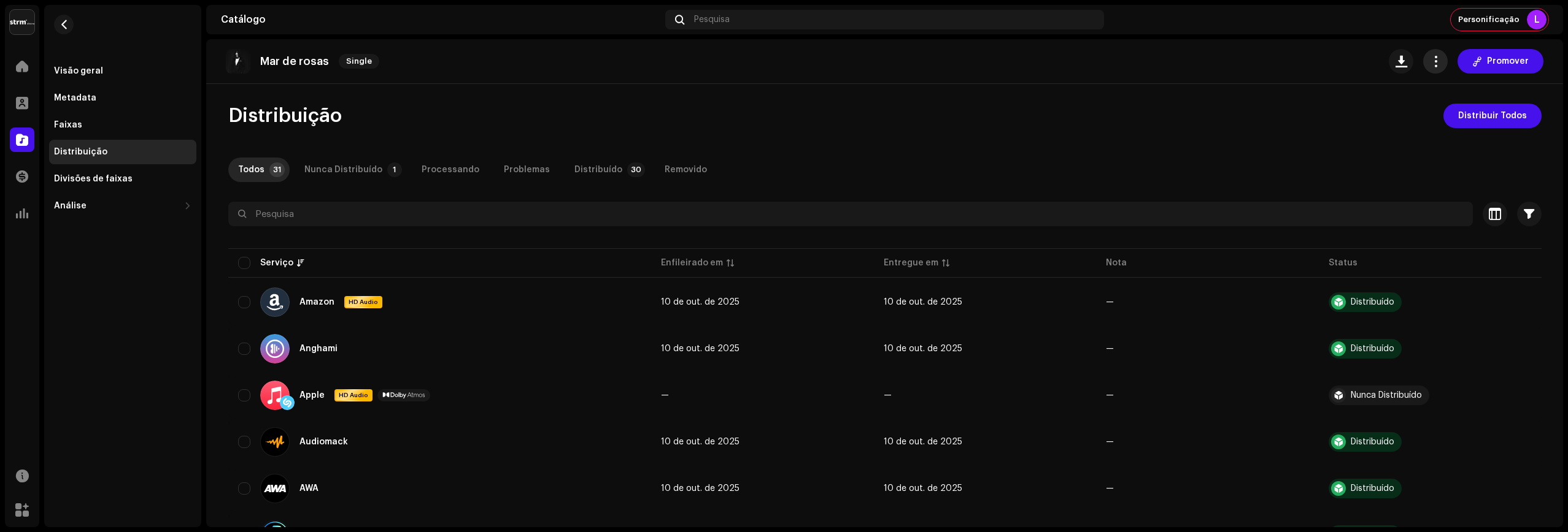
click at [1431, 63] on span "button" at bounding box center [1436, 61] width 12 height 10
click at [1529, 23] on div "L" at bounding box center [1536, 19] width 19 height 19
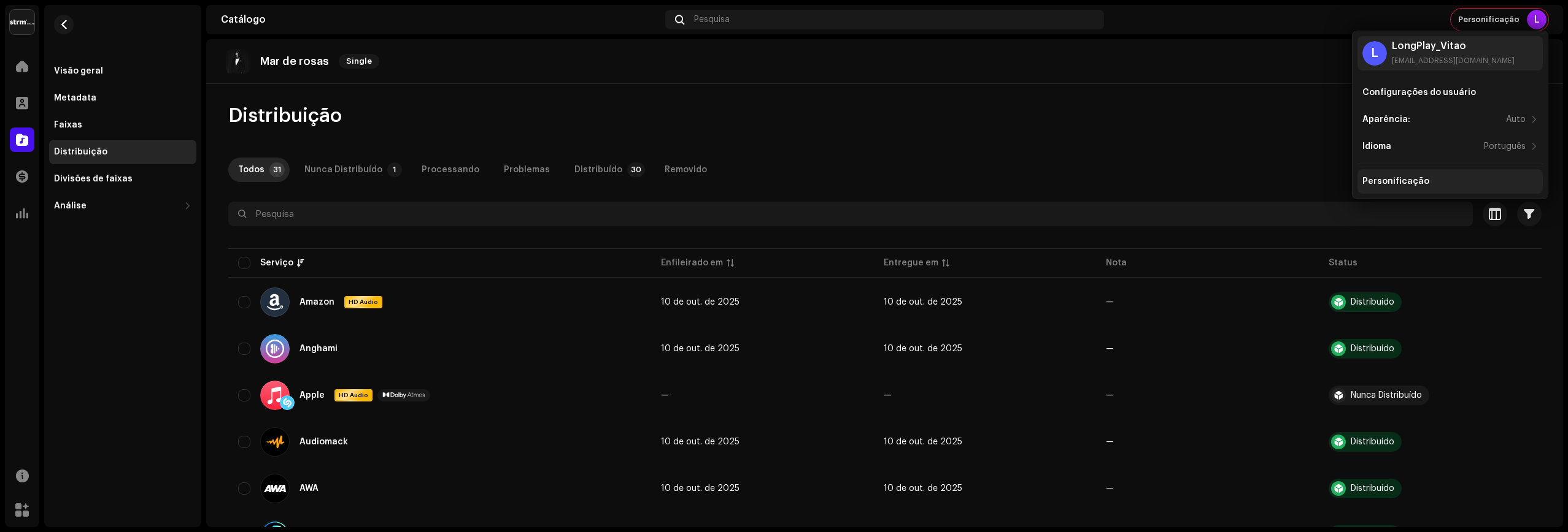
click at [1408, 179] on div "Personificação" at bounding box center [1396, 181] width 67 height 10
